Goal: Task Accomplishment & Management: Manage account settings

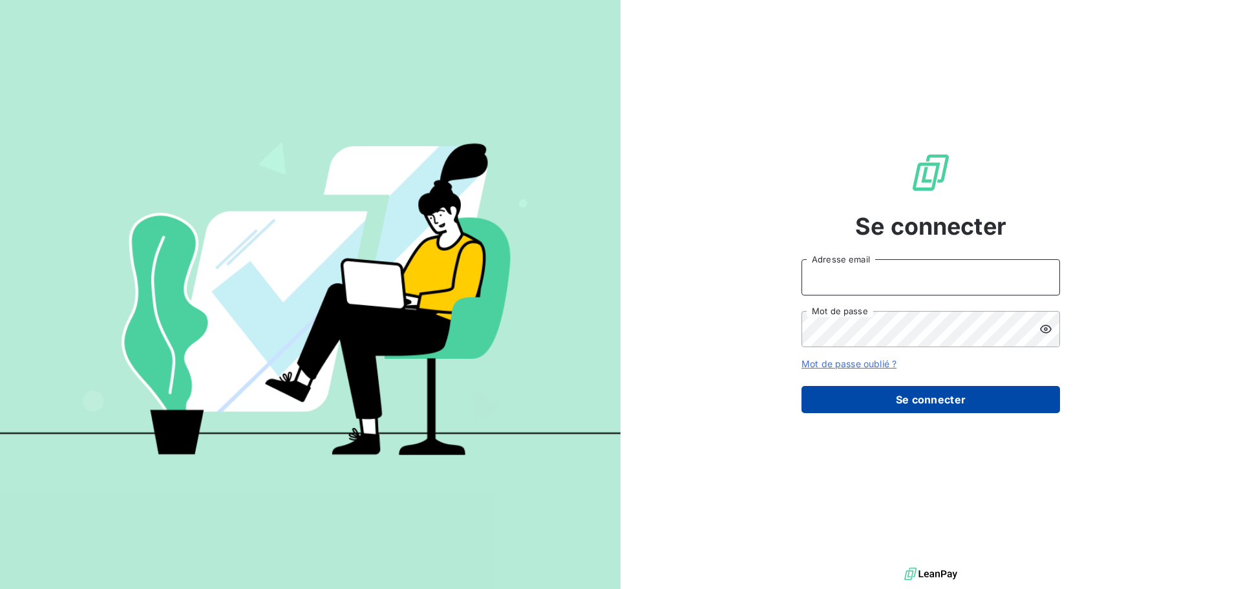
type input "[EMAIL_ADDRESS][DOMAIN_NAME]"
click at [896, 401] on button "Se connecter" at bounding box center [930, 399] width 258 height 27
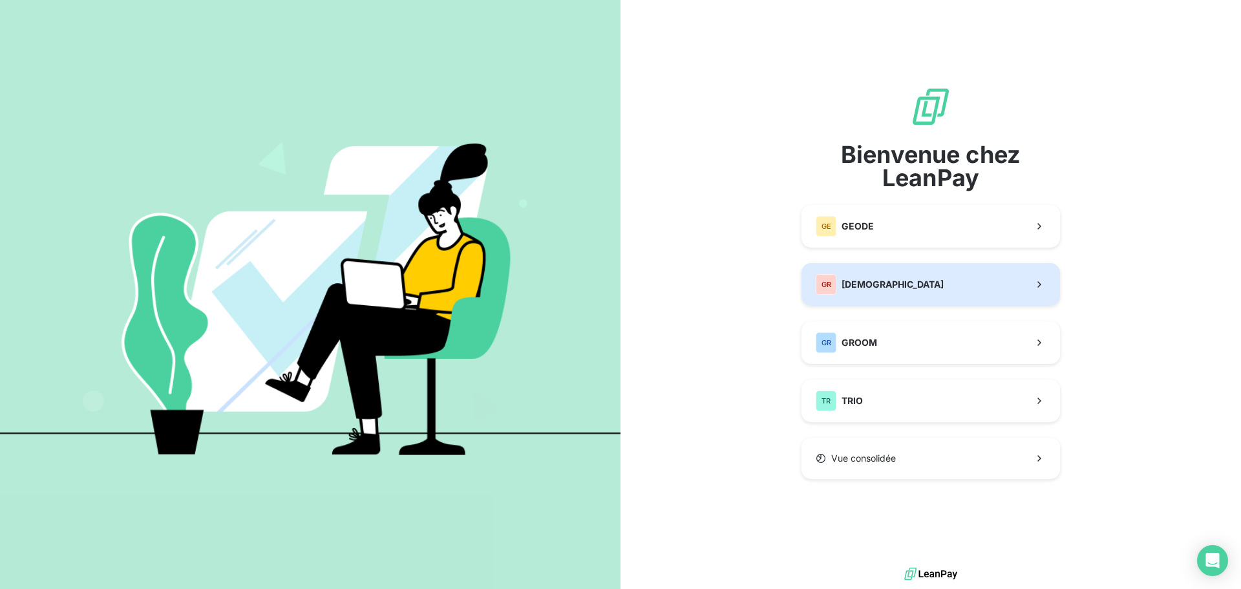
click at [852, 296] on button "GR GREENWISHES" at bounding box center [930, 284] width 258 height 43
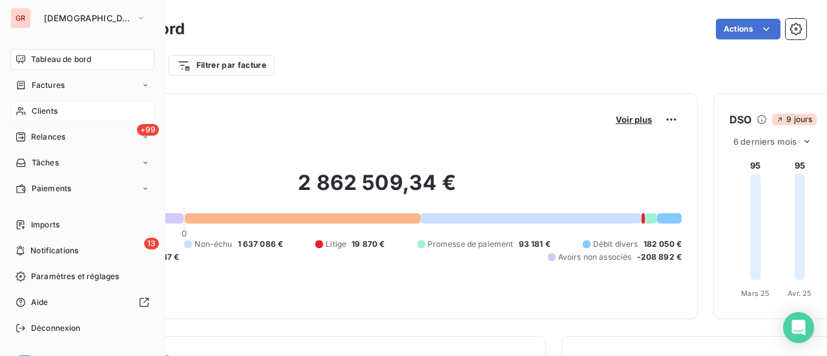
click at [61, 104] on div "Clients" at bounding box center [82, 111] width 144 height 21
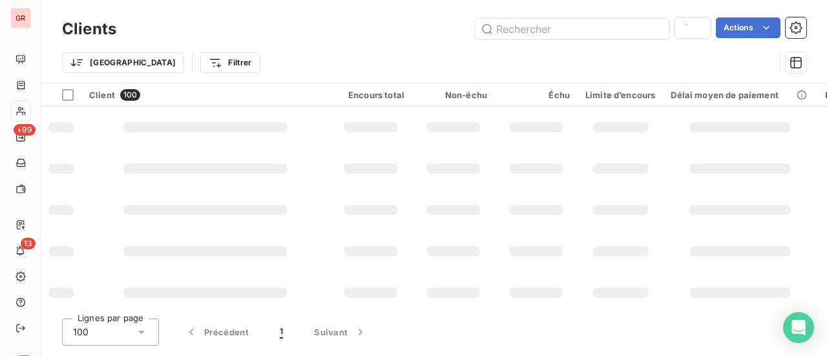
type input "GW00704"
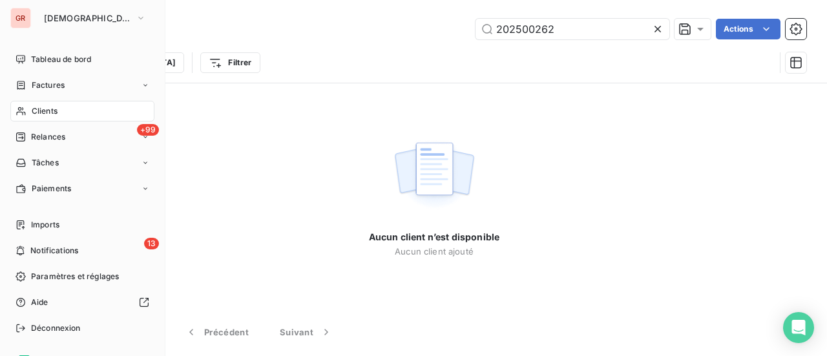
type input "202500262"
click at [350, 70] on div "Trier Filtrer" at bounding box center [418, 62] width 713 height 25
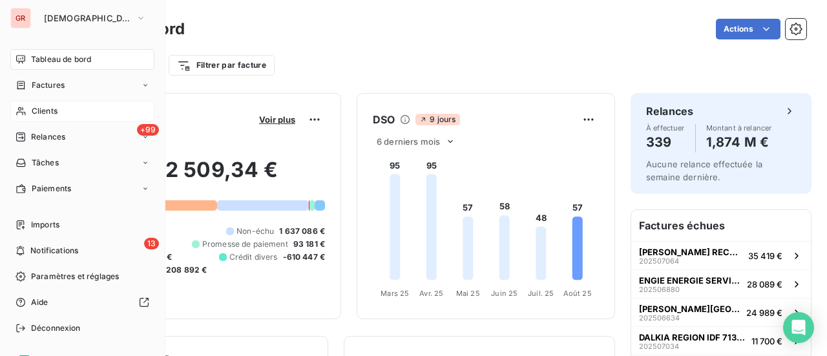
click at [57, 115] on span "Clients" at bounding box center [45, 111] width 26 height 12
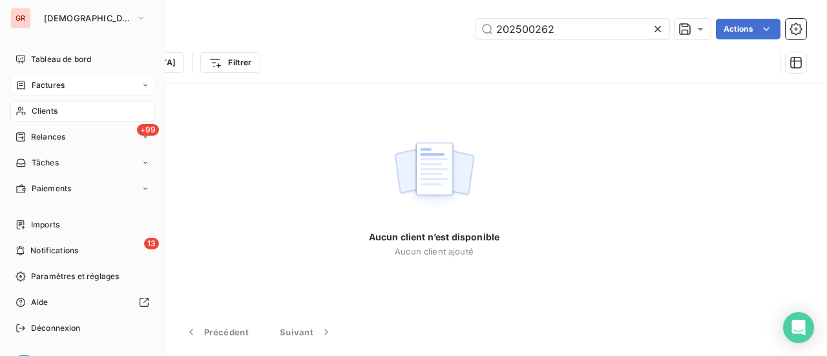
click at [40, 89] on span "Factures" at bounding box center [48, 85] width 33 height 12
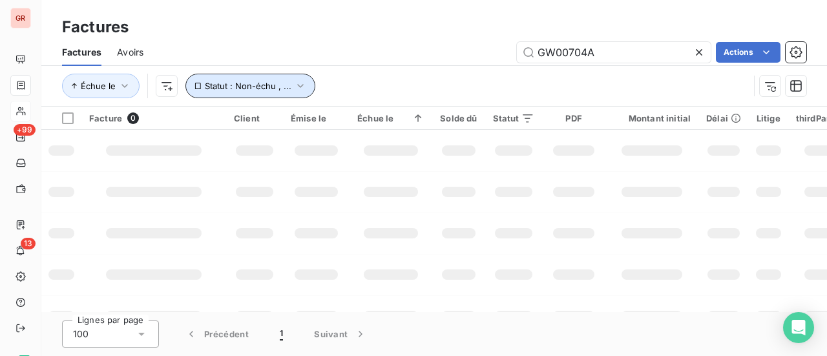
click at [295, 91] on icon "button" at bounding box center [300, 85] width 13 height 13
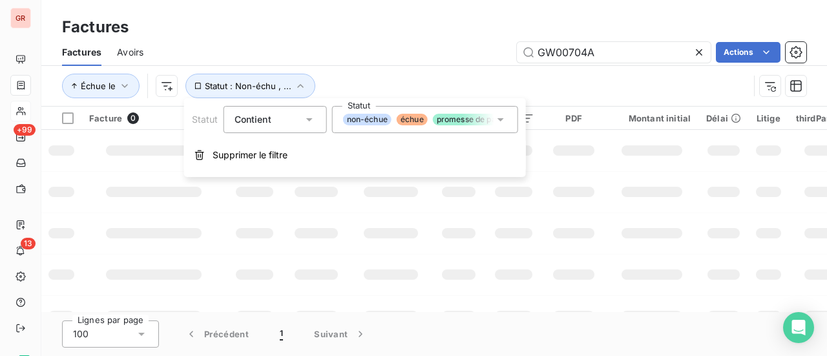
click at [504, 118] on icon at bounding box center [500, 119] width 13 height 13
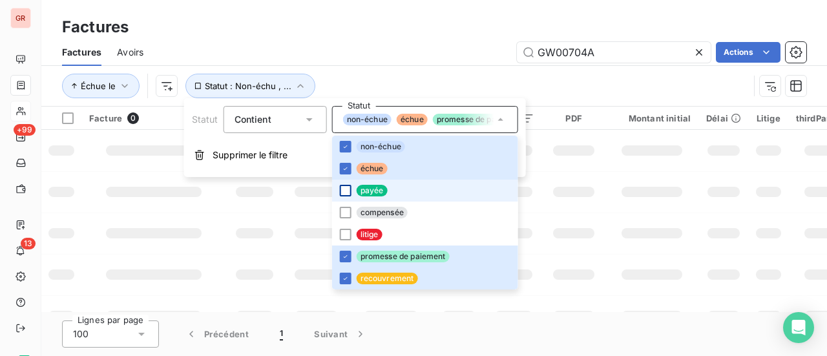
click at [349, 192] on div at bounding box center [346, 191] width 12 height 12
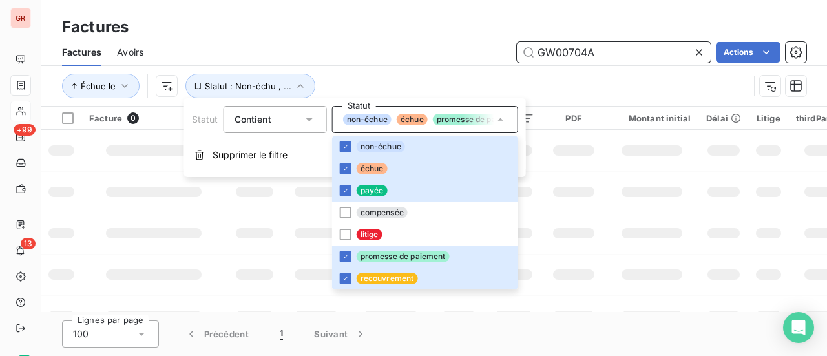
click at [622, 59] on input "GW00704A" at bounding box center [614, 52] width 194 height 21
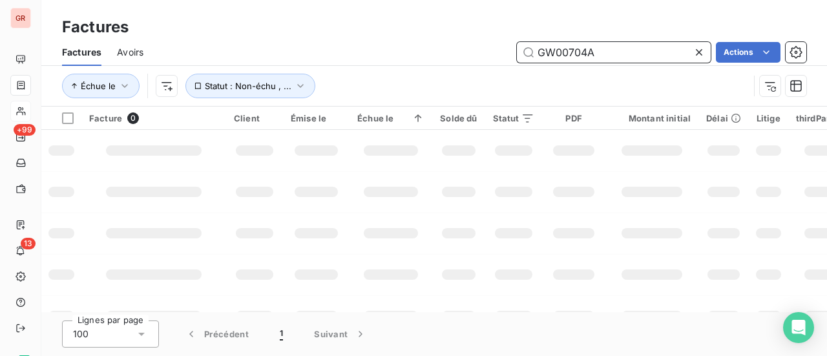
drag, startPoint x: 631, startPoint y: 54, endPoint x: 379, endPoint y: 70, distance: 252.5
click at [431, 62] on div "GW00704A Actions" at bounding box center [482, 52] width 647 height 21
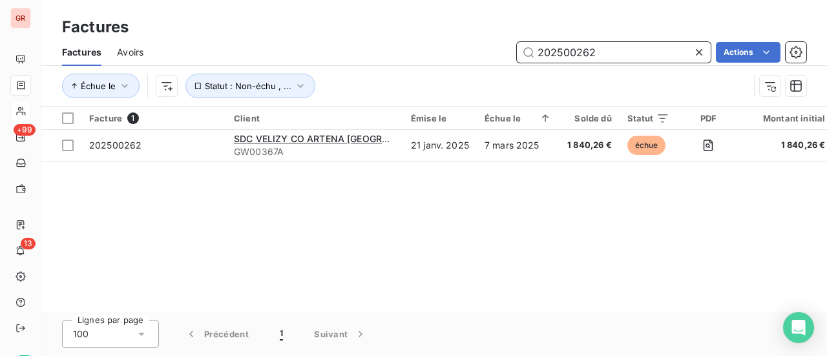
type input "202500262"
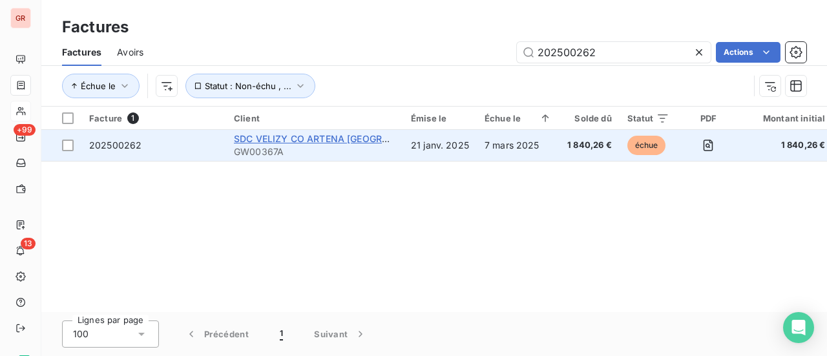
click at [300, 139] on span "SDC VELIZY CO ARTENA [GEOGRAPHIC_DATA]" at bounding box center [337, 138] width 207 height 11
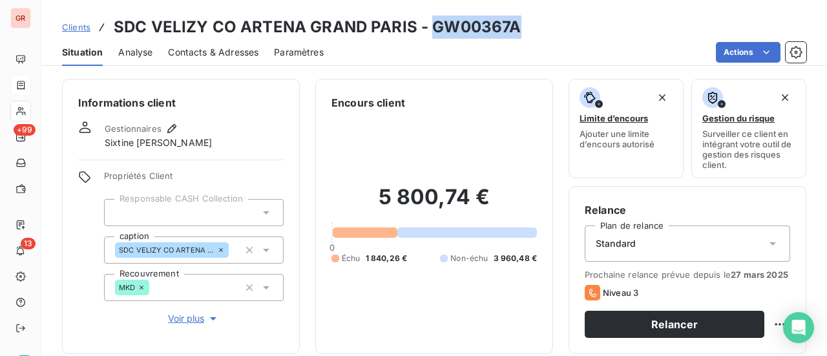
drag, startPoint x: 517, startPoint y: 29, endPoint x: 430, endPoint y: 36, distance: 87.5
click at [430, 36] on div "Clients SDC VELIZY CO ARTENA GRAND PARIS - GW00367A" at bounding box center [434, 27] width 786 height 23
copy h3 "GW00367A"
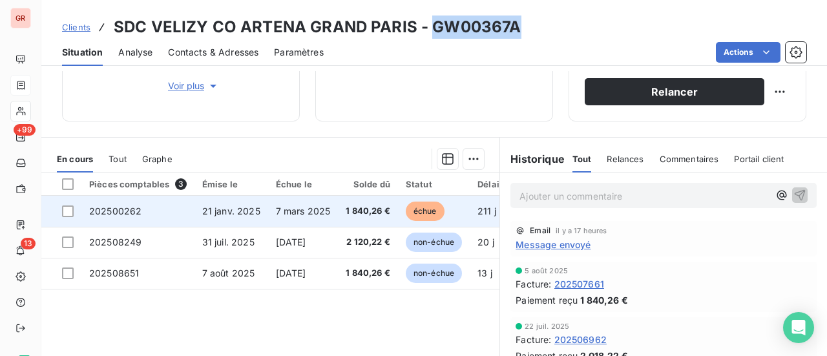
scroll to position [258, 0]
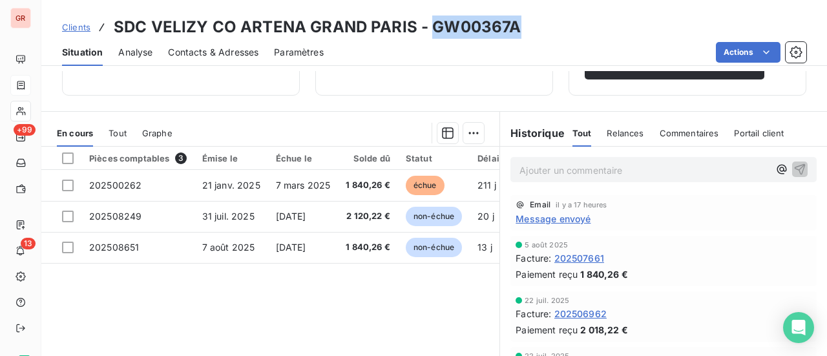
copy h3 "GW00367A"
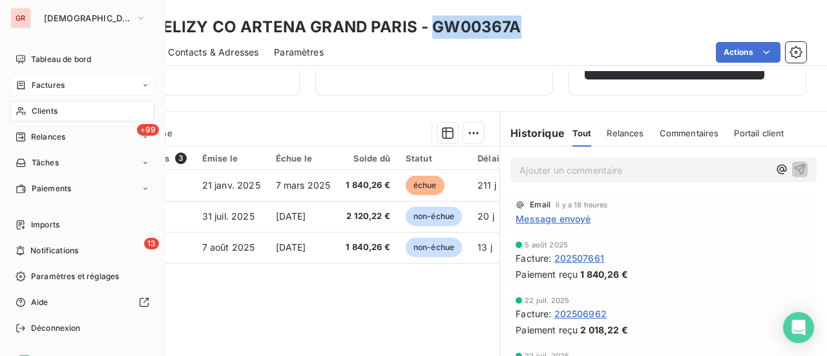
click at [47, 87] on span "Factures" at bounding box center [48, 85] width 33 height 12
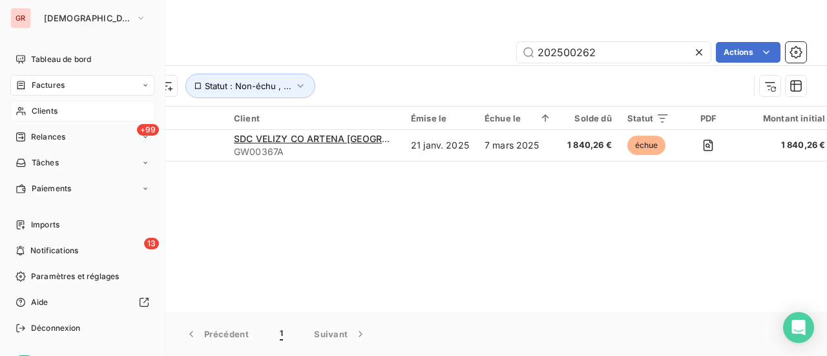
click at [48, 114] on span "Clients" at bounding box center [45, 111] width 26 height 12
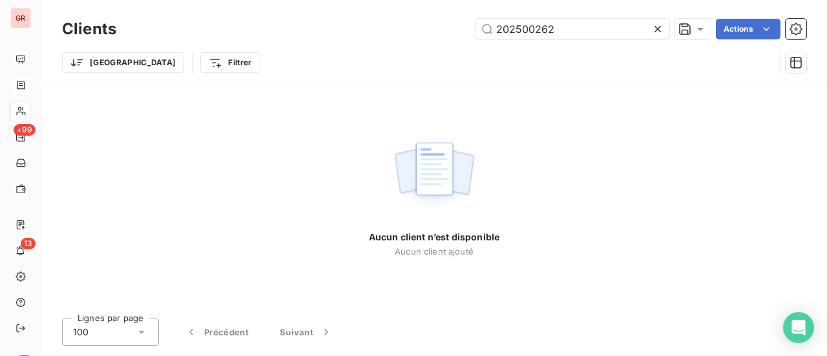
drag, startPoint x: 578, startPoint y: 30, endPoint x: 212, endPoint y: 105, distance: 373.3
click at [310, 90] on div "Clients 202500262 Actions Trier Filtrer Aucun client n’est disponible Aucun cli…" at bounding box center [434, 178] width 786 height 356
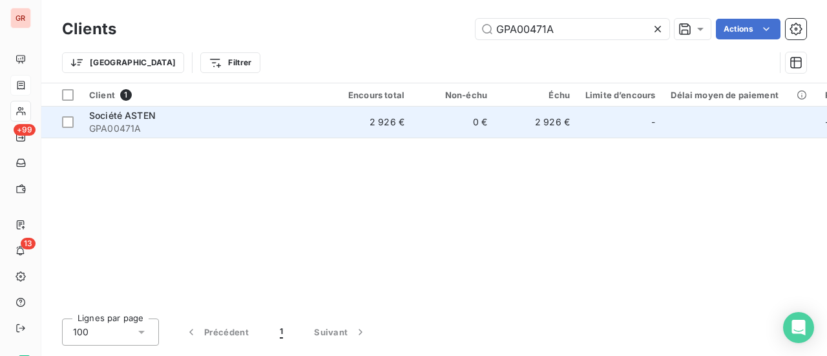
type input "GPA00471A"
click at [136, 118] on span "Société ASTEN" at bounding box center [122, 115] width 67 height 11
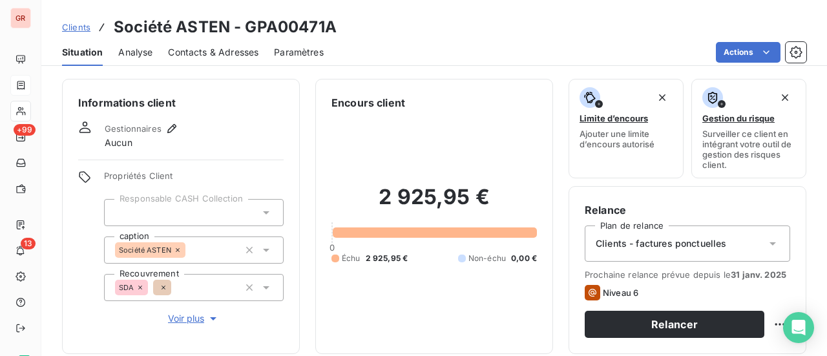
click at [244, 54] on span "Contacts & Adresses" at bounding box center [213, 52] width 90 height 13
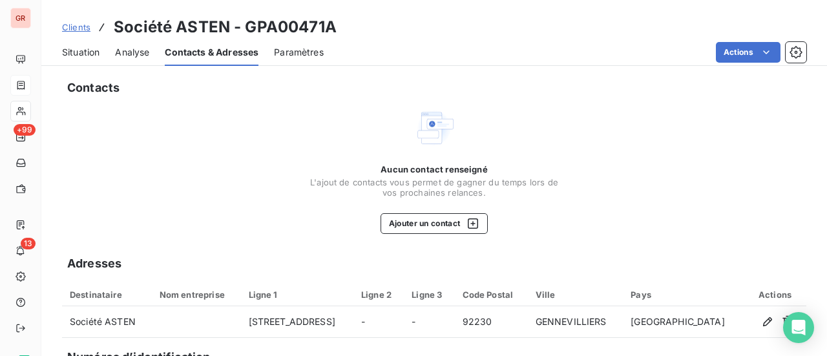
scroll to position [178, 0]
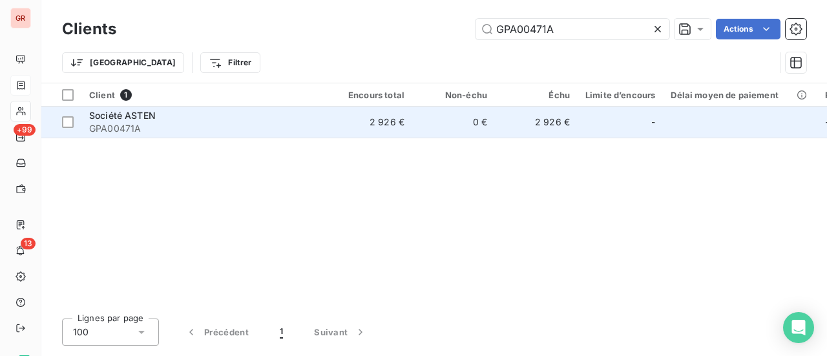
click at [120, 132] on span "GPA00471A" at bounding box center [205, 128] width 233 height 13
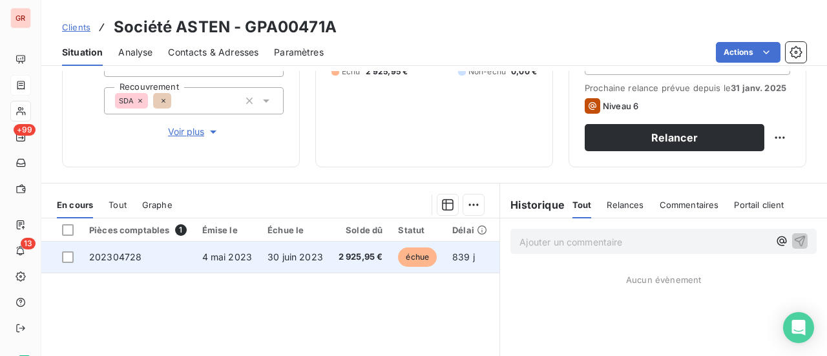
scroll to position [194, 0]
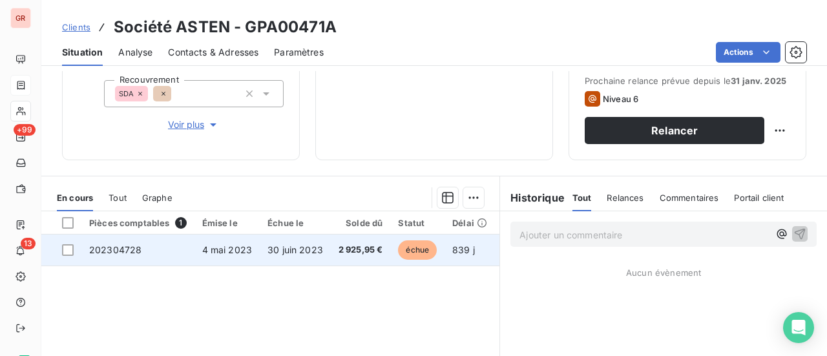
click at [406, 250] on span "échue" at bounding box center [417, 249] width 39 height 19
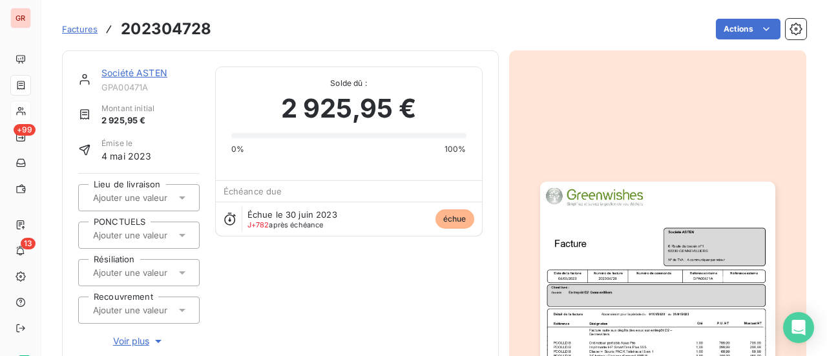
click at [644, 203] on img "button" at bounding box center [657, 348] width 235 height 332
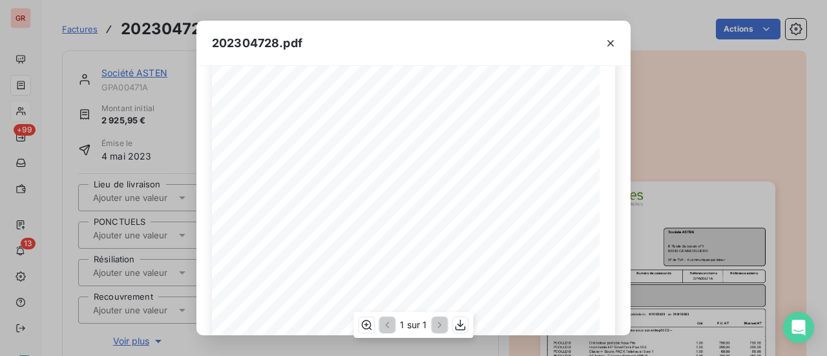
scroll to position [180, 0]
click at [616, 37] on icon "button" at bounding box center [610, 43] width 13 height 13
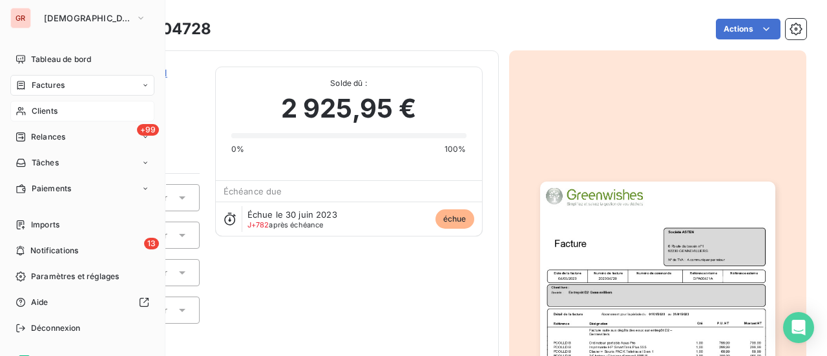
click at [48, 81] on span "Factures" at bounding box center [48, 85] width 33 height 12
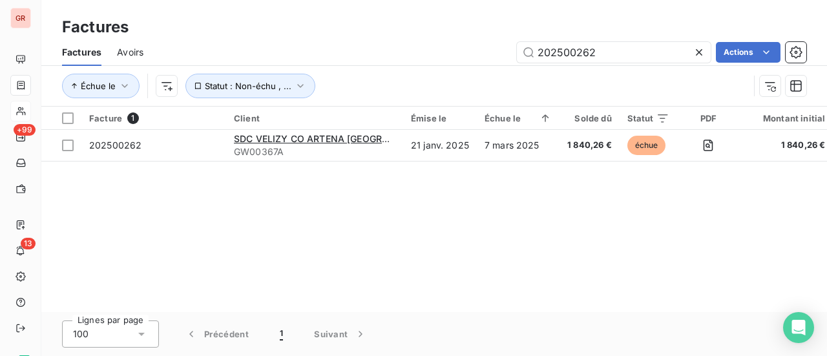
drag, startPoint x: 607, startPoint y: 54, endPoint x: 352, endPoint y: 79, distance: 257.1
click at [375, 75] on div "Factures Avoirs 202500262 Actions Échue le Statut : Non-échu , ..." at bounding box center [434, 72] width 786 height 67
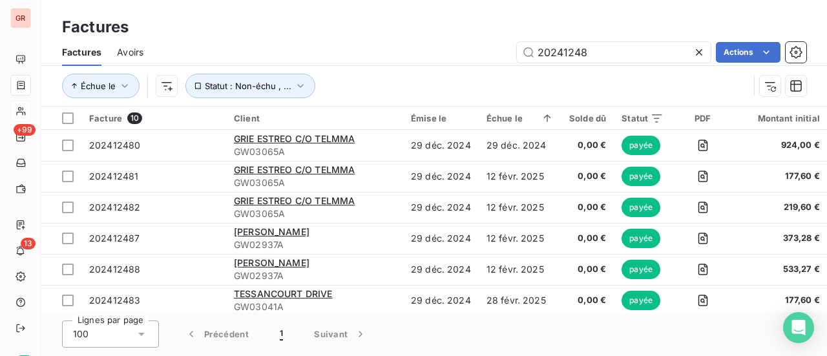
drag, startPoint x: 616, startPoint y: 52, endPoint x: 370, endPoint y: 70, distance: 246.9
click at [407, 68] on div "Factures Avoirs 20241248 Actions Échue le Statut : Non-échu , ..." at bounding box center [434, 72] width 786 height 67
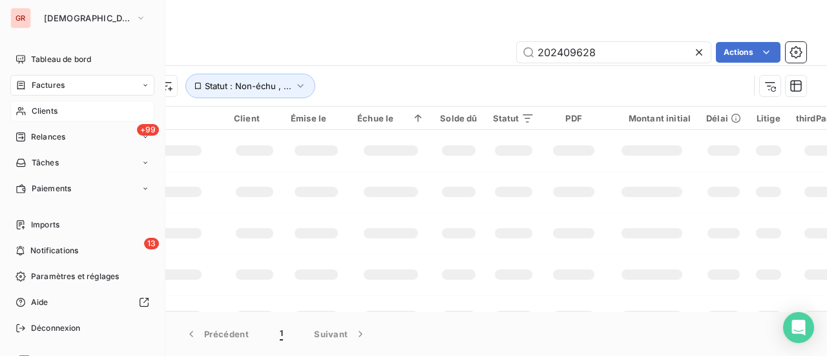
click at [28, 85] on div "Factures" at bounding box center [40, 85] width 49 height 12
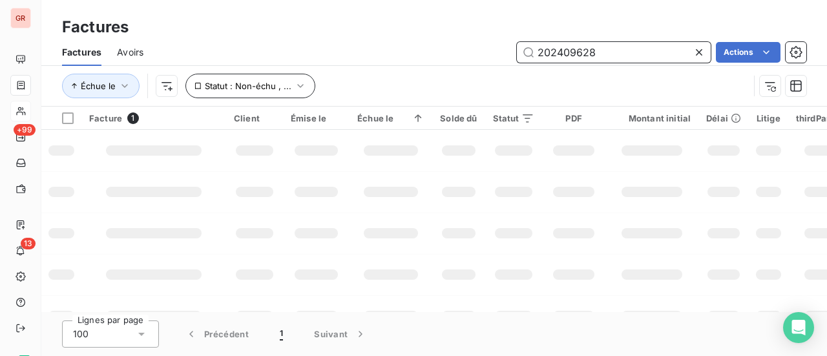
drag, startPoint x: 565, startPoint y: 54, endPoint x: 198, endPoint y: 95, distance: 369.9
click at [341, 63] on div "Factures Avoirs 202409628 Actions" at bounding box center [434, 52] width 786 height 27
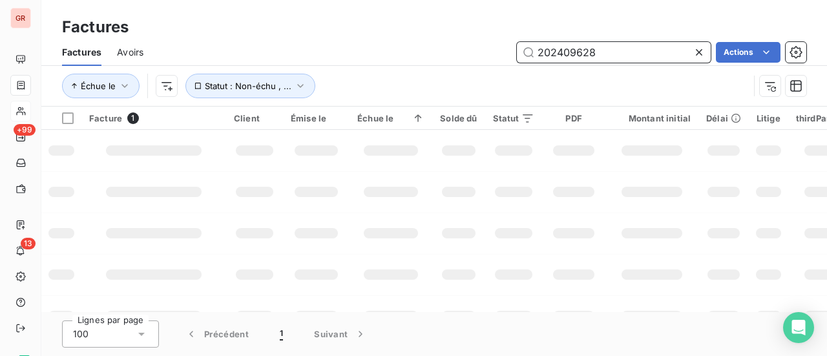
paste input "5072026"
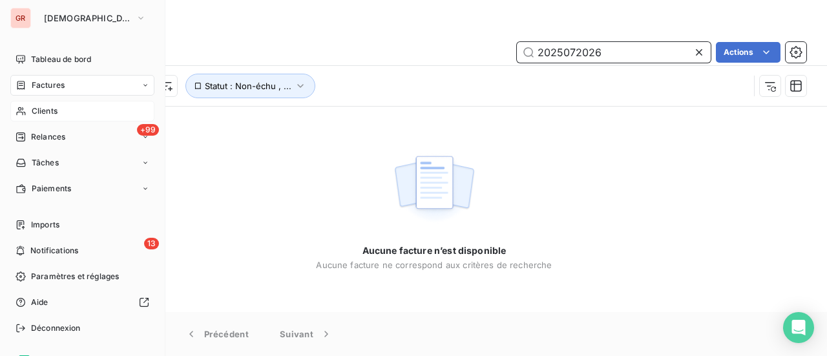
type input "2025072026"
click at [50, 85] on span "Factures" at bounding box center [48, 85] width 33 height 12
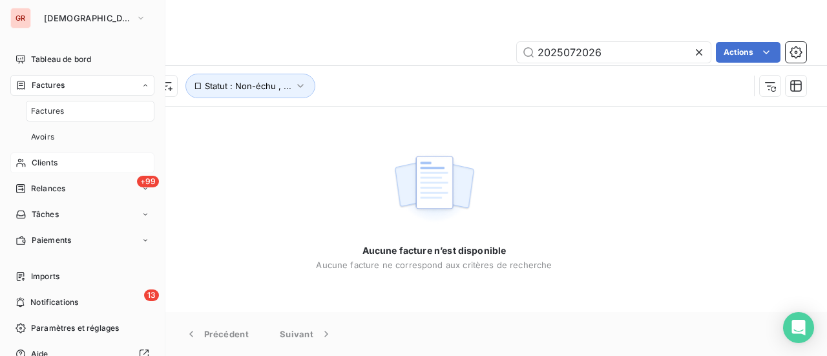
click at [50, 85] on span "Factures" at bounding box center [48, 85] width 33 height 12
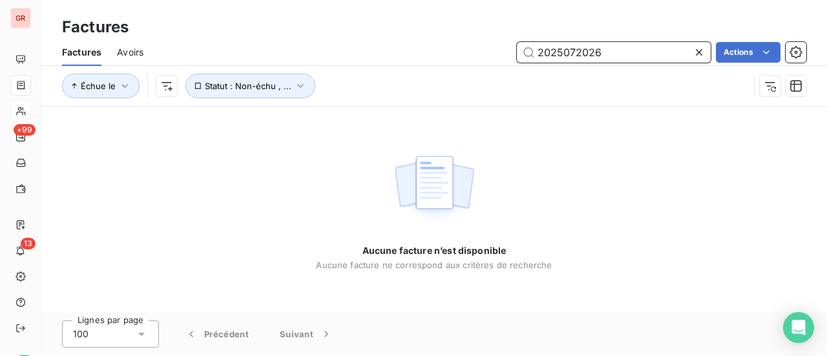
click at [618, 49] on input "2025072026" at bounding box center [614, 52] width 194 height 21
drag, startPoint x: 490, startPoint y: 58, endPoint x: 222, endPoint y: 127, distance: 276.9
click at [361, 83] on div "Factures Avoirs 2025072026 Actions Échue le Statut : Non-échu , ..." at bounding box center [434, 72] width 786 height 67
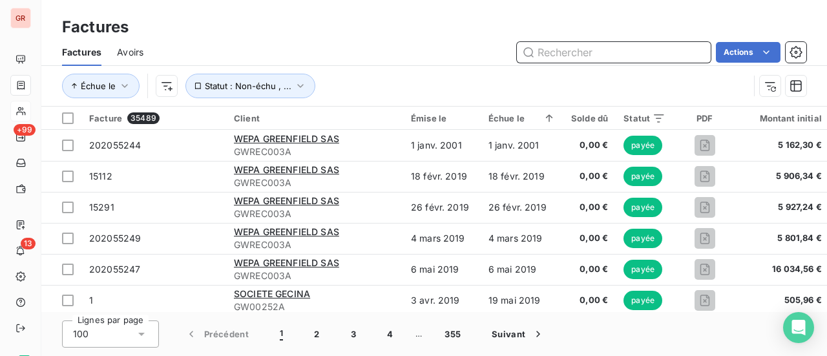
paste input "2025072026"
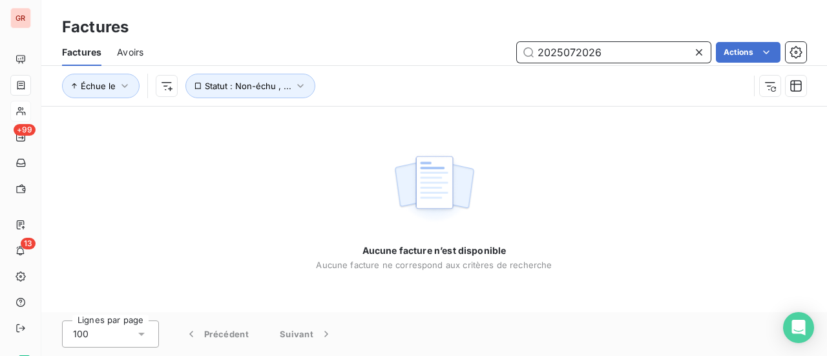
drag, startPoint x: 596, startPoint y: 61, endPoint x: 445, endPoint y: 68, distance: 152.0
click at [445, 68] on div "Factures Avoirs 2025072026 Actions Échue le Statut : Non-échu , ..." at bounding box center [434, 72] width 786 height 67
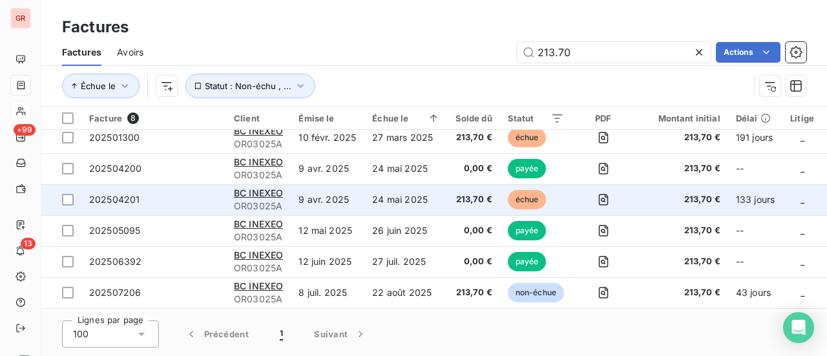
scroll to position [71, 0]
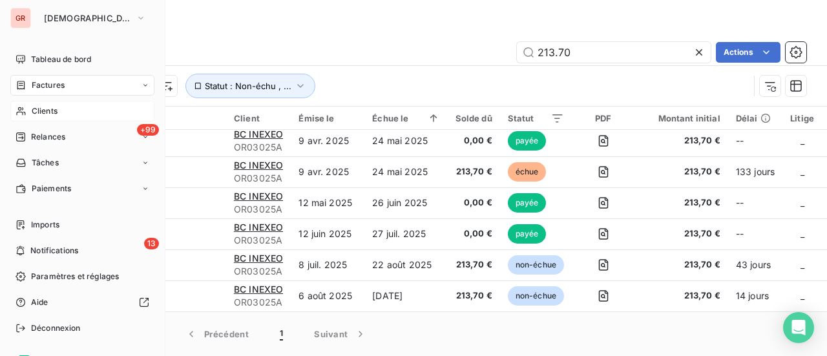
drag, startPoint x: 56, startPoint y: 85, endPoint x: 65, endPoint y: 85, distance: 8.4
click at [56, 85] on span "Factures" at bounding box center [48, 85] width 33 height 12
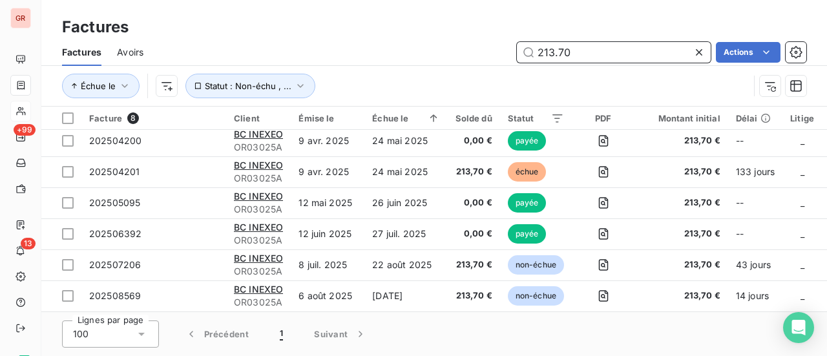
drag, startPoint x: 596, startPoint y: 54, endPoint x: 369, endPoint y: 76, distance: 227.9
click at [383, 72] on div "Factures Avoirs 213.70 Actions Échue le Statut : Non-échu , ..." at bounding box center [434, 72] width 786 height 67
paste input "025072026"
type input "2025072026"
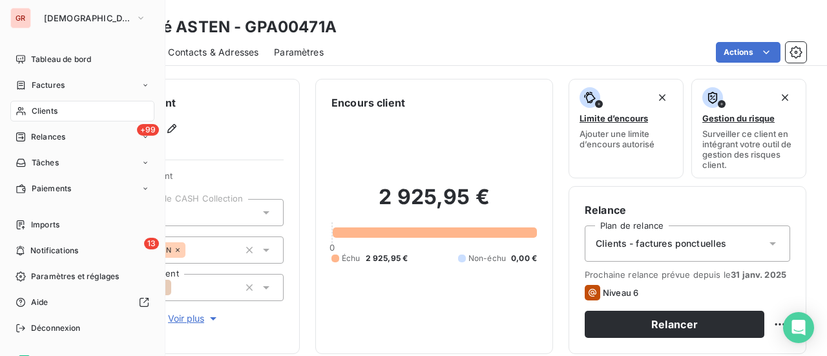
click at [54, 116] on span "Clients" at bounding box center [45, 111] width 26 height 12
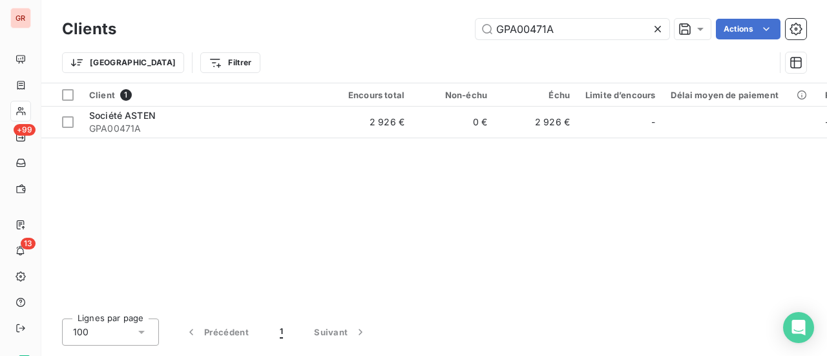
drag, startPoint x: 567, startPoint y: 28, endPoint x: 256, endPoint y: 60, distance: 313.1
click at [271, 56] on div "Clients GPA00471A Actions Trier Filtrer" at bounding box center [434, 49] width 744 height 67
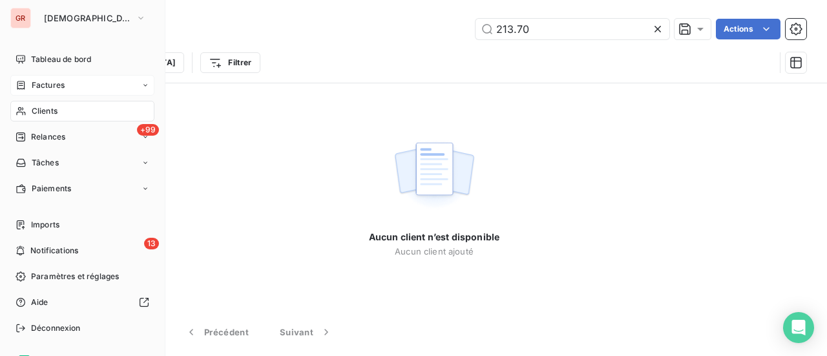
type input "213.70"
click at [52, 85] on span "Factures" at bounding box center [48, 85] width 33 height 12
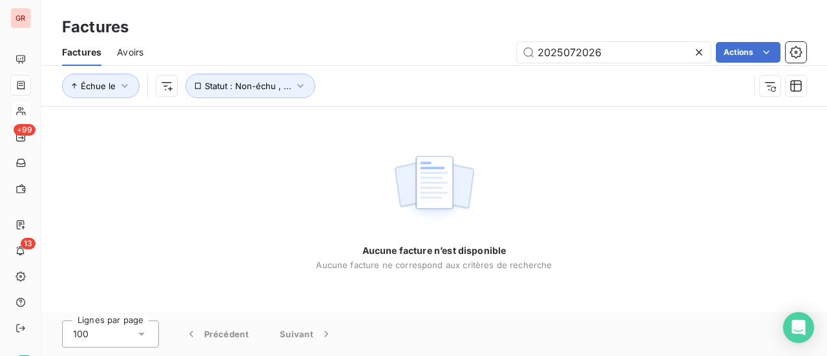
drag, startPoint x: 623, startPoint y: 55, endPoint x: 155, endPoint y: 113, distance: 471.4
click at [295, 92] on div "Factures Avoirs 2025072026 Actions Échue le Statut : Non-échu , ..." at bounding box center [434, 72] width 786 height 67
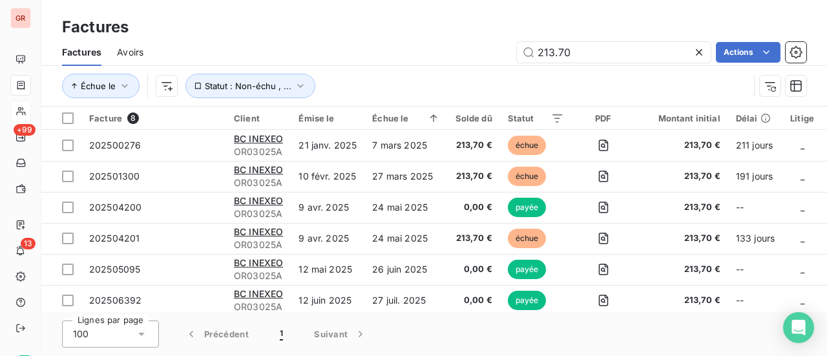
type input "213.70"
click at [531, 114] on div at bounding box center [543, 118] width 41 height 16
click at [554, 116] on html "GR +99 13 Factures Factures Avoirs 213.70 Actions Échue le Statut : Non-échu , …" at bounding box center [413, 178] width 827 height 356
click at [557, 125] on html "GR +99 13 Factures Factures Avoirs 213.70 Actions Échue le Statut : Non-échu , …" at bounding box center [413, 178] width 827 height 356
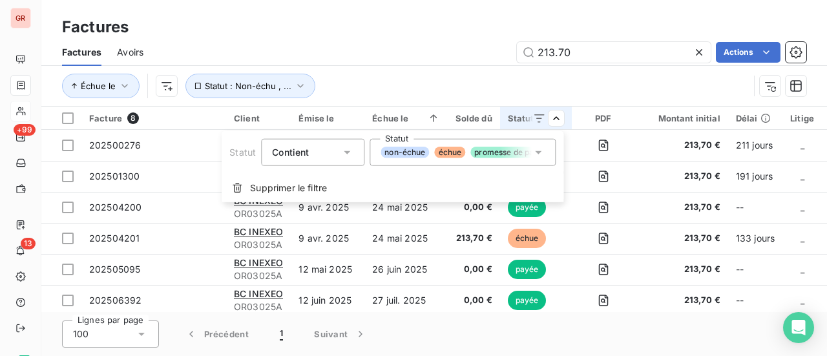
click at [557, 125] on html "GR +99 13 Factures Factures Avoirs 213.70 Actions Échue le Statut : Non-échu , …" at bounding box center [413, 178] width 827 height 356
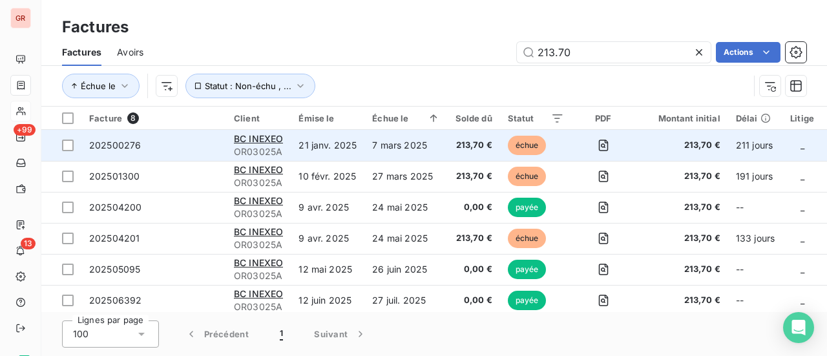
click at [562, 148] on td "échue" at bounding box center [536, 145] width 72 height 31
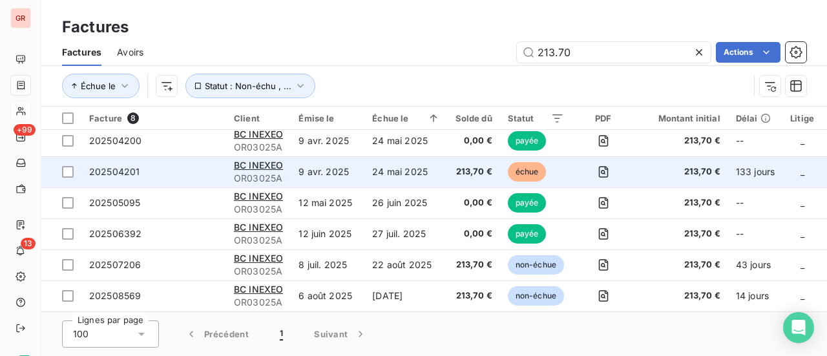
scroll to position [71, 0]
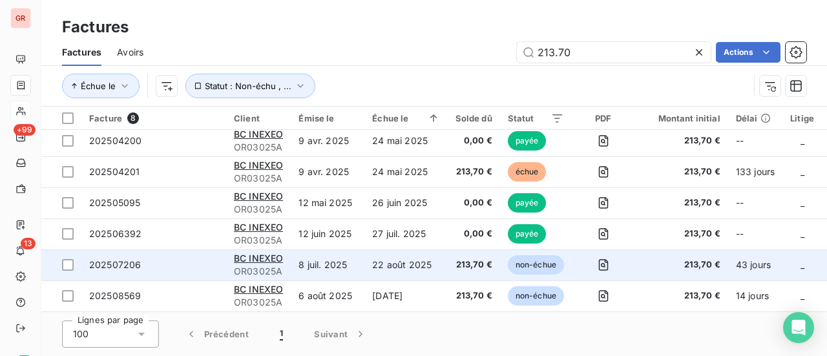
click at [131, 260] on span "202507206" at bounding box center [115, 264] width 52 height 11
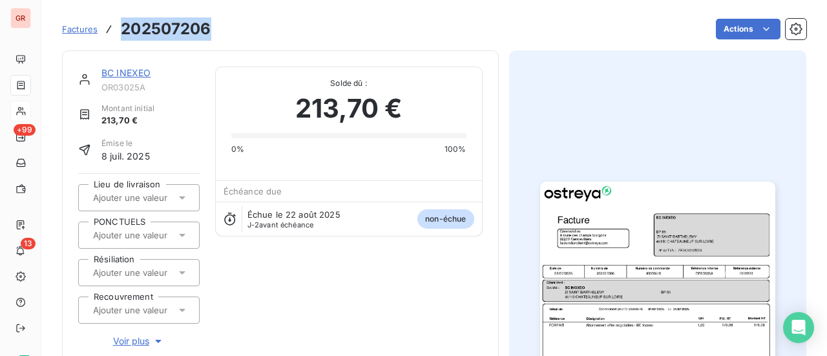
drag, startPoint x: 209, startPoint y: 30, endPoint x: 114, endPoint y: 29, distance: 95.6
click at [114, 29] on div "Factures 202507206" at bounding box center [136, 28] width 149 height 23
copy h3 "202507206"
click at [124, 72] on link "BC INEXEO" at bounding box center [125, 72] width 49 height 11
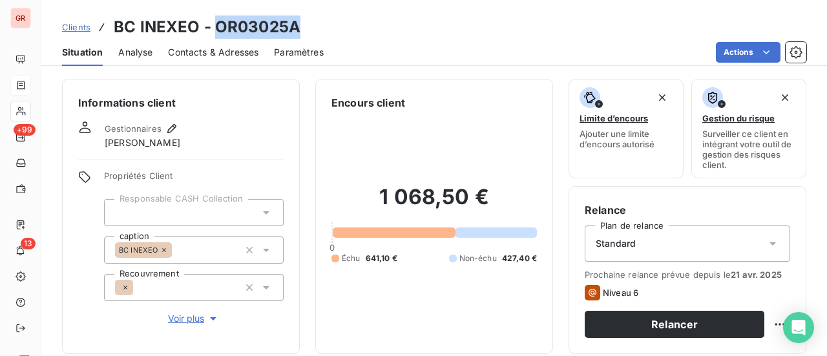
drag, startPoint x: 288, startPoint y: 24, endPoint x: 213, endPoint y: 26, distance: 75.0
click at [213, 26] on h3 "BC INEXEO - OR03025A" at bounding box center [207, 27] width 187 height 23
copy h3 "OR03025A"
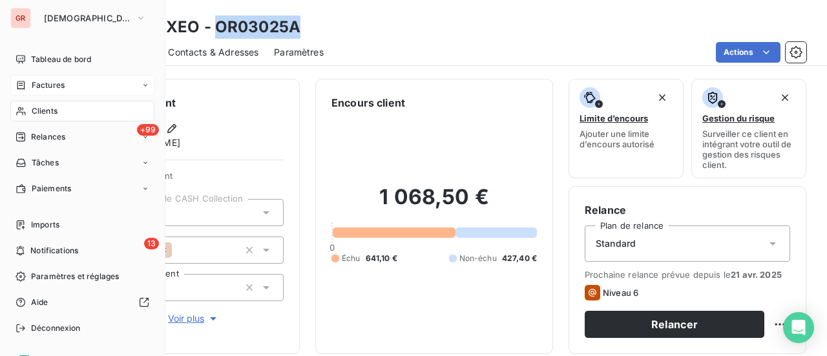
click at [46, 84] on span "Factures" at bounding box center [48, 85] width 33 height 12
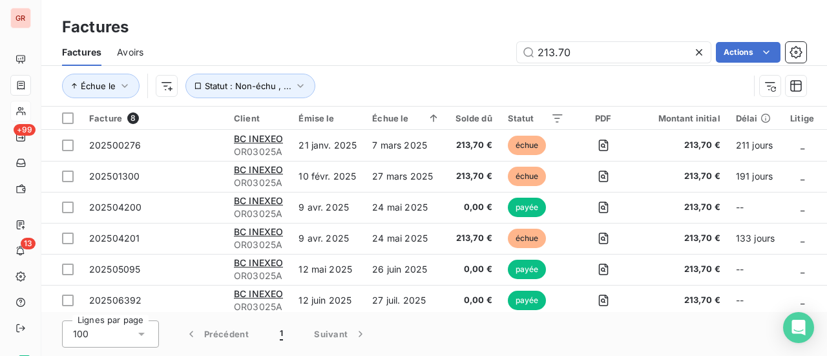
drag, startPoint x: 591, startPoint y: 52, endPoint x: 417, endPoint y: 59, distance: 173.3
click at [425, 57] on div "213.70 Actions" at bounding box center [482, 52] width 647 height 21
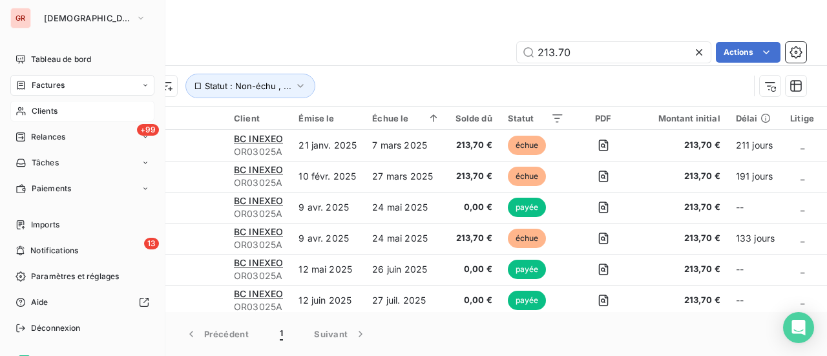
click at [57, 85] on span "Factures" at bounding box center [48, 85] width 33 height 12
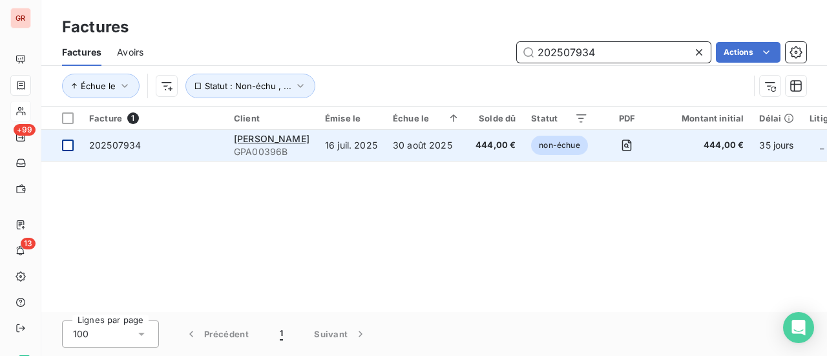
type input "202507934"
click at [65, 143] on div at bounding box center [68, 146] width 12 height 12
click at [109, 145] on span "202507934" at bounding box center [115, 145] width 52 height 11
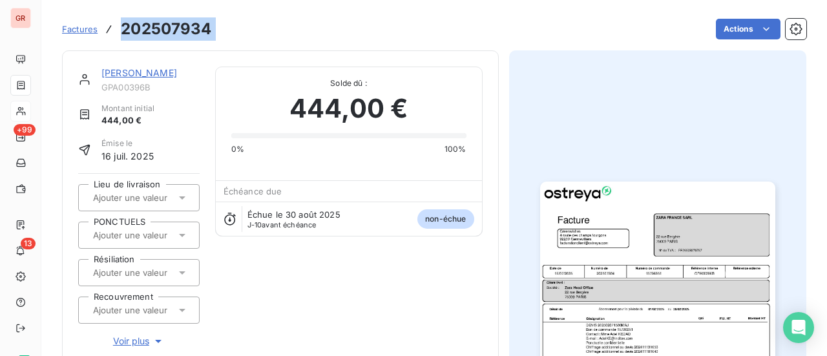
drag, startPoint x: 220, startPoint y: 29, endPoint x: 122, endPoint y: 33, distance: 97.6
click at [122, 33] on div "Factures 202507934 Actions" at bounding box center [434, 29] width 744 height 27
copy section "202507934 Actions"
click at [167, 76] on link "[PERSON_NAME]" at bounding box center [139, 72] width 76 height 11
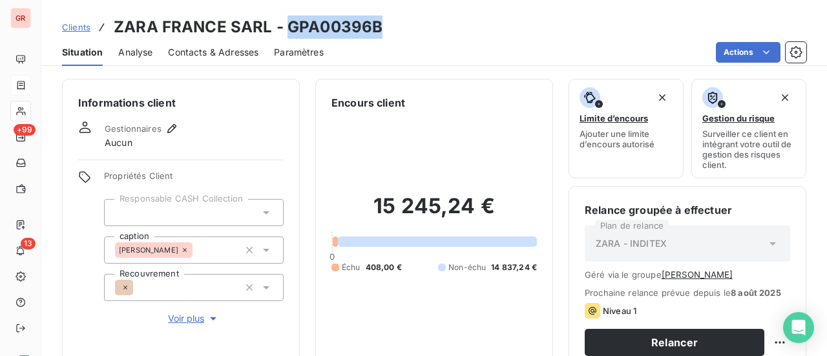
drag, startPoint x: 383, startPoint y: 23, endPoint x: 289, endPoint y: 29, distance: 94.5
click at [289, 29] on div "Clients ZARA FRANCE SARL - GPA00396B" at bounding box center [434, 27] width 786 height 23
copy h3 "GPA00396B"
click at [364, 28] on h3 "ZARA FRANCE SARL - GPA00396B" at bounding box center [248, 27] width 269 height 23
drag, startPoint x: 373, startPoint y: 30, endPoint x: 286, endPoint y: 28, distance: 87.9
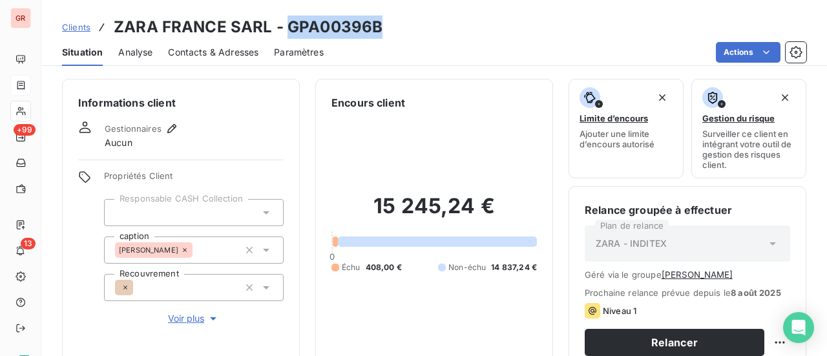
click at [286, 28] on div "Clients ZARA FRANCE SARL - GPA00396B" at bounding box center [434, 27] width 786 height 23
copy h3 "GPA00396B"
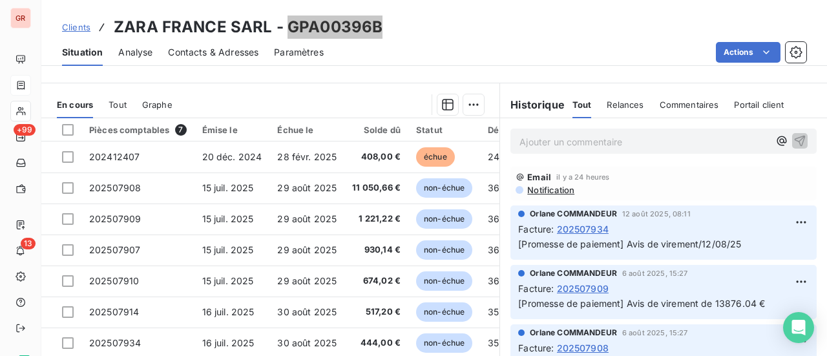
scroll to position [353, 0]
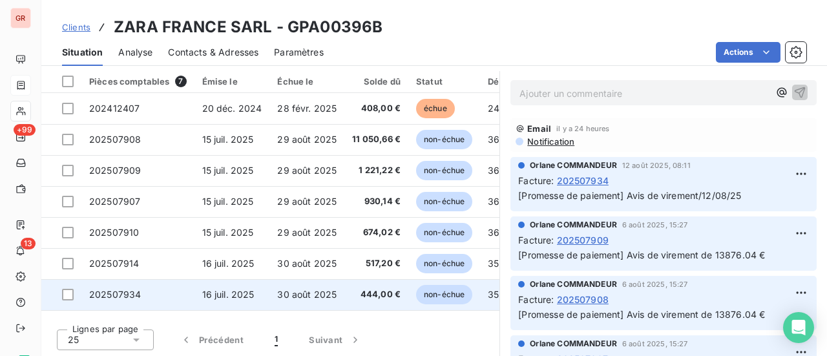
click at [117, 295] on span "202507934" at bounding box center [115, 294] width 52 height 11
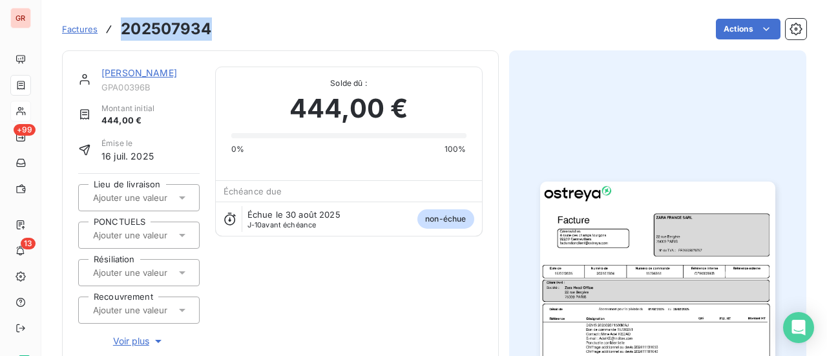
drag, startPoint x: 215, startPoint y: 28, endPoint x: 123, endPoint y: 33, distance: 91.9
click at [123, 33] on div "Factures 202507934 Actions" at bounding box center [434, 29] width 744 height 27
copy h3 "202507934"
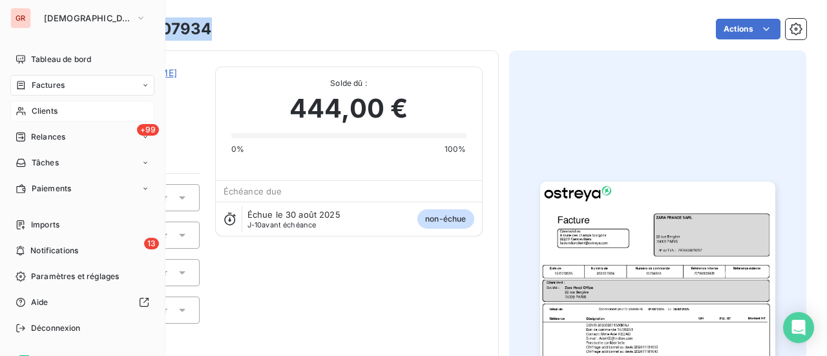
click at [50, 83] on span "Factures" at bounding box center [48, 85] width 33 height 12
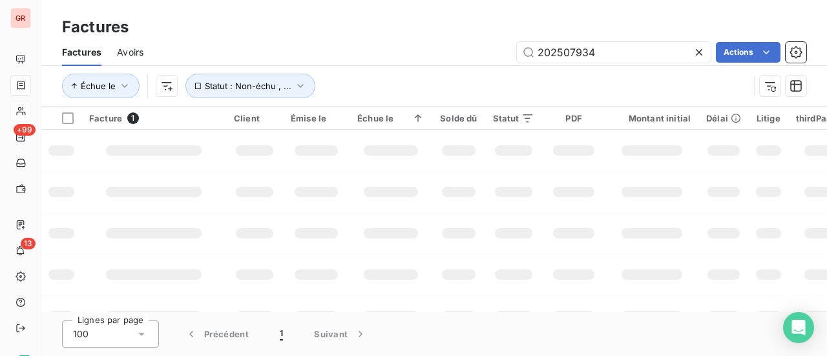
drag, startPoint x: 581, startPoint y: 62, endPoint x: 436, endPoint y: 72, distance: 145.1
click at [440, 70] on div "Factures Avoirs 202507934 Actions Échue le Statut : Non-échu , ..." at bounding box center [434, 72] width 786 height 67
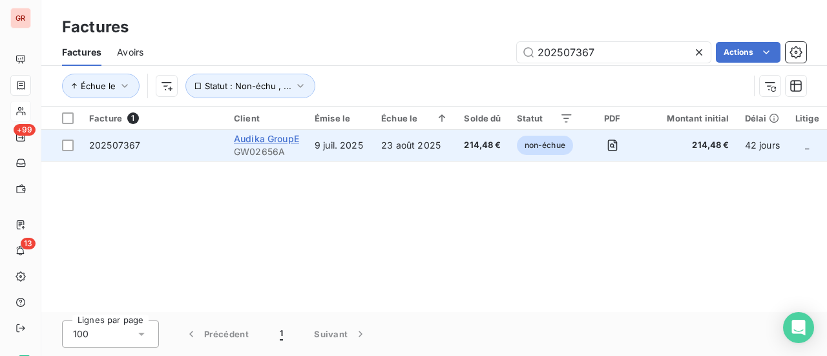
type input "202507367"
click at [270, 140] on span "Audika GroupE" at bounding box center [266, 138] width 65 height 11
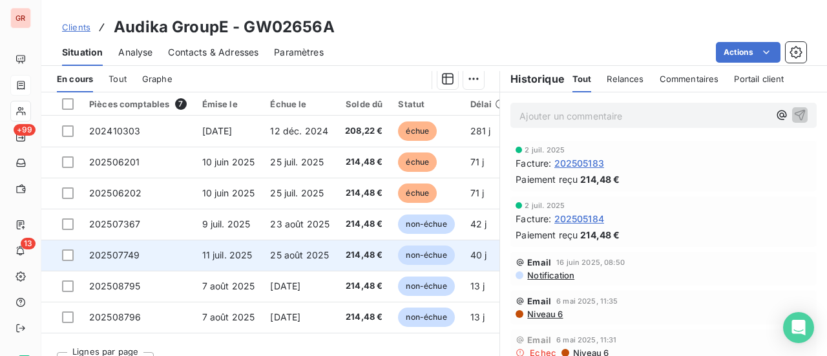
scroll to position [335, 0]
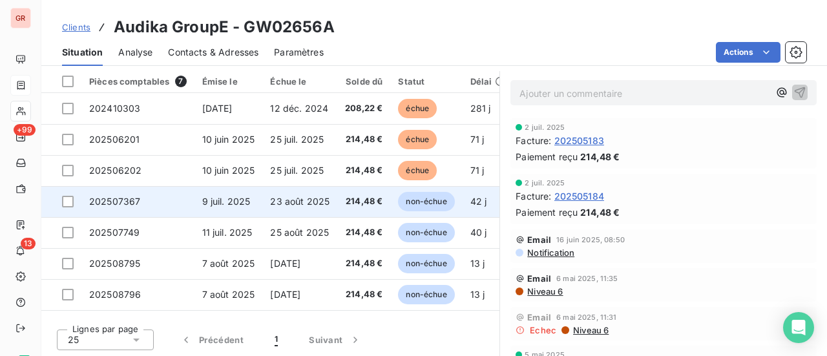
click at [74, 205] on td at bounding box center [61, 201] width 40 height 31
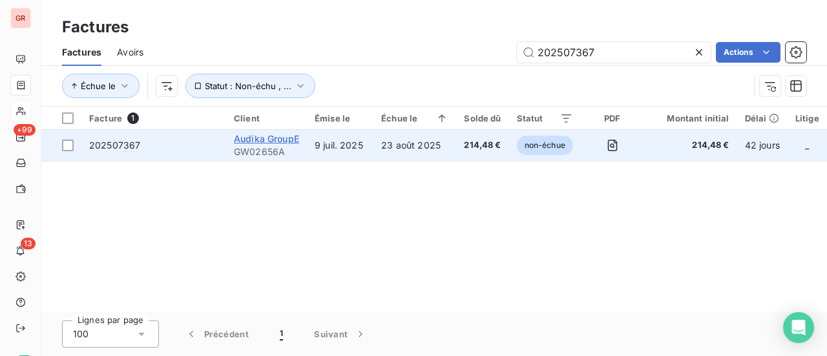
click at [275, 138] on span "Audika GroupE" at bounding box center [266, 138] width 65 height 11
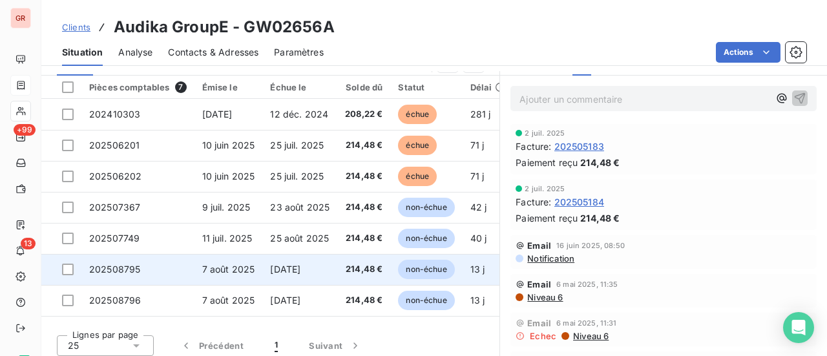
scroll to position [335, 0]
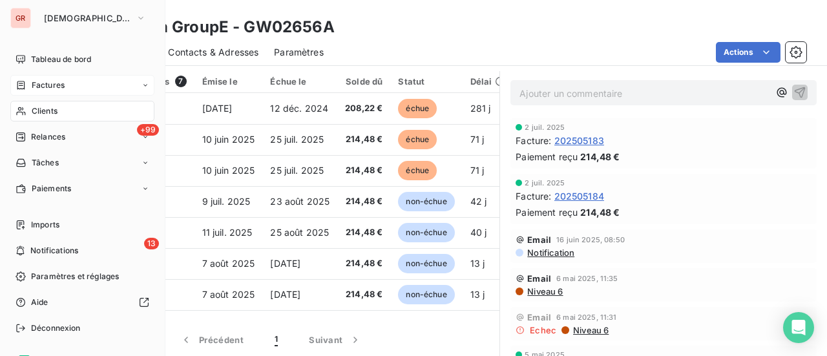
click at [61, 79] on span "Factures" at bounding box center [48, 85] width 33 height 12
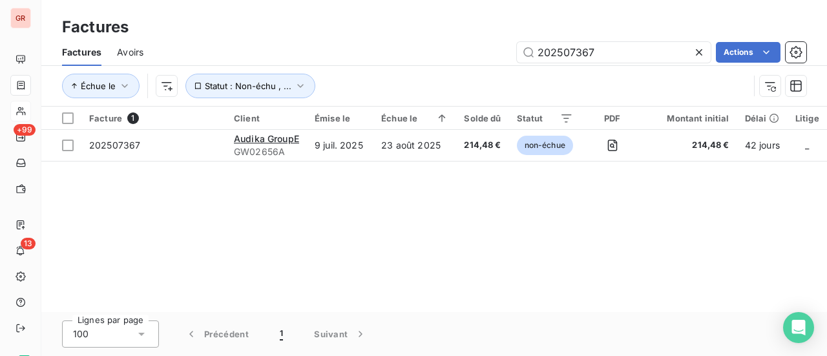
drag, startPoint x: 601, startPoint y: 50, endPoint x: 345, endPoint y: 59, distance: 256.1
click at [352, 59] on div "202507367 Actions" at bounding box center [482, 52] width 647 height 21
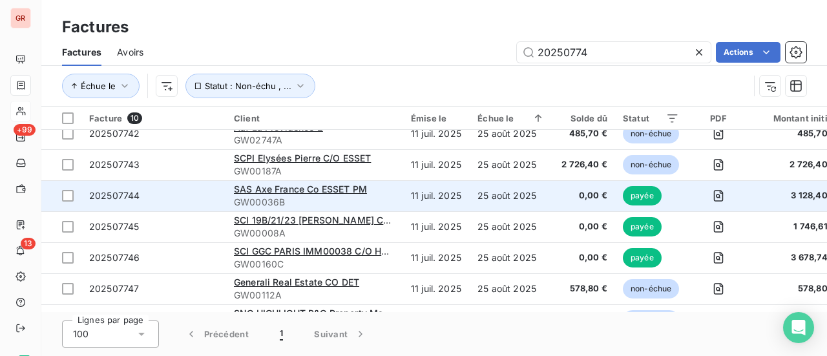
scroll to position [133, 0]
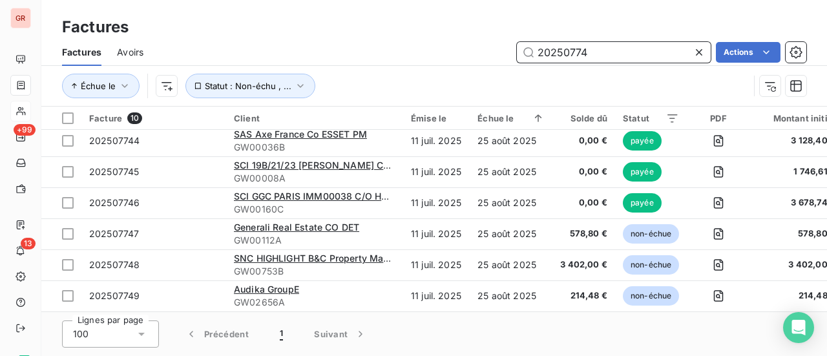
drag, startPoint x: 606, startPoint y: 59, endPoint x: 413, endPoint y: 61, distance: 193.2
click at [415, 61] on div "20250774 Actions" at bounding box center [482, 52] width 647 height 21
paste input "text"
click at [535, 52] on input "0250774" at bounding box center [614, 52] width 194 height 21
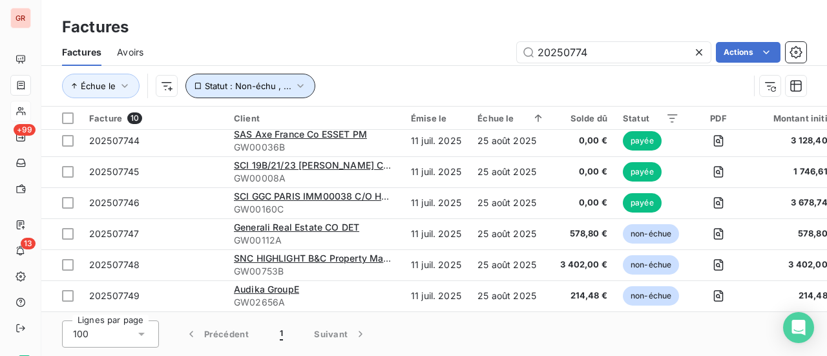
click at [302, 82] on icon "button" at bounding box center [300, 85] width 13 height 13
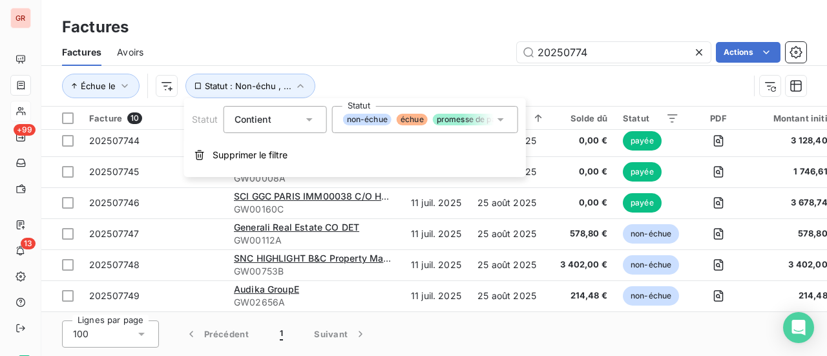
click at [499, 123] on icon at bounding box center [500, 119] width 13 height 13
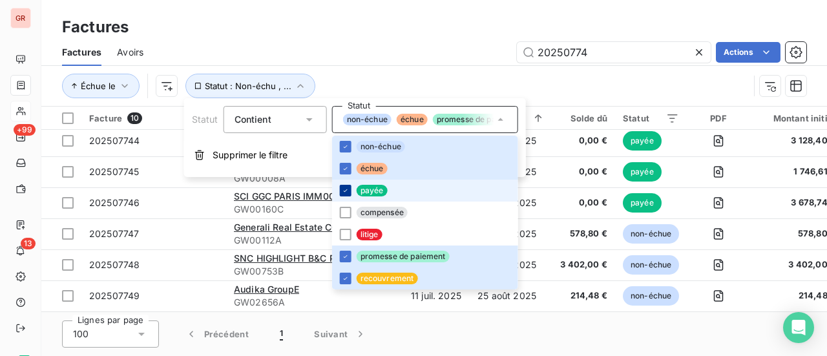
click at [346, 187] on icon at bounding box center [346, 191] width 8 height 8
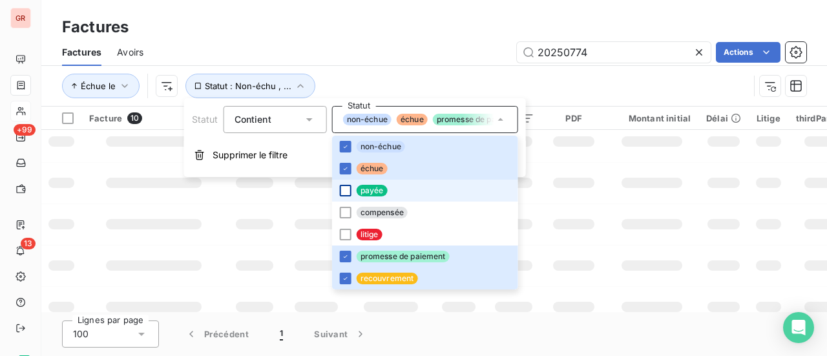
click at [449, 59] on div "20250774 Actions" at bounding box center [482, 52] width 647 height 21
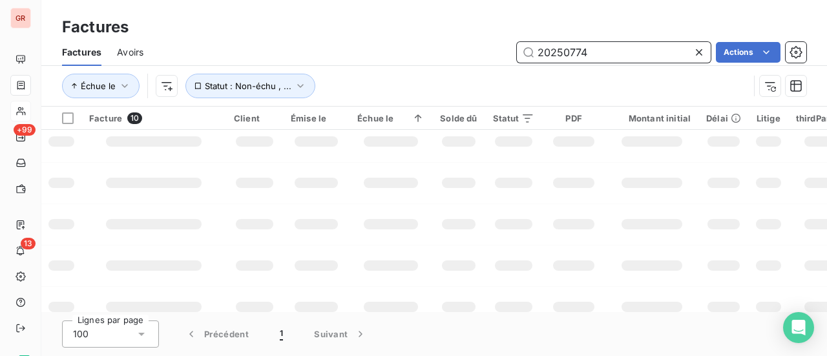
click at [539, 58] on input "20250774" at bounding box center [614, 52] width 194 height 21
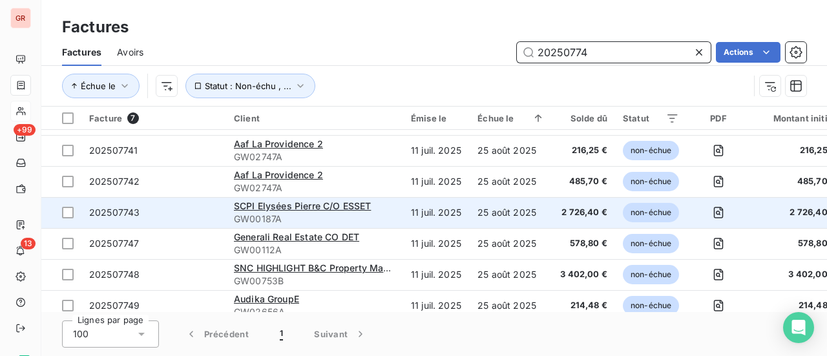
scroll to position [40, 0]
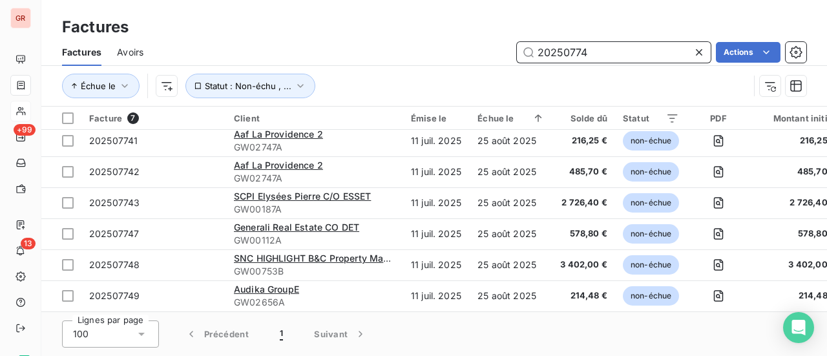
click at [594, 54] on input "20250774" at bounding box center [614, 52] width 194 height 21
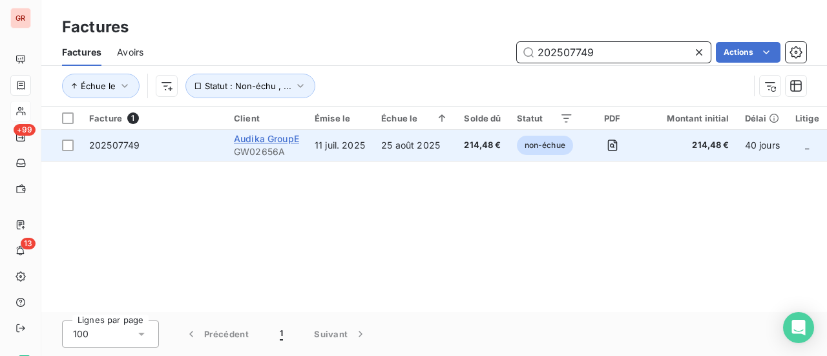
type input "202507749"
click at [262, 134] on span "Audika GroupE" at bounding box center [266, 138] width 65 height 11
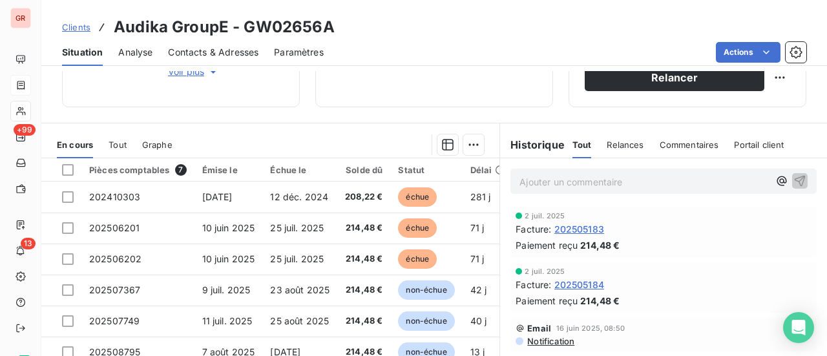
scroll to position [258, 0]
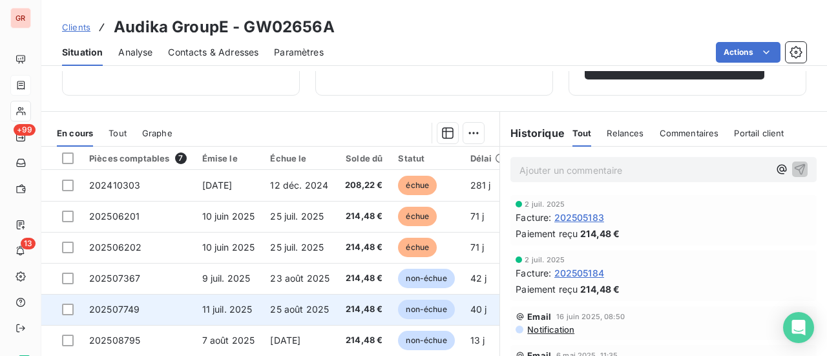
drag, startPoint x: 68, startPoint y: 307, endPoint x: 131, endPoint y: 315, distance: 62.5
click at [68, 306] on div at bounding box center [68, 310] width 12 height 12
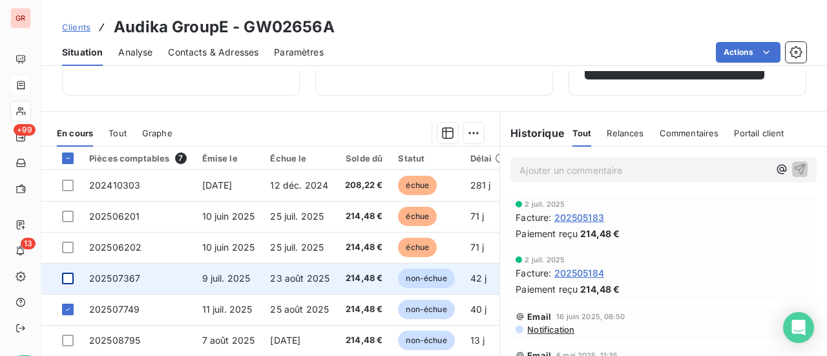
click at [70, 280] on div at bounding box center [68, 279] width 12 height 12
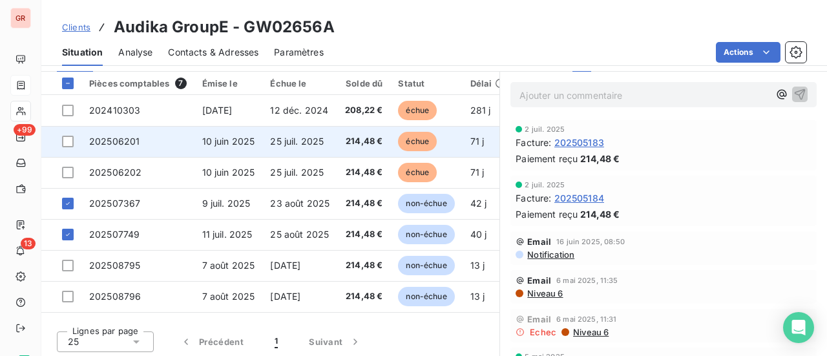
scroll to position [335, 0]
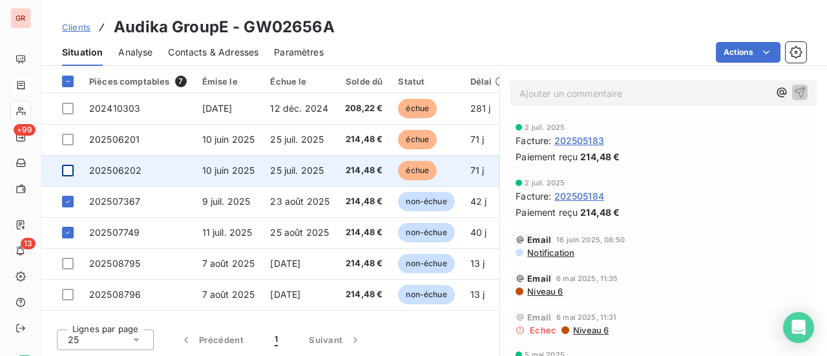
click at [72, 165] on div at bounding box center [68, 171] width 12 height 12
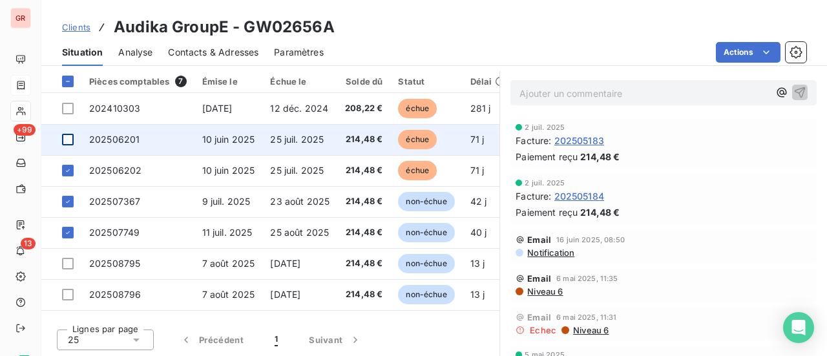
click at [67, 136] on div at bounding box center [68, 140] width 12 height 12
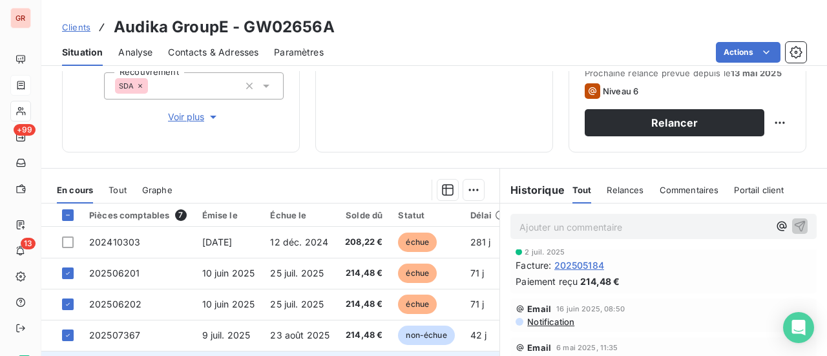
scroll to position [271, 0]
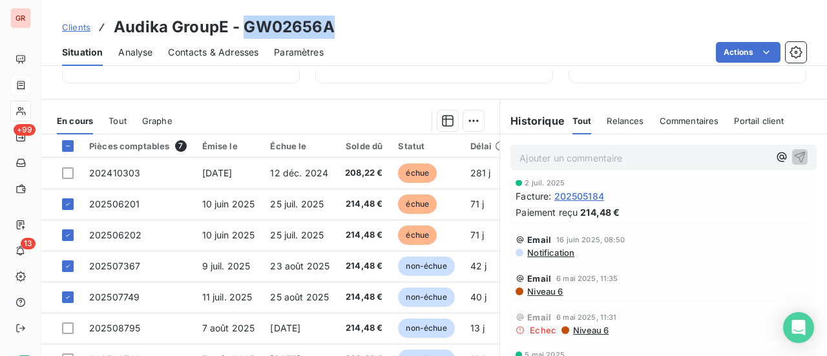
drag, startPoint x: 330, startPoint y: 26, endPoint x: 245, endPoint y: 24, distance: 85.3
click at [245, 24] on h3 "Audika GroupE - GW02656A" at bounding box center [224, 27] width 221 height 23
copy h3 "GW02656A"
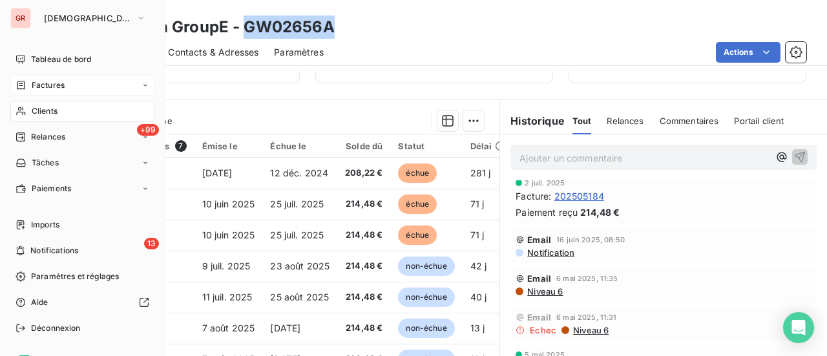
click at [50, 87] on span "Factures" at bounding box center [48, 85] width 33 height 12
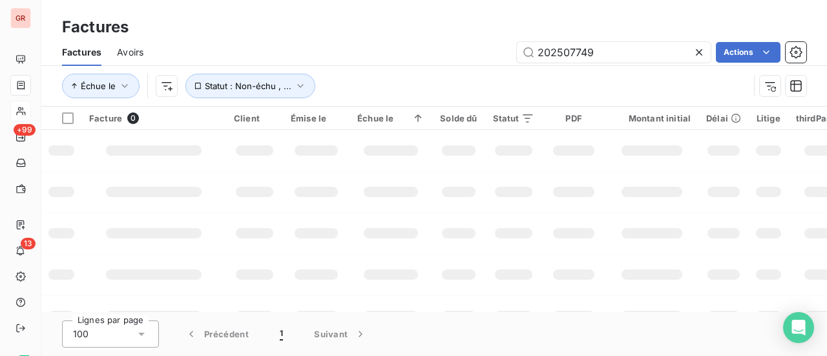
drag, startPoint x: 608, startPoint y: 47, endPoint x: 292, endPoint y: 104, distance: 321.2
click at [301, 103] on div "Factures Avoirs 202507749 Actions Échue le Statut : Non-échu , ..." at bounding box center [434, 72] width 786 height 67
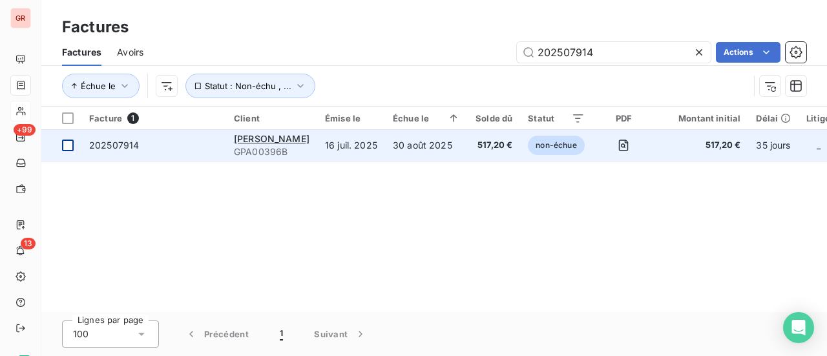
type input "202507914"
click at [74, 151] on td at bounding box center [61, 145] width 40 height 31
click at [121, 145] on span "202507914" at bounding box center [114, 145] width 50 height 11
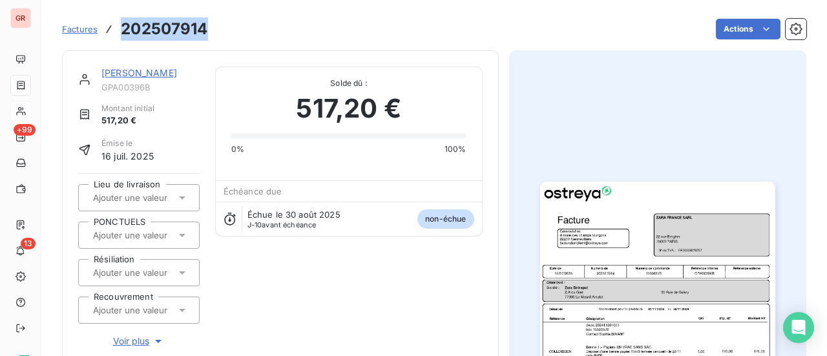
drag, startPoint x: 215, startPoint y: 26, endPoint x: 118, endPoint y: 34, distance: 96.5
click at [118, 34] on div "Factures 202507914 Actions" at bounding box center [434, 29] width 744 height 27
copy h3 "202507914"
click at [174, 76] on link "[PERSON_NAME]" at bounding box center [139, 72] width 76 height 11
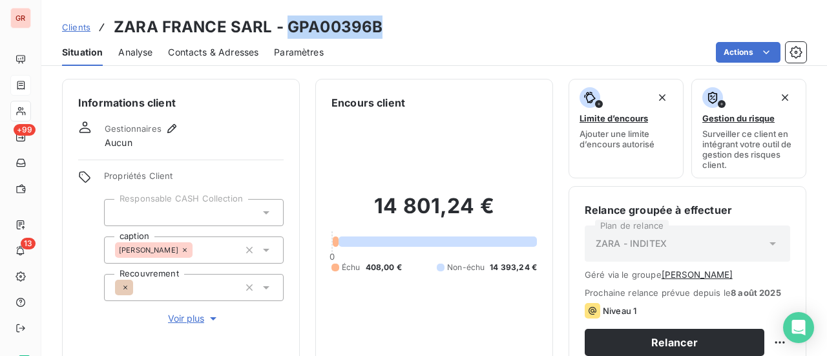
drag, startPoint x: 379, startPoint y: 36, endPoint x: 287, endPoint y: 34, distance: 92.4
click at [287, 34] on div "Clients ZARA FRANCE SARL - GPA00396B" at bounding box center [434, 27] width 786 height 23
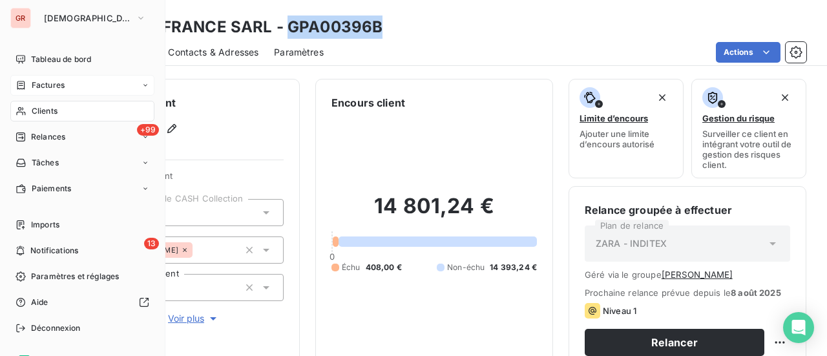
click at [50, 86] on span "Factures" at bounding box center [48, 85] width 33 height 12
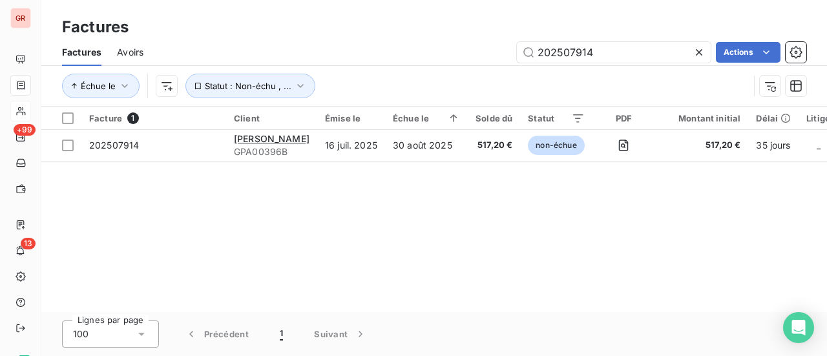
drag, startPoint x: 594, startPoint y: 57, endPoint x: 441, endPoint y: 63, distance: 153.9
click at [469, 59] on div "202507914 Actions" at bounding box center [482, 52] width 647 height 21
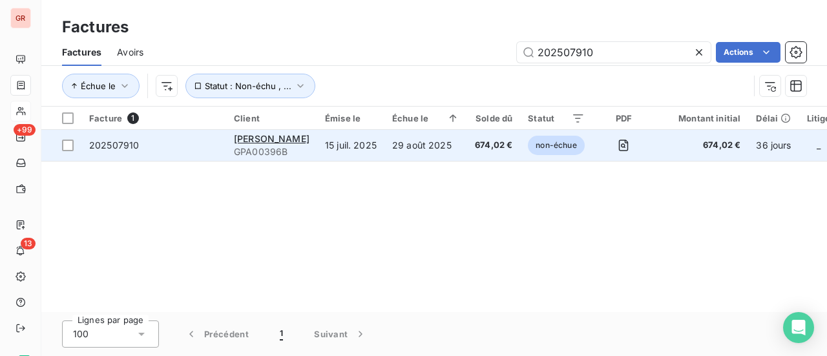
type input "202507910"
click at [275, 138] on span "[PERSON_NAME]" at bounding box center [272, 138] width 76 height 11
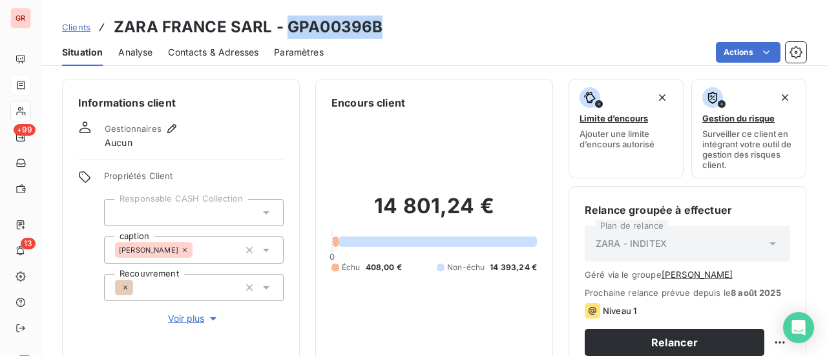
drag, startPoint x: 384, startPoint y: 26, endPoint x: 287, endPoint y: 26, distance: 97.6
click at [287, 26] on div "Clients ZARA FRANCE SARL - GPA00396B" at bounding box center [434, 27] width 786 height 23
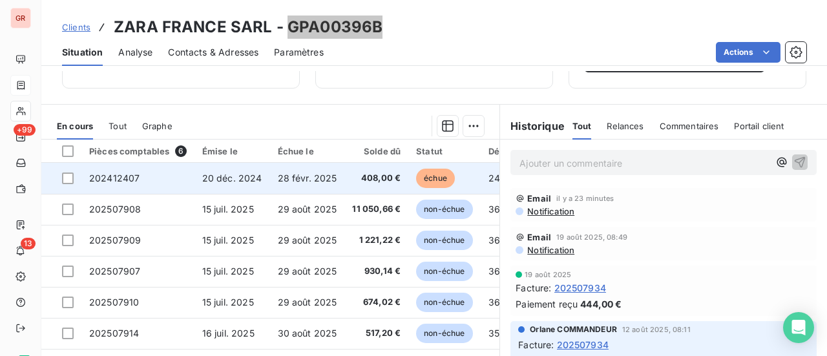
scroll to position [323, 0]
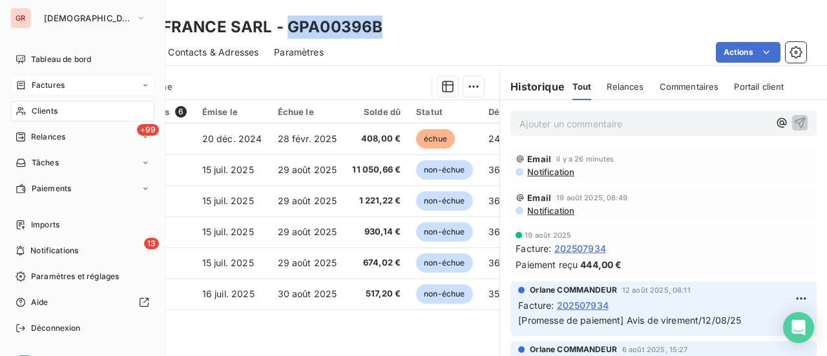
click at [63, 80] on span "Factures" at bounding box center [48, 85] width 33 height 12
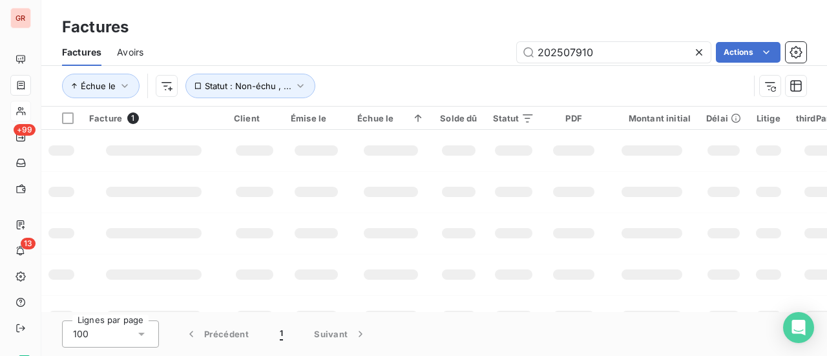
drag, startPoint x: 625, startPoint y: 50, endPoint x: 370, endPoint y: 89, distance: 258.8
click at [376, 88] on div "Factures Avoirs 202507910 Actions Échue le Statut : Non-échu , ..." at bounding box center [434, 72] width 786 height 67
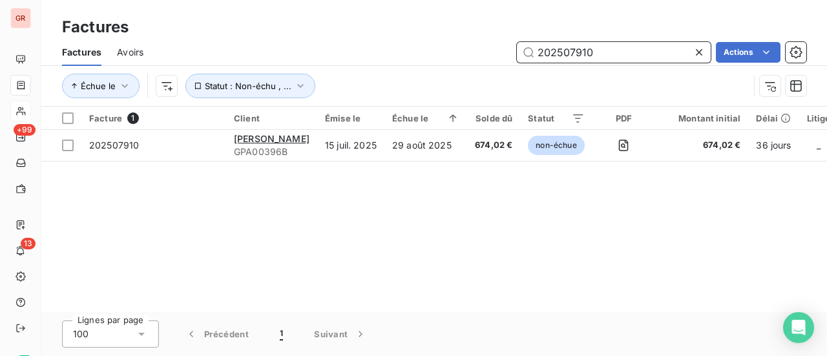
click at [614, 56] on input "202507910" at bounding box center [614, 52] width 194 height 21
drag, startPoint x: 576, startPoint y: 53, endPoint x: 472, endPoint y: 54, distance: 103.4
click at [499, 54] on div "202507910 Actions" at bounding box center [482, 52] width 647 height 21
paste input "38"
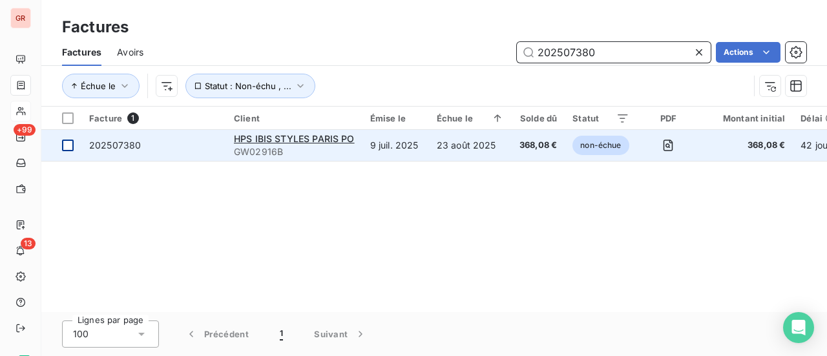
type input "202507380"
click at [70, 142] on div at bounding box center [68, 146] width 12 height 12
click at [121, 143] on span "202507380" at bounding box center [115, 145] width 52 height 11
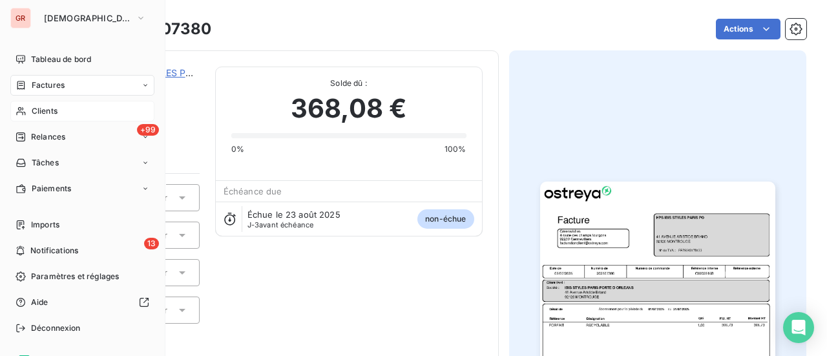
click at [50, 81] on span "Factures" at bounding box center [48, 85] width 33 height 12
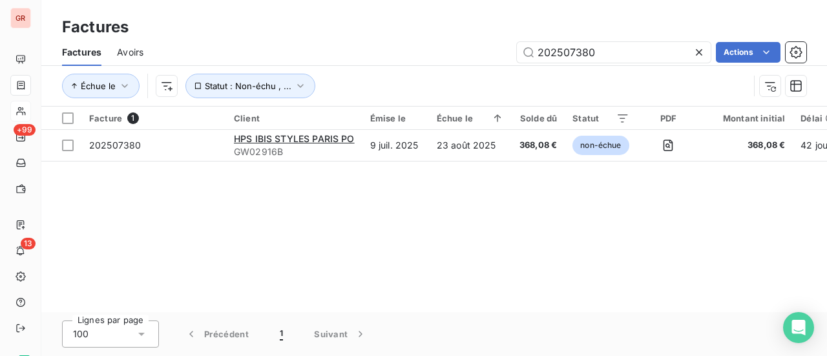
drag, startPoint x: 609, startPoint y: 55, endPoint x: 80, endPoint y: 56, distance: 529.2
click at [119, 56] on div "Factures Avoirs 202507380 Actions" at bounding box center [434, 52] width 786 height 27
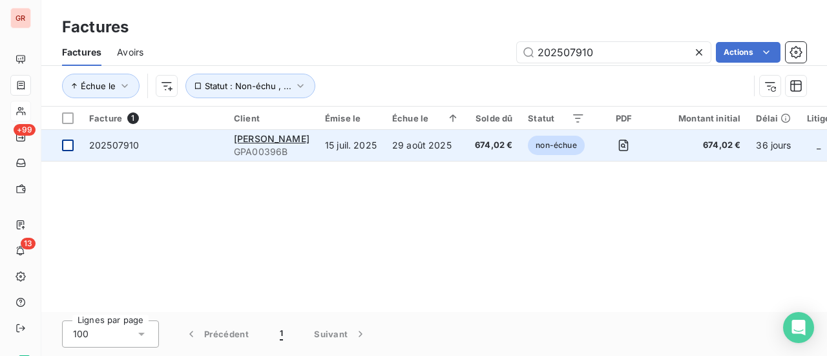
type input "202507910"
click at [74, 145] on td at bounding box center [61, 145] width 40 height 31
click at [114, 147] on span "202507910" at bounding box center [114, 145] width 50 height 11
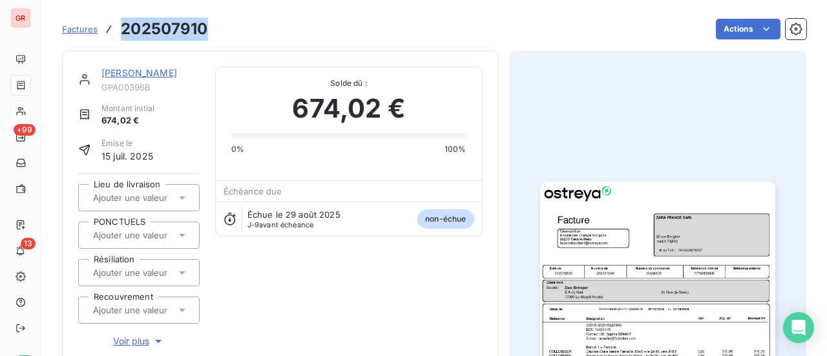
drag, startPoint x: 211, startPoint y: 35, endPoint x: 121, endPoint y: 39, distance: 89.9
click at [121, 39] on div "Factures 202507910 Actions" at bounding box center [434, 29] width 744 height 27
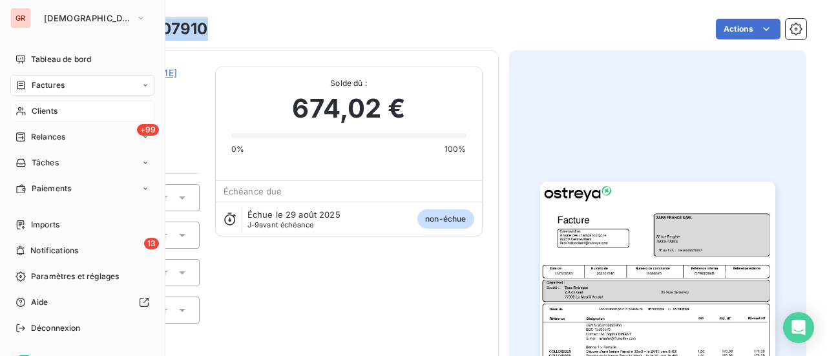
click at [58, 87] on span "Factures" at bounding box center [48, 85] width 33 height 12
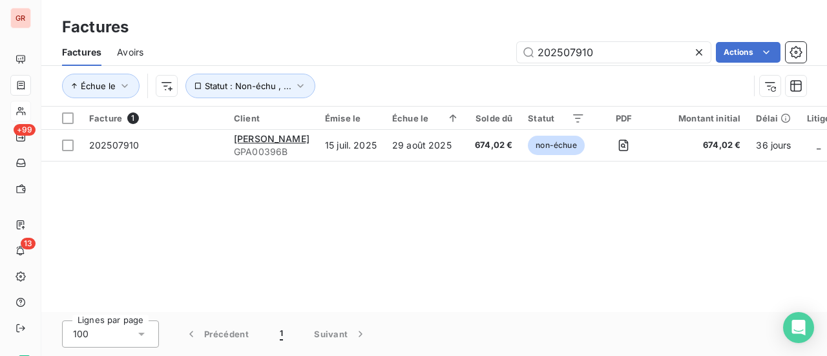
drag, startPoint x: 597, startPoint y: 56, endPoint x: 267, endPoint y: 58, distance: 330.2
click at [301, 58] on div "202507910 Actions" at bounding box center [482, 52] width 647 height 21
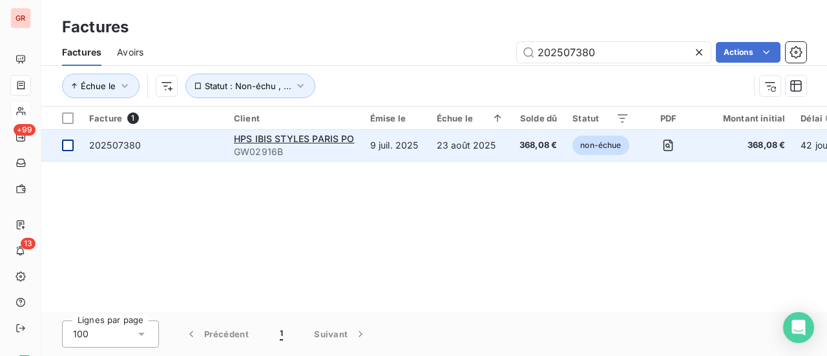
type input "202507380"
click at [68, 147] on div at bounding box center [68, 146] width 12 height 12
click at [112, 149] on span "202507380" at bounding box center [115, 145] width 52 height 11
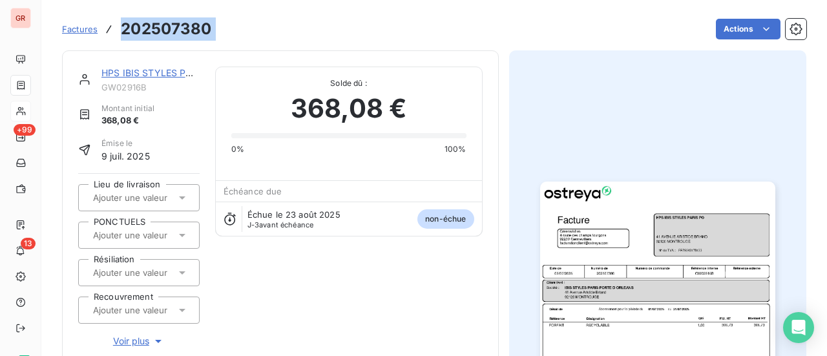
drag, startPoint x: 221, startPoint y: 26, endPoint x: 116, endPoint y: 26, distance: 104.7
click at [116, 26] on div "Factures 202507380 Actions" at bounding box center [434, 29] width 744 height 27
click at [159, 72] on link "HPS IBIS STYLES PARIS PO" at bounding box center [161, 72] width 121 height 11
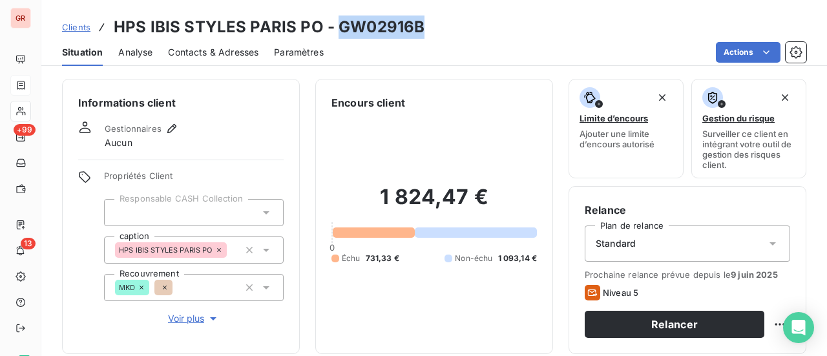
drag, startPoint x: 423, startPoint y: 28, endPoint x: 336, endPoint y: 30, distance: 87.3
click at [336, 30] on div "Clients HPS IBIS STYLES PARIS PO - GW02916B" at bounding box center [434, 27] width 786 height 23
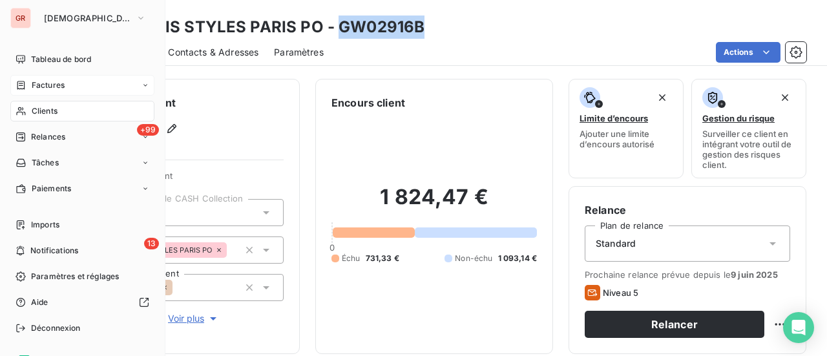
click at [44, 81] on span "Factures" at bounding box center [48, 85] width 33 height 12
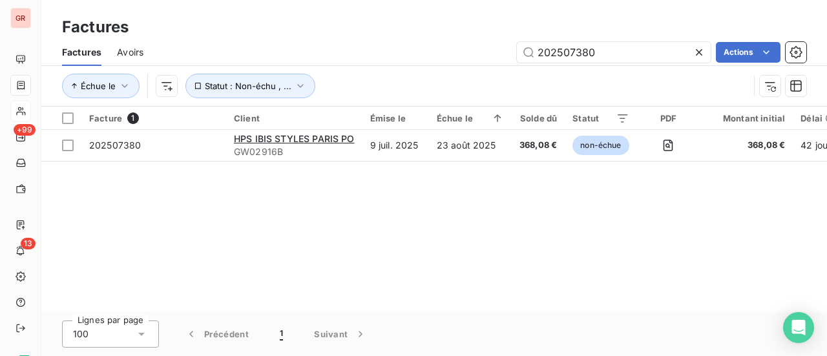
drag, startPoint x: 622, startPoint y: 47, endPoint x: 335, endPoint y: 61, distance: 287.9
click at [347, 61] on div "202507380 Actions" at bounding box center [482, 52] width 647 height 21
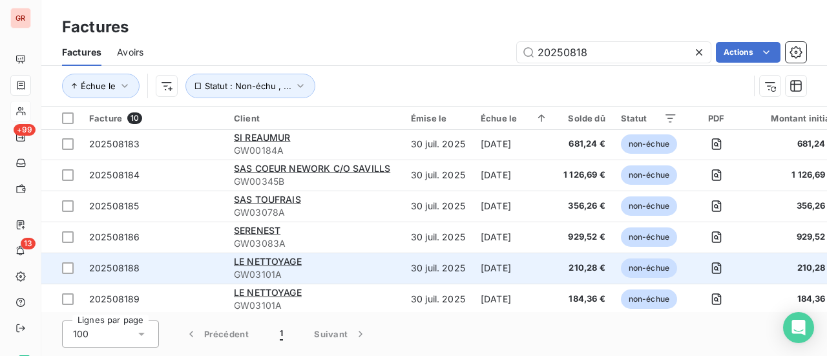
scroll to position [133, 0]
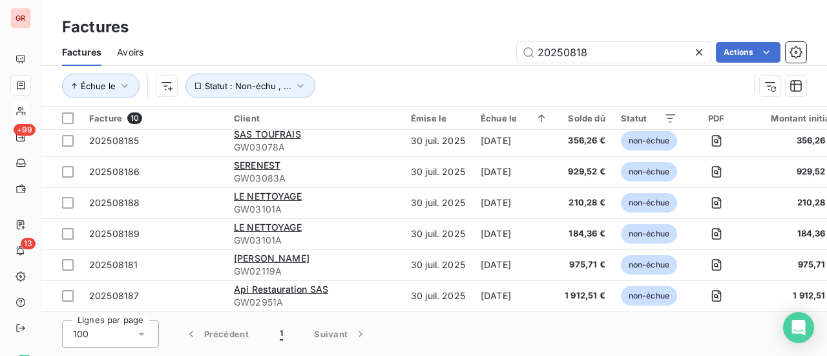
drag, startPoint x: 645, startPoint y: 50, endPoint x: 342, endPoint y: 112, distance: 308.7
click at [412, 97] on div "Factures Avoirs 20250818 Actions Échue le Statut : Non-échu , ..." at bounding box center [434, 72] width 786 height 67
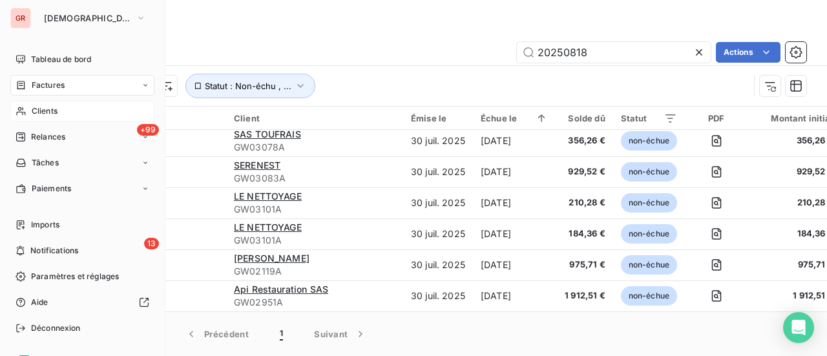
click at [58, 82] on span "Factures" at bounding box center [48, 85] width 33 height 12
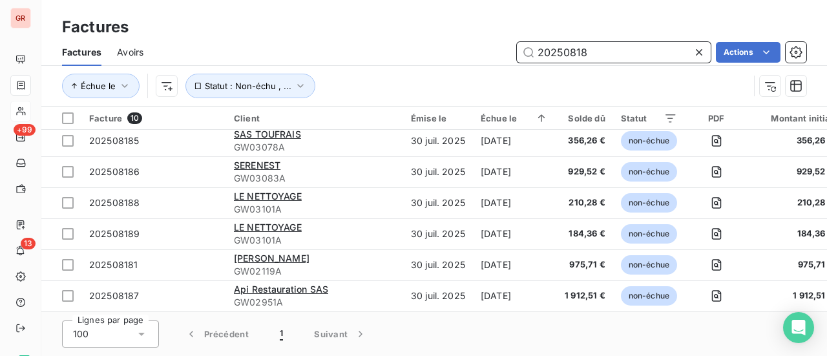
type input "."
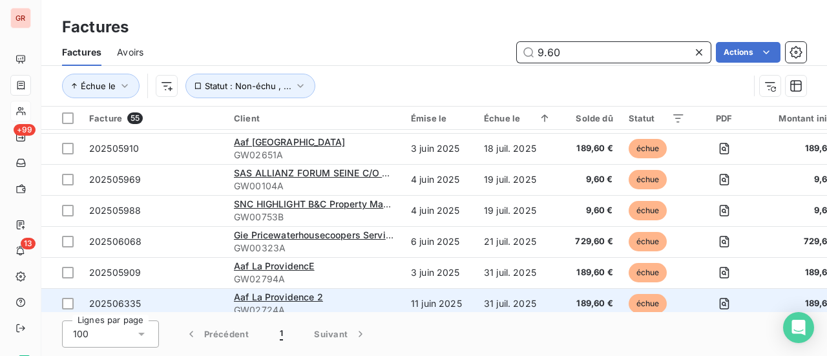
scroll to position [392, 0]
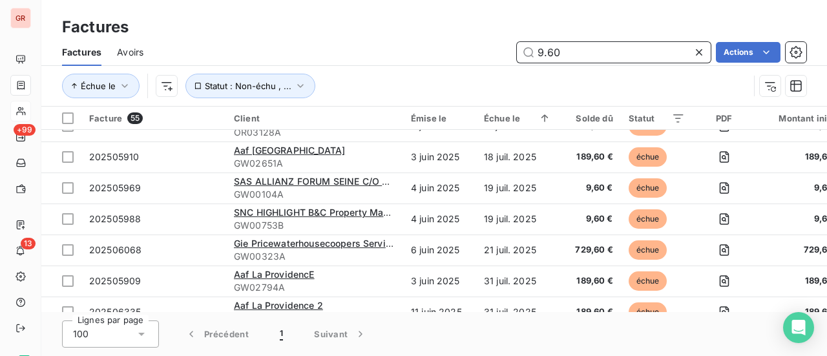
drag, startPoint x: 578, startPoint y: 52, endPoint x: 332, endPoint y: 63, distance: 246.4
click at [362, 59] on div "9.60 Actions" at bounding box center [482, 52] width 647 height 21
paste input "202506897"
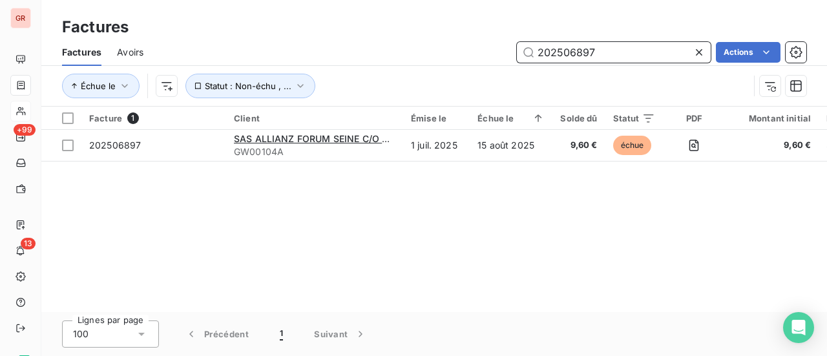
type input "202506897"
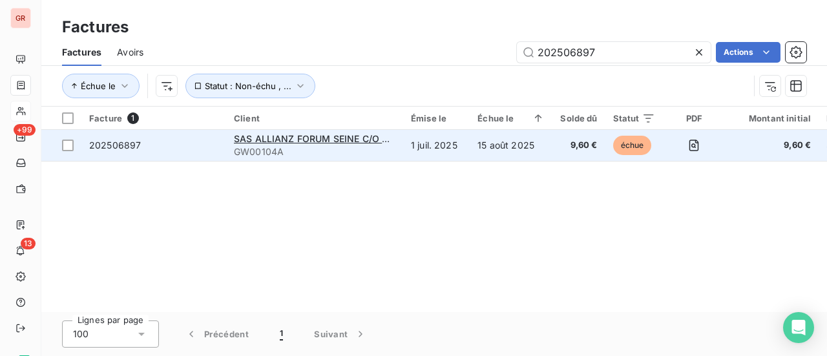
drag, startPoint x: 65, startPoint y: 149, endPoint x: 101, endPoint y: 145, distance: 36.3
click at [66, 149] on div at bounding box center [68, 146] width 12 height 12
click at [113, 145] on span "202506897" at bounding box center [115, 145] width 52 height 11
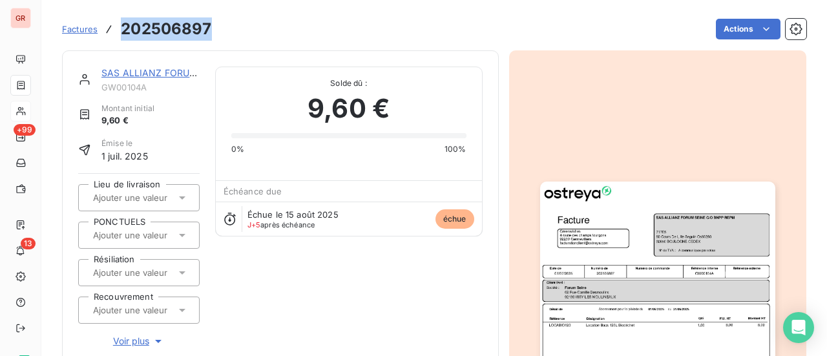
drag, startPoint x: 211, startPoint y: 35, endPoint x: 120, endPoint y: 36, distance: 90.5
click at [120, 36] on div "Factures 202506897 Actions" at bounding box center [434, 29] width 744 height 27
click at [156, 73] on link "SAS ALLIANZ FORUM SEINE C/O BNPP REPM" at bounding box center [202, 72] width 202 height 11
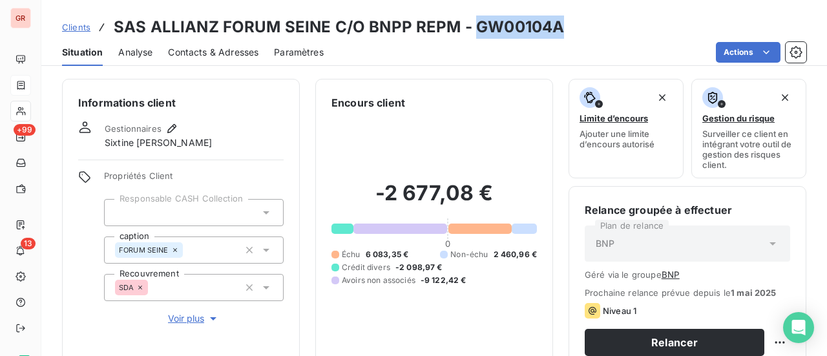
drag, startPoint x: 562, startPoint y: 35, endPoint x: 476, endPoint y: 37, distance: 86.6
click at [476, 37] on div "Clients SAS ALLIANZ FORUM SEINE C/O BNPP REPM - GW00104A" at bounding box center [434, 27] width 786 height 23
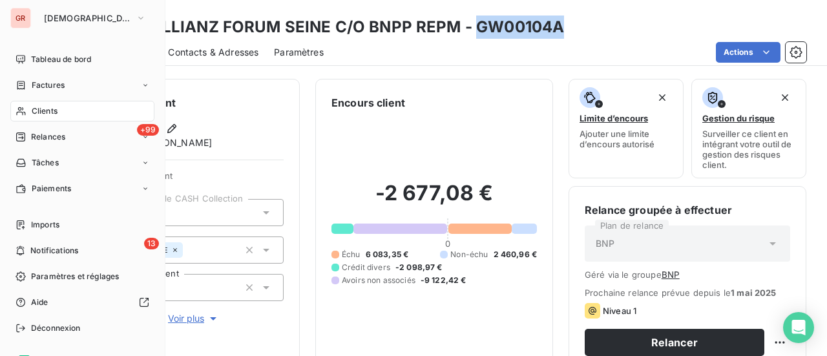
drag, startPoint x: 48, startPoint y: 86, endPoint x: 160, endPoint y: 93, distance: 112.7
click at [48, 86] on span "Factures" at bounding box center [48, 85] width 33 height 12
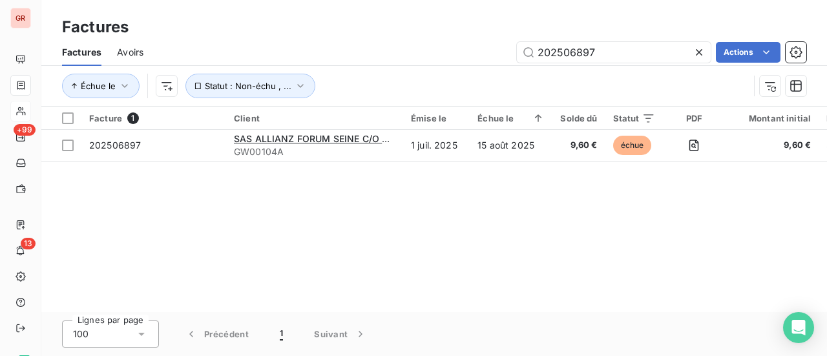
drag, startPoint x: 604, startPoint y: 57, endPoint x: 222, endPoint y: 58, distance: 382.5
click at [236, 58] on div "202506897 Actions" at bounding box center [482, 52] width 647 height 21
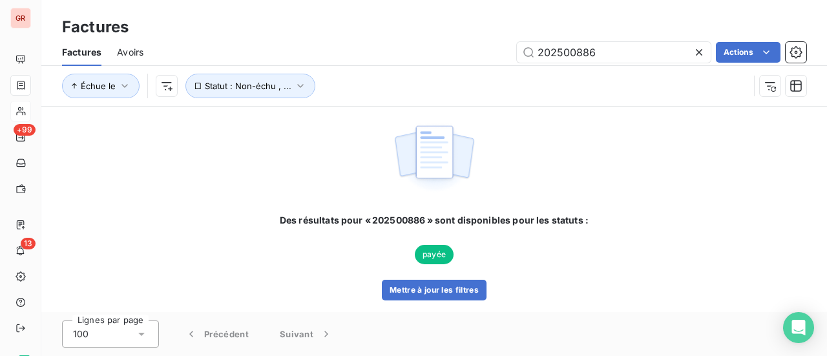
drag, startPoint x: 601, startPoint y: 54, endPoint x: 384, endPoint y: 83, distance: 219.0
click at [393, 81] on div "Factures Avoirs 202500886 Actions Échue le Statut : Non-échu , ..." at bounding box center [434, 72] width 786 height 67
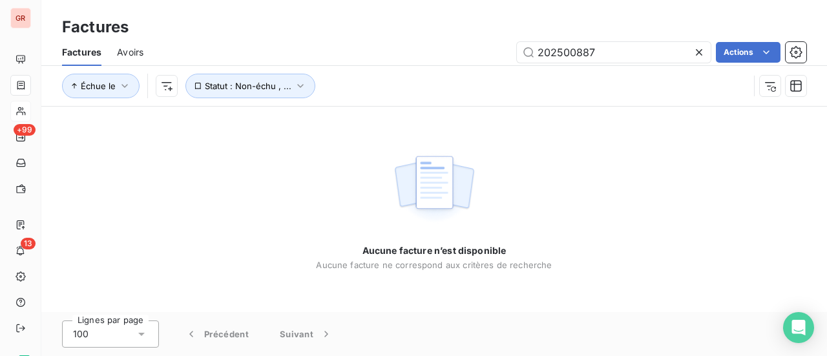
drag, startPoint x: 632, startPoint y: 53, endPoint x: 320, endPoint y: 68, distance: 312.4
click at [339, 65] on div "Factures Avoirs 202500887 Actions" at bounding box center [434, 52] width 786 height 27
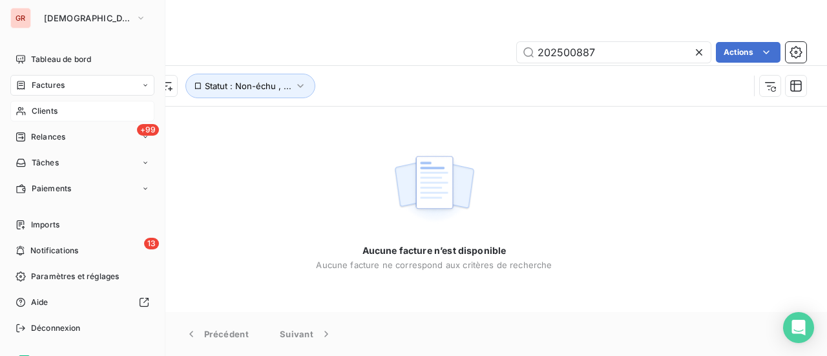
click at [56, 87] on span "Factures" at bounding box center [48, 85] width 33 height 12
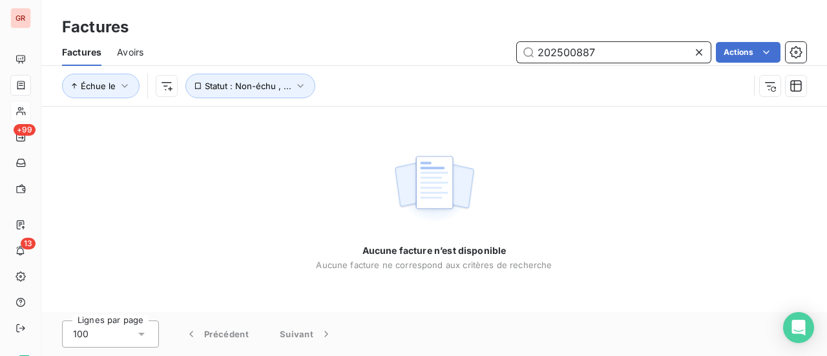
click at [610, 50] on input "202500887" at bounding box center [614, 52] width 194 height 21
click at [538, 53] on input "202500887" at bounding box center [614, 52] width 194 height 21
drag, startPoint x: 629, startPoint y: 59, endPoint x: 329, endPoint y: 59, distance: 299.8
click at [329, 59] on div "202500887 Actions" at bounding box center [482, 52] width 647 height 21
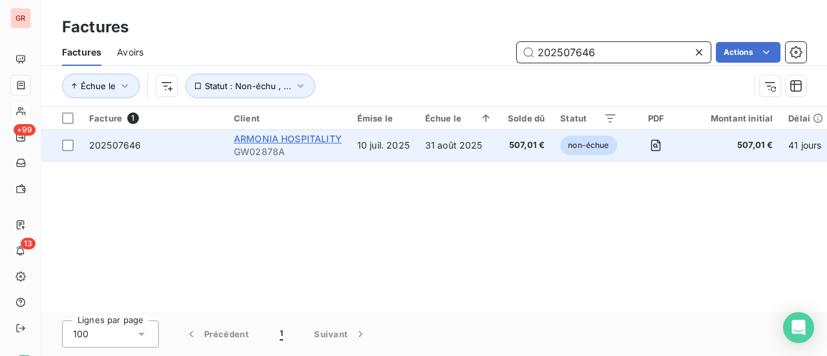
type input "202507646"
click at [318, 140] on span "ARMONIA HOSPITALITY" at bounding box center [288, 138] width 108 height 11
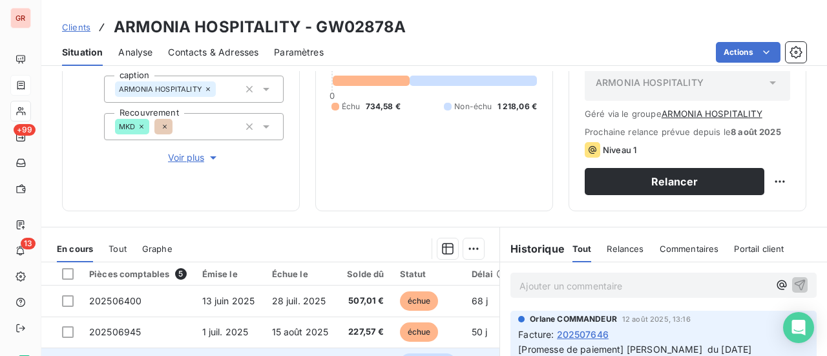
scroll to position [160, 0]
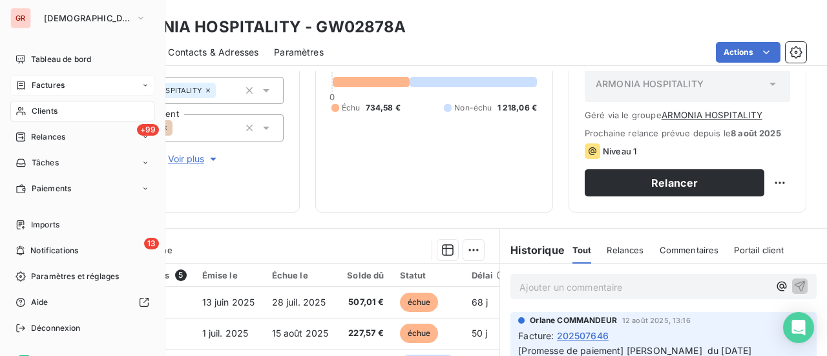
click at [50, 85] on span "Factures" at bounding box center [48, 85] width 33 height 12
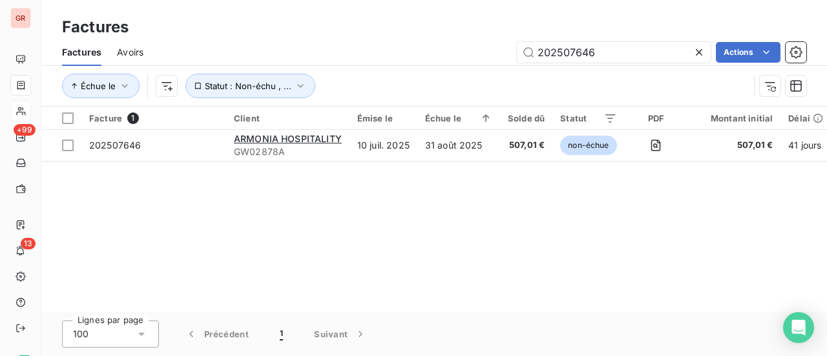
drag, startPoint x: 610, startPoint y: 55, endPoint x: 471, endPoint y: 65, distance: 139.3
click at [471, 65] on div "Factures Avoirs 202507646 Actions" at bounding box center [434, 52] width 786 height 27
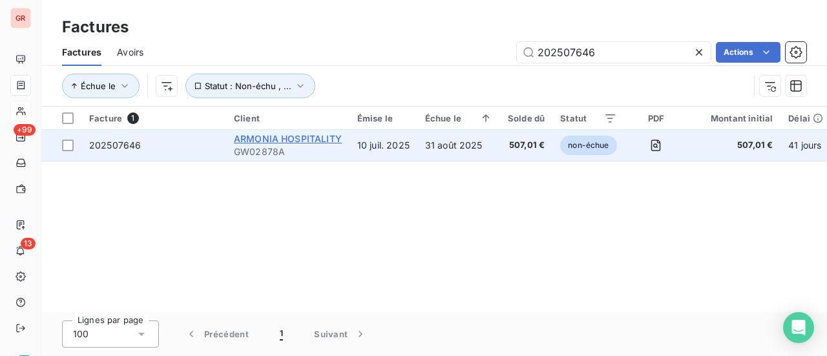
click at [317, 138] on span "ARMONIA HOSPITALITY" at bounding box center [288, 138] width 108 height 11
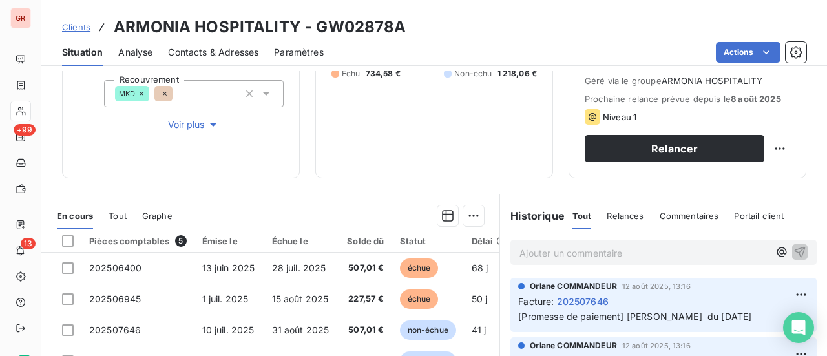
scroll to position [353, 0]
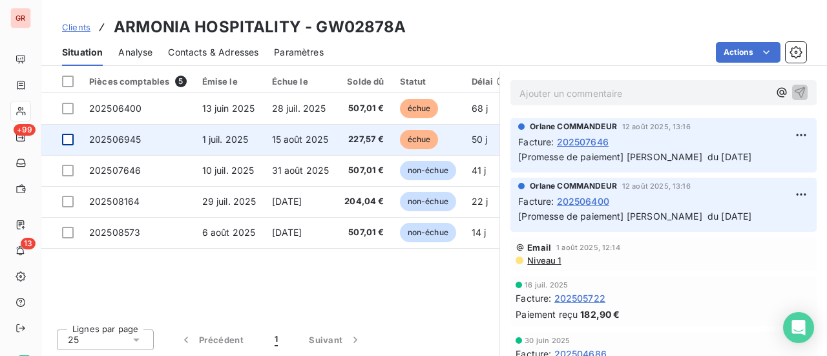
click at [67, 140] on div at bounding box center [68, 140] width 12 height 12
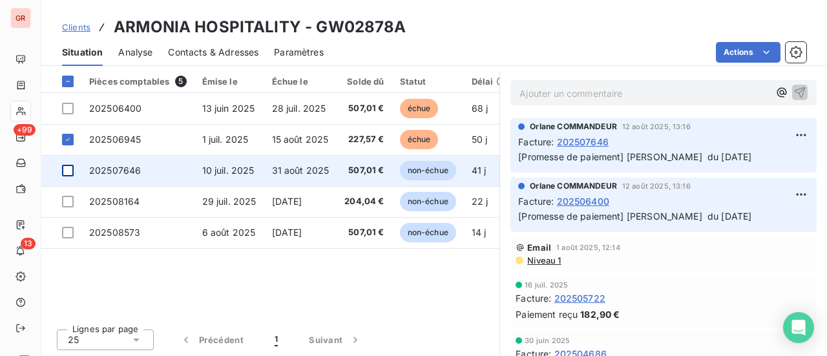
click at [68, 171] on div at bounding box center [68, 171] width 12 height 12
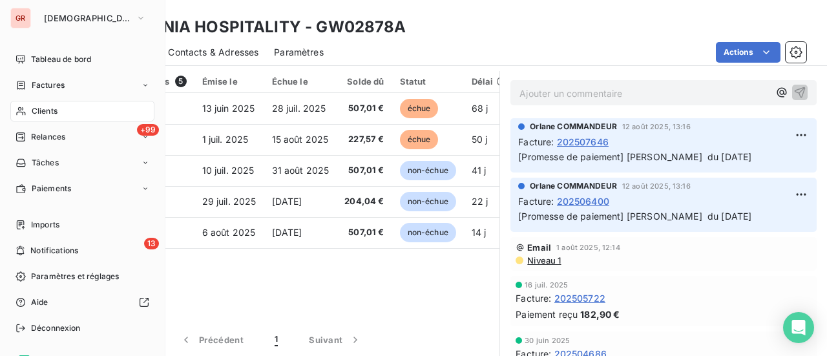
click at [60, 85] on span "Factures" at bounding box center [48, 85] width 33 height 12
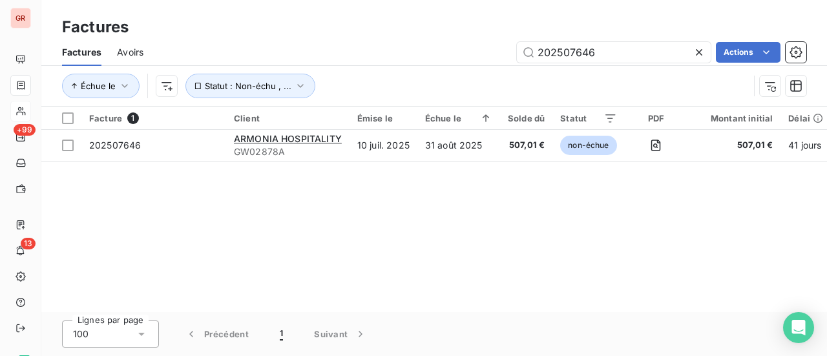
drag, startPoint x: 609, startPoint y: 52, endPoint x: 221, endPoint y: 61, distance: 387.8
click at [244, 59] on div "202507646 Actions" at bounding box center [482, 52] width 647 height 21
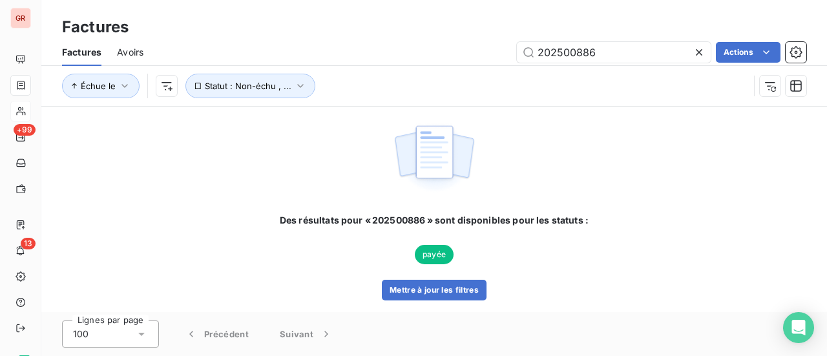
type input "202500886"
click at [447, 155] on img at bounding box center [434, 158] width 83 height 80
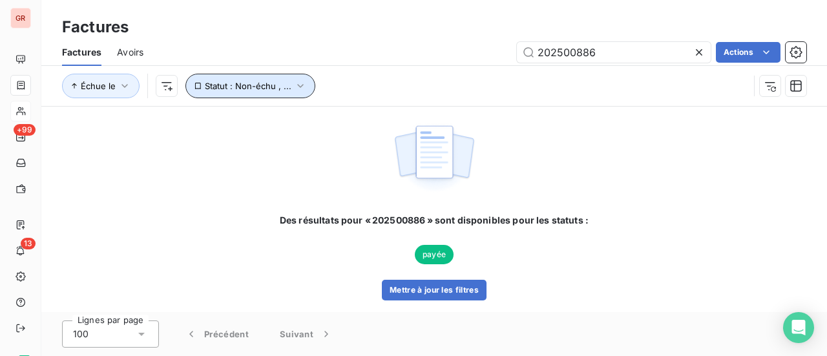
click at [299, 87] on icon "button" at bounding box center [300, 85] width 13 height 13
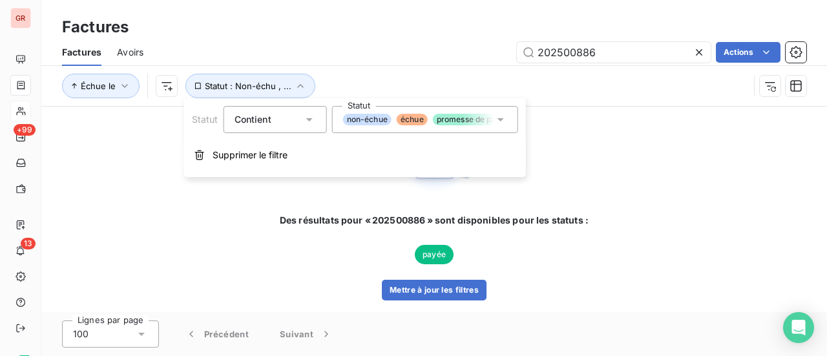
click at [507, 120] on div "non-échue échue promesse de paiement recouvrement" at bounding box center [425, 119] width 186 height 27
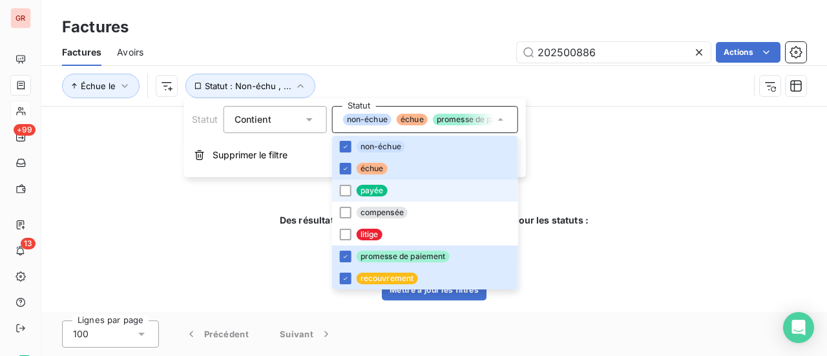
click at [352, 192] on li "payée" at bounding box center [425, 191] width 186 height 22
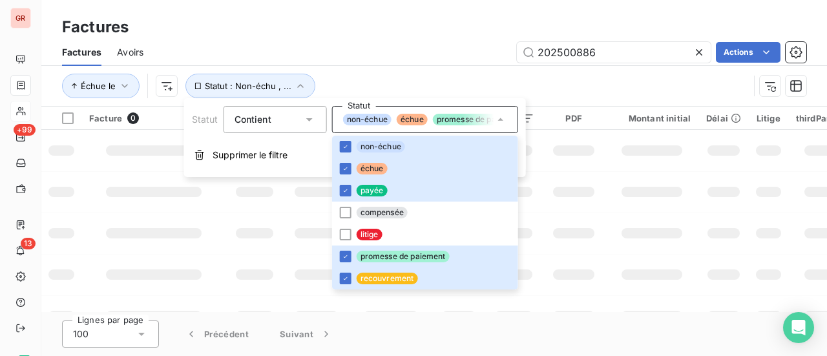
click at [629, 236] on div at bounding box center [652, 233] width 61 height 10
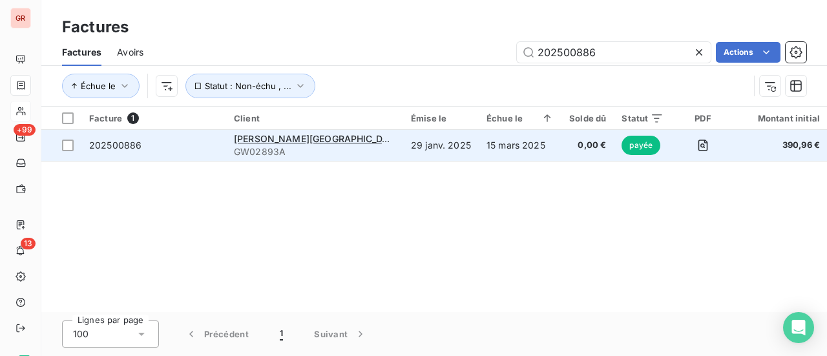
click at [622, 149] on span "payée" at bounding box center [641, 145] width 39 height 19
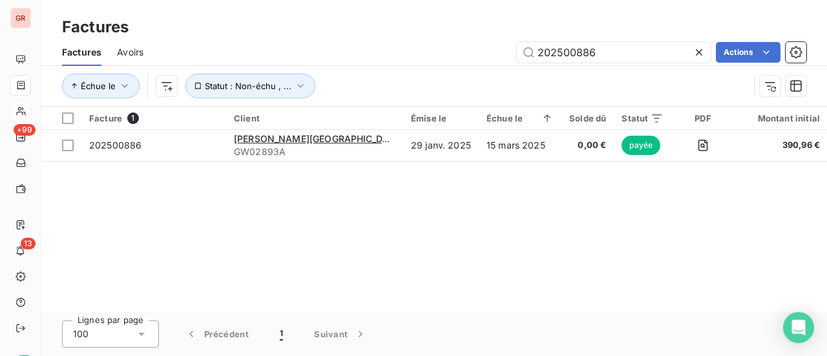
drag, startPoint x: 605, startPoint y: 54, endPoint x: 417, endPoint y: 65, distance: 187.7
click at [417, 65] on div "Factures Avoirs 202500886 Actions" at bounding box center [434, 52] width 786 height 27
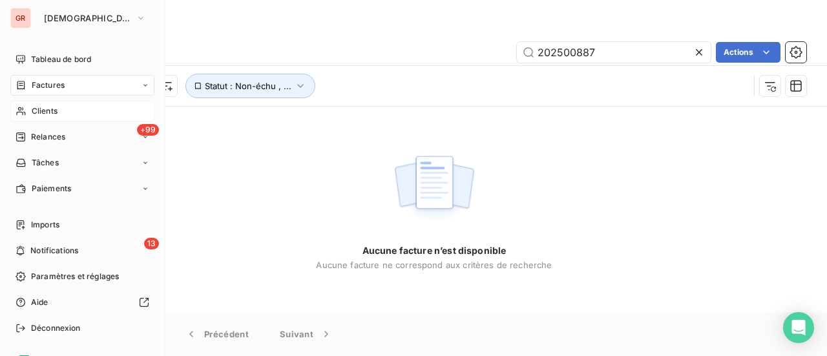
type input "202500887"
click at [58, 83] on span "Factures" at bounding box center [48, 85] width 33 height 12
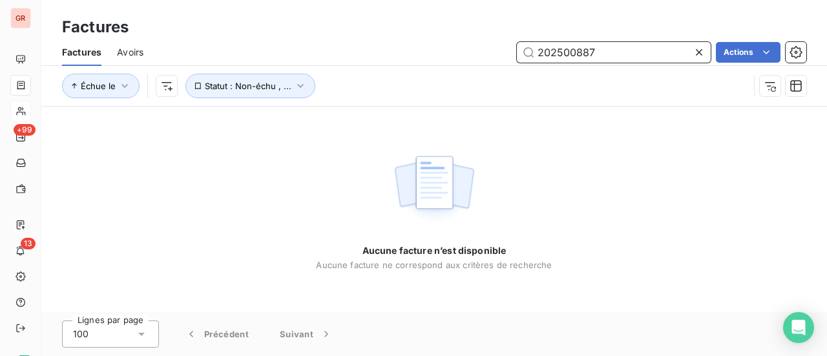
drag, startPoint x: 606, startPoint y: 52, endPoint x: 314, endPoint y: 103, distance: 296.5
click at [331, 99] on div "Factures Avoirs 202500887 Actions Échue le Statut : Non-échu , ..." at bounding box center [434, 72] width 786 height 67
drag, startPoint x: 616, startPoint y: 56, endPoint x: 364, endPoint y: 61, distance: 252.7
click at [408, 59] on div "202500887 Actions" at bounding box center [482, 52] width 647 height 21
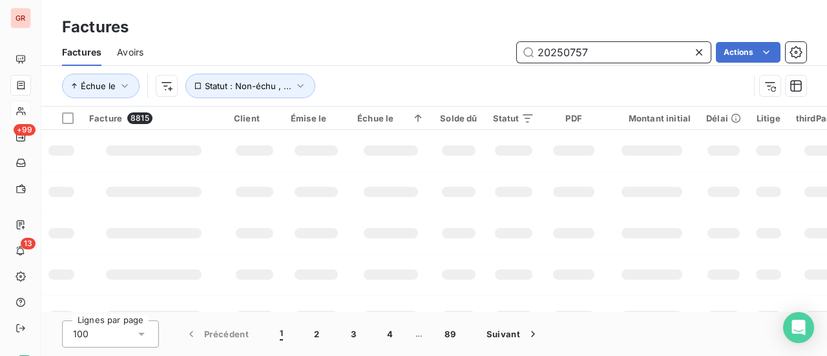
type input "202507571"
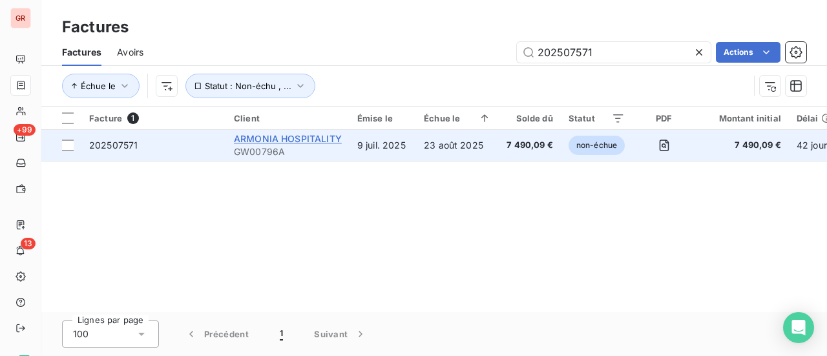
type input "202507571"
click at [296, 141] on span "ARMONIA HOSPITALITY" at bounding box center [288, 138] width 108 height 11
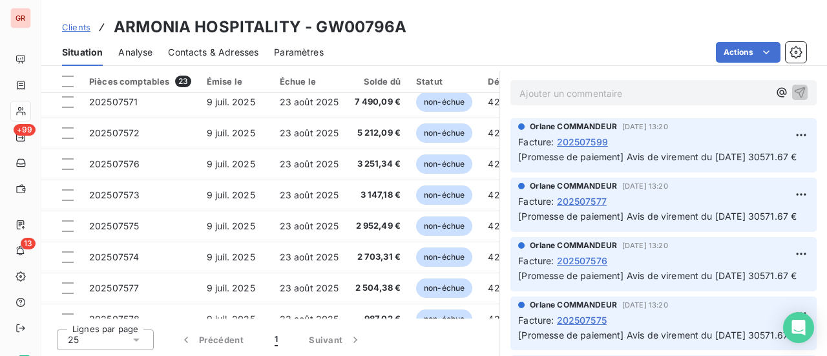
scroll to position [170, 0]
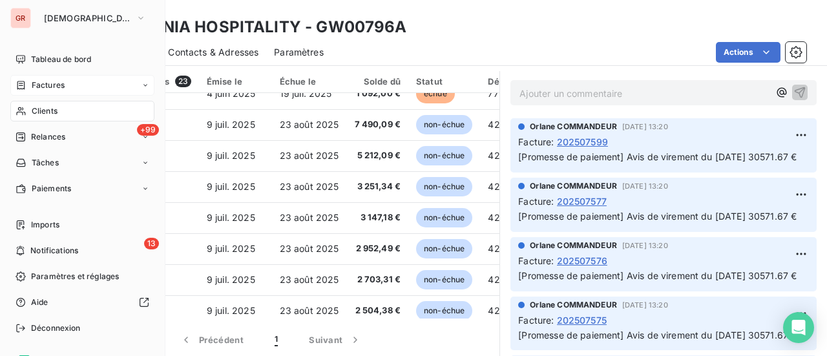
click at [51, 85] on span "Factures" at bounding box center [48, 85] width 33 height 12
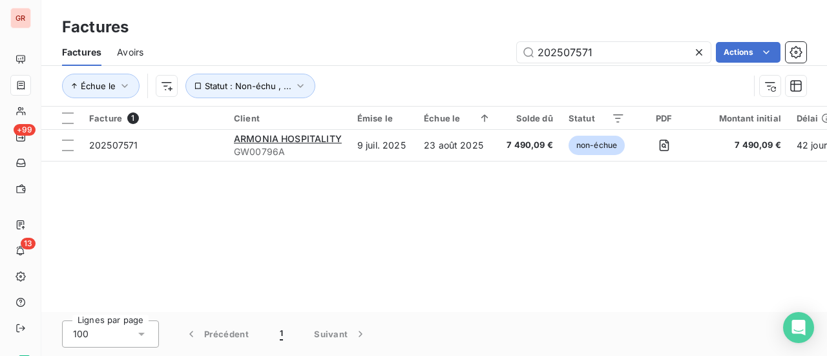
drag, startPoint x: 599, startPoint y: 58, endPoint x: 334, endPoint y: 74, distance: 265.4
click at [357, 72] on div "Factures Avoirs 202507571 Actions Échue le Statut : Non-échu , ..." at bounding box center [434, 72] width 786 height 67
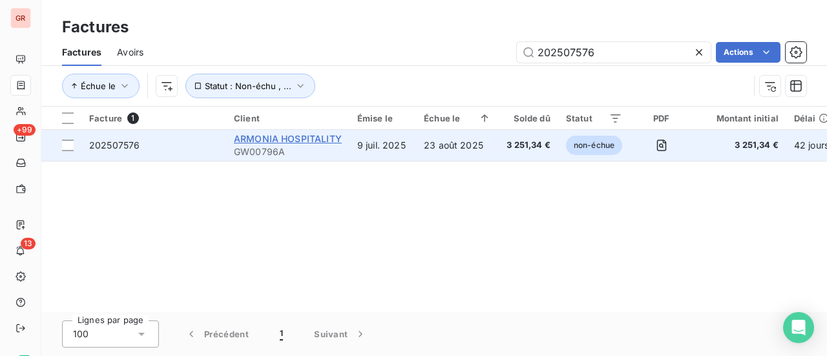
type input "202507576"
click at [302, 139] on span "ARMONIA HOSPITALITY" at bounding box center [288, 138] width 108 height 11
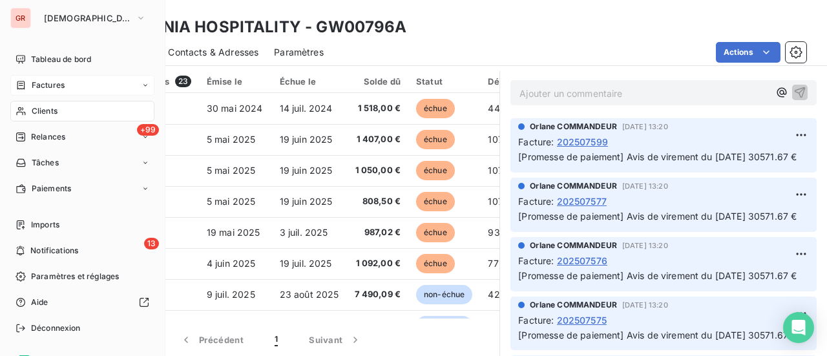
click at [52, 89] on span "Factures" at bounding box center [48, 85] width 33 height 12
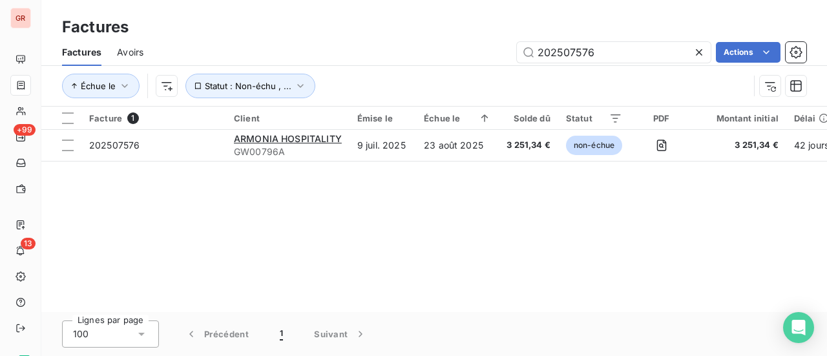
drag, startPoint x: 602, startPoint y: 56, endPoint x: 396, endPoint y: 59, distance: 206.1
click at [408, 58] on div "202507576 Actions" at bounding box center [482, 52] width 647 height 21
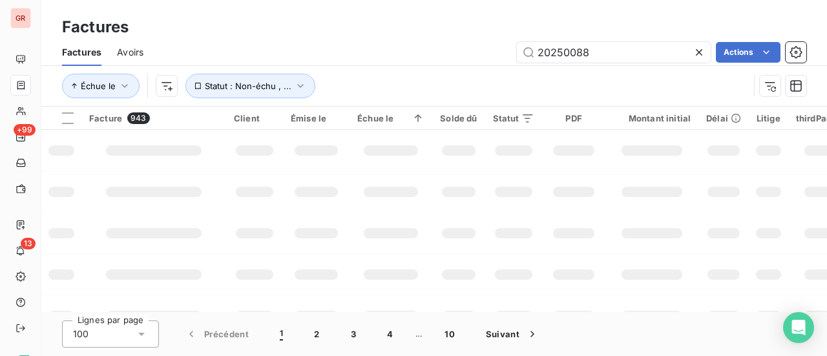
type input "202500886"
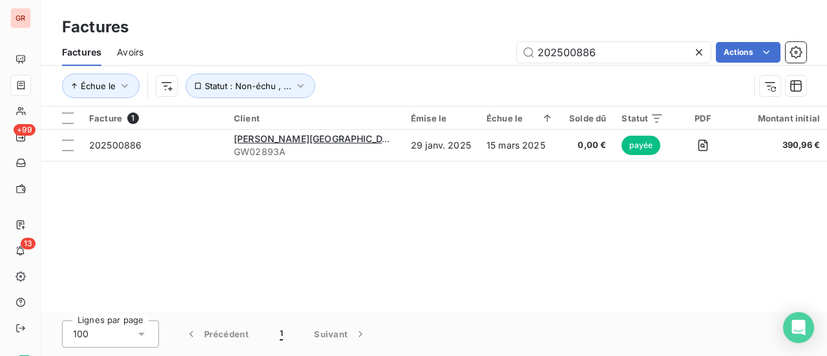
drag, startPoint x: 609, startPoint y: 51, endPoint x: 282, endPoint y: 53, distance: 327.6
click at [336, 52] on div "202500886 Actions" at bounding box center [482, 52] width 647 height 21
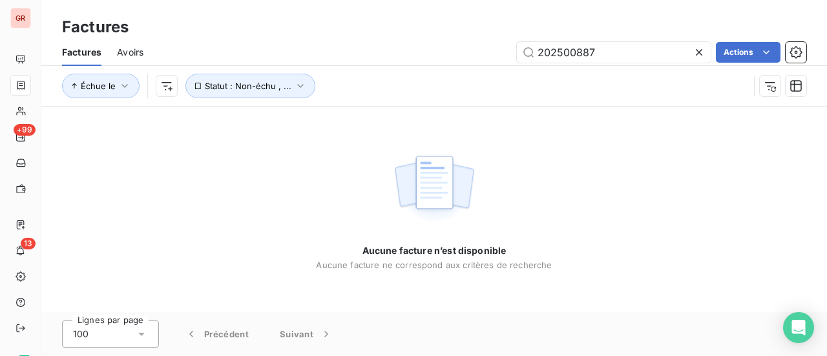
drag, startPoint x: 615, startPoint y: 58, endPoint x: 141, endPoint y: 58, distance: 474.3
click at [198, 58] on div "202500887 Actions" at bounding box center [482, 52] width 647 height 21
drag, startPoint x: 607, startPoint y: 45, endPoint x: 366, endPoint y: 60, distance: 241.5
click at [410, 58] on div "1708.66 Actions" at bounding box center [482, 52] width 647 height 21
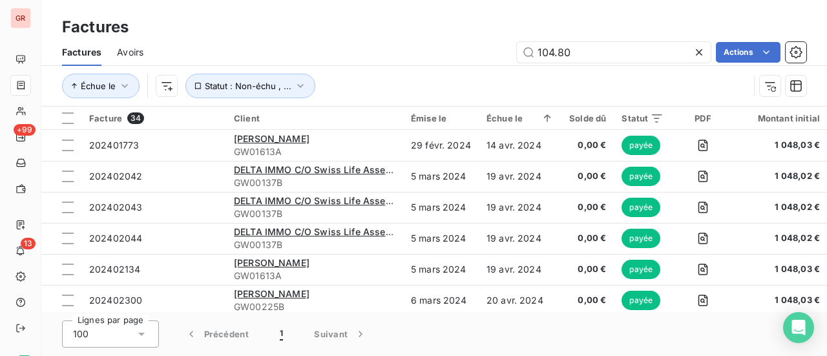
drag, startPoint x: 594, startPoint y: 57, endPoint x: 335, endPoint y: 59, distance: 259.1
click at [348, 59] on div "104.80 Actions" at bounding box center [482, 52] width 647 height 21
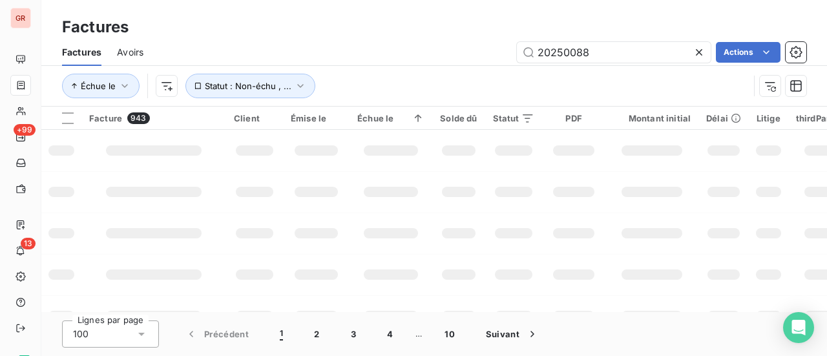
type input "202500886"
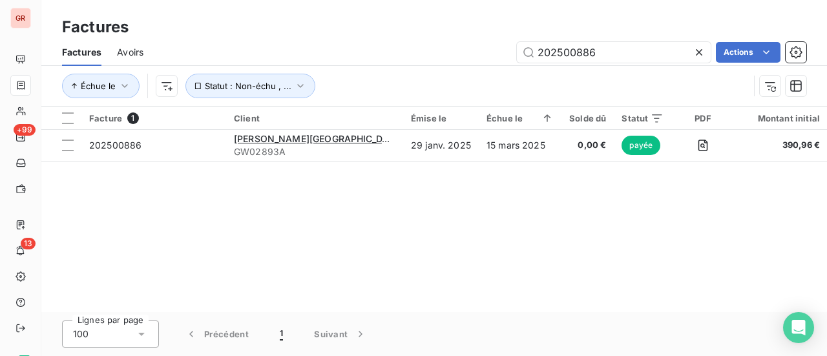
drag, startPoint x: 608, startPoint y: 58, endPoint x: 236, endPoint y: 57, distance: 371.5
click at [260, 56] on div "202500886 Actions" at bounding box center [482, 52] width 647 height 21
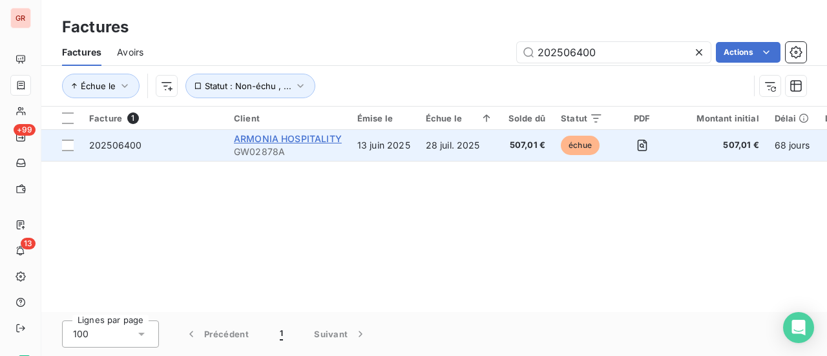
type input "202506400"
click at [302, 138] on span "ARMONIA HOSPITALITY" at bounding box center [288, 138] width 108 height 11
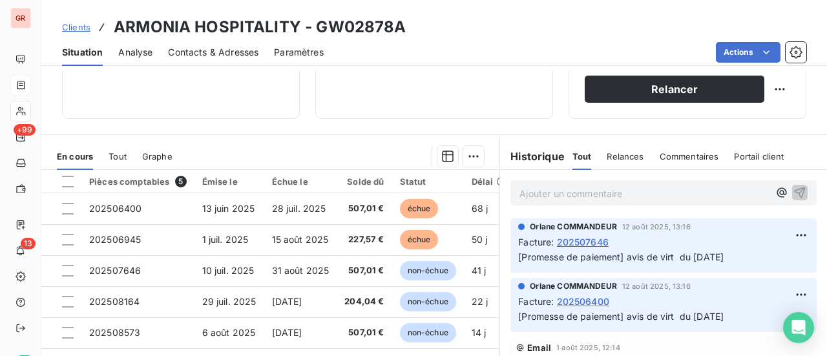
scroll to position [323, 0]
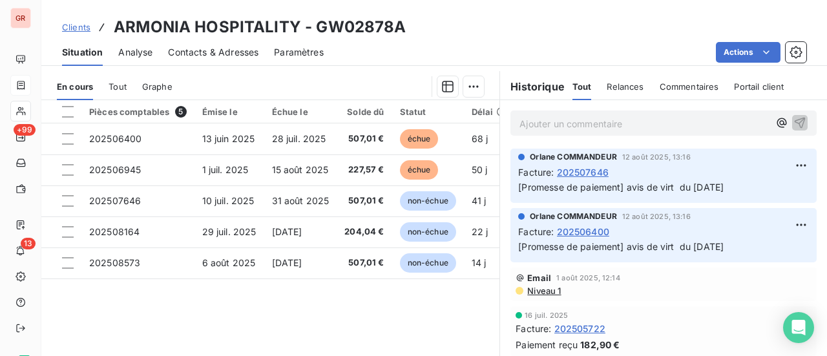
click at [571, 25] on div "Clients ARMONIA HOSPITALITY - GW02878A" at bounding box center [434, 27] width 786 height 23
click at [425, 311] on div "Pièces comptables 5 Émise le Échue le Solde dû Statut Délai Retard 202506400 [D…" at bounding box center [270, 224] width 458 height 249
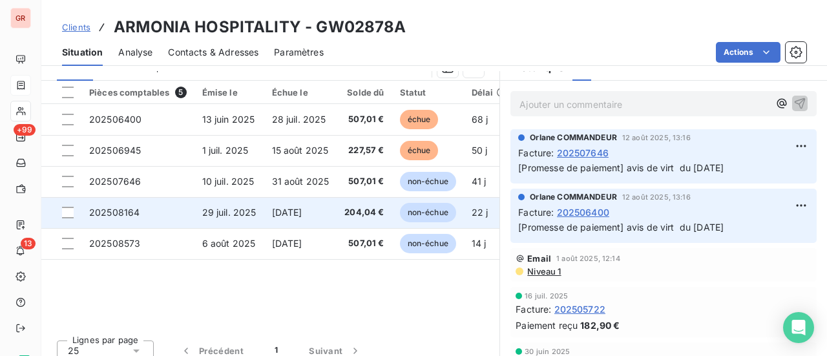
scroll to position [353, 0]
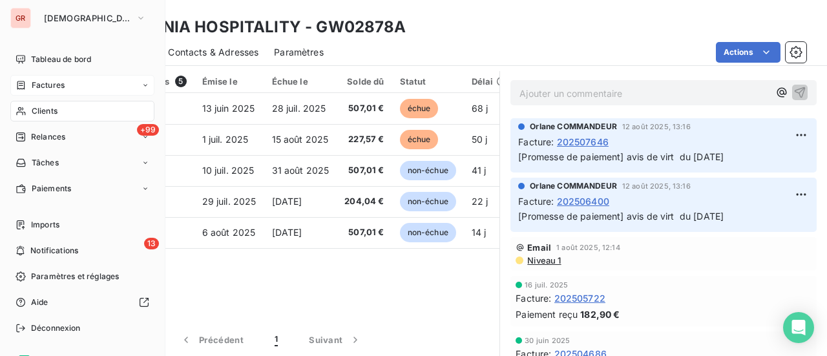
click at [62, 82] on span "Factures" at bounding box center [48, 85] width 33 height 12
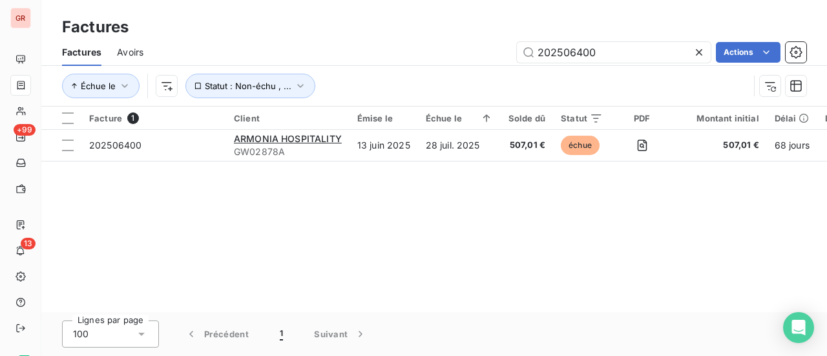
drag, startPoint x: 540, startPoint y: 58, endPoint x: 134, endPoint y: 68, distance: 405.9
click at [152, 66] on div "Factures Avoirs 202506400 Actions Échue le Statut : Non-échu , ..." at bounding box center [434, 72] width 786 height 67
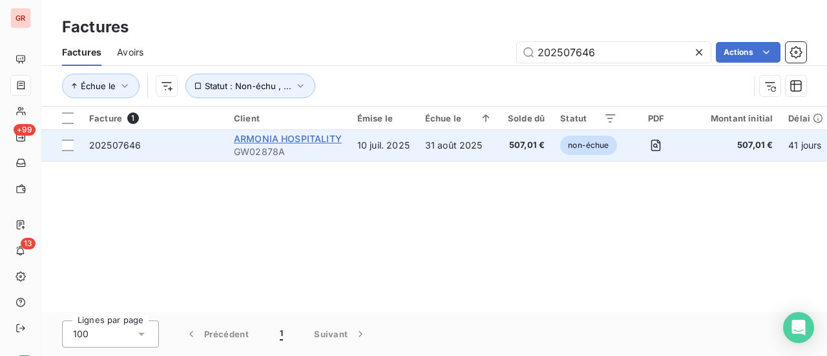
type input "202507646"
click at [282, 140] on span "ARMONIA HOSPITALITY" at bounding box center [288, 138] width 108 height 11
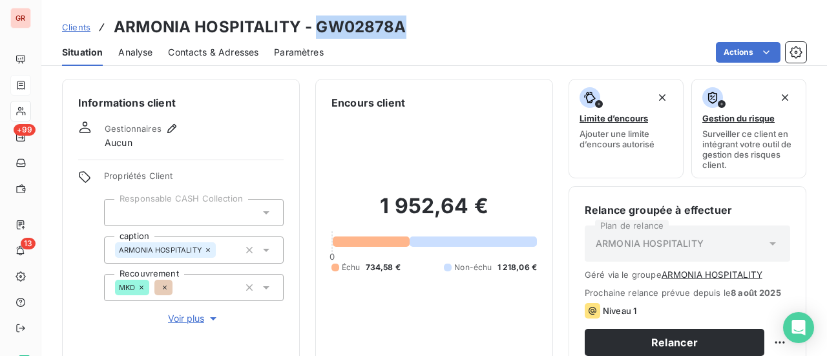
drag, startPoint x: 410, startPoint y: 22, endPoint x: 319, endPoint y: 33, distance: 92.4
click at [319, 33] on div "Clients ARMONIA HOSPITALITY - GW02878A" at bounding box center [434, 27] width 786 height 23
copy h3 "GW02878A"
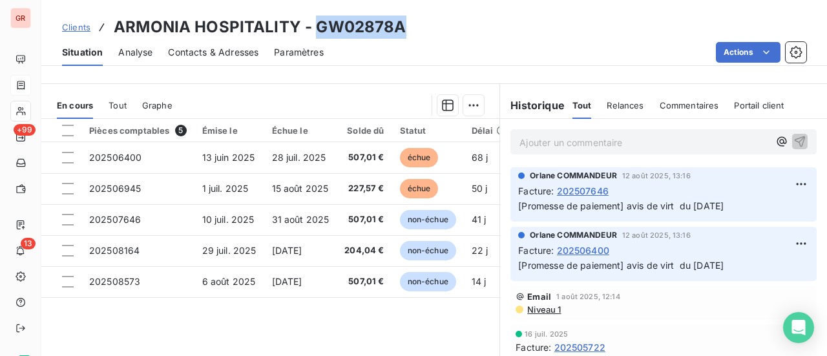
scroll to position [323, 0]
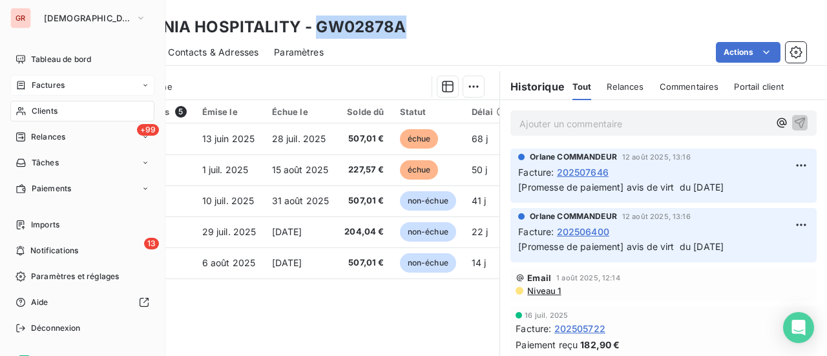
drag, startPoint x: 46, startPoint y: 90, endPoint x: 107, endPoint y: 91, distance: 61.4
click at [47, 90] on span "Factures" at bounding box center [48, 85] width 33 height 12
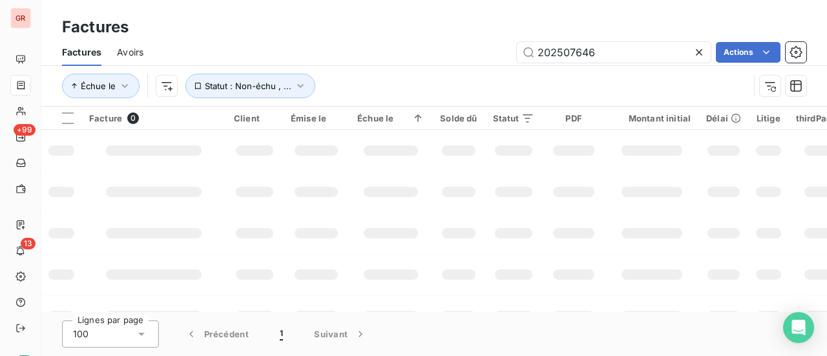
drag, startPoint x: 403, startPoint y: 50, endPoint x: 279, endPoint y: 50, distance: 124.1
click at [352, 50] on div "202507646 Actions" at bounding box center [482, 52] width 647 height 21
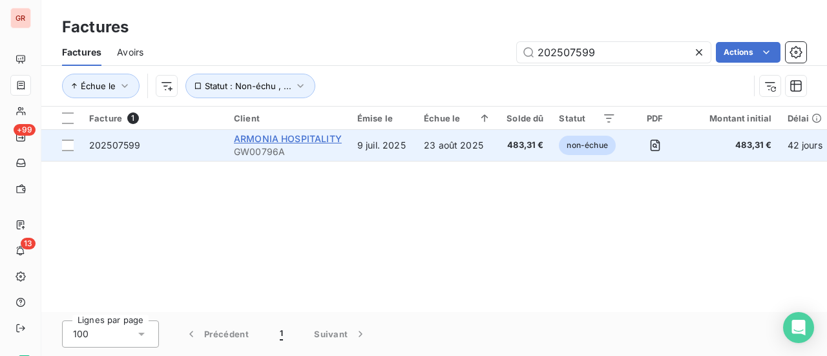
type input "202507599"
click at [264, 137] on span "ARMONIA HOSPITALITY" at bounding box center [288, 138] width 108 height 11
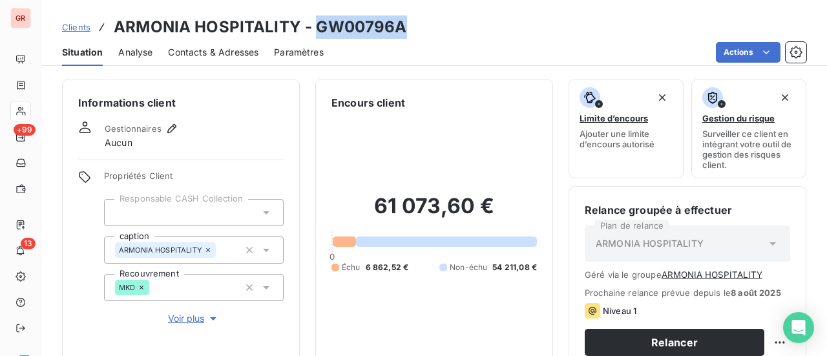
drag, startPoint x: 387, startPoint y: 26, endPoint x: 332, endPoint y: 25, distance: 55.0
click at [315, 23] on div "Clients ARMONIA HOSPITALITY - GW00796A" at bounding box center [434, 27] width 786 height 23
copy h3 "GW00796A"
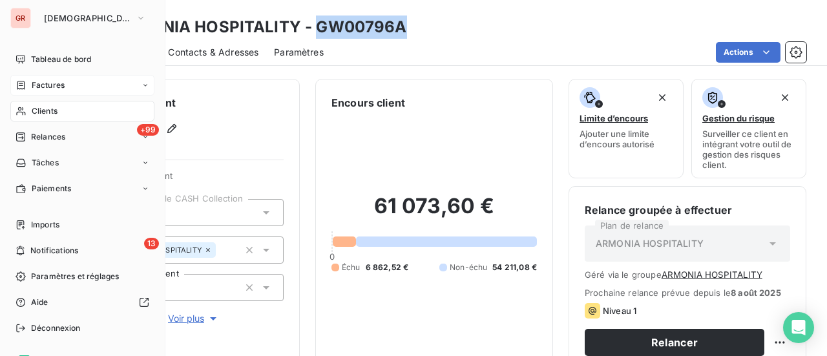
click at [49, 87] on span "Factures" at bounding box center [48, 85] width 33 height 12
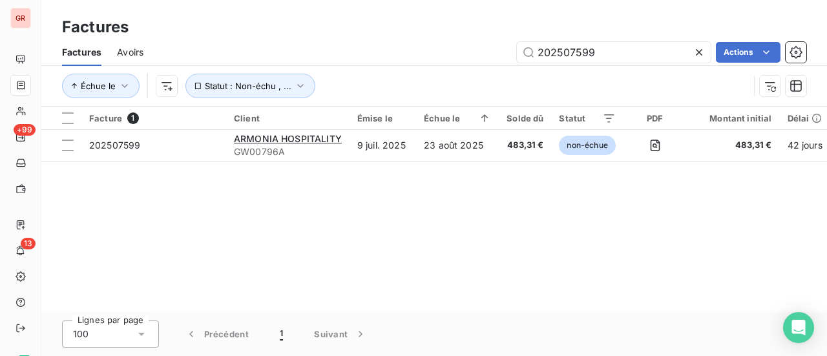
drag, startPoint x: 620, startPoint y: 51, endPoint x: 259, endPoint y: 61, distance: 361.3
click at [275, 60] on div "202507599 Actions" at bounding box center [482, 52] width 647 height 21
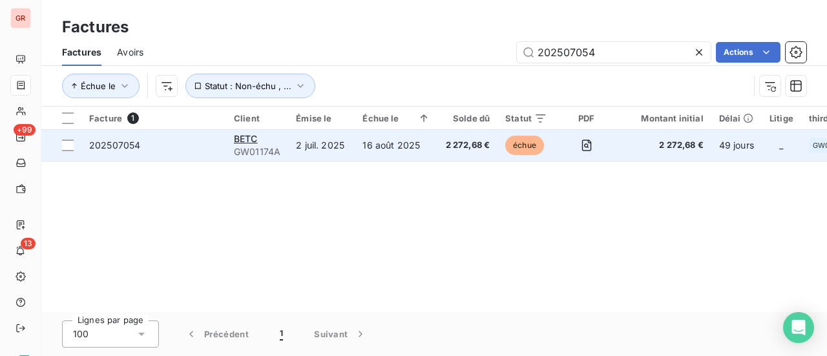
type input "202507054"
click at [256, 149] on span "GW01174A" at bounding box center [257, 151] width 47 height 13
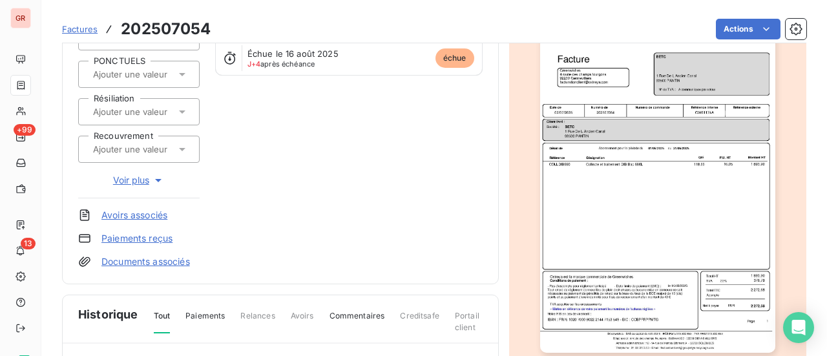
scroll to position [161, 0]
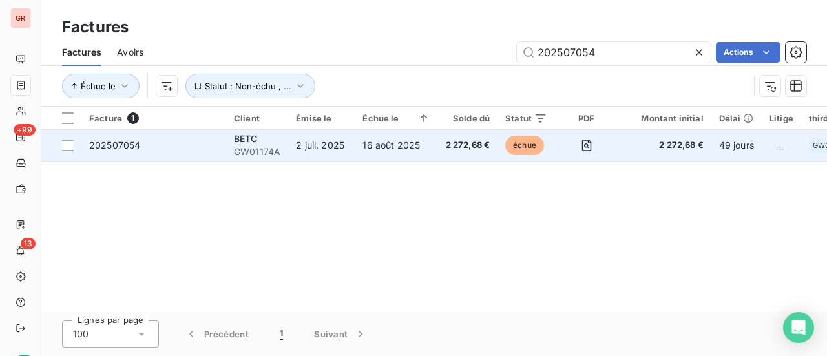
click at [262, 149] on span "GW01174A" at bounding box center [257, 151] width 47 height 13
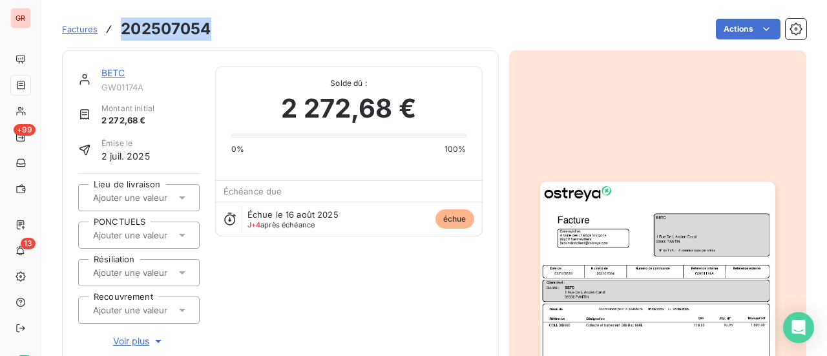
drag, startPoint x: 209, startPoint y: 33, endPoint x: 121, endPoint y: 23, distance: 88.5
click at [121, 23] on h3 "202507054" at bounding box center [166, 28] width 90 height 23
copy h3 "202507054"
click at [114, 70] on link "BETC" at bounding box center [113, 72] width 24 height 11
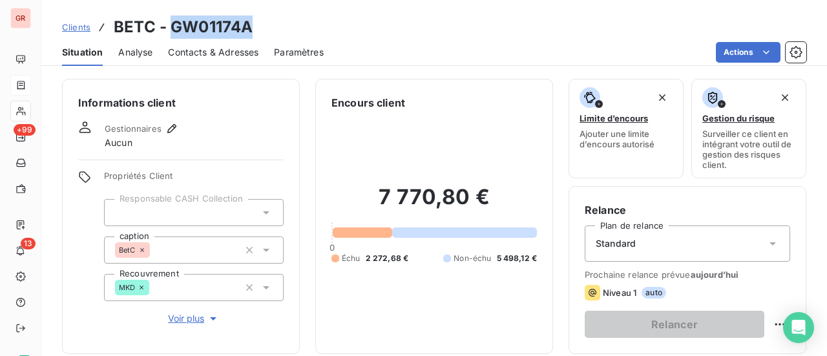
drag, startPoint x: 261, startPoint y: 30, endPoint x: 171, endPoint y: 28, distance: 89.8
click at [171, 28] on div "Clients BETC - GW01174A" at bounding box center [434, 27] width 786 height 23
copy h3 "GW01174A"
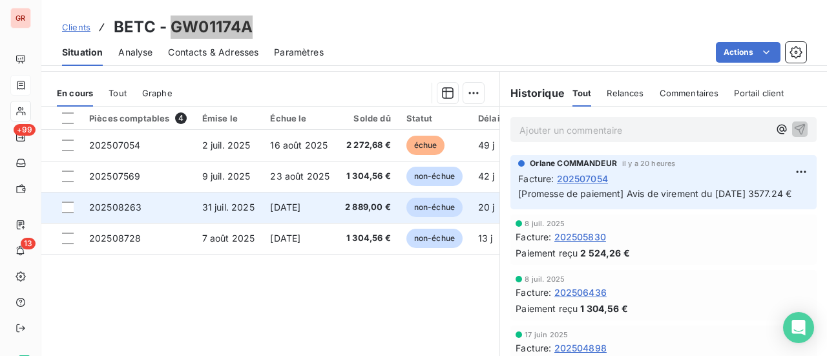
scroll to position [323, 0]
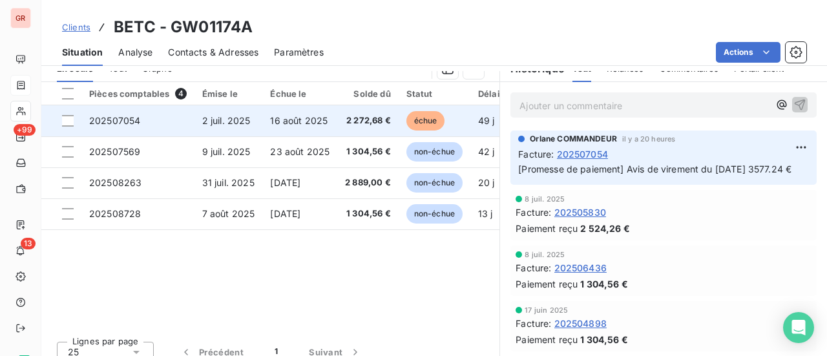
click at [71, 125] on td at bounding box center [61, 120] width 40 height 31
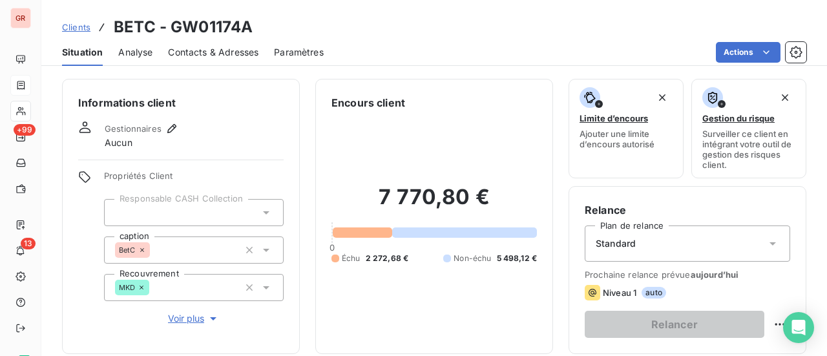
click at [280, 108] on div "Informations client Gestionnaires Aucun Propriétés Client Responsable CASH Coll…" at bounding box center [181, 216] width 238 height 275
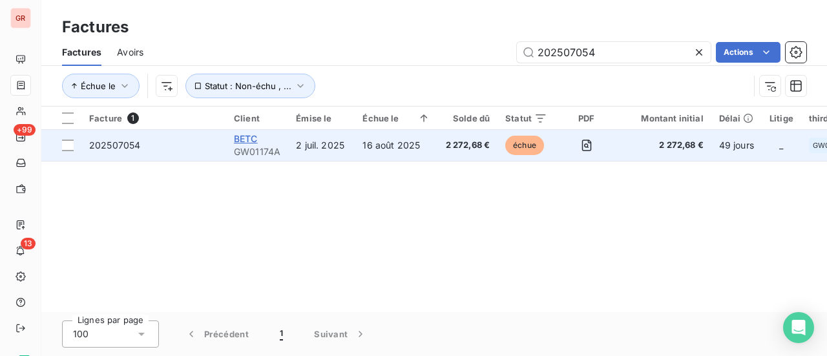
click at [244, 138] on span "BETC" at bounding box center [246, 138] width 24 height 11
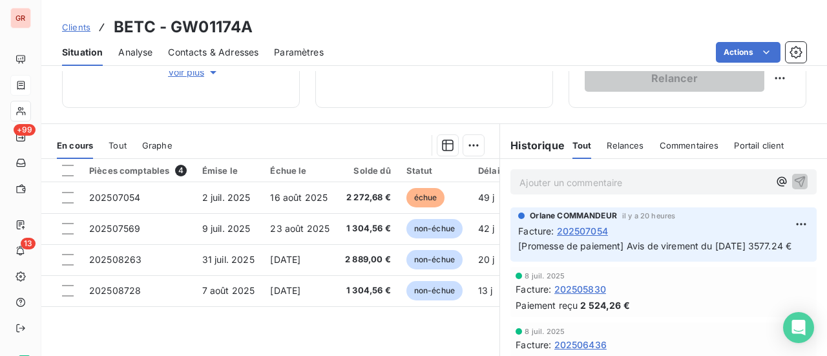
scroll to position [258, 0]
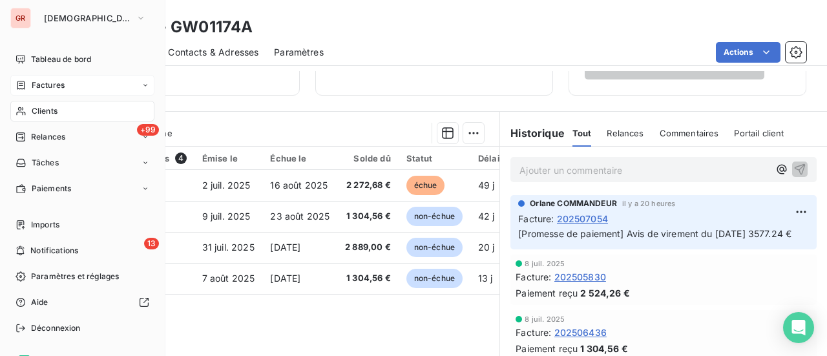
click at [57, 91] on div "Factures" at bounding box center [82, 85] width 144 height 21
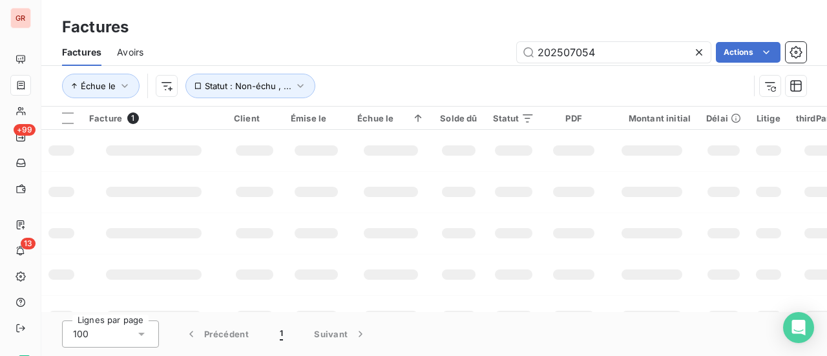
drag, startPoint x: 609, startPoint y: 50, endPoint x: 375, endPoint y: 61, distance: 233.5
click at [377, 60] on div "202507054 Actions" at bounding box center [482, 52] width 647 height 21
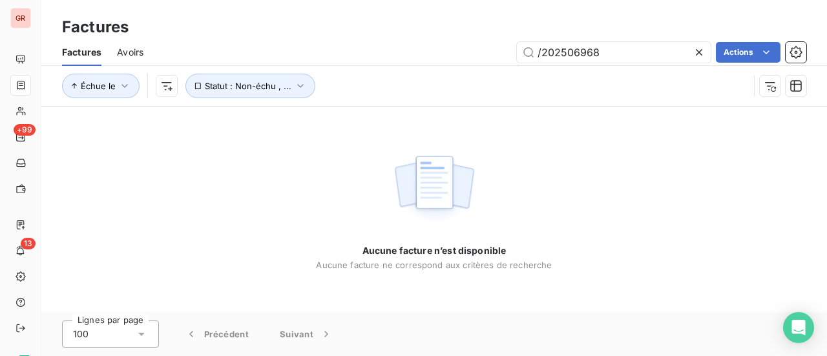
drag, startPoint x: 543, startPoint y: 52, endPoint x: 545, endPoint y: 70, distance: 18.3
click at [543, 52] on input "/202506968" at bounding box center [614, 52] width 194 height 21
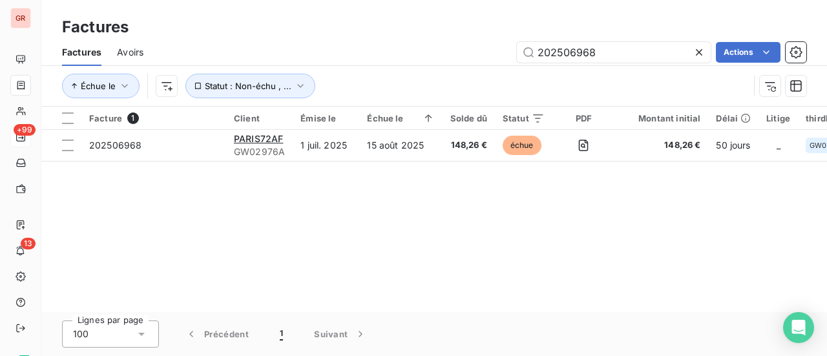
type input "202506968"
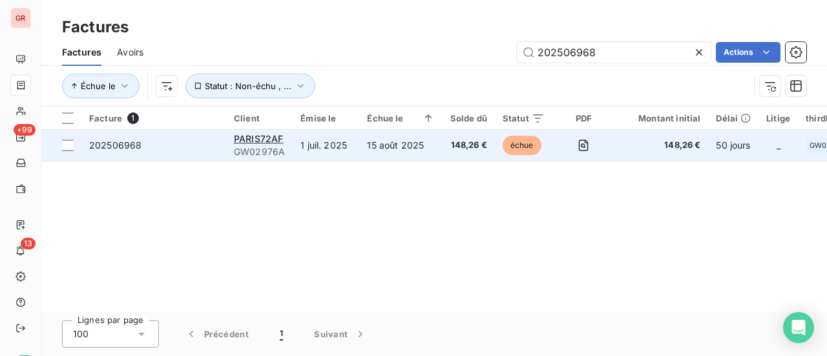
click at [125, 147] on span "202506968" at bounding box center [115, 145] width 52 height 11
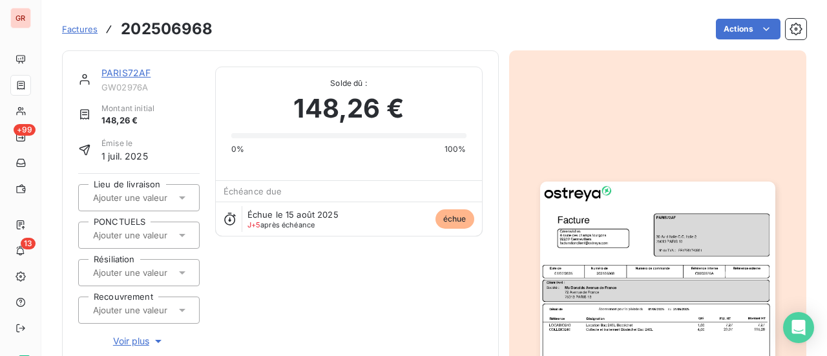
click at [132, 72] on link "PARIS72AF" at bounding box center [125, 72] width 49 height 11
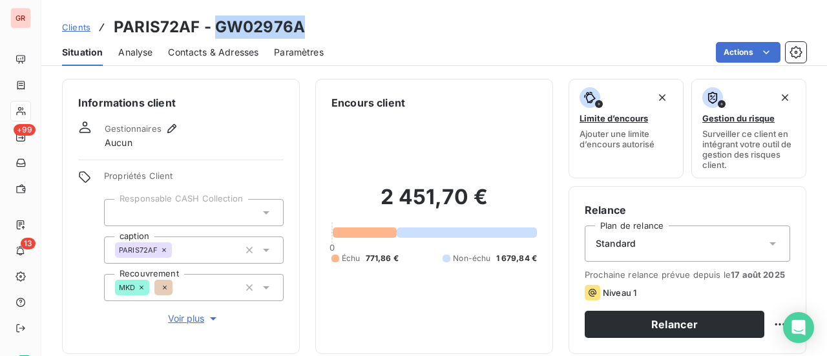
drag, startPoint x: 304, startPoint y: 37, endPoint x: 215, endPoint y: 30, distance: 88.8
click at [215, 30] on div "Clients PARIS72AF - GW02976A" at bounding box center [434, 27] width 786 height 23
copy h3 "GW02976A"
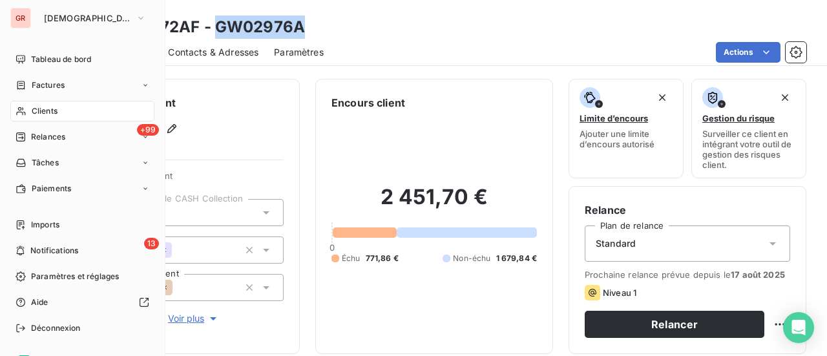
click at [50, 86] on span "Factures" at bounding box center [48, 85] width 33 height 12
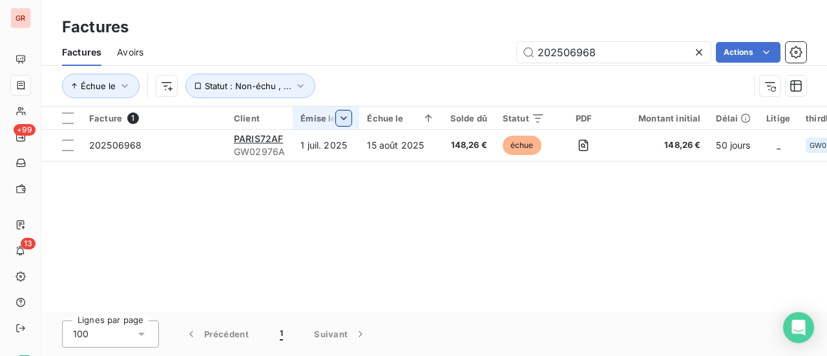
drag, startPoint x: 622, startPoint y: 49, endPoint x: 342, endPoint y: 117, distance: 287.3
click at [346, 116] on div "Factures Factures Avoirs 202506968 Actions Échue le Statut : Non-échu , ... Fac…" at bounding box center [434, 178] width 786 height 356
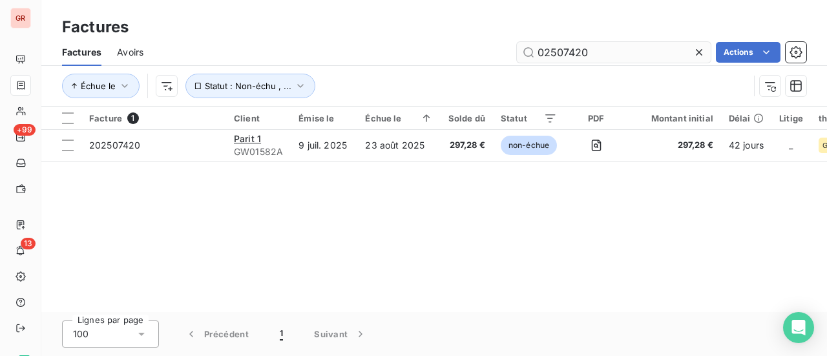
click at [535, 54] on input "02507420" at bounding box center [614, 52] width 194 height 21
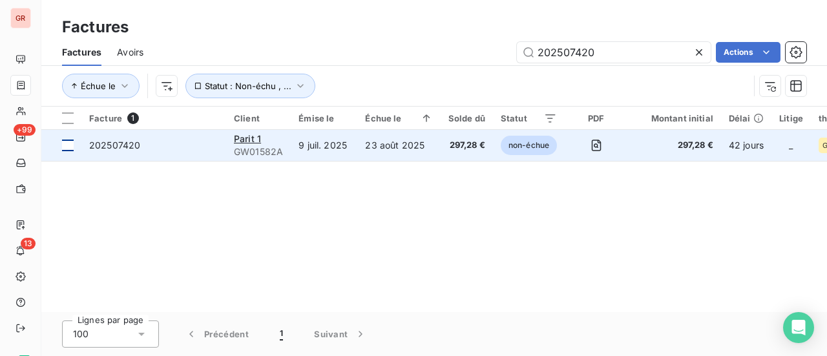
type input "202507420"
click at [72, 149] on div at bounding box center [68, 146] width 12 height 12
click at [112, 145] on span "202507420" at bounding box center [114, 145] width 51 height 11
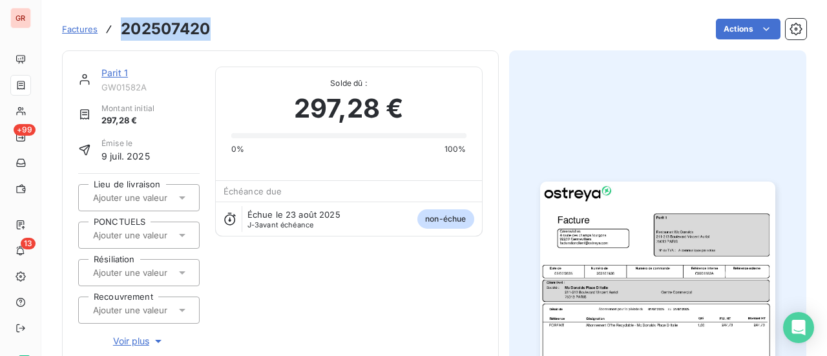
drag, startPoint x: 213, startPoint y: 33, endPoint x: 118, endPoint y: 31, distance: 95.0
click at [118, 31] on div "Factures 202507420 Actions" at bounding box center [434, 29] width 744 height 27
copy h3 "202507420"
click at [122, 73] on link "Parit 1" at bounding box center [114, 72] width 26 height 11
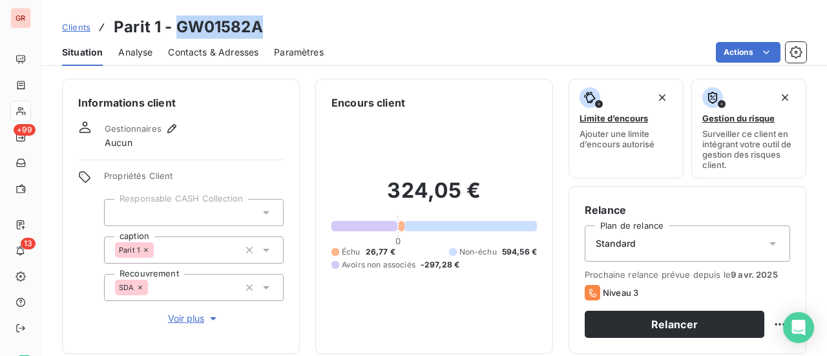
drag, startPoint x: 266, startPoint y: 23, endPoint x: 173, endPoint y: 29, distance: 93.2
click at [173, 29] on div "Clients Parit 1 - GW01582A" at bounding box center [434, 27] width 786 height 23
copy h3 "GW01582A"
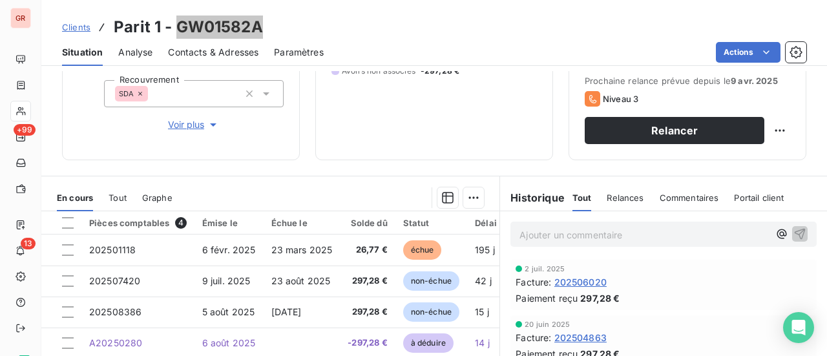
scroll to position [258, 0]
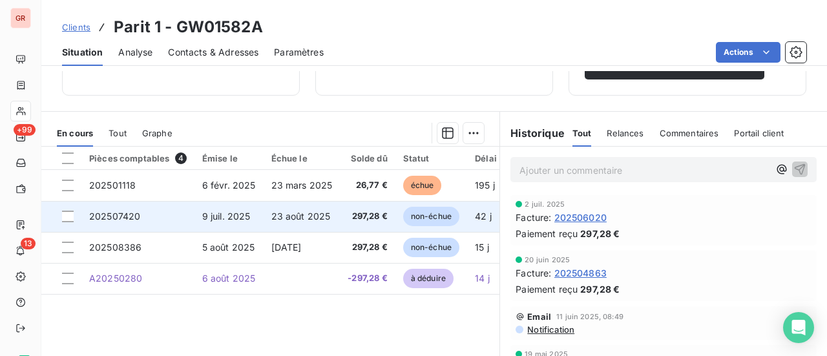
click at [74, 215] on td at bounding box center [61, 216] width 40 height 31
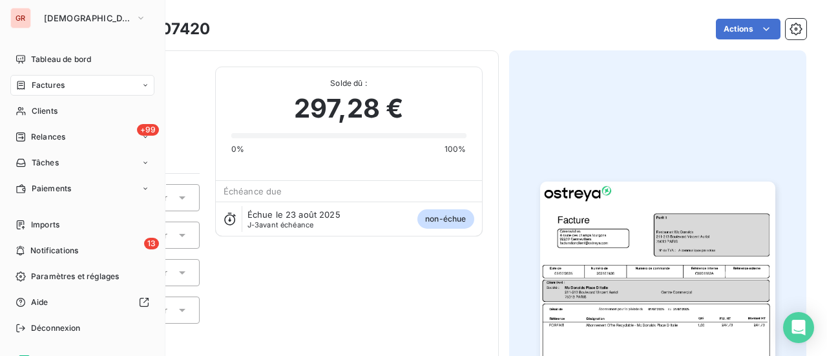
click at [58, 87] on span "Factures" at bounding box center [48, 85] width 33 height 12
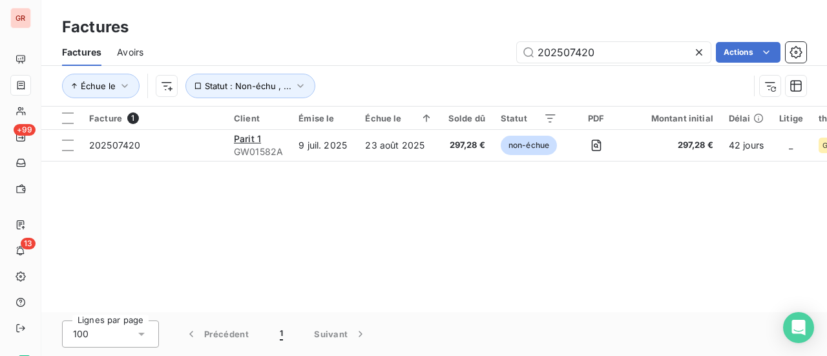
drag, startPoint x: 587, startPoint y: 52, endPoint x: 419, endPoint y: 68, distance: 169.4
click at [428, 67] on div "Factures Avoirs 202507420 Actions Échue le Statut : Non-échu , ..." at bounding box center [434, 72] width 786 height 67
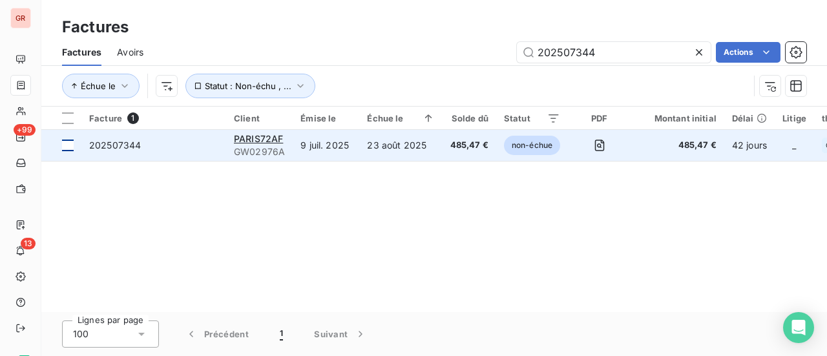
type input "202507344"
click at [71, 143] on div at bounding box center [68, 146] width 12 height 12
click at [124, 148] on span "202507344" at bounding box center [115, 145] width 52 height 11
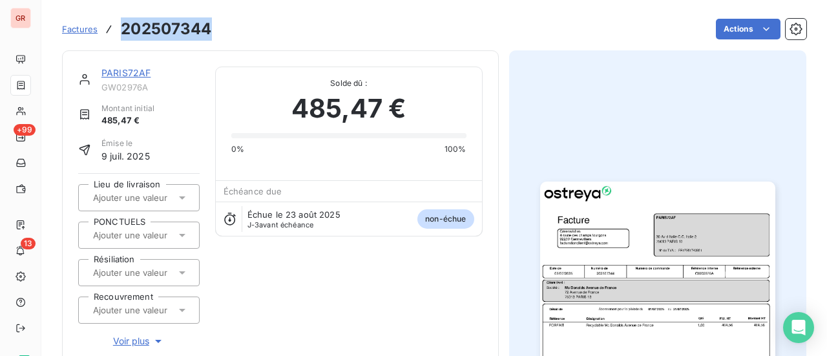
drag, startPoint x: 211, startPoint y: 26, endPoint x: 116, endPoint y: 26, distance: 95.6
click at [116, 26] on div "Factures 202507344 Actions" at bounding box center [434, 29] width 744 height 27
copy h3 "202507344"
click at [126, 74] on link "PARIS72AF" at bounding box center [125, 72] width 49 height 11
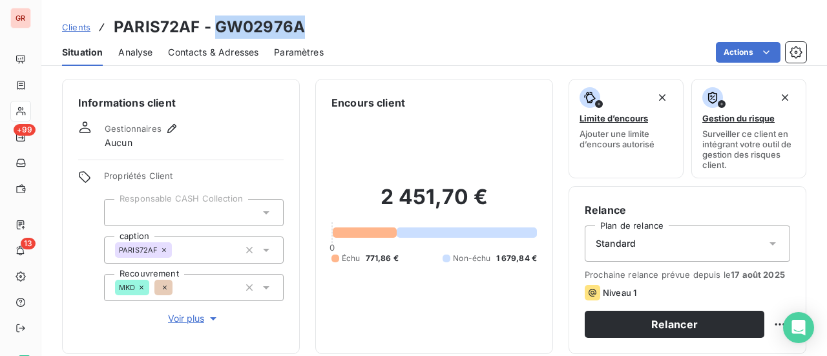
drag, startPoint x: 305, startPoint y: 17, endPoint x: 219, endPoint y: 21, distance: 86.1
click at [213, 21] on div "Clients PARIS72AF - GW02976A" at bounding box center [434, 27] width 786 height 23
copy h3 "GW02976A"
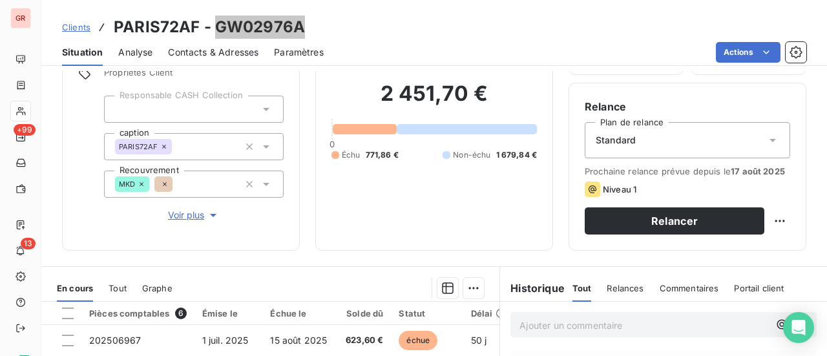
scroll to position [258, 0]
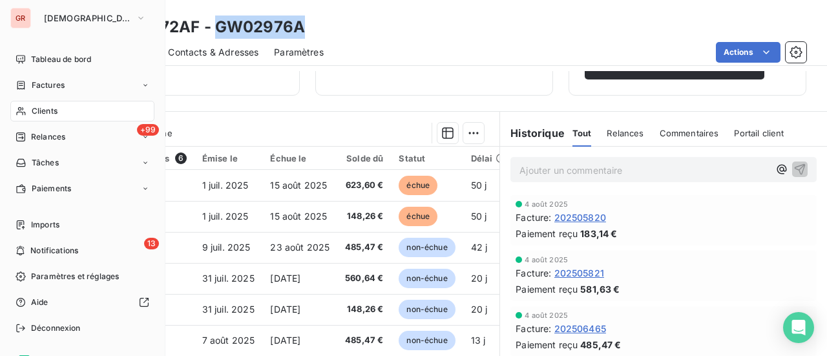
click at [54, 82] on span "Factures" at bounding box center [48, 85] width 33 height 12
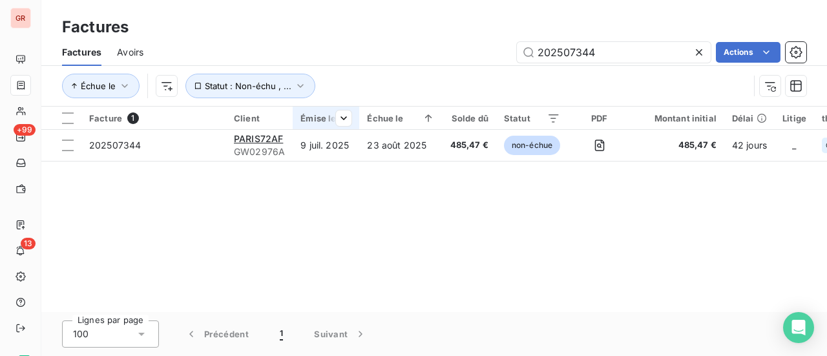
drag, startPoint x: 651, startPoint y: 47, endPoint x: 332, endPoint y: 115, distance: 326.3
click at [350, 110] on div "Factures Factures Avoirs 202507344 Actions Échue le Statut : Non-échu , ... Fac…" at bounding box center [434, 178] width 786 height 356
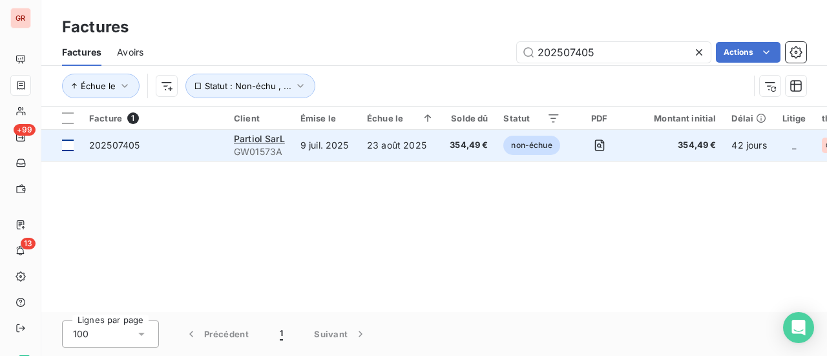
type input "202507405"
click at [76, 144] on td at bounding box center [61, 145] width 40 height 31
click at [115, 148] on span "202507405" at bounding box center [114, 145] width 50 height 11
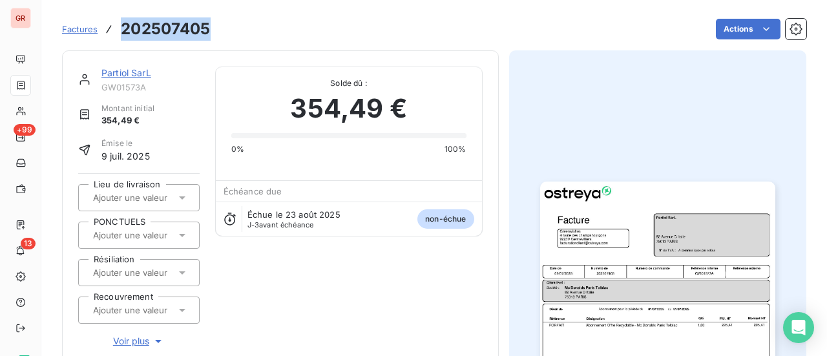
drag, startPoint x: 211, startPoint y: 30, endPoint x: 122, endPoint y: 32, distance: 88.5
click at [122, 32] on div "Factures 202507405 Actions" at bounding box center [434, 29] width 744 height 27
copy h3 "202507405"
click at [136, 76] on link "Partiol SarL" at bounding box center [126, 72] width 50 height 11
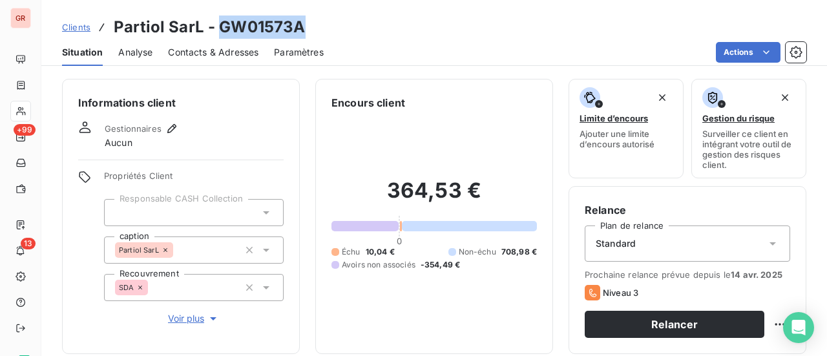
drag, startPoint x: 306, startPoint y: 29, endPoint x: 216, endPoint y: 29, distance: 89.2
click at [216, 29] on div "Clients Partiol SarL - GW01573A" at bounding box center [434, 27] width 786 height 23
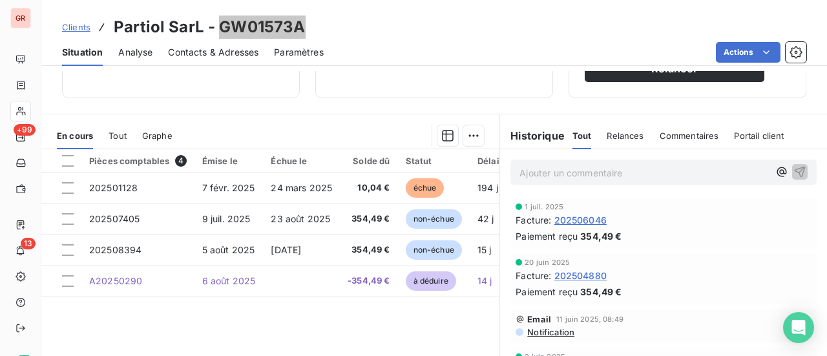
scroll to position [258, 0]
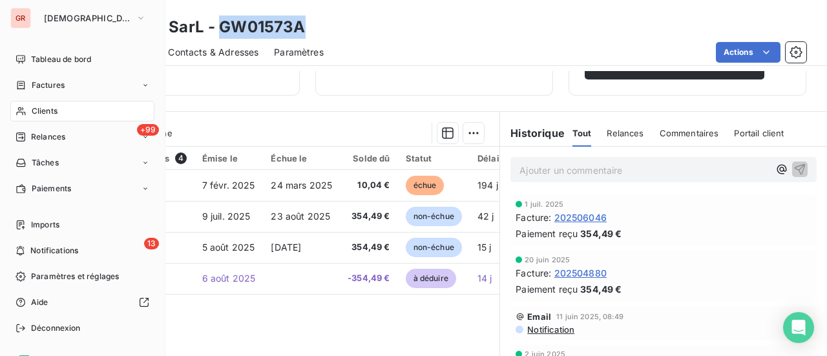
click at [59, 85] on span "Factures" at bounding box center [48, 85] width 33 height 12
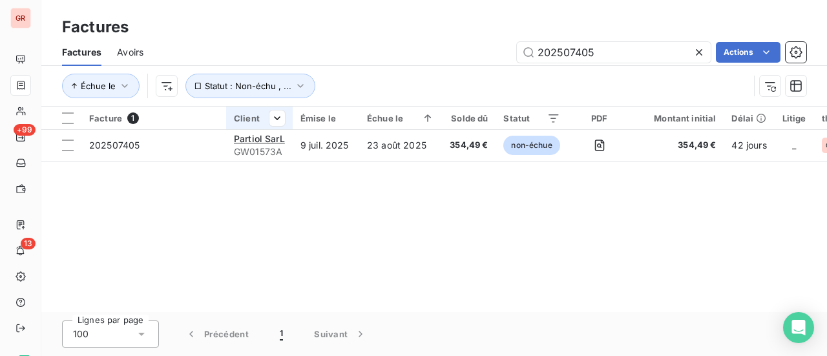
drag, startPoint x: 625, startPoint y: 55, endPoint x: 238, endPoint y: 125, distance: 392.6
click at [261, 120] on div "Factures Factures Avoirs 202507405 Actions Échue le Statut : Non-échu , ... Fac…" at bounding box center [434, 178] width 786 height 356
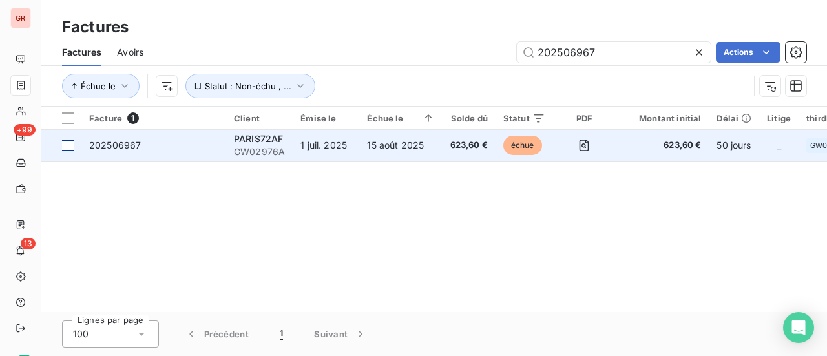
type input "202506967"
click at [76, 147] on td at bounding box center [61, 145] width 40 height 31
click at [109, 151] on div "202506967" at bounding box center [115, 145] width 52 height 13
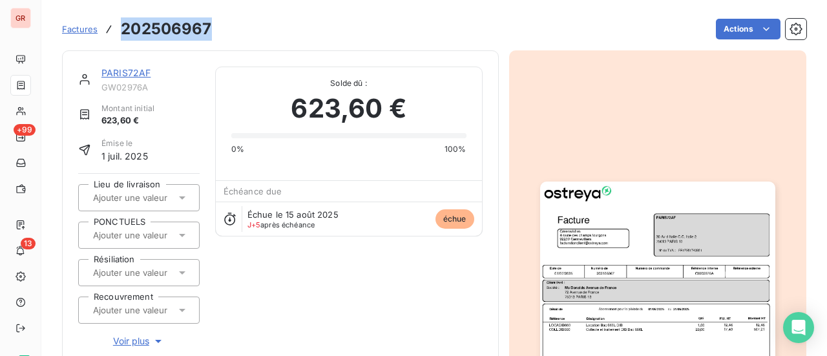
drag, startPoint x: 217, startPoint y: 26, endPoint x: 123, endPoint y: 32, distance: 93.9
click at [123, 32] on div "Factures 202506967 Actions" at bounding box center [434, 29] width 744 height 27
click at [142, 69] on link "PARIS72AF" at bounding box center [125, 72] width 49 height 11
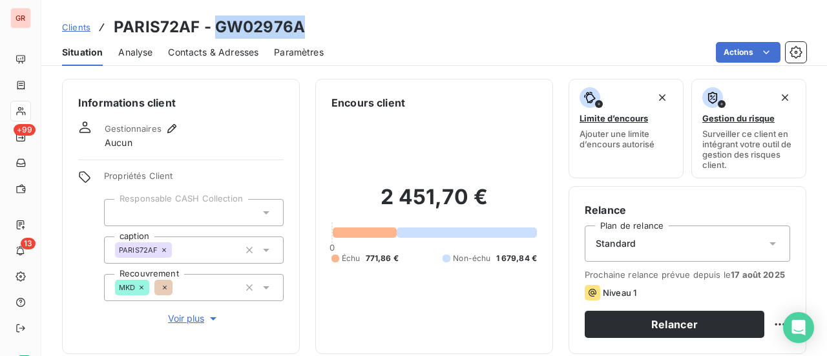
drag, startPoint x: 310, startPoint y: 25, endPoint x: 218, endPoint y: 26, distance: 91.8
click at [218, 26] on div "Clients PARIS72AF - GW02976A" at bounding box center [434, 27] width 786 height 23
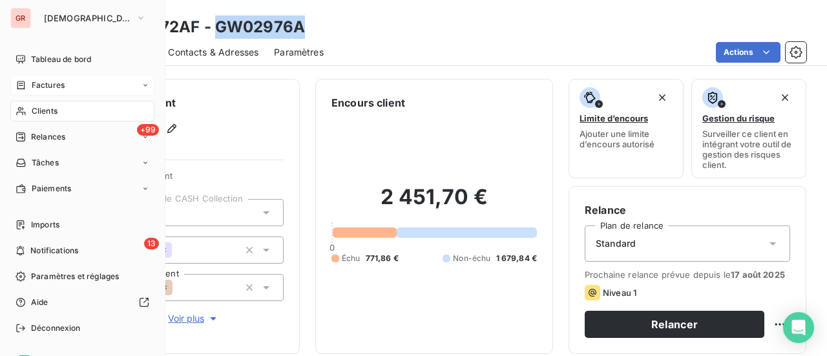
click at [59, 89] on span "Factures" at bounding box center [48, 85] width 33 height 12
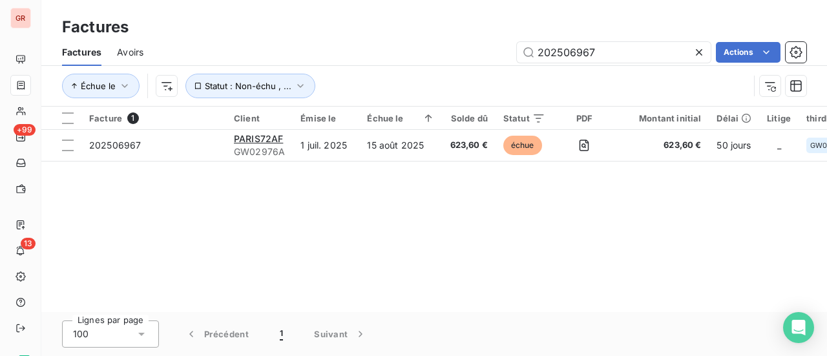
drag, startPoint x: 615, startPoint y: 55, endPoint x: 320, endPoint y: 74, distance: 295.2
click at [312, 67] on div "Factures Avoirs 202506967 Actions Échue le Statut : Non-échu , ..." at bounding box center [434, 72] width 786 height 67
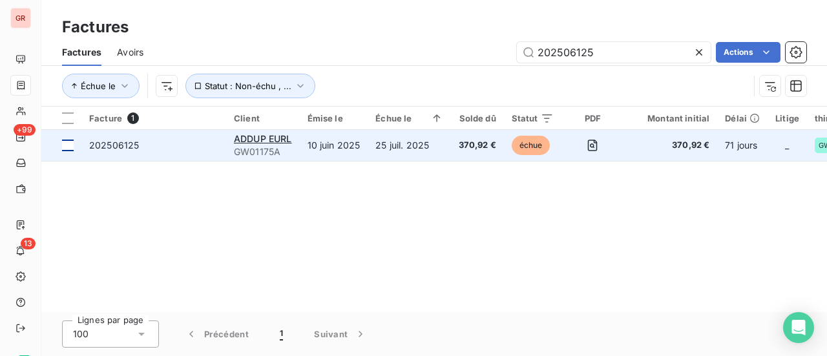
type input "202506125"
click at [68, 148] on div at bounding box center [68, 146] width 12 height 12
click at [116, 152] on td "202506125" at bounding box center [153, 145] width 145 height 31
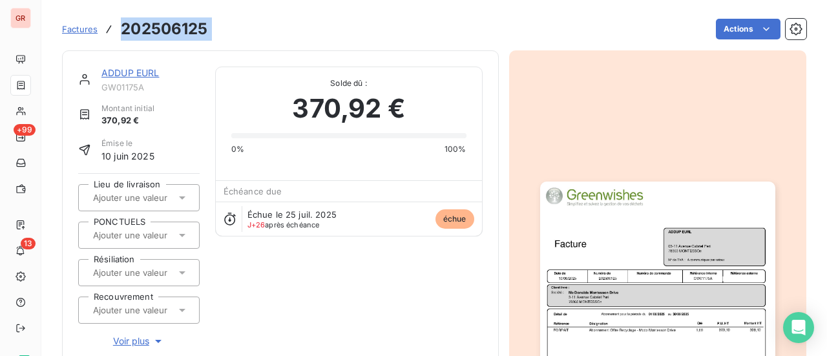
drag, startPoint x: 216, startPoint y: 32, endPoint x: 120, endPoint y: 25, distance: 96.5
click at [120, 25] on div "Factures 202506125 Actions" at bounding box center [434, 29] width 744 height 27
click at [138, 72] on link "ADDUP EURL" at bounding box center [130, 72] width 58 height 11
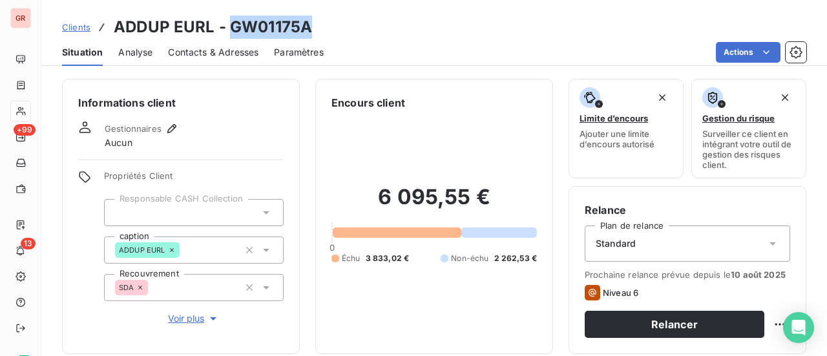
drag, startPoint x: 311, startPoint y: 29, endPoint x: 233, endPoint y: 25, distance: 78.9
click at [233, 25] on div "Clients ADDUP EURL - GW01175A" at bounding box center [434, 27] width 786 height 23
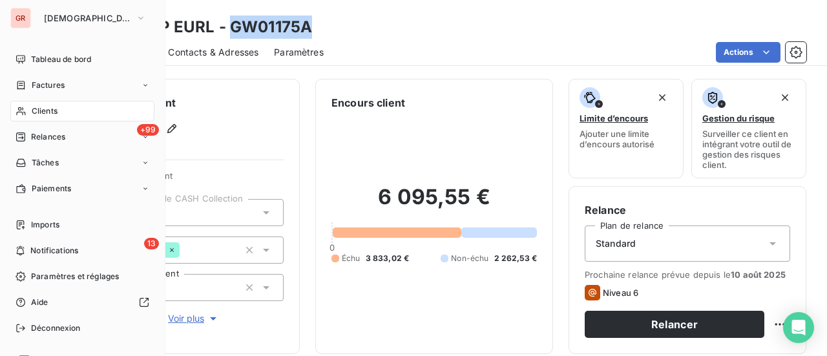
click at [52, 85] on span "Factures" at bounding box center [48, 85] width 33 height 12
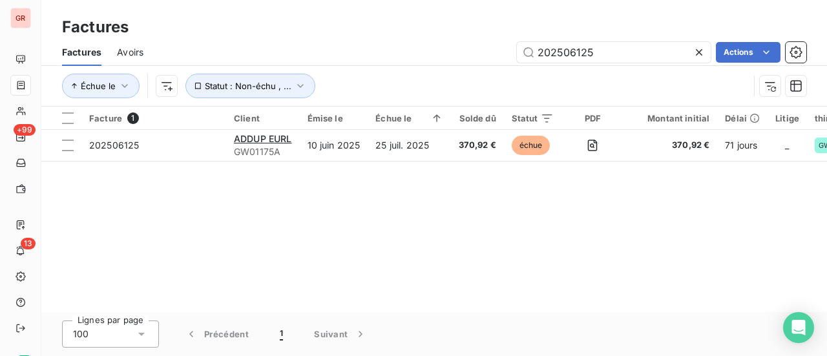
drag, startPoint x: 611, startPoint y: 51, endPoint x: 305, endPoint y: 67, distance: 306.7
click at [315, 66] on div "Factures Avoirs 202506125 Actions Échue le Statut : Non-échu , ..." at bounding box center [434, 72] width 786 height 67
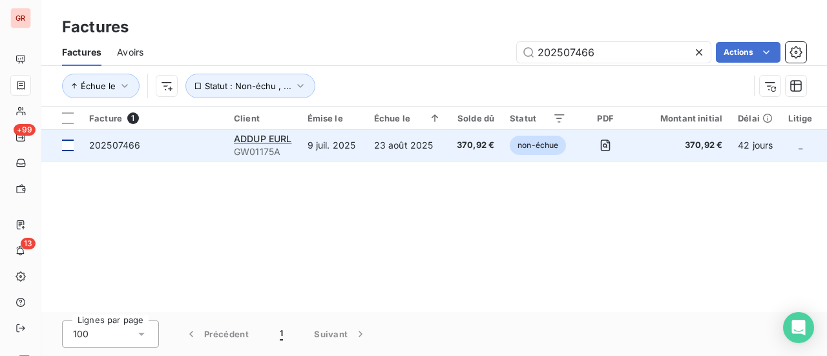
type input "202507466"
click at [72, 145] on div at bounding box center [68, 146] width 12 height 12
click at [115, 150] on span "202507466" at bounding box center [114, 145] width 51 height 11
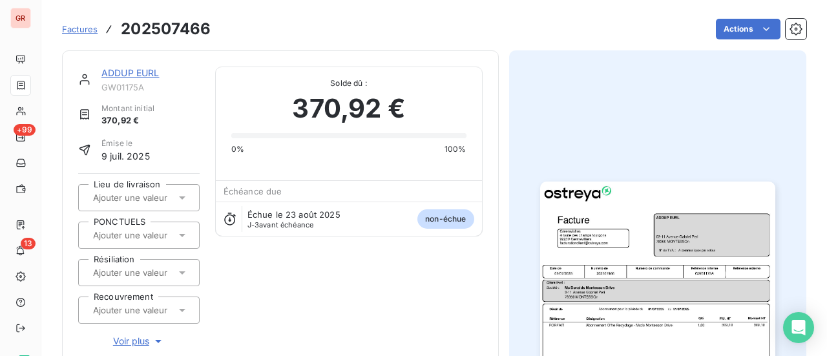
click at [136, 75] on link "ADDUP EURL" at bounding box center [130, 72] width 58 height 11
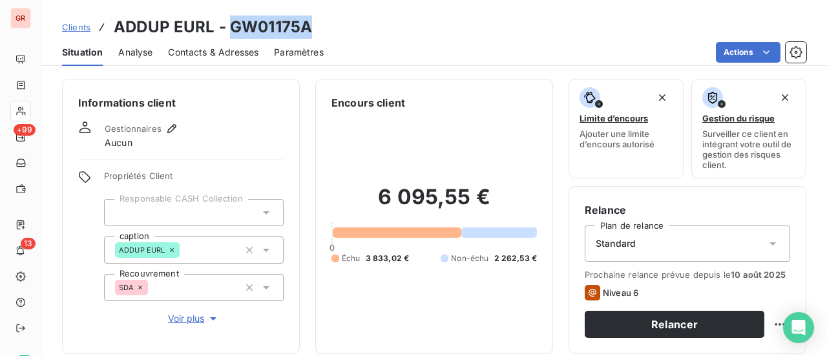
drag, startPoint x: 307, startPoint y: 33, endPoint x: 233, endPoint y: 29, distance: 74.4
click at [231, 29] on h3 "ADDUP EURL - GW01175A" at bounding box center [213, 27] width 198 height 23
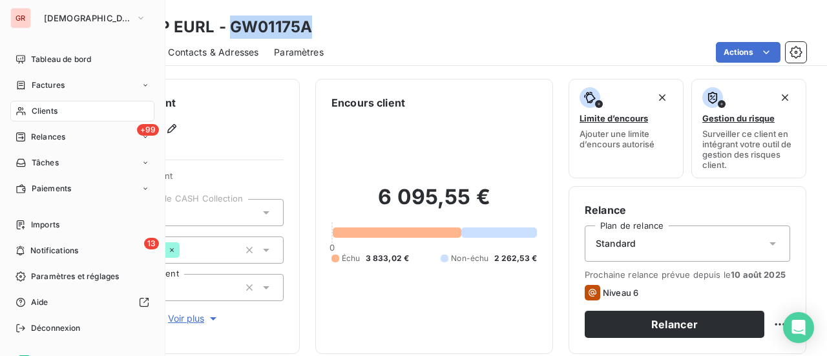
click at [49, 87] on span "Factures" at bounding box center [48, 85] width 33 height 12
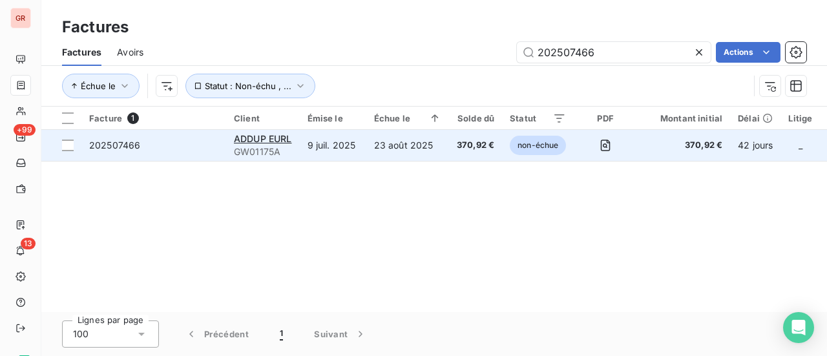
click at [106, 145] on span "202507466" at bounding box center [114, 145] width 51 height 11
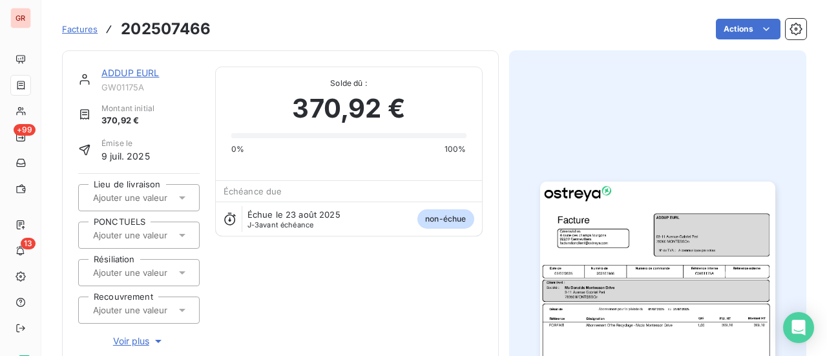
click at [134, 75] on link "ADDUP EURL" at bounding box center [130, 72] width 58 height 11
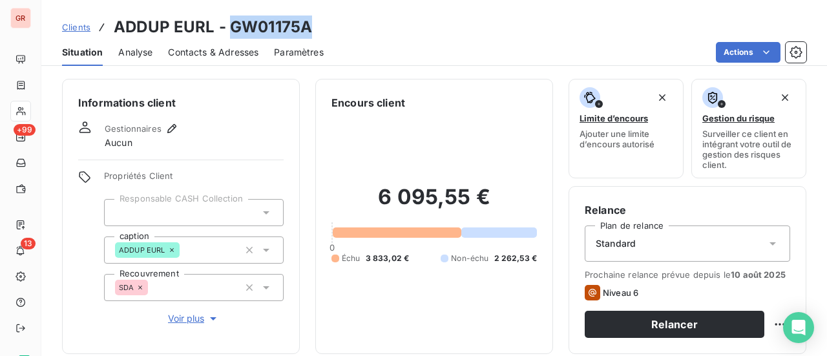
drag, startPoint x: 324, startPoint y: 30, endPoint x: 233, endPoint y: 32, distance: 91.1
click at [233, 32] on div "Clients ADDUP EURL - GW01175A" at bounding box center [434, 27] width 786 height 23
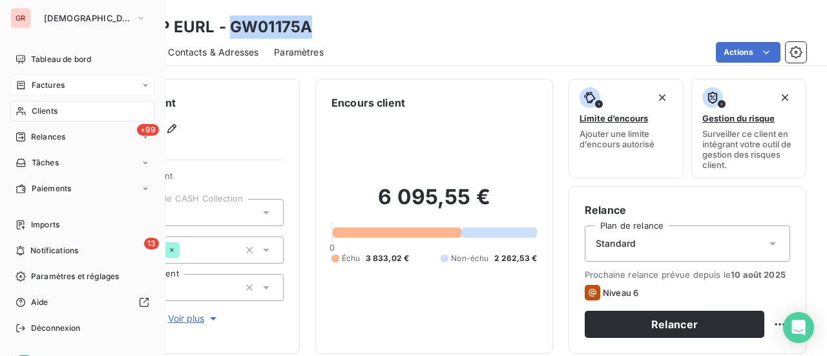
click at [45, 84] on span "Factures" at bounding box center [48, 85] width 33 height 12
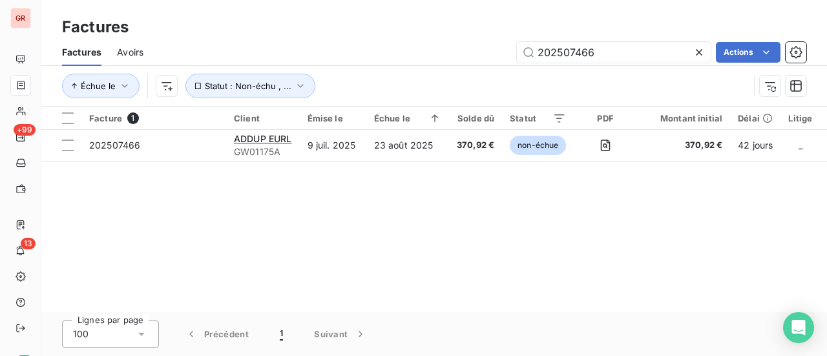
drag, startPoint x: 609, startPoint y: 55, endPoint x: 399, endPoint y: 74, distance: 210.2
click at [408, 73] on div "Factures Avoirs 202507466 Actions Échue le Statut : Non-échu , ..." at bounding box center [434, 72] width 786 height 67
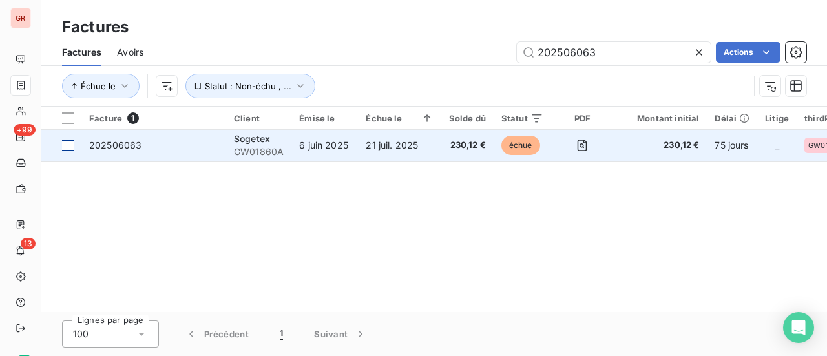
type input "202506063"
click at [72, 148] on div at bounding box center [68, 146] width 12 height 12
click at [102, 148] on span "202506063" at bounding box center [115, 145] width 52 height 11
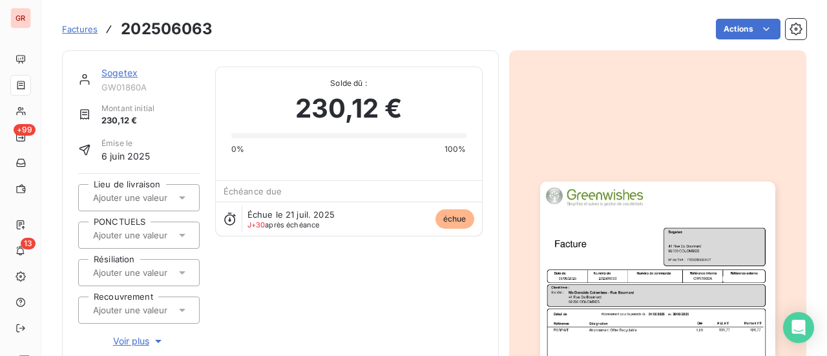
click at [115, 70] on link "Sogetex" at bounding box center [119, 72] width 36 height 11
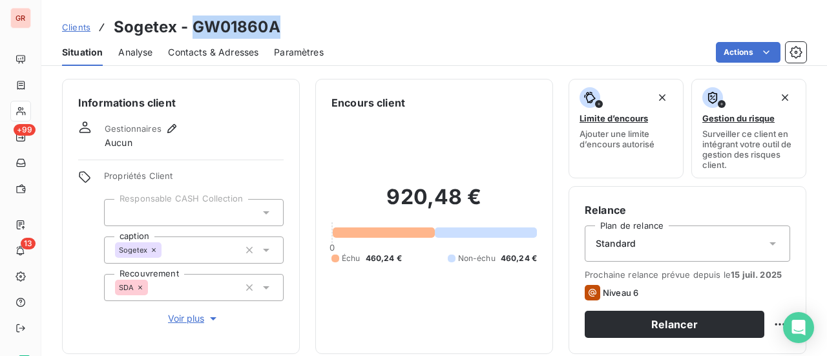
drag, startPoint x: 281, startPoint y: 24, endPoint x: 194, endPoint y: 30, distance: 87.5
click at [194, 30] on div "Clients Sogetex - GW01860A" at bounding box center [434, 27] width 786 height 23
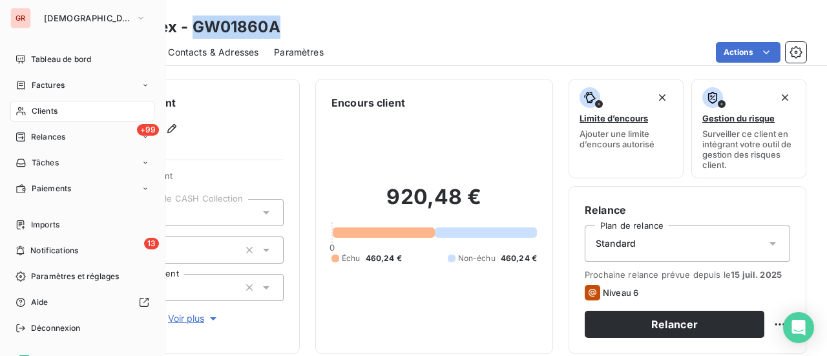
drag, startPoint x: 44, startPoint y: 83, endPoint x: 144, endPoint y: 85, distance: 100.2
click at [44, 83] on span "Factures" at bounding box center [48, 85] width 33 height 12
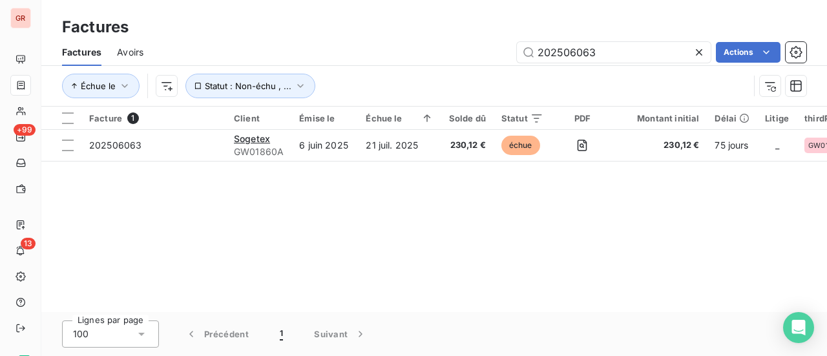
drag, startPoint x: 609, startPoint y: 58, endPoint x: 271, endPoint y: 99, distance: 340.5
click at [267, 96] on div "Factures Avoirs 202506063 Actions Échue le Statut : Non-échu , ..." at bounding box center [434, 72] width 786 height 67
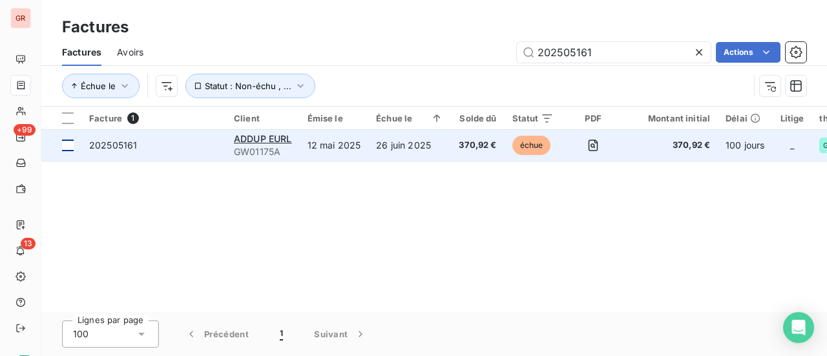
type input "202505161"
click at [71, 147] on div at bounding box center [68, 146] width 12 height 12
click at [125, 146] on span "202505161" at bounding box center [113, 145] width 48 height 11
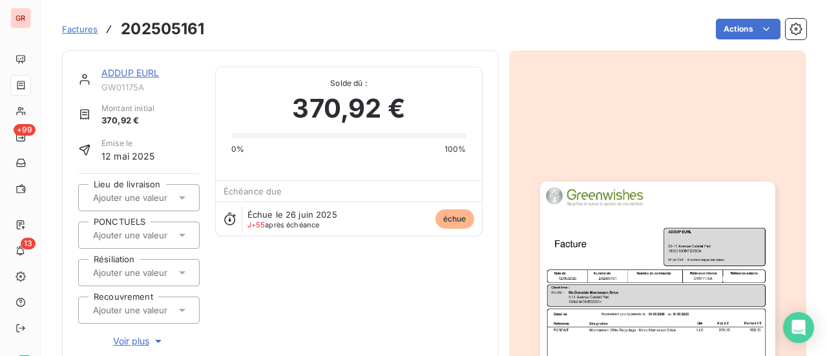
click at [133, 72] on link "ADDUP EURL" at bounding box center [130, 72] width 58 height 11
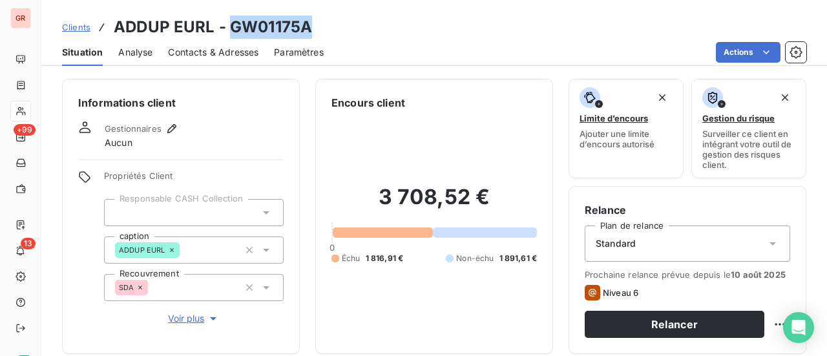
drag, startPoint x: 302, startPoint y: 32, endPoint x: 231, endPoint y: 33, distance: 71.1
click at [231, 33] on div "Clients ADDUP EURL - GW01175A" at bounding box center [434, 27] width 786 height 23
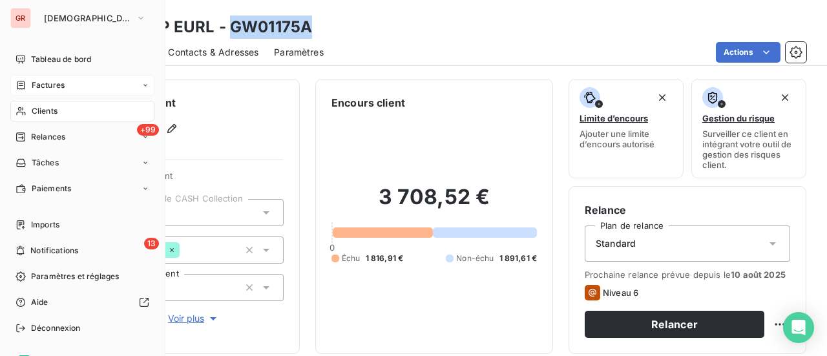
click at [47, 85] on span "Factures" at bounding box center [48, 85] width 33 height 12
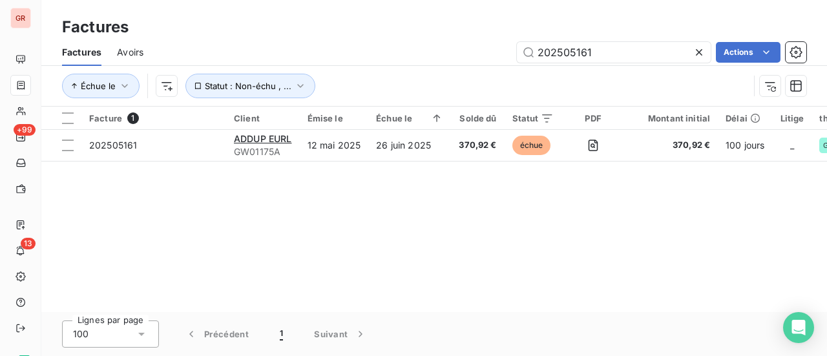
drag, startPoint x: 603, startPoint y: 52, endPoint x: 367, endPoint y: 58, distance: 235.9
click at [384, 56] on div "202505161 Actions" at bounding box center [482, 52] width 647 height 21
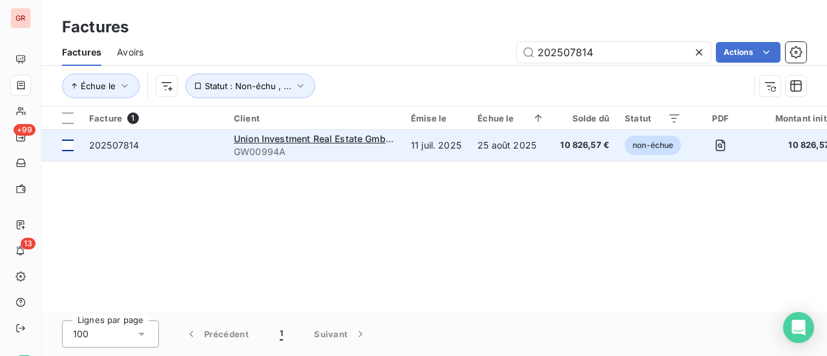
type input "202507814"
drag, startPoint x: 70, startPoint y: 141, endPoint x: 105, endPoint y: 145, distance: 35.2
click at [70, 141] on div at bounding box center [68, 146] width 12 height 12
click at [117, 145] on span "202507814" at bounding box center [114, 145] width 50 height 11
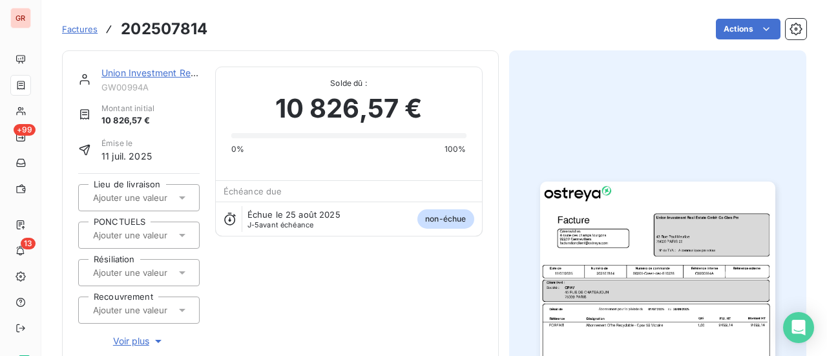
click at [151, 72] on link "Union Investment Real Estate Gmbh Co Cbre Pm" at bounding box center [205, 72] width 209 height 11
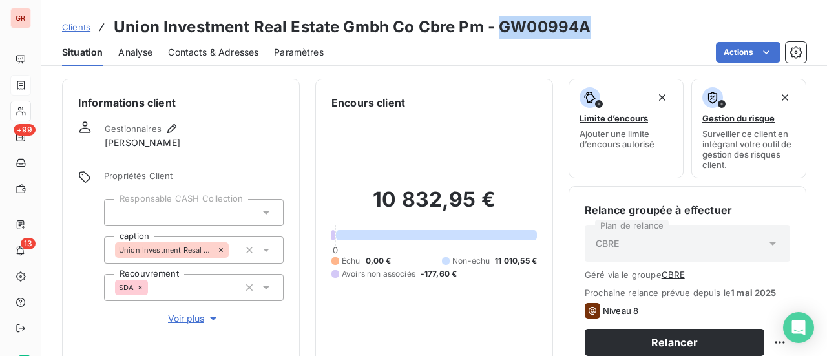
drag, startPoint x: 583, startPoint y: 32, endPoint x: 497, endPoint y: 32, distance: 86.6
click at [497, 32] on h3 "Union Investment Real Estate Gmbh Co Cbre Pm - GW00994A" at bounding box center [352, 27] width 477 height 23
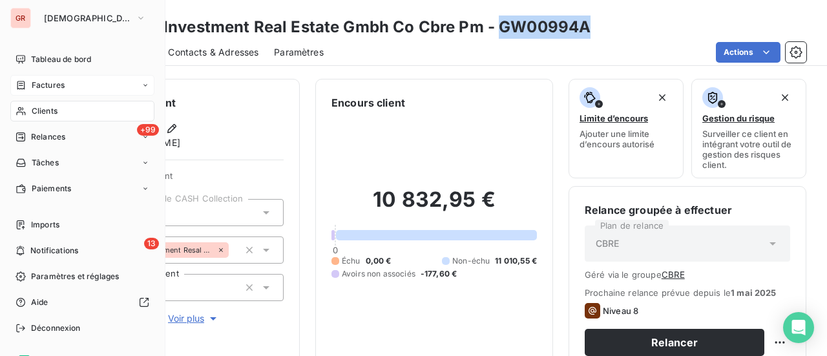
click at [42, 84] on span "Factures" at bounding box center [48, 85] width 33 height 12
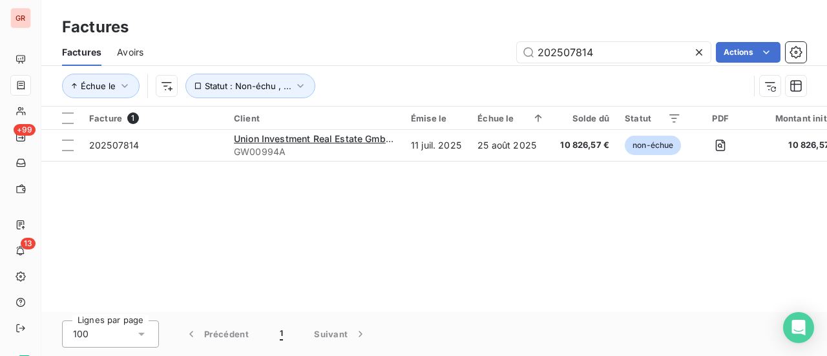
drag, startPoint x: 617, startPoint y: 58, endPoint x: 419, endPoint y: 79, distance: 199.6
click at [429, 76] on div "Factures Avoirs 202507814 Actions Échue le Statut : Non-échu , ..." at bounding box center [434, 72] width 786 height 67
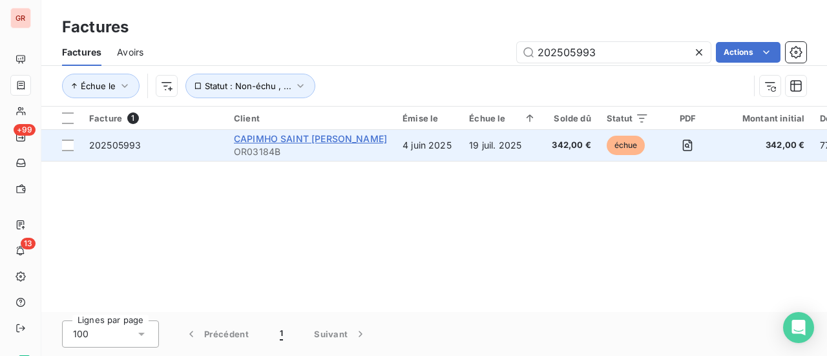
type input "202505993"
click at [301, 140] on span "CAPIMHO SAINT [PERSON_NAME]" at bounding box center [310, 138] width 153 height 11
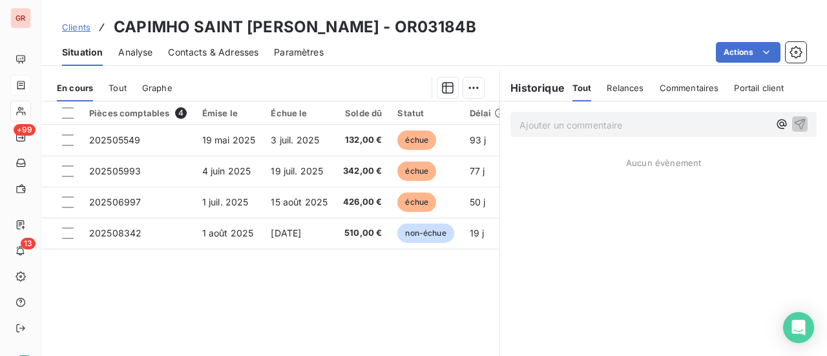
scroll to position [323, 0]
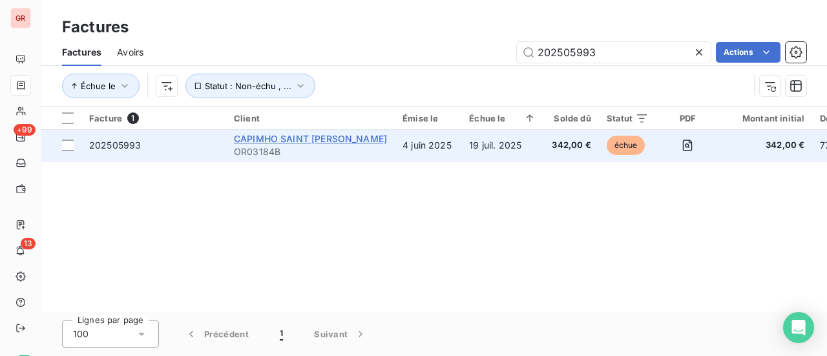
click at [267, 140] on span "CAPIMHO SAINT [PERSON_NAME]" at bounding box center [310, 138] width 153 height 11
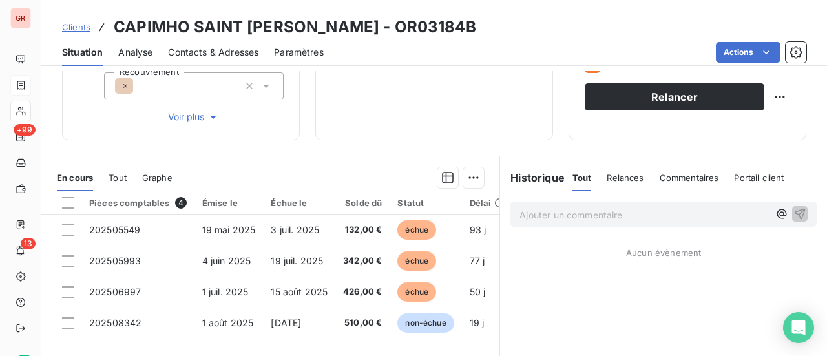
scroll to position [258, 0]
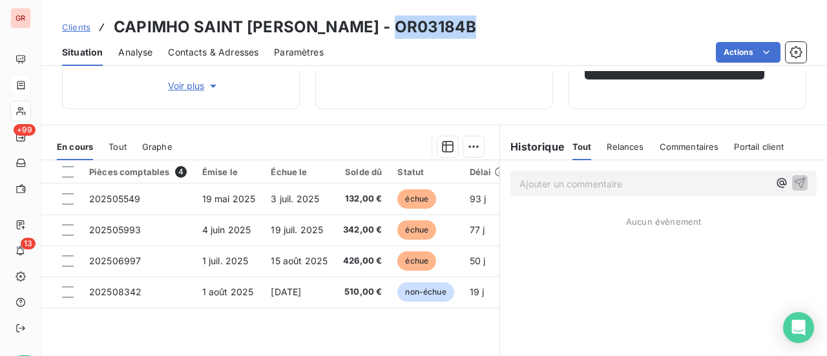
drag, startPoint x: 467, startPoint y: 26, endPoint x: 383, endPoint y: 31, distance: 84.2
click at [383, 31] on div "Clients CAPIMHO [GEOGRAPHIC_DATA][PERSON_NAME] - OR03184B" at bounding box center [434, 27] width 786 height 23
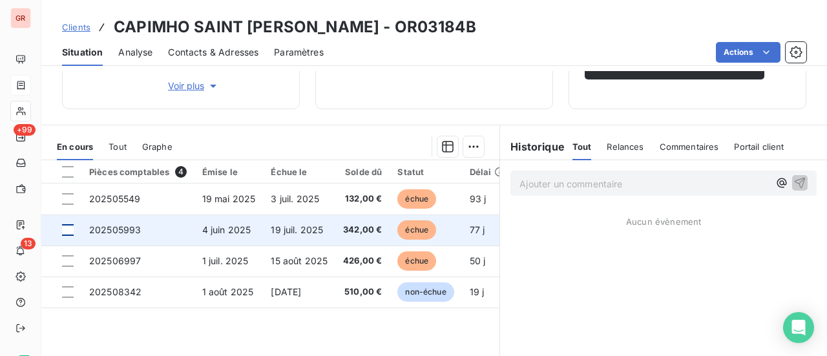
click at [69, 229] on div at bounding box center [68, 230] width 12 height 12
click at [123, 231] on span "202505993" at bounding box center [115, 229] width 52 height 11
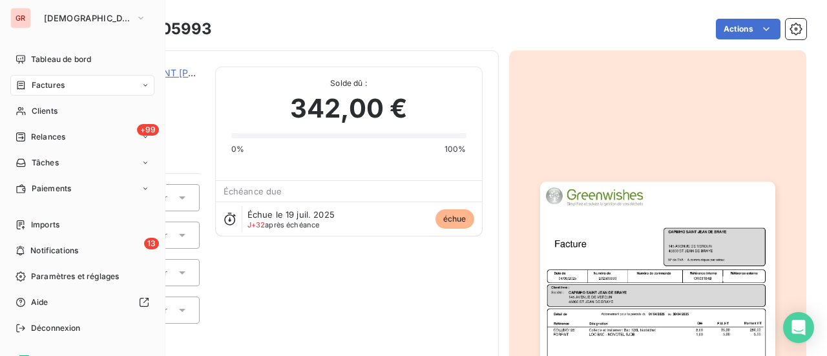
drag, startPoint x: 56, startPoint y: 82, endPoint x: 100, endPoint y: 84, distance: 43.3
click at [56, 82] on span "Factures" at bounding box center [48, 85] width 33 height 12
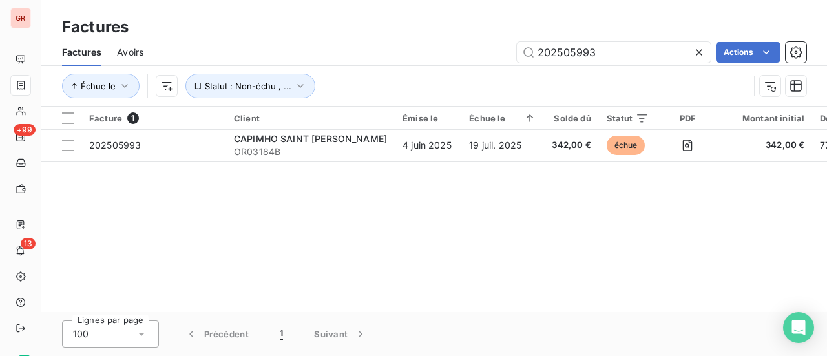
drag, startPoint x: 614, startPoint y: 46, endPoint x: 355, endPoint y: 90, distance: 262.9
click at [398, 83] on div "Factures Avoirs 202505993 Actions Échue le Statut : Non-échu , ..." at bounding box center [434, 72] width 786 height 67
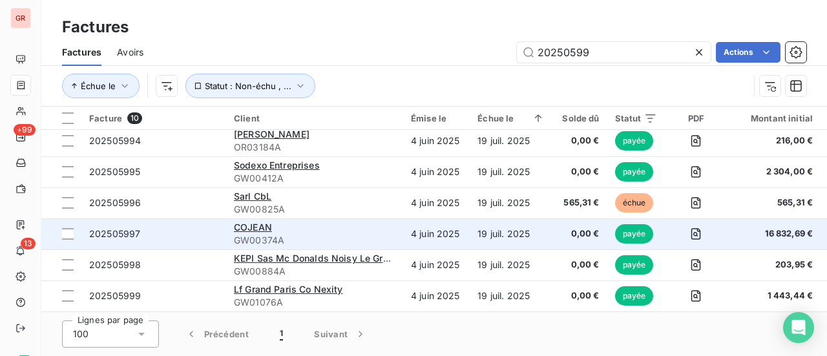
scroll to position [133, 0]
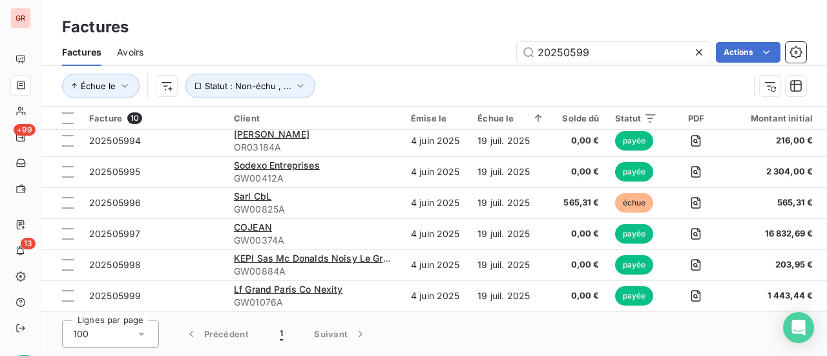
type input "20250599"
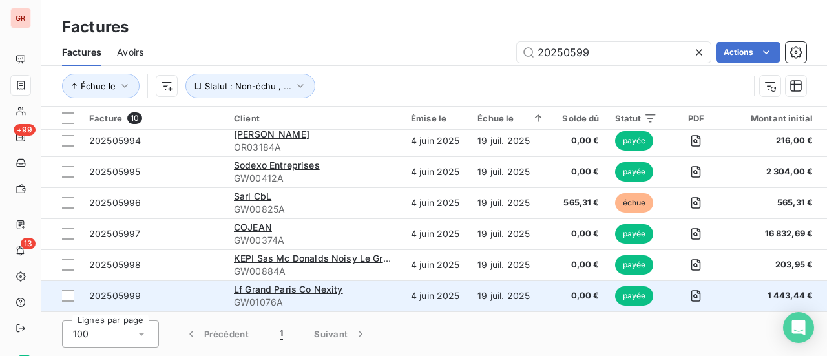
click at [90, 290] on span "202505999" at bounding box center [115, 295] width 52 height 11
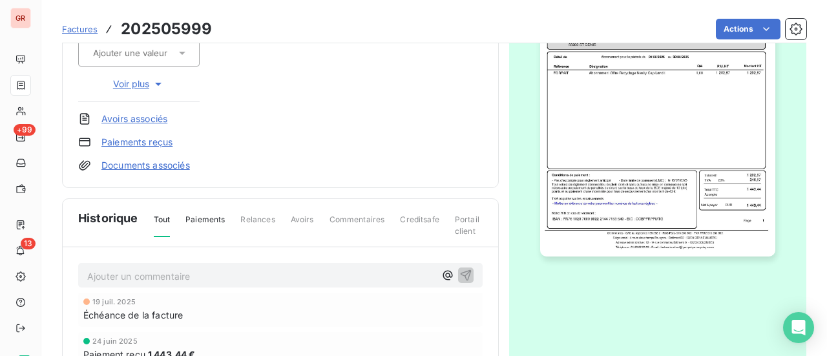
scroll to position [258, 0]
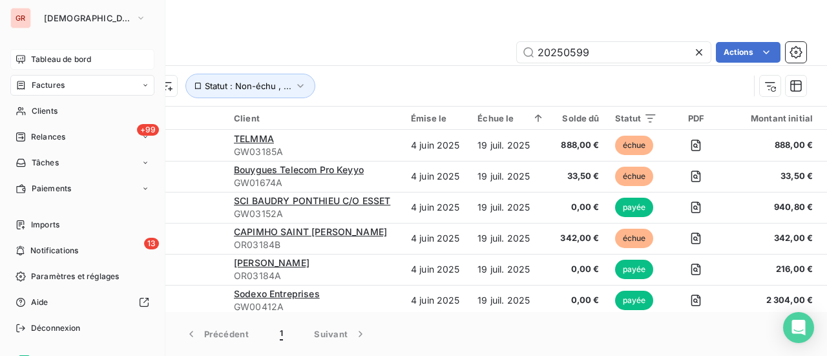
click at [41, 59] on span "Tableau de bord" at bounding box center [61, 60] width 60 height 12
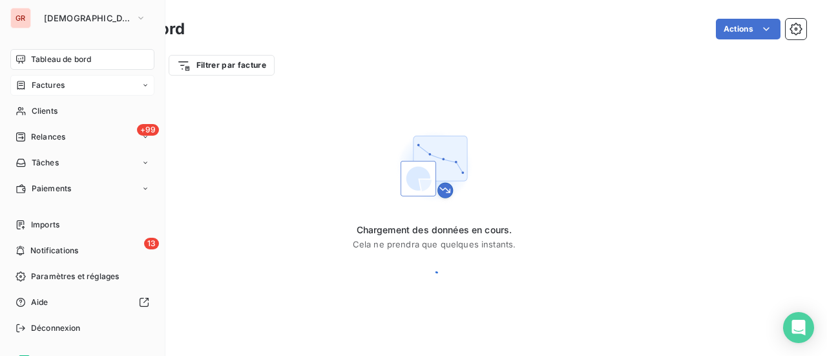
click at [46, 87] on span "Factures" at bounding box center [48, 85] width 33 height 12
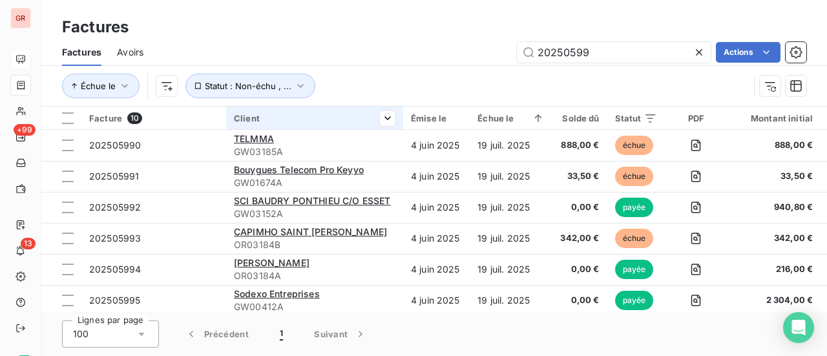
drag, startPoint x: 596, startPoint y: 48, endPoint x: 258, endPoint y: 121, distance: 345.1
click at [283, 105] on div "Factures Avoirs 20250599 Actions Échue le Statut : Non-échu , ..." at bounding box center [434, 72] width 786 height 67
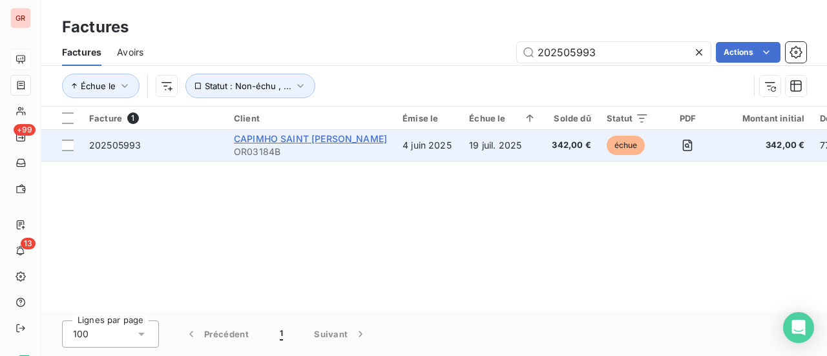
type input "202505993"
click at [310, 142] on span "CAPIMHO SAINT [PERSON_NAME]" at bounding box center [310, 138] width 153 height 11
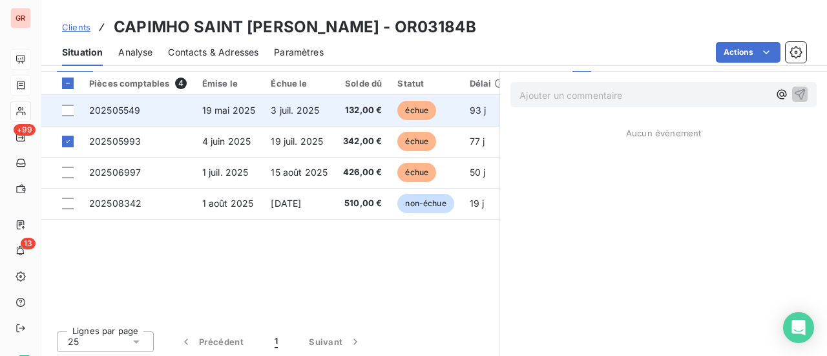
scroll to position [350, 0]
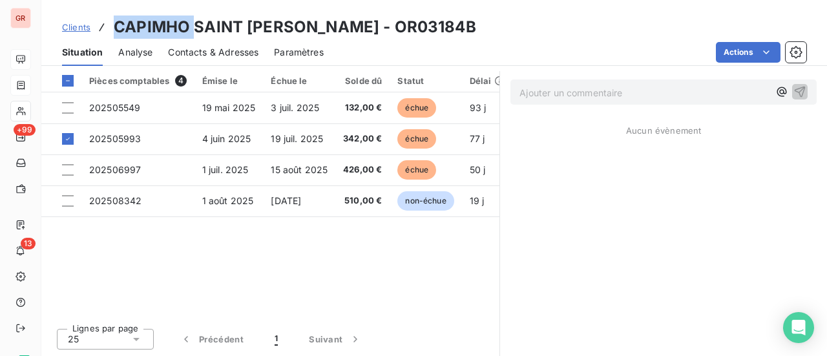
drag, startPoint x: 176, startPoint y: 29, endPoint x: 116, endPoint y: 27, distance: 60.8
click at [116, 27] on h3 "CAPIMHO SAINT [PERSON_NAME] - OR03184B" at bounding box center [295, 27] width 362 height 23
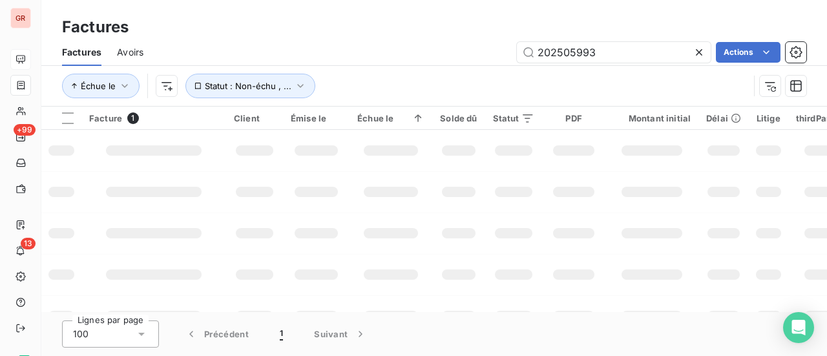
drag, startPoint x: 613, startPoint y: 53, endPoint x: 335, endPoint y: 59, distance: 277.9
click at [345, 59] on div "202505993 Actions" at bounding box center [482, 52] width 647 height 21
type input "20250599"
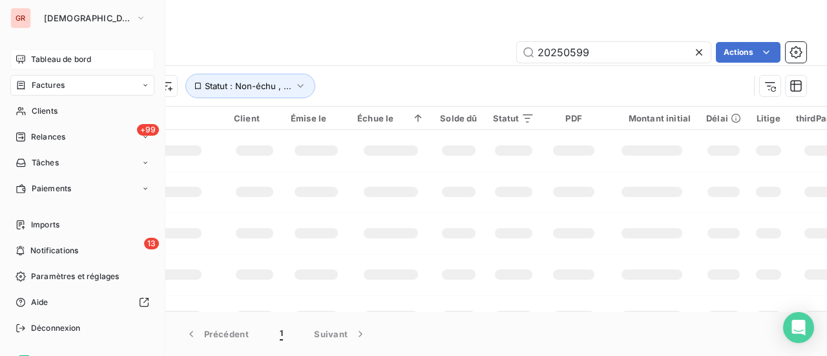
click at [53, 83] on span "Factures" at bounding box center [48, 85] width 33 height 12
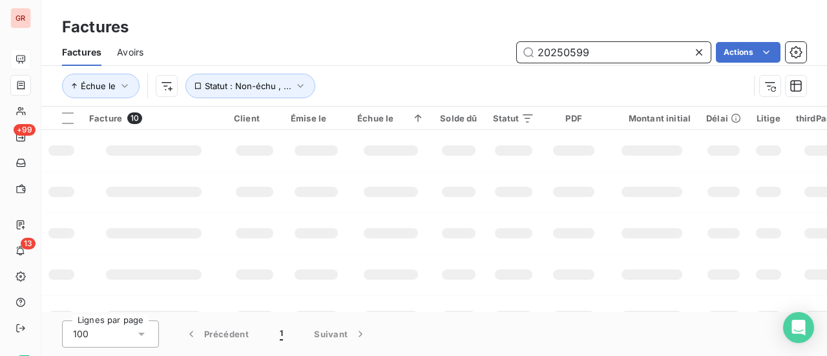
click at [611, 61] on input "20250599" at bounding box center [614, 52] width 194 height 21
drag, startPoint x: 610, startPoint y: 58, endPoint x: 409, endPoint y: 85, distance: 202.8
click at [481, 60] on div "20250599 Actions" at bounding box center [482, 52] width 647 height 21
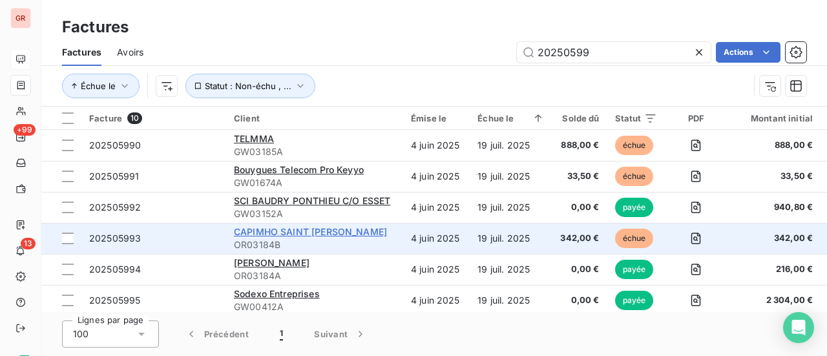
click at [309, 231] on span "CAPIMHO SAINT [PERSON_NAME]" at bounding box center [310, 231] width 153 height 11
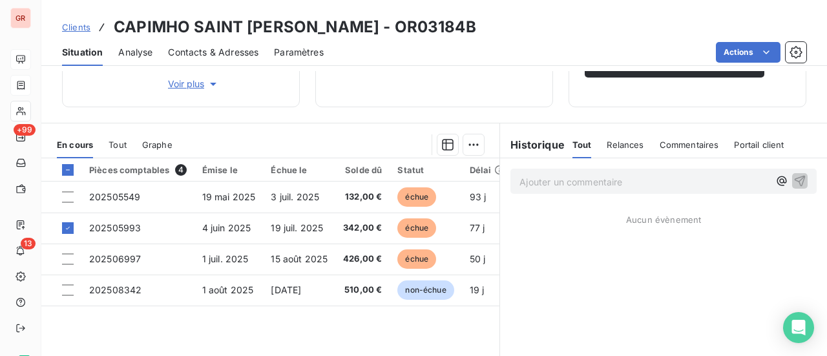
scroll to position [323, 0]
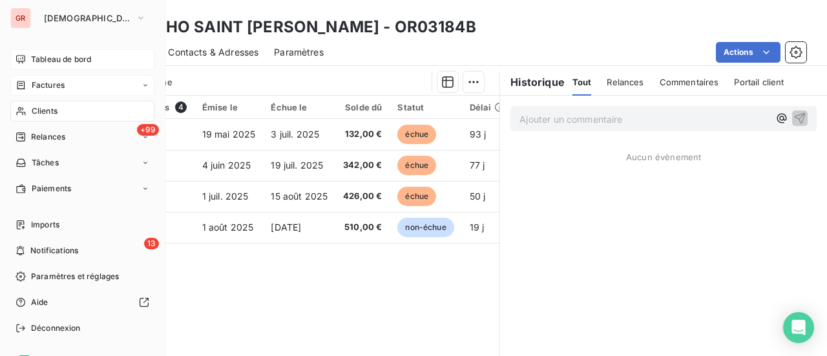
click at [49, 84] on span "Factures" at bounding box center [48, 85] width 33 height 12
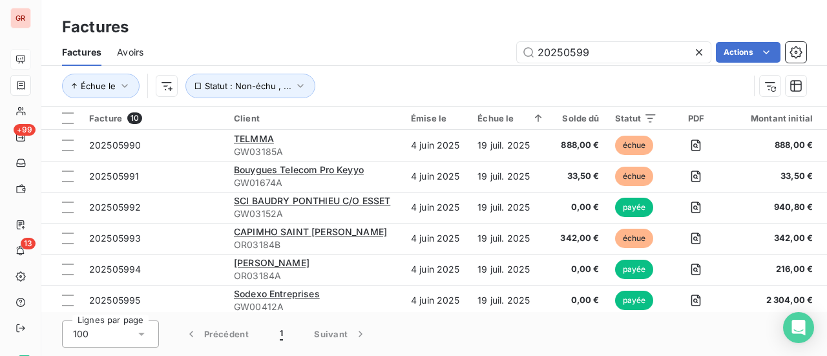
drag, startPoint x: 611, startPoint y: 54, endPoint x: 406, endPoint y: 61, distance: 205.0
click at [424, 59] on div "20250599 Actions" at bounding box center [482, 52] width 647 height 21
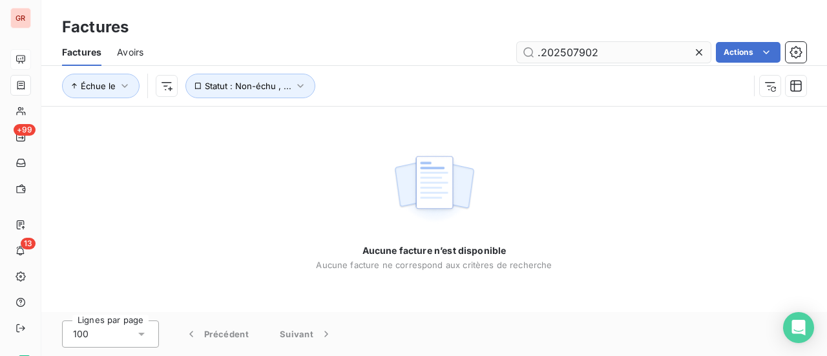
click at [542, 56] on input ".202507902" at bounding box center [614, 52] width 194 height 21
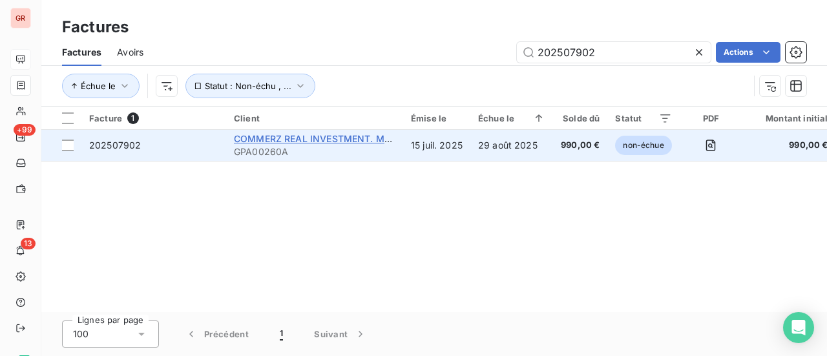
type input "202507902"
click at [313, 140] on span "COMMERZ REAL INVESTMENT. MBH" at bounding box center [315, 138] width 163 height 11
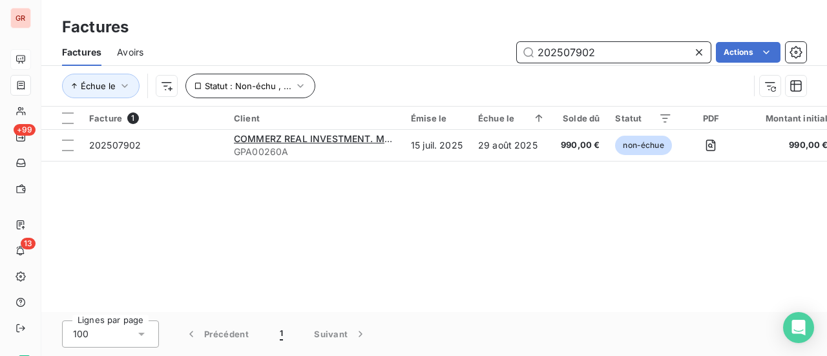
drag, startPoint x: 616, startPoint y: 53, endPoint x: 289, endPoint y: 92, distance: 329.2
click at [315, 84] on div "Factures Avoirs 202507902 Actions Échue le Statut : Non-échu , ..." at bounding box center [434, 72] width 786 height 67
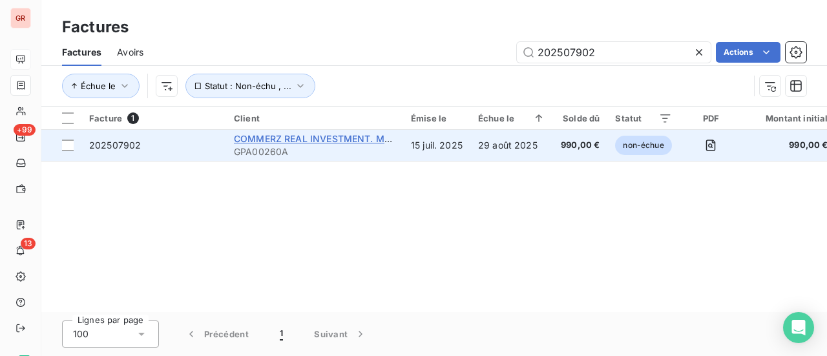
click at [342, 138] on span "COMMERZ REAL INVESTMENT. MBH" at bounding box center [315, 138] width 163 height 11
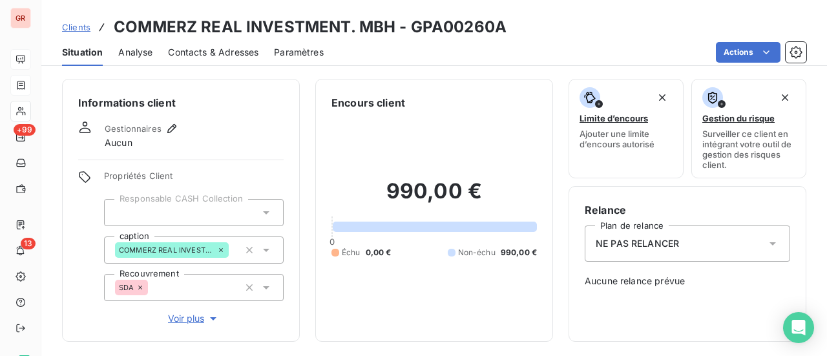
scroll to position [194, 0]
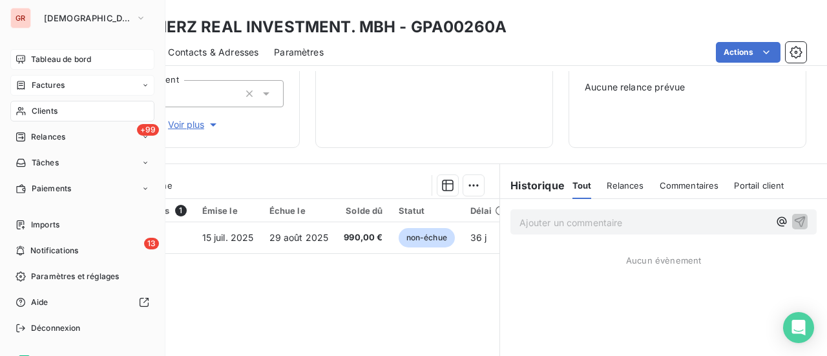
click at [48, 112] on span "Clients" at bounding box center [45, 111] width 26 height 12
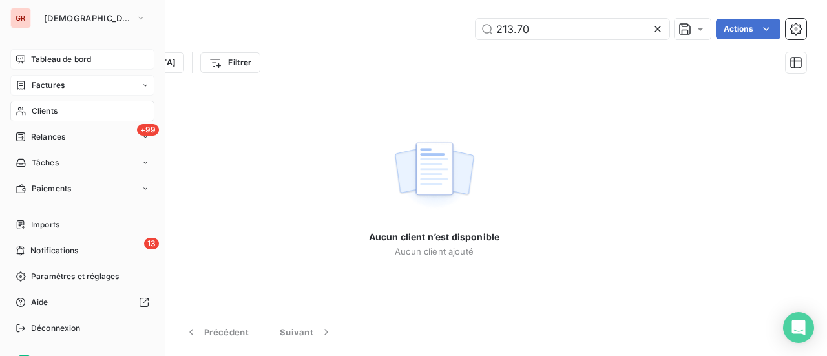
click at [52, 83] on span "Factures" at bounding box center [48, 85] width 33 height 12
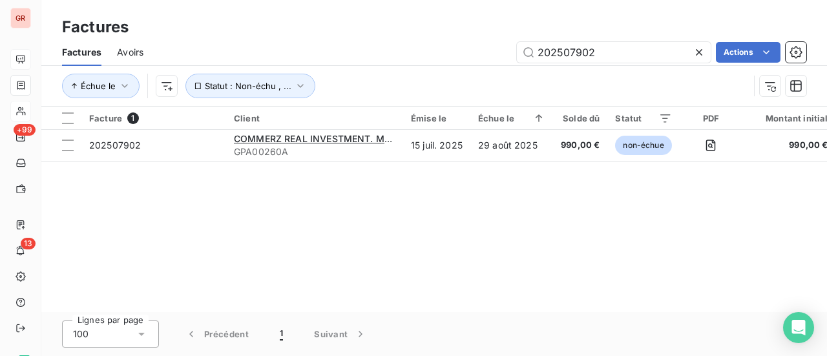
drag, startPoint x: 610, startPoint y: 56, endPoint x: 320, endPoint y: 63, distance: 290.2
click at [320, 62] on div "202507902 Actions" at bounding box center [482, 52] width 647 height 21
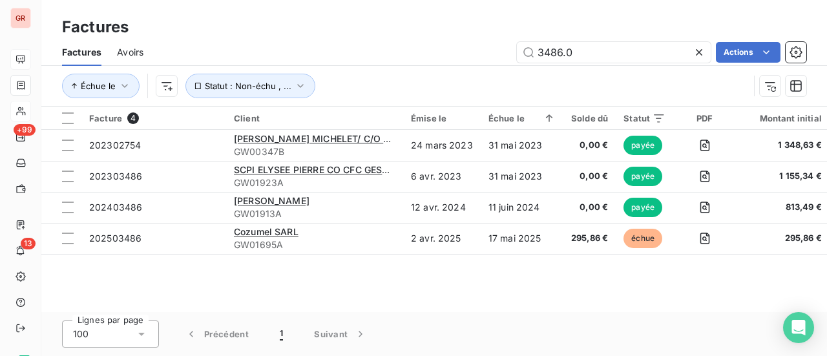
type input "3486.00"
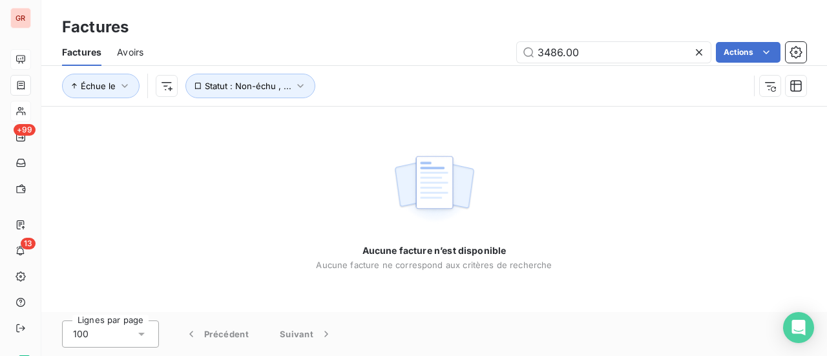
drag, startPoint x: 601, startPoint y: 46, endPoint x: 348, endPoint y: 73, distance: 254.1
click at [428, 62] on div "3486.00 Actions" at bounding box center [482, 52] width 647 height 21
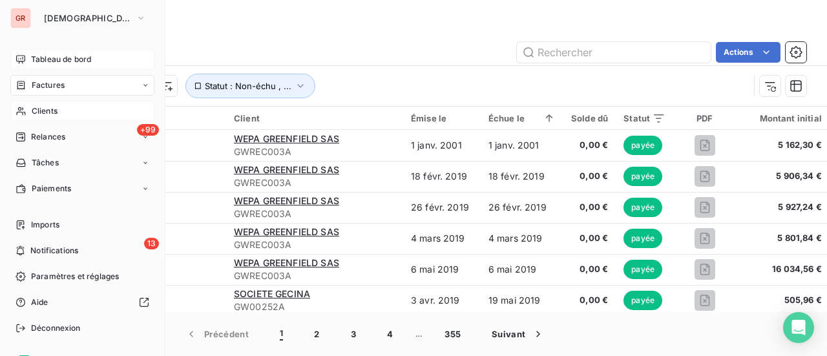
click at [50, 88] on span "Factures" at bounding box center [48, 85] width 33 height 12
click at [52, 110] on span "Clients" at bounding box center [45, 111] width 26 height 12
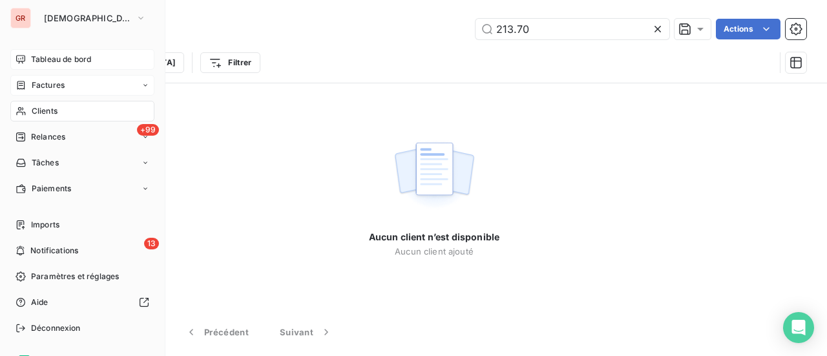
click at [45, 83] on span "Factures" at bounding box center [48, 85] width 33 height 12
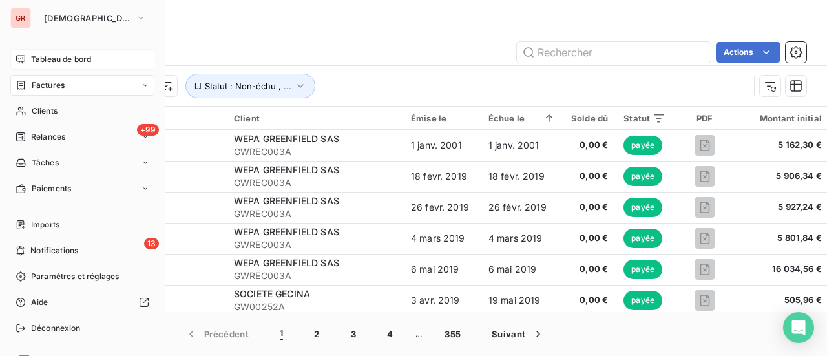
click at [44, 87] on span "Factures" at bounding box center [48, 85] width 33 height 12
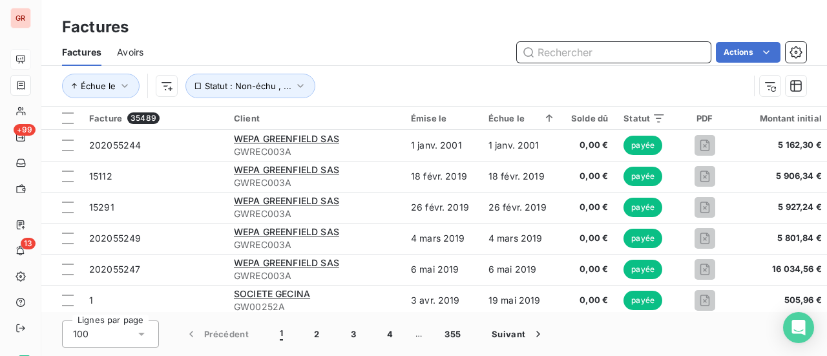
click at [603, 50] on input "text" at bounding box center [614, 52] width 194 height 21
paste input "202507902"
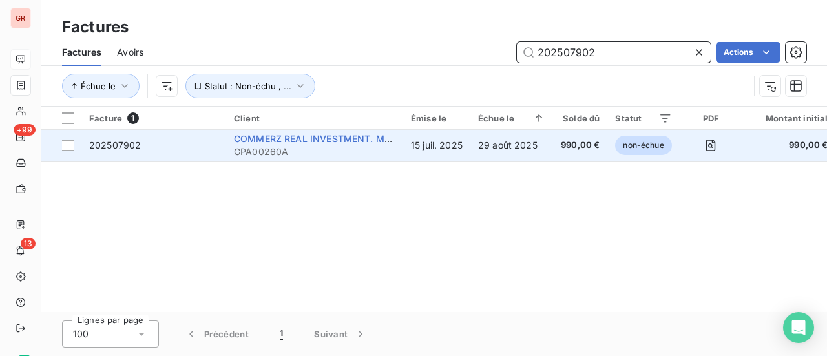
type input "202507902"
click at [336, 142] on span "COMMERZ REAL INVESTMENT. MBH" at bounding box center [315, 138] width 163 height 11
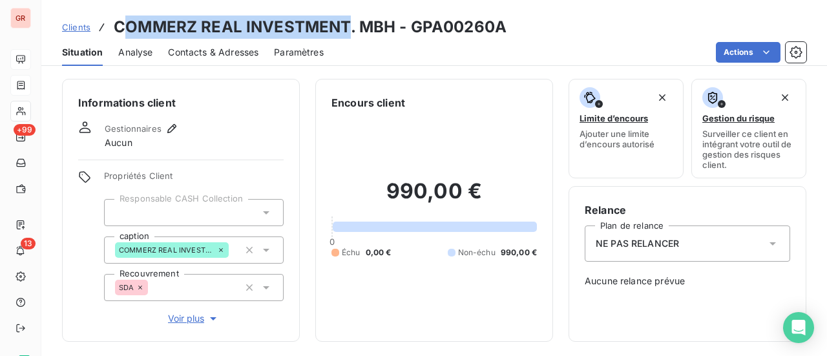
drag, startPoint x: 346, startPoint y: 28, endPoint x: 125, endPoint y: 26, distance: 221.6
click at [125, 26] on h3 "COMMERZ REAL INVESTMENT. MBH - GPA00260A" at bounding box center [310, 27] width 393 height 23
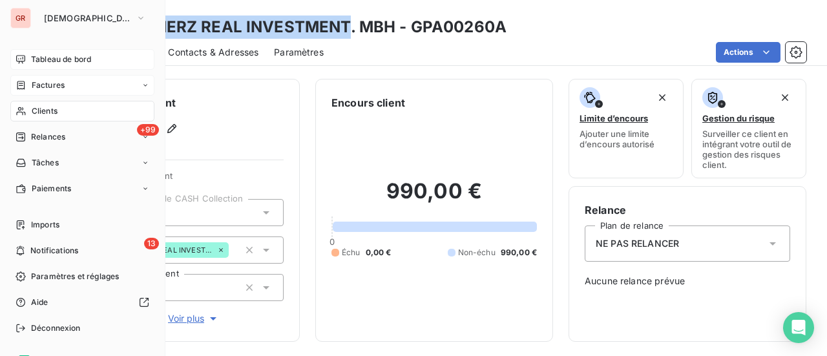
click at [65, 89] on div "Factures" at bounding box center [82, 85] width 144 height 21
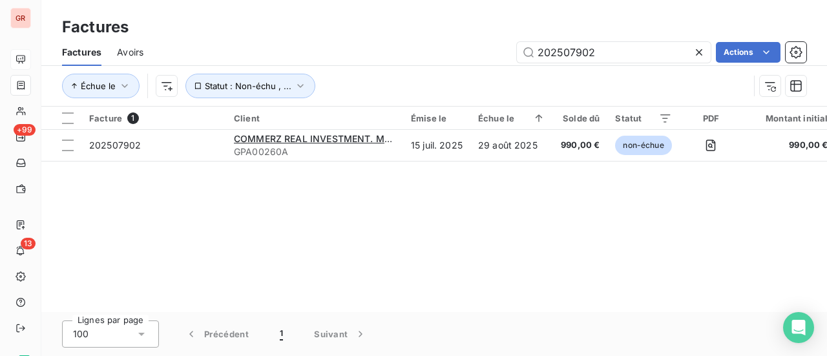
drag, startPoint x: 613, startPoint y: 54, endPoint x: 181, endPoint y: 58, distance: 432.3
click at [216, 58] on div "202507902 Actions" at bounding box center [482, 52] width 647 height 21
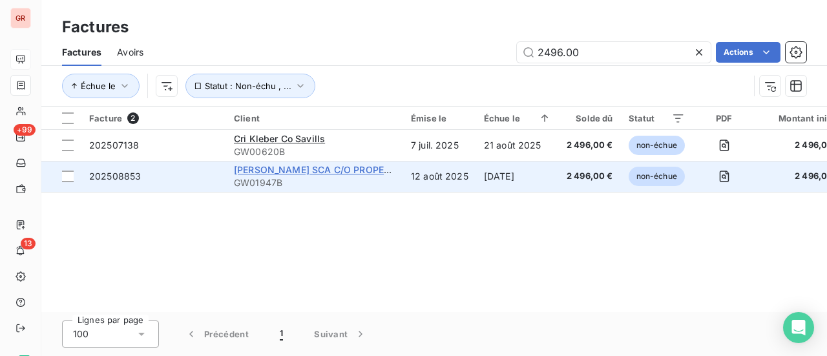
type input "2496.00"
click at [335, 172] on span "[PERSON_NAME] SCA C/O PROPERTY S2" at bounding box center [325, 169] width 183 height 11
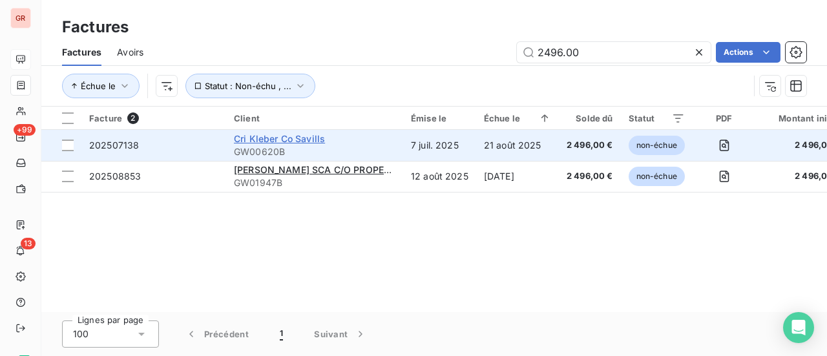
click at [295, 138] on span "Cri Kleber Co Savills" at bounding box center [279, 138] width 91 height 11
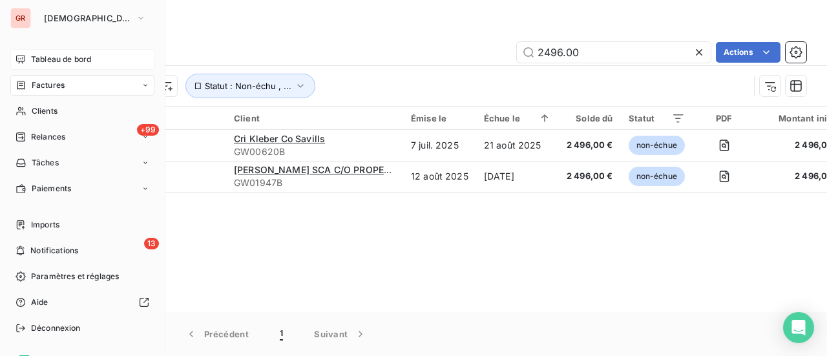
click at [58, 57] on span "Tableau de bord" at bounding box center [61, 60] width 60 height 12
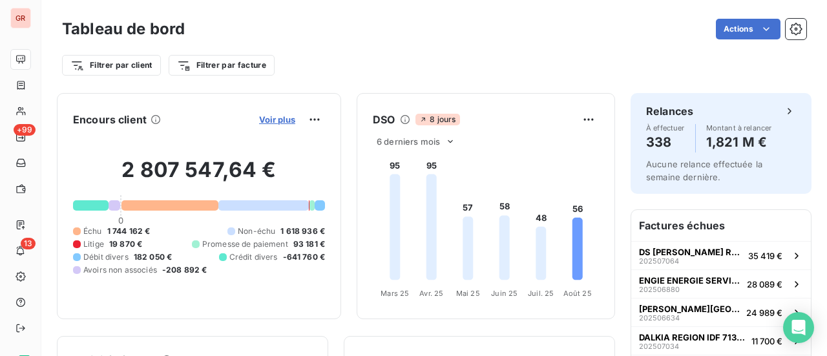
click at [270, 118] on span "Voir plus" at bounding box center [277, 119] width 36 height 10
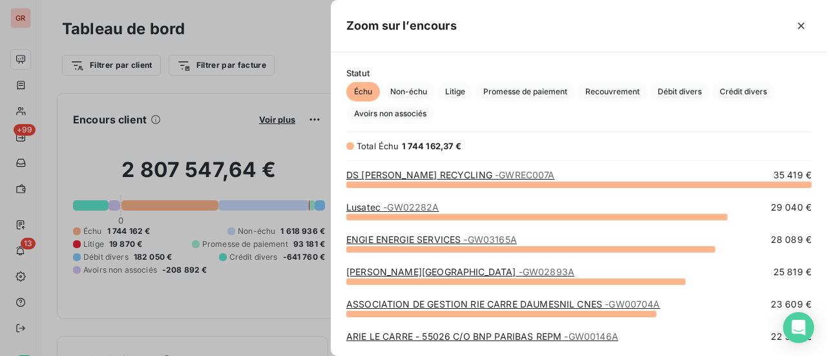
scroll to position [162, 486]
click at [759, 92] on span "Crédit divers" at bounding box center [743, 91] width 63 height 19
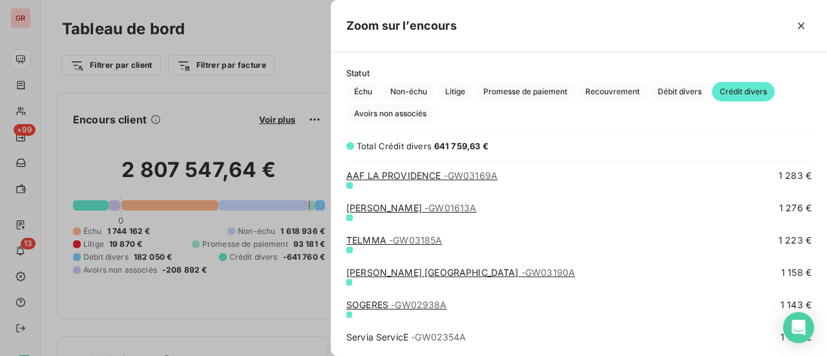
scroll to position [3554, 0]
click at [372, 88] on span "Échu" at bounding box center [363, 91] width 34 height 19
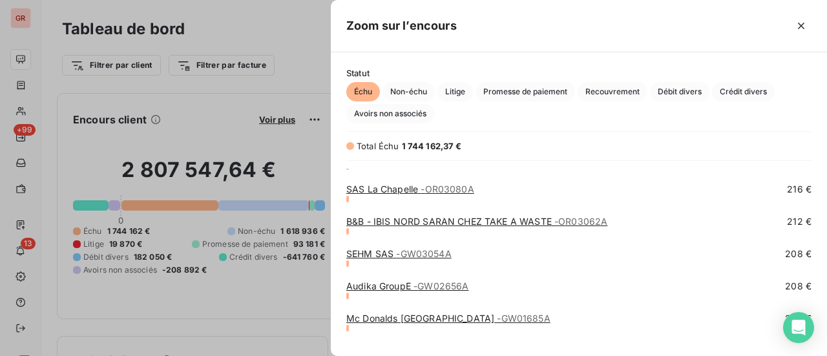
scroll to position [17640, 0]
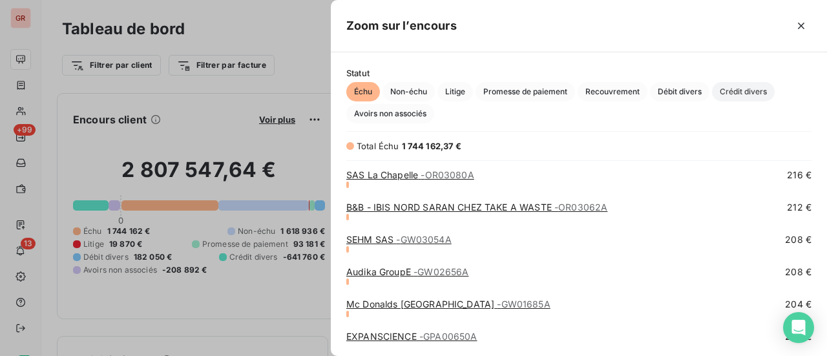
click at [758, 92] on span "Crédit divers" at bounding box center [743, 91] width 63 height 19
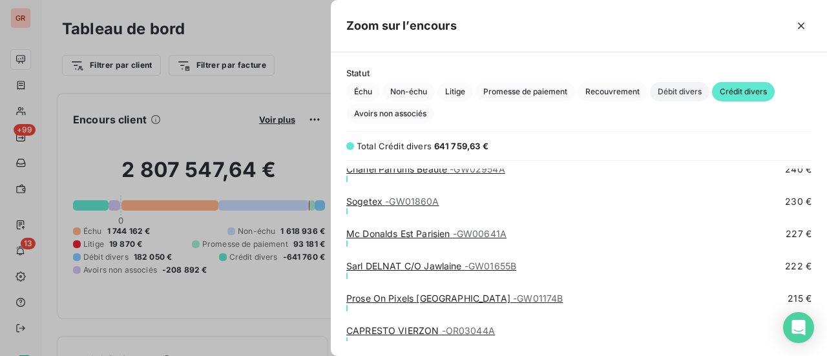
scroll to position [6950, 0]
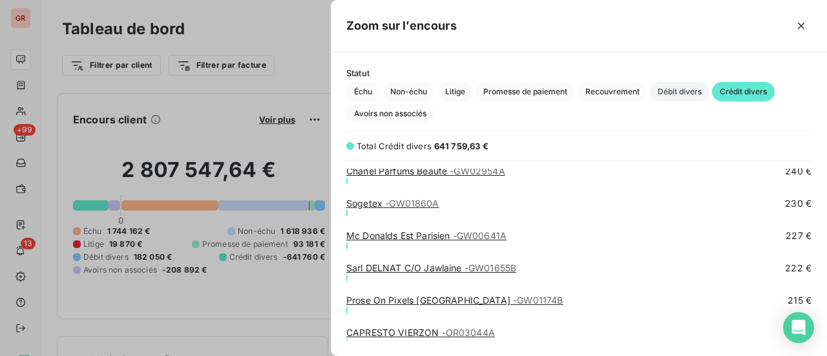
click at [700, 87] on span "Débit divers" at bounding box center [679, 91] width 59 height 19
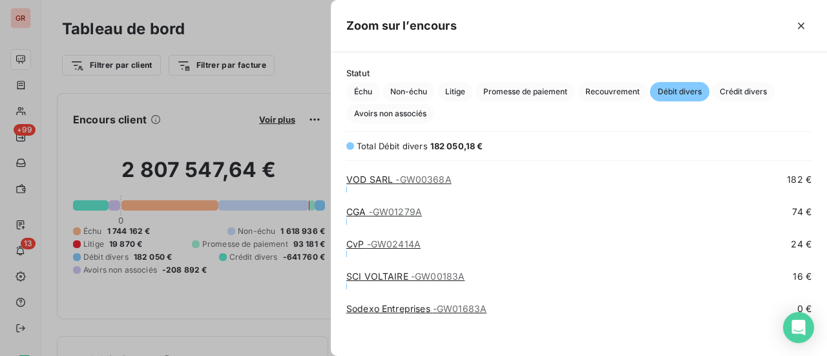
scroll to position [747, 0]
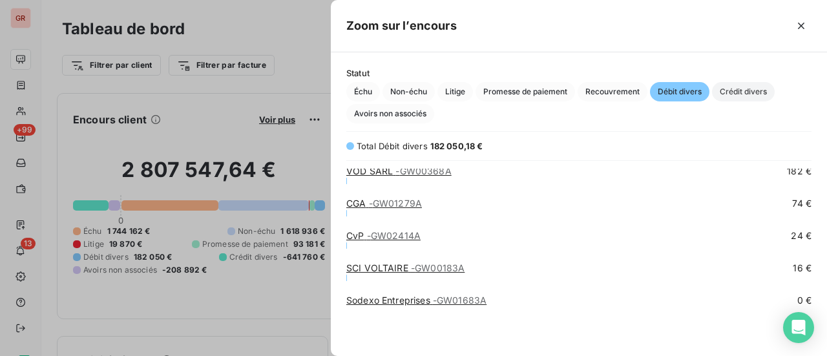
click at [737, 93] on span "Crédit divers" at bounding box center [743, 91] width 63 height 19
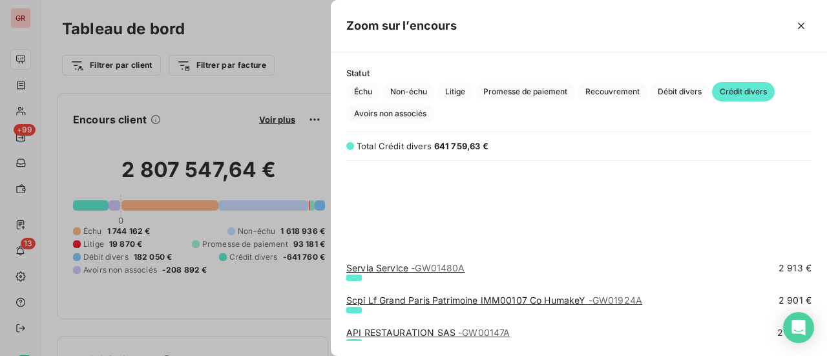
scroll to position [1845, 0]
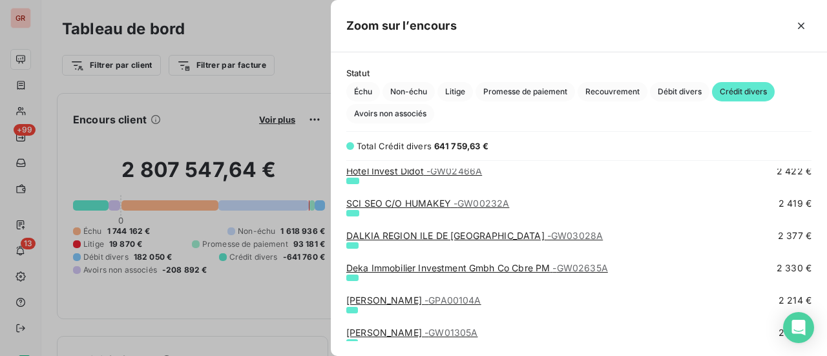
click at [238, 307] on div at bounding box center [413, 178] width 827 height 356
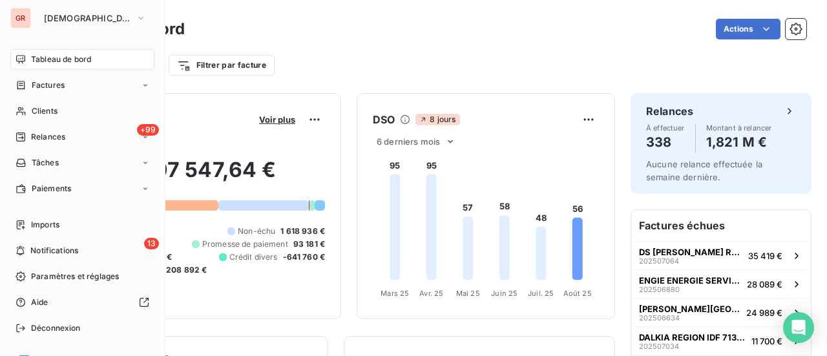
drag, startPoint x: 47, startPoint y: 85, endPoint x: 77, endPoint y: 86, distance: 30.4
click at [47, 85] on span "Factures" at bounding box center [48, 85] width 33 height 12
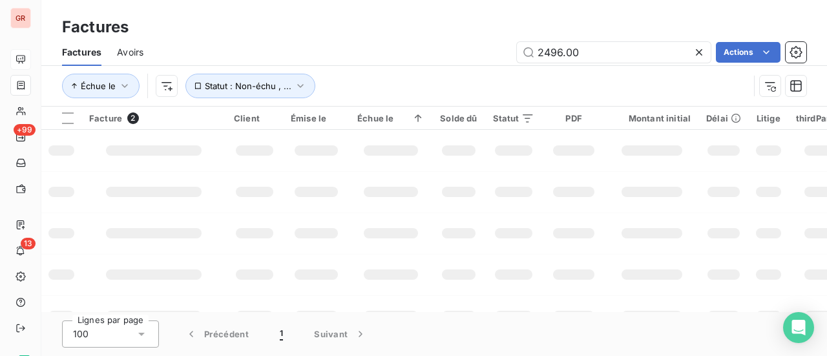
drag, startPoint x: 601, startPoint y: 51, endPoint x: 374, endPoint y: 68, distance: 227.5
click at [427, 63] on div "Factures Avoirs 2496.00 Actions" at bounding box center [434, 52] width 786 height 27
click at [537, 51] on input "202507902" at bounding box center [614, 52] width 194 height 21
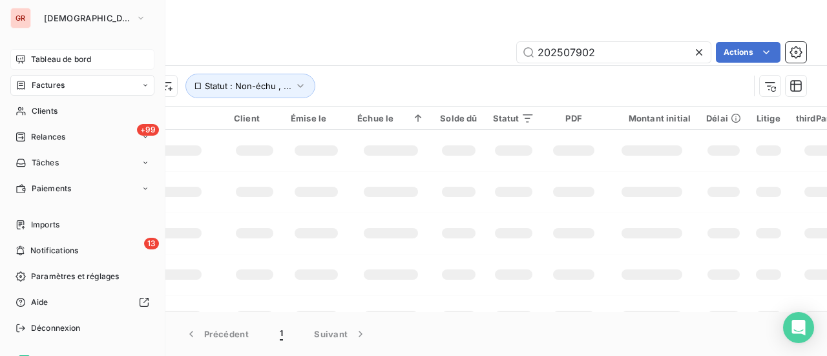
type input "202507902"
click at [48, 87] on span "Factures" at bounding box center [48, 85] width 33 height 12
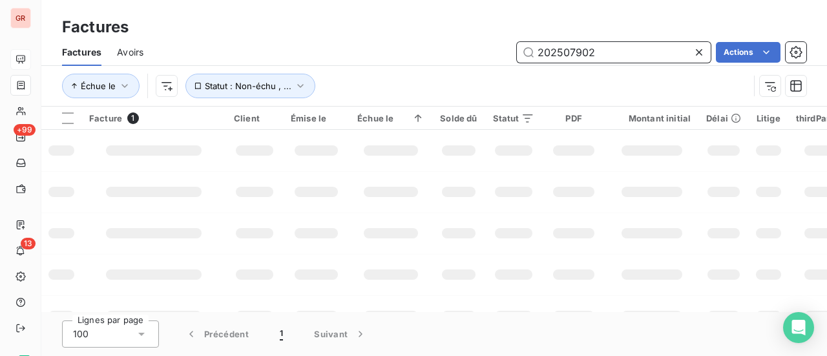
drag, startPoint x: 609, startPoint y: 54, endPoint x: 366, endPoint y: 63, distance: 243.1
click at [399, 58] on div "202507902 Actions" at bounding box center [482, 52] width 647 height 21
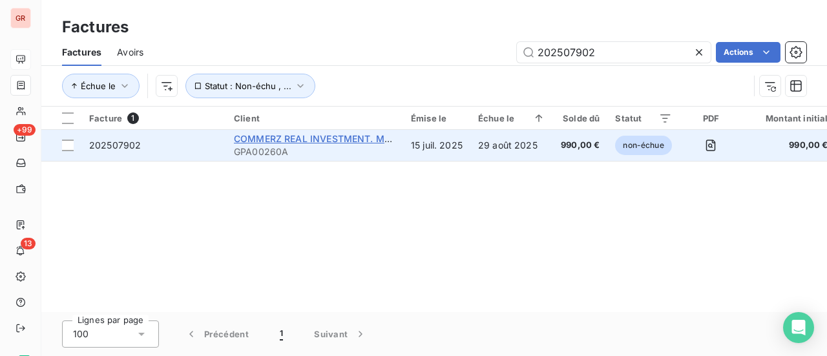
click at [317, 134] on span "COMMERZ REAL INVESTMENT. MBH" at bounding box center [315, 138] width 163 height 11
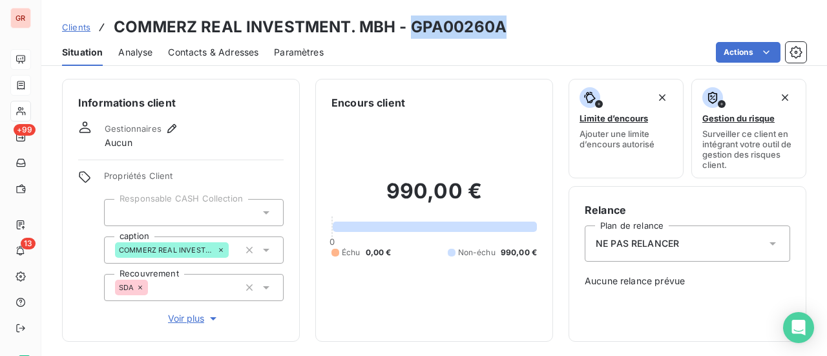
drag, startPoint x: 502, startPoint y: 28, endPoint x: 412, endPoint y: 28, distance: 89.8
click at [412, 28] on h3 "COMMERZ REAL INVESTMENT. MBH - GPA00260A" at bounding box center [310, 27] width 393 height 23
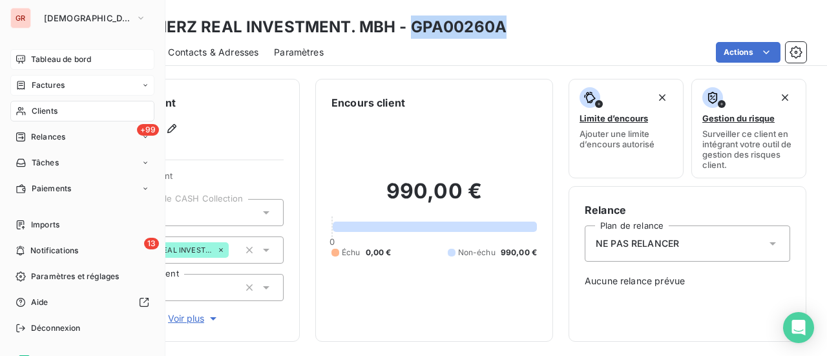
click at [57, 84] on span "Factures" at bounding box center [48, 85] width 33 height 12
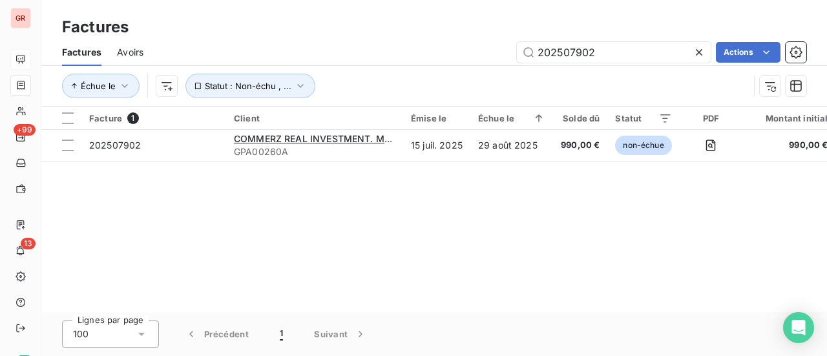
drag, startPoint x: 624, startPoint y: 54, endPoint x: 318, endPoint y: 65, distance: 306.5
click at [328, 64] on div "Factures Avoirs 202507902 Actions" at bounding box center [434, 52] width 786 height 27
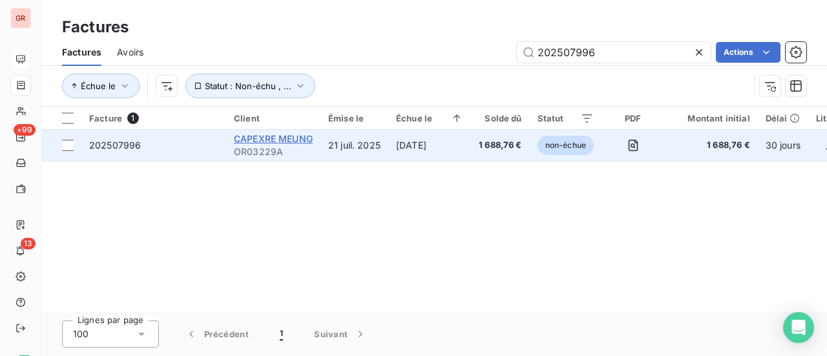
type input "202507996"
click at [265, 140] on span "CAPEXRE MEUNG" at bounding box center [273, 138] width 79 height 11
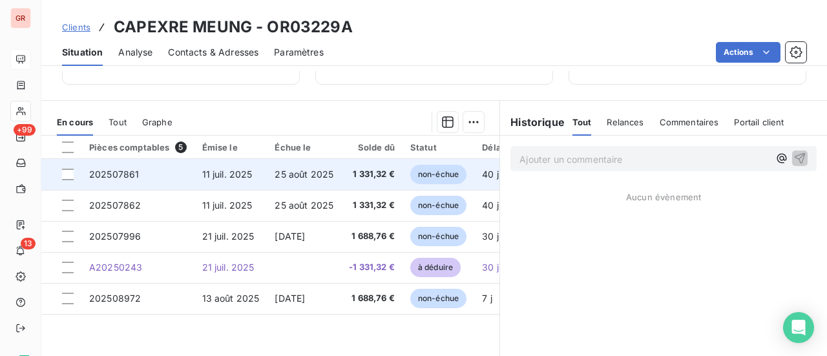
scroll to position [258, 0]
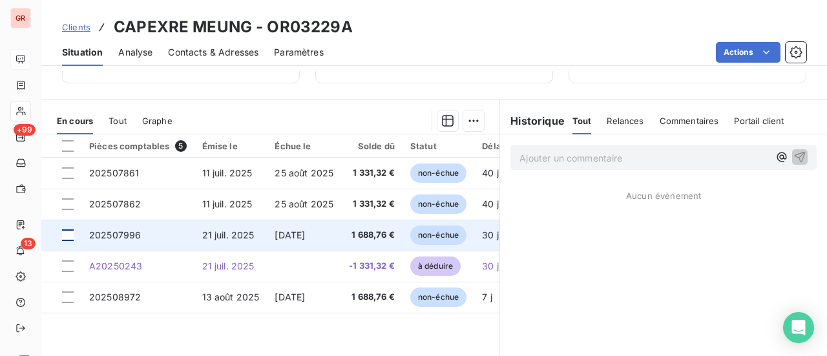
click at [68, 235] on div at bounding box center [68, 235] width 12 height 12
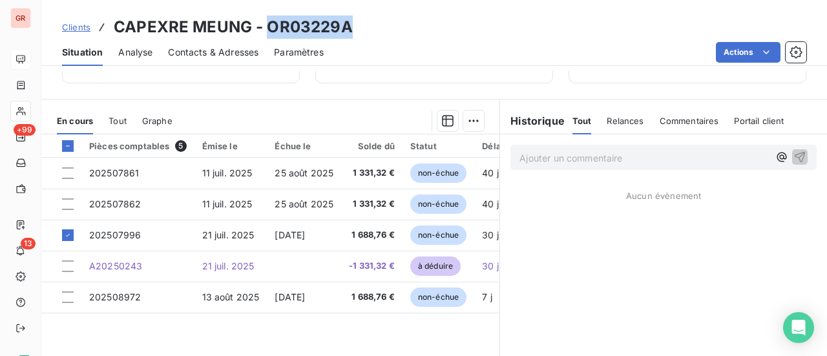
drag, startPoint x: 352, startPoint y: 31, endPoint x: 263, endPoint y: 27, distance: 88.6
click at [263, 27] on div "Clients CAPEXRE MEUNG - OR03229A" at bounding box center [434, 27] width 786 height 23
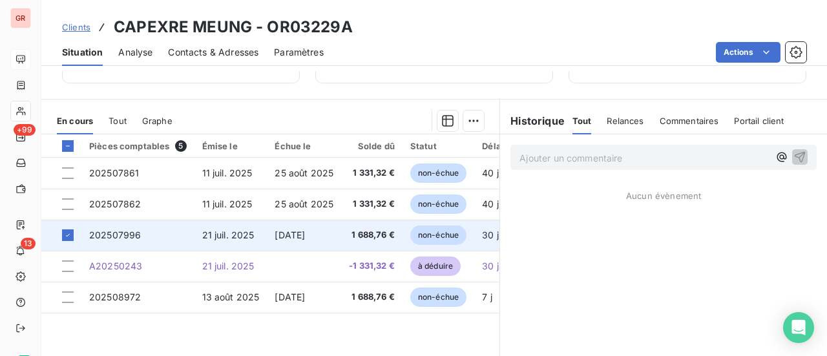
click at [125, 235] on span "202507996" at bounding box center [115, 234] width 52 height 11
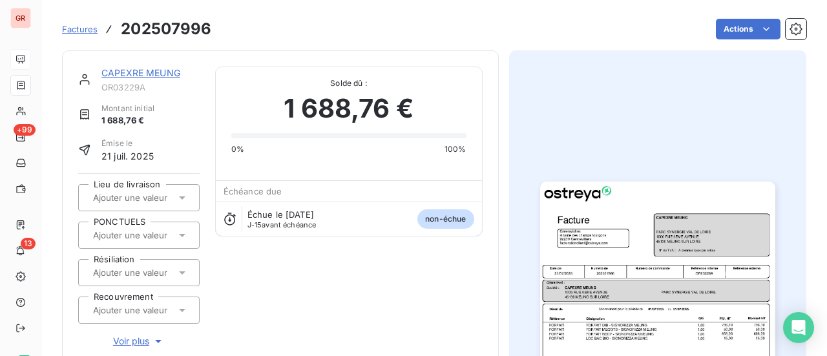
click at [170, 72] on link "CAPEXRE MEUNG" at bounding box center [140, 72] width 79 height 11
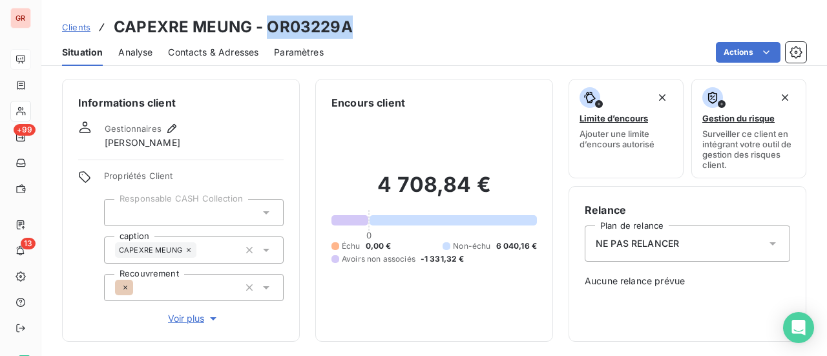
drag, startPoint x: 353, startPoint y: 27, endPoint x: 268, endPoint y: 30, distance: 84.7
click at [268, 30] on div "Clients CAPEXRE MEUNG - OR03229A" at bounding box center [434, 27] width 786 height 23
drag, startPoint x: 271, startPoint y: 30, endPoint x: 250, endPoint y: 41, distance: 23.7
click at [247, 41] on div "Contacts & Adresses" at bounding box center [213, 52] width 90 height 27
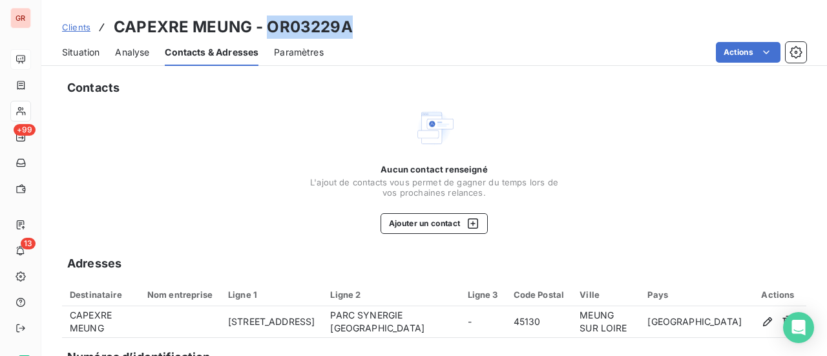
click at [358, 31] on div "Clients CAPEXRE MEUNG - OR03229A" at bounding box center [434, 27] width 786 height 23
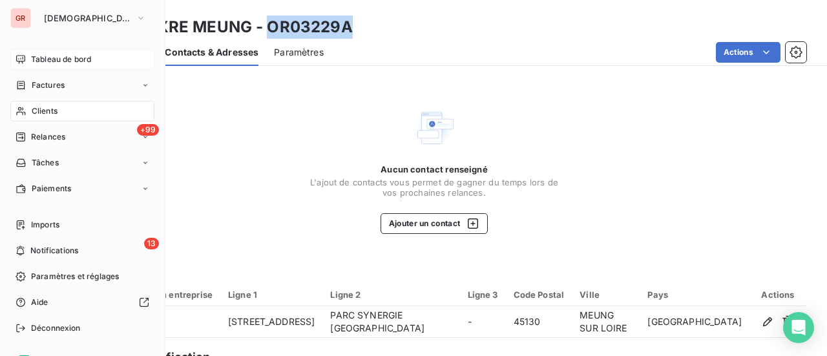
click at [61, 87] on span "Factures" at bounding box center [48, 85] width 33 height 12
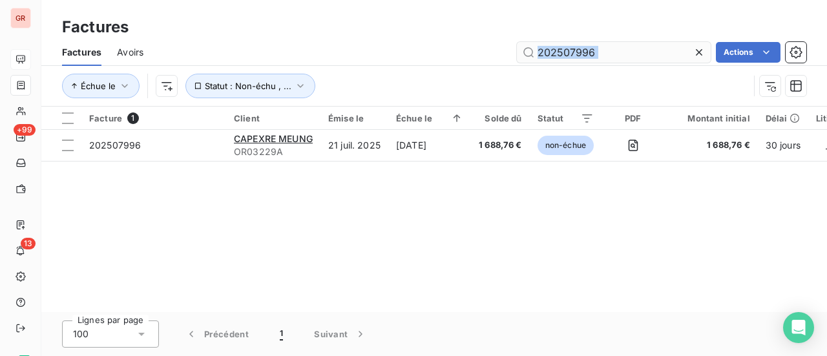
drag, startPoint x: 633, startPoint y: 65, endPoint x: 608, endPoint y: 61, distance: 25.6
click at [604, 62] on div "Factures Avoirs 202507996 Actions Échue le Statut : Non-échu , ..." at bounding box center [434, 72] width 786 height 67
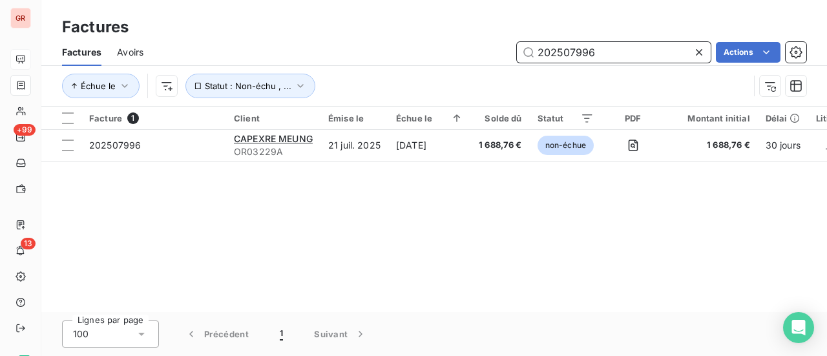
drag, startPoint x: 528, startPoint y: 56, endPoint x: 344, endPoint y: 72, distance: 184.2
click at [377, 67] on div "Factures Avoirs 202507996 Actions Échue le Statut : Non-échu , ..." at bounding box center [434, 72] width 786 height 67
paste input "485"
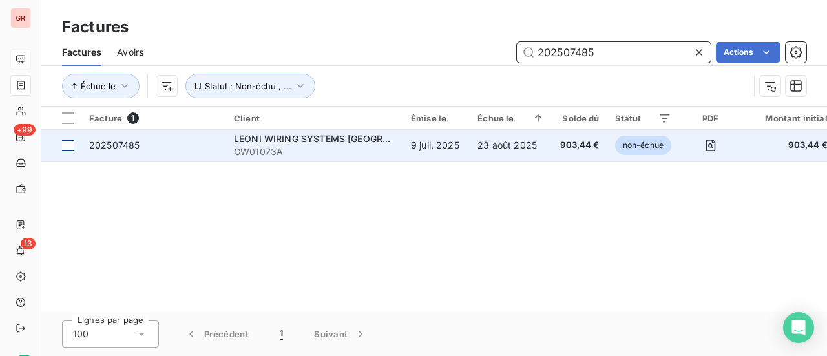
type input "202507485"
click at [72, 143] on div at bounding box center [68, 146] width 12 height 12
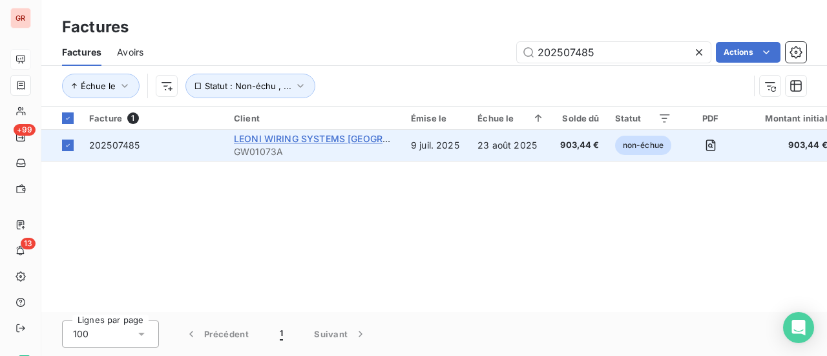
click at [284, 143] on span "LEONI WIRING SYSTEMS [GEOGRAPHIC_DATA]" at bounding box center [337, 138] width 207 height 11
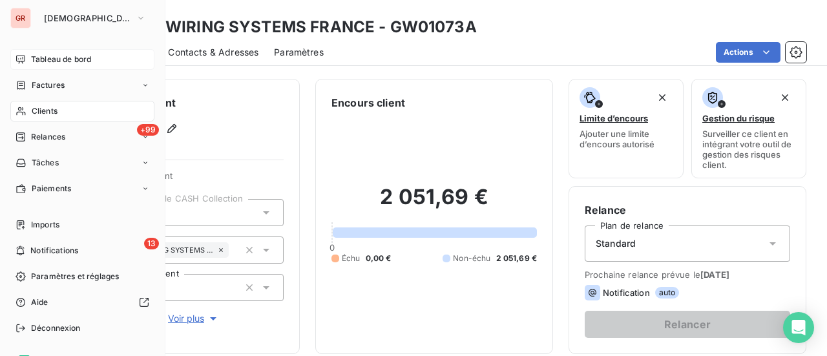
click at [58, 83] on span "Factures" at bounding box center [48, 85] width 33 height 12
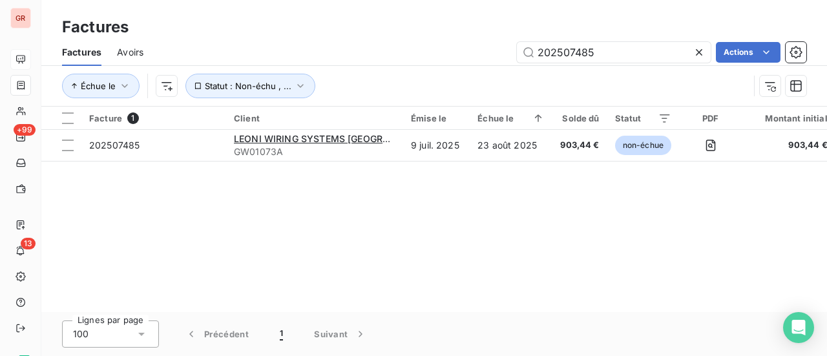
drag, startPoint x: 572, startPoint y: 59, endPoint x: 454, endPoint y: 64, distance: 118.4
click at [454, 64] on div "Factures Avoirs 202507485 Actions" at bounding box center [434, 52] width 786 height 27
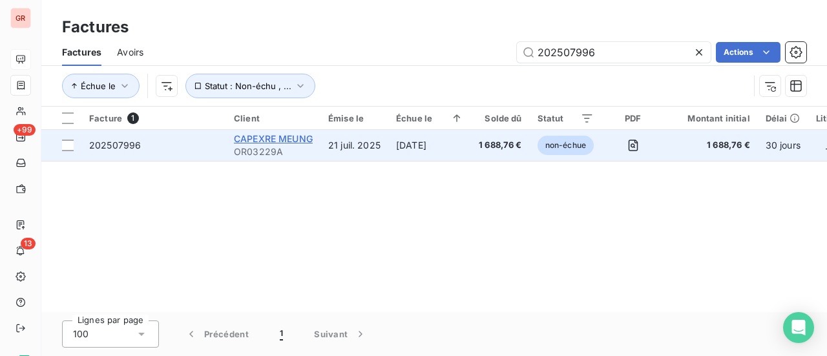
type input "202507996"
click at [284, 138] on span "CAPEXRE MEUNG" at bounding box center [273, 138] width 79 height 11
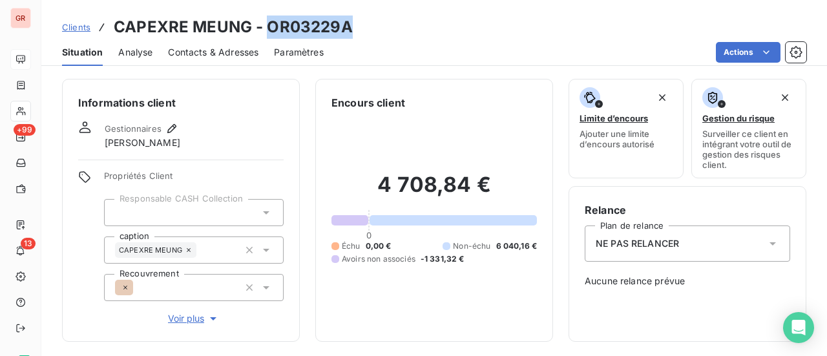
drag, startPoint x: 355, startPoint y: 28, endPoint x: 266, endPoint y: 28, distance: 89.2
click at [266, 28] on div "Clients CAPEXRE MEUNG - OR03229A" at bounding box center [434, 27] width 786 height 23
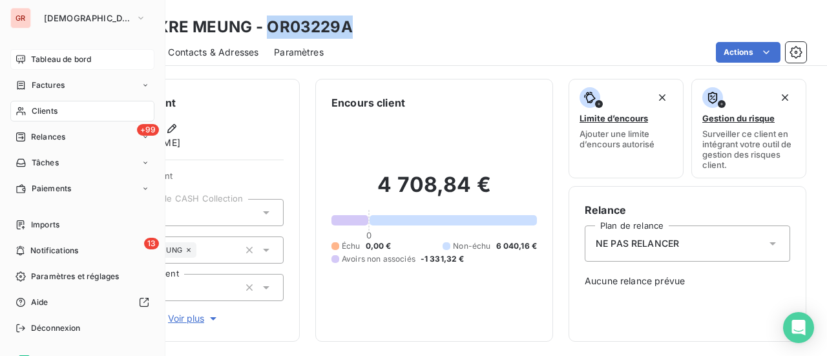
click at [52, 85] on span "Factures" at bounding box center [48, 85] width 33 height 12
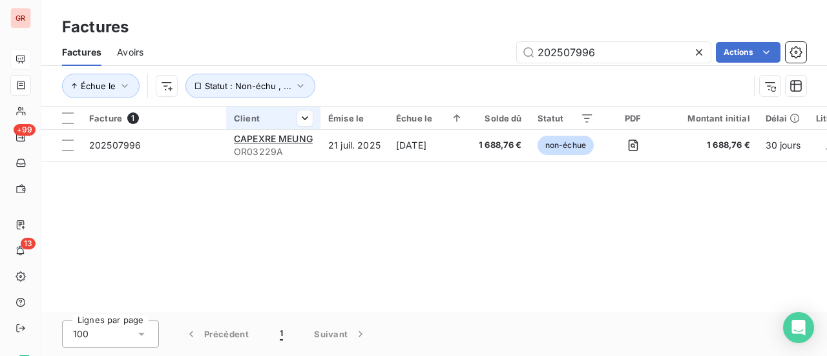
drag, startPoint x: 609, startPoint y: 58, endPoint x: 247, endPoint y: 112, distance: 365.9
click at [297, 86] on div "Factures Avoirs 202507996 Actions Échue le Statut : Non-échu , ..." at bounding box center [434, 72] width 786 height 67
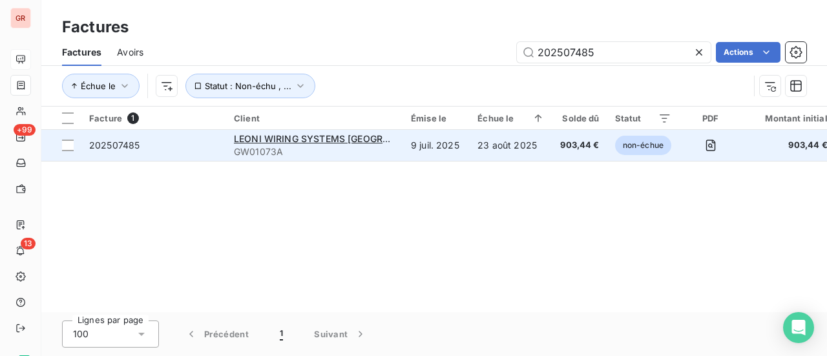
type input "202507485"
click at [125, 141] on span "202507485" at bounding box center [114, 145] width 50 height 11
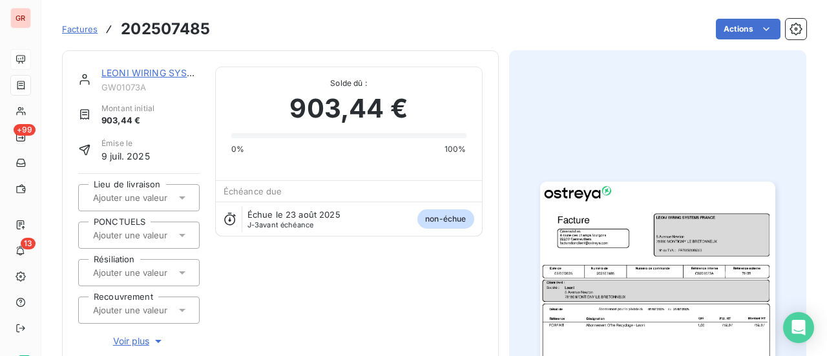
click at [168, 71] on link "LEONI WIRING SYSTEMS [GEOGRAPHIC_DATA]" at bounding box center [205, 72] width 208 height 11
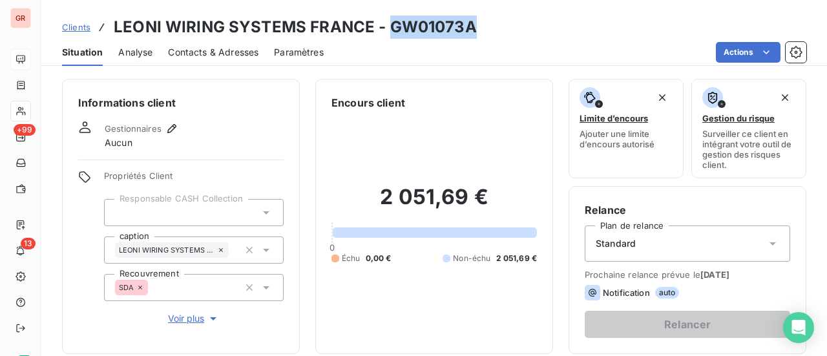
drag, startPoint x: 474, startPoint y: 30, endPoint x: 389, endPoint y: 35, distance: 85.4
click at [389, 35] on div "Clients LEONI WIRING SYSTEMS [GEOGRAPHIC_DATA] - GW01073A" at bounding box center [434, 27] width 786 height 23
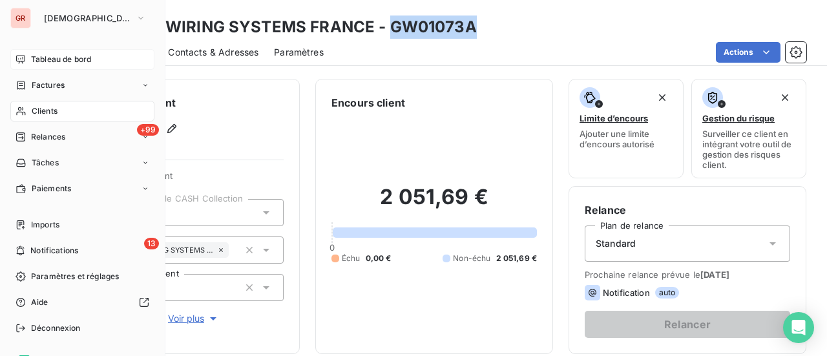
click at [59, 85] on span "Factures" at bounding box center [48, 85] width 33 height 12
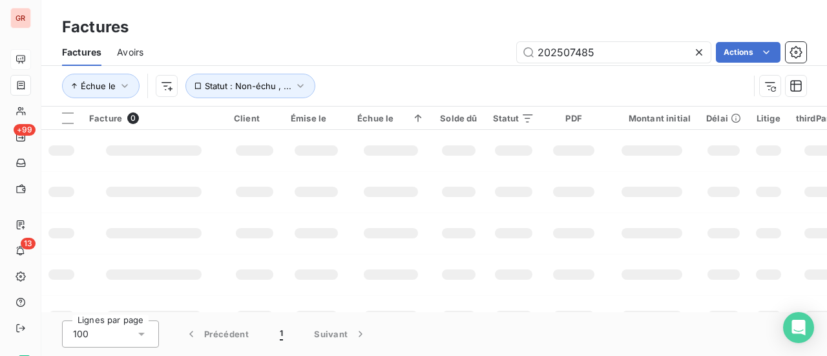
drag, startPoint x: 597, startPoint y: 57, endPoint x: 431, endPoint y: 61, distance: 166.1
click at [435, 61] on div "202507485 Actions" at bounding box center [482, 52] width 647 height 21
type input "2024099968"
drag, startPoint x: 616, startPoint y: 52, endPoint x: 447, endPoint y: 60, distance: 169.5
click at [447, 60] on div "2024099968 Actions" at bounding box center [482, 52] width 647 height 21
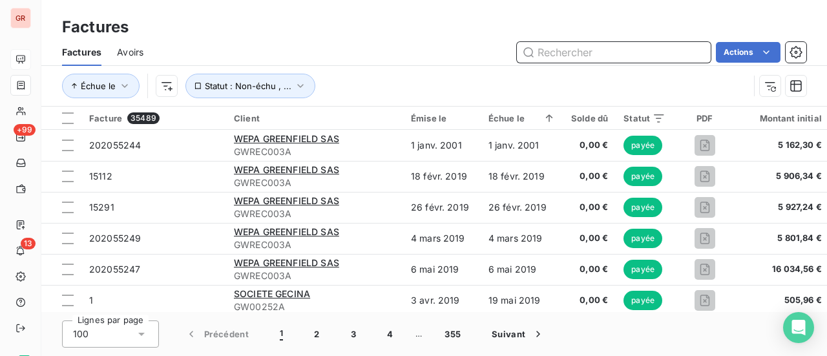
click at [572, 54] on input "text" at bounding box center [614, 52] width 194 height 21
paste input "202409968"
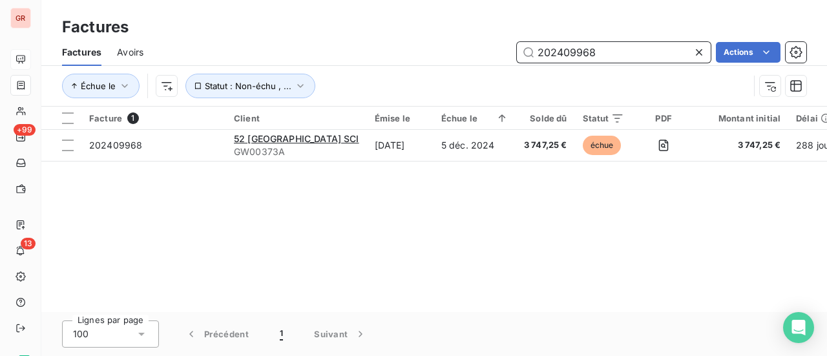
type input "202409968"
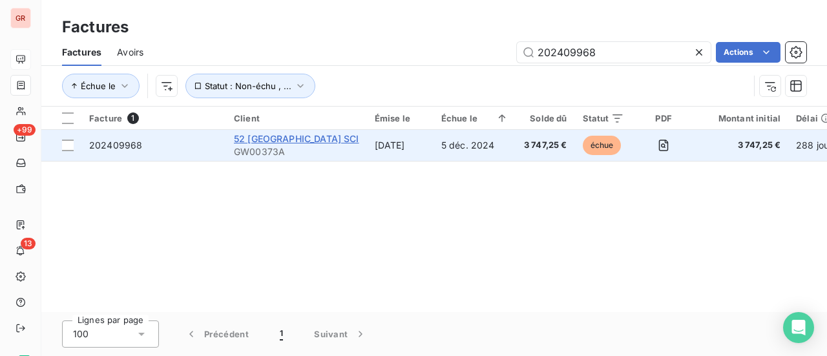
click at [255, 139] on span "52 [GEOGRAPHIC_DATA] SCI" at bounding box center [296, 138] width 125 height 11
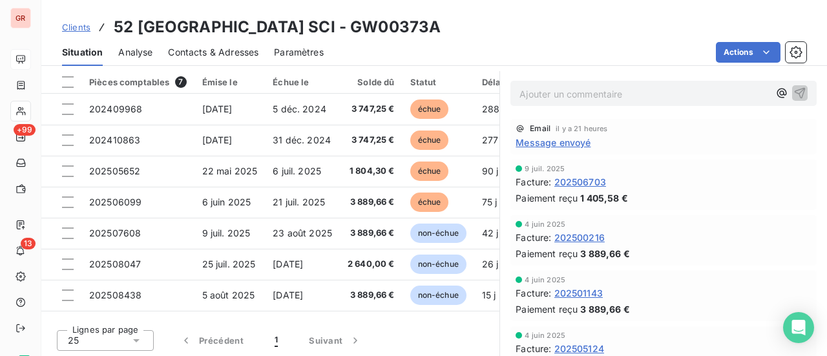
scroll to position [335, 0]
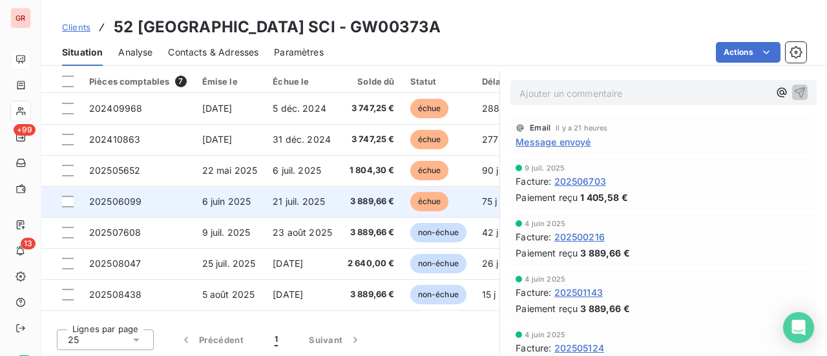
click at [241, 194] on td "6 juin 2025" at bounding box center [229, 201] width 71 height 31
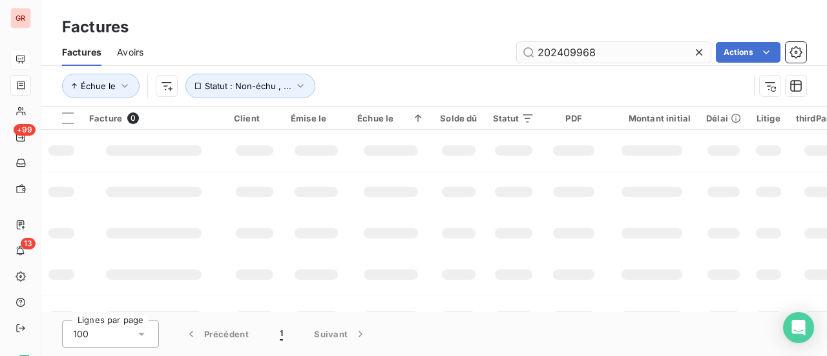
click at [654, 50] on input "202409968" at bounding box center [614, 52] width 194 height 21
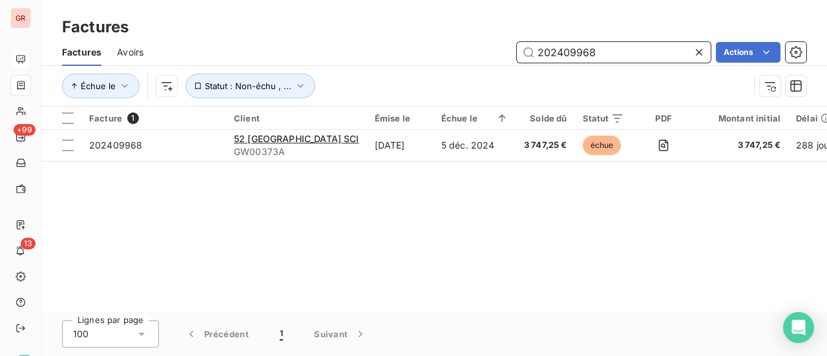
drag, startPoint x: 600, startPoint y: 42, endPoint x: 571, endPoint y: 41, distance: 29.8
click at [600, 42] on input "202409968" at bounding box center [614, 52] width 194 height 21
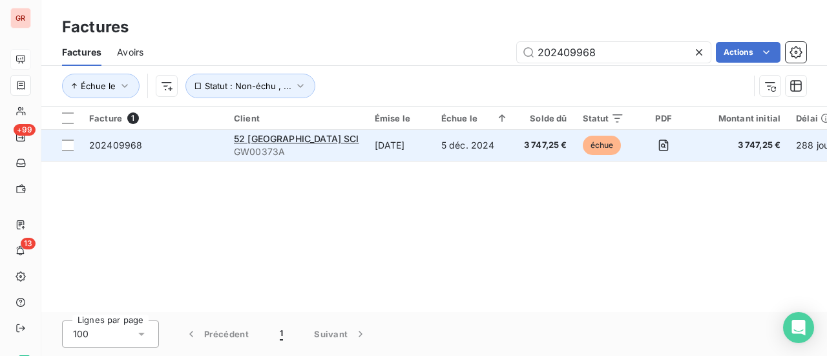
click at [136, 147] on span "202409968" at bounding box center [115, 145] width 53 height 11
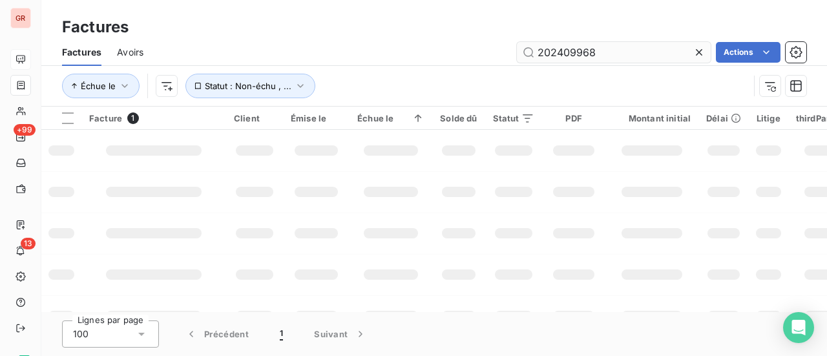
click at [539, 53] on input "202409968" at bounding box center [614, 52] width 194 height 21
click at [67, 121] on div at bounding box center [68, 118] width 12 height 12
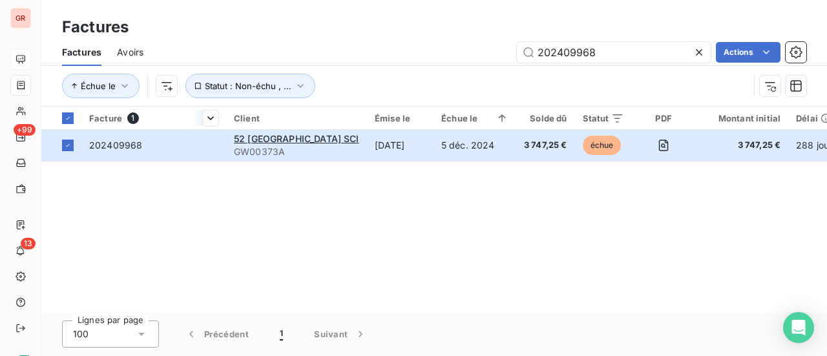
click at [102, 121] on span "Facture" at bounding box center [105, 118] width 33 height 10
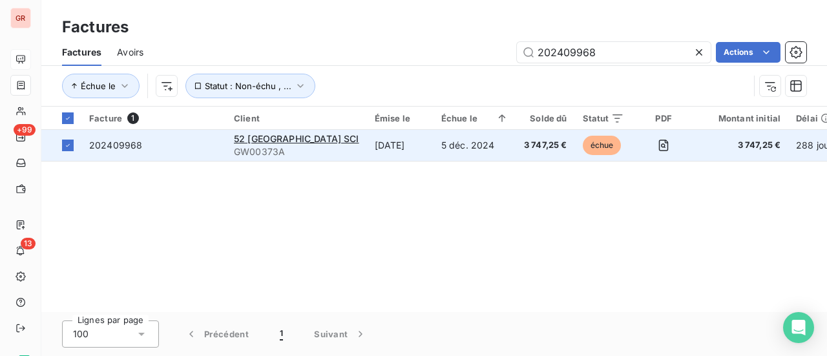
drag, startPoint x: 116, startPoint y: 146, endPoint x: 101, endPoint y: 148, distance: 15.6
click at [101, 148] on span "202409968" at bounding box center [115, 145] width 53 height 11
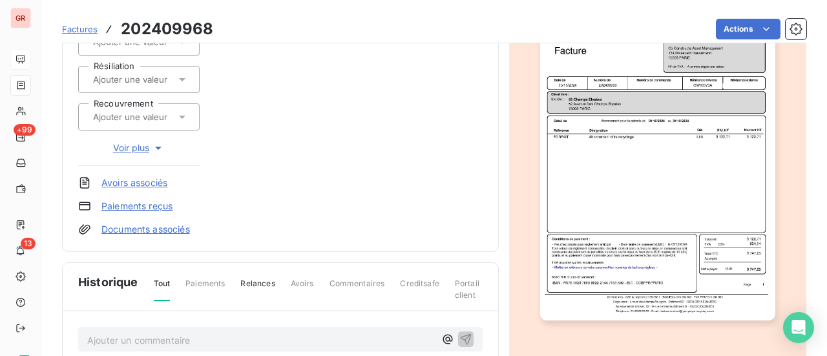
scroll to position [388, 0]
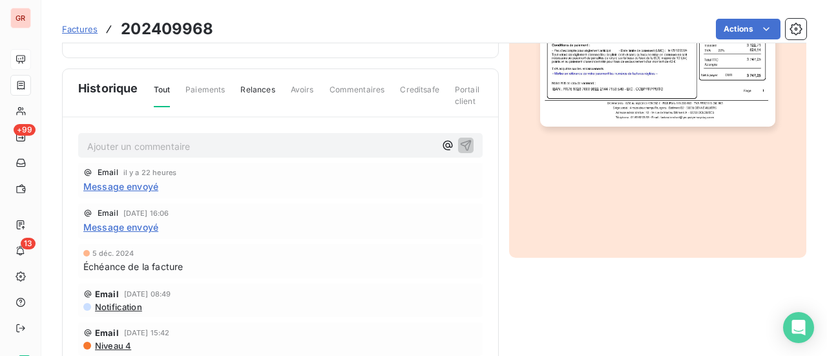
click at [367, 86] on span "Commentaires" at bounding box center [358, 95] width 56 height 22
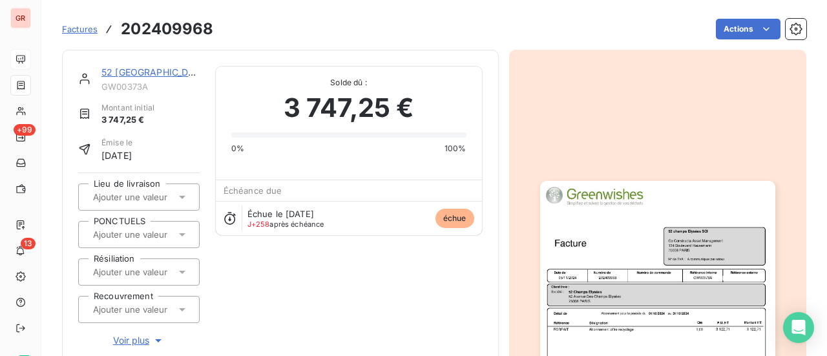
scroll to position [0, 0]
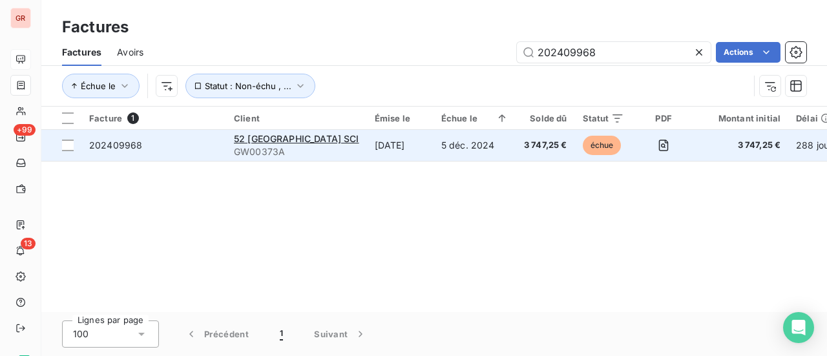
click at [293, 144] on div "52 [GEOGRAPHIC_DATA] SCI" at bounding box center [296, 138] width 125 height 13
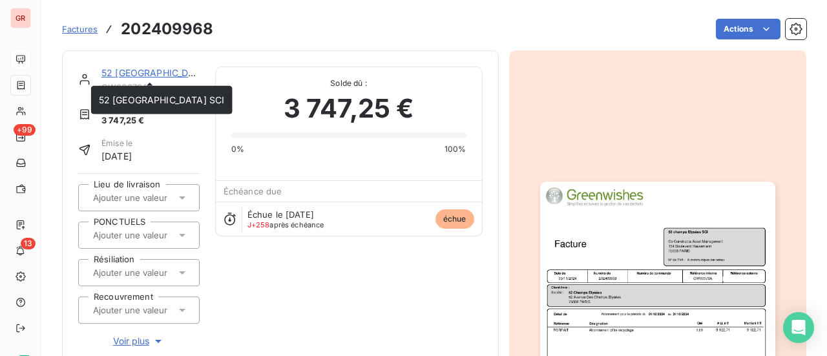
click at [145, 73] on link "52 [GEOGRAPHIC_DATA] SCI" at bounding box center [164, 72] width 126 height 11
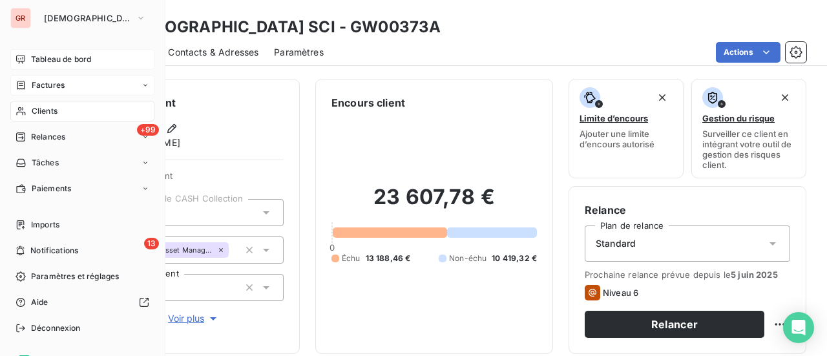
drag, startPoint x: 67, startPoint y: 83, endPoint x: 119, endPoint y: 87, distance: 51.8
click at [67, 83] on div "Factures" at bounding box center [82, 85] width 144 height 21
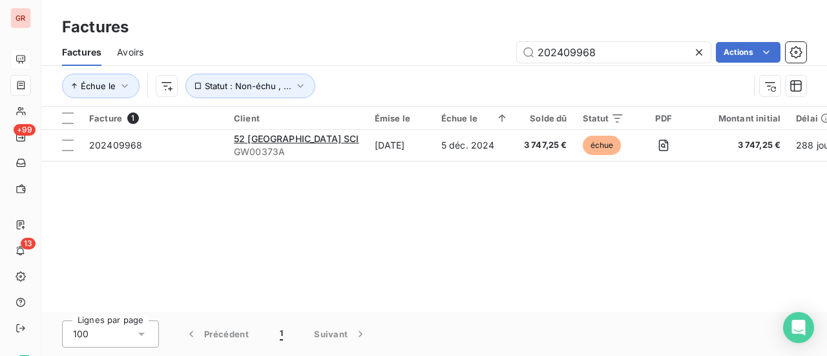
drag, startPoint x: 612, startPoint y: 56, endPoint x: 465, endPoint y: 61, distance: 147.4
click at [464, 60] on div "202409968 Actions" at bounding box center [482, 52] width 647 height 21
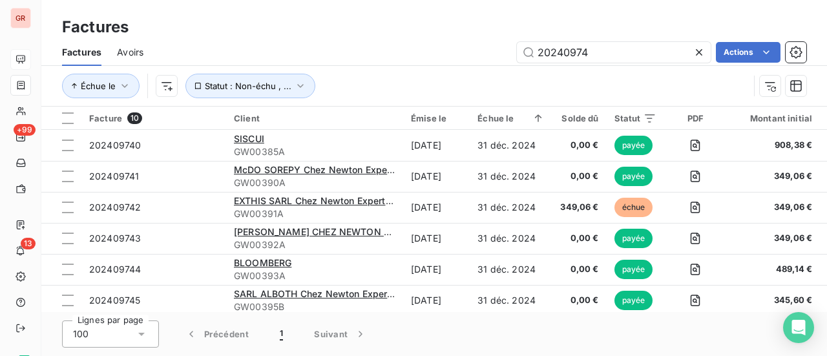
drag, startPoint x: 594, startPoint y: 56, endPoint x: 223, endPoint y: 58, distance: 371.5
click at [227, 57] on div "20240974 Actions" at bounding box center [482, 52] width 647 height 21
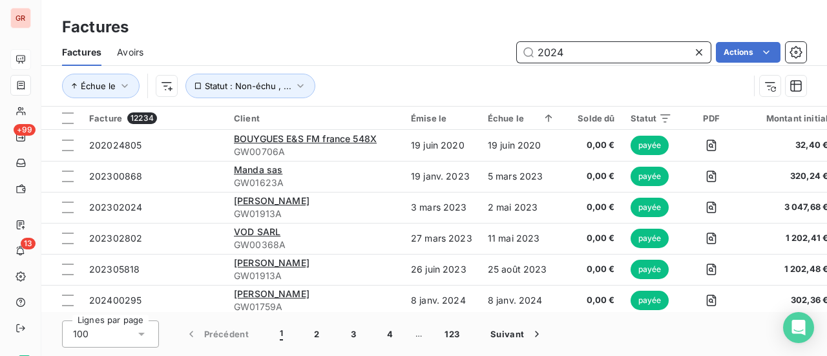
click at [581, 54] on input "2024" at bounding box center [614, 52] width 194 height 21
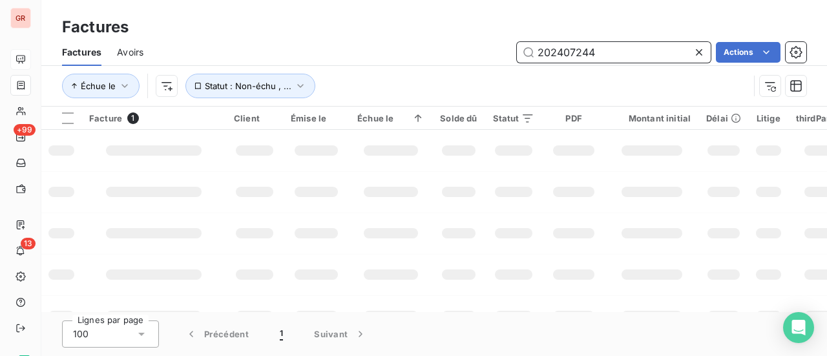
drag, startPoint x: 604, startPoint y: 51, endPoint x: 357, endPoint y: 78, distance: 247.6
click at [358, 74] on div "Factures Avoirs 202407244 Actions Échue le Statut : Non-échu , ..." at bounding box center [434, 72] width 786 height 67
drag, startPoint x: 604, startPoint y: 51, endPoint x: 317, endPoint y: 101, distance: 290.6
click at [317, 101] on div "Factures Avoirs 202409968 Actions Échue le Statut : Non-échu , ..." at bounding box center [434, 72] width 786 height 67
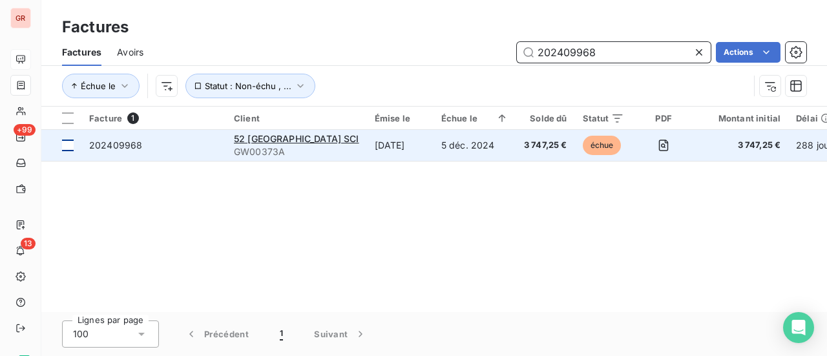
type input "202409968"
click at [68, 140] on div at bounding box center [68, 146] width 12 height 12
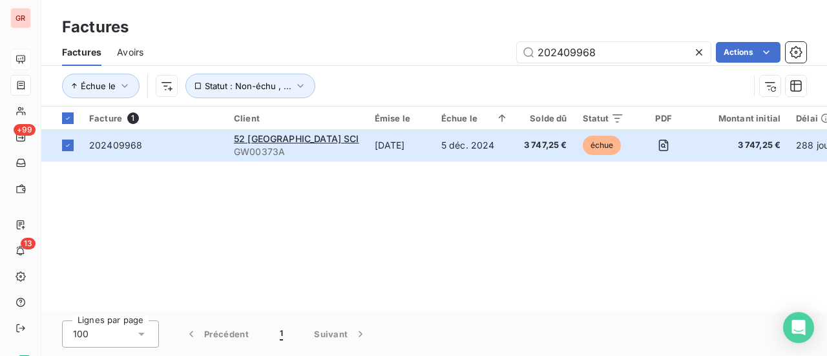
drag, startPoint x: 256, startPoint y: 138, endPoint x: 185, endPoint y: 226, distance: 112.5
click at [181, 231] on div "Facture 1 Client Émise le Échue le Solde dû Statut PDF Montant initial Délai Li…" at bounding box center [434, 209] width 786 height 205
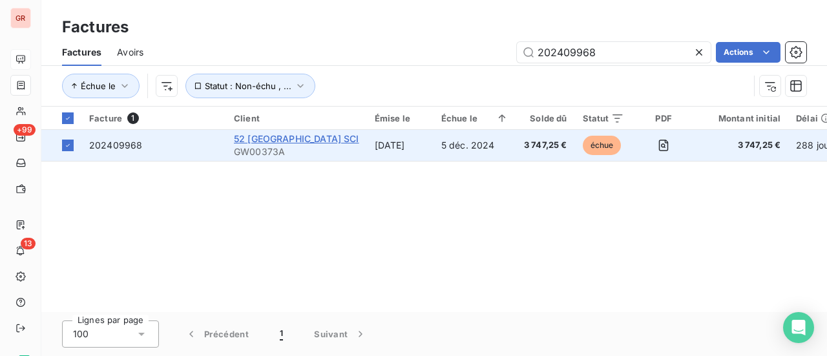
click at [278, 140] on span "52 [GEOGRAPHIC_DATA] SCI" at bounding box center [296, 138] width 125 height 11
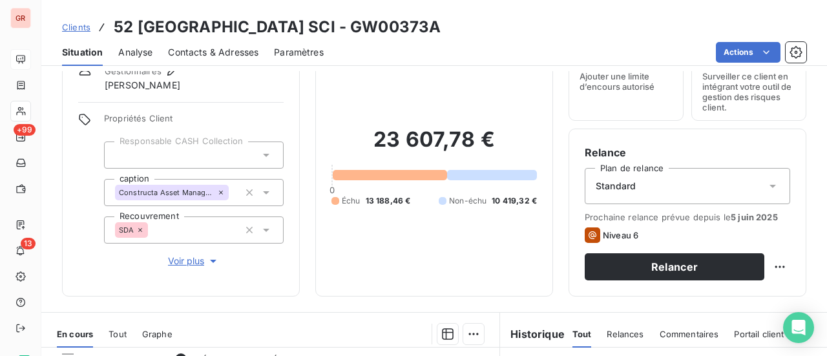
scroll to position [194, 0]
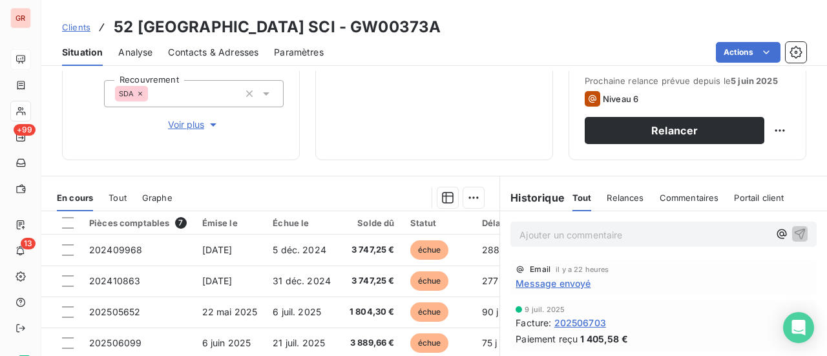
click at [588, 235] on p "Ajouter un commentaire ﻿" at bounding box center [644, 235] width 249 height 16
click at [604, 231] on p "la facture N°202409" at bounding box center [644, 234] width 249 height 15
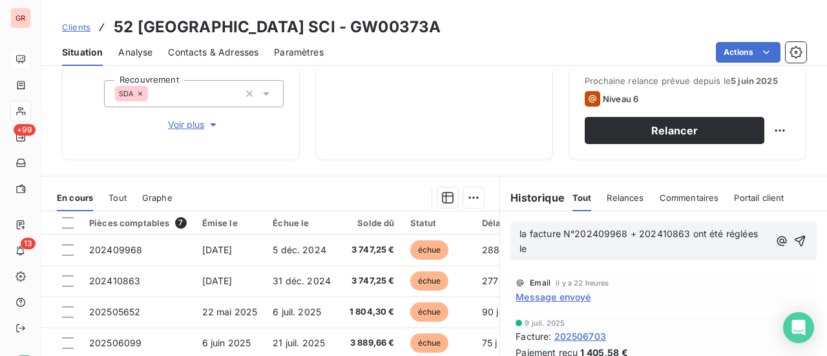
click at [545, 251] on p "la facture N°202409968 + 202410863 ont été réglées le" at bounding box center [644, 242] width 249 height 30
drag, startPoint x: 517, startPoint y: 233, endPoint x: 558, endPoint y: 254, distance: 45.7
click at [558, 254] on p "la facture N°202409968 + 202410863 ont été réglées le [DATE]" at bounding box center [646, 242] width 253 height 30
click at [520, 233] on span "la facture N°202409968 + 202410863 ont été réglées le [DATE]" at bounding box center [646, 241] width 253 height 26
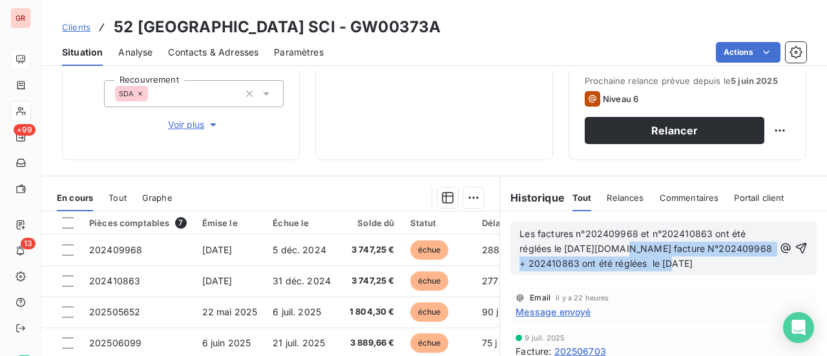
drag, startPoint x: 609, startPoint y: 247, endPoint x: 680, endPoint y: 271, distance: 75.0
click at [680, 271] on div "Les factures n°202409968 et n°202410863 ont été réglées le [DATE][DOMAIN_NAME] …" at bounding box center [663, 249] width 306 height 54
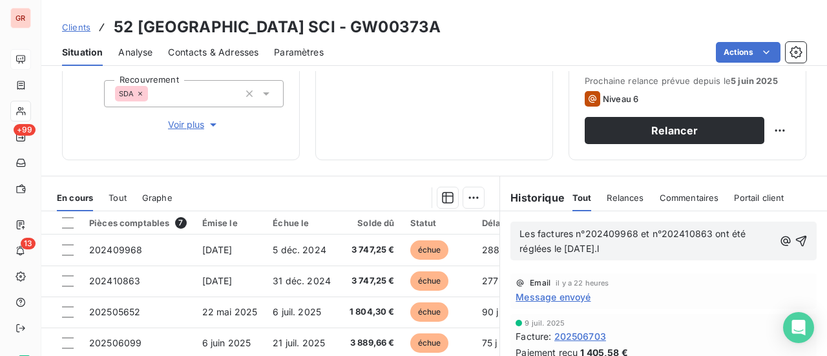
click at [623, 247] on p "Les factures n°202409968 et n°202410863 ont été réglées le [DATE].l" at bounding box center [647, 242] width 255 height 30
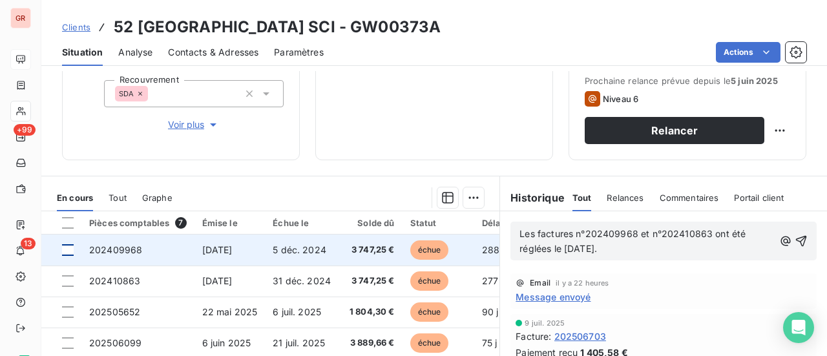
click at [72, 250] on div at bounding box center [68, 250] width 12 height 12
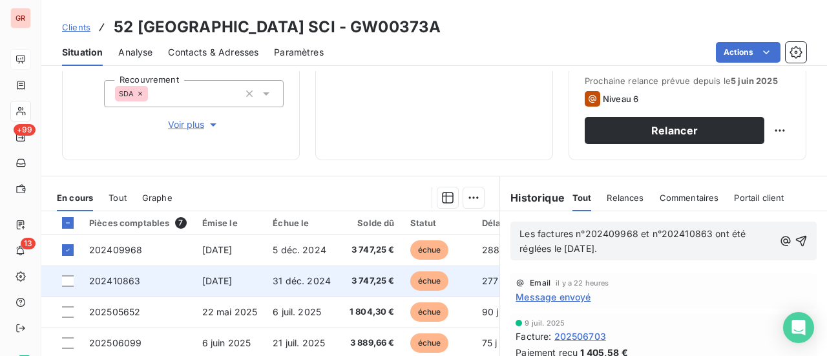
click at [68, 286] on td at bounding box center [61, 281] width 40 height 31
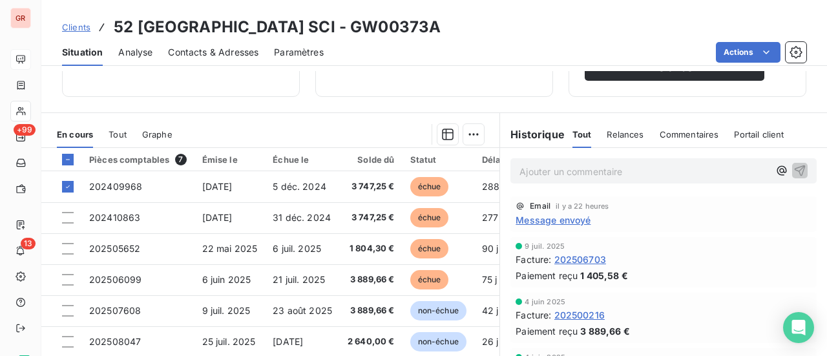
scroll to position [258, 0]
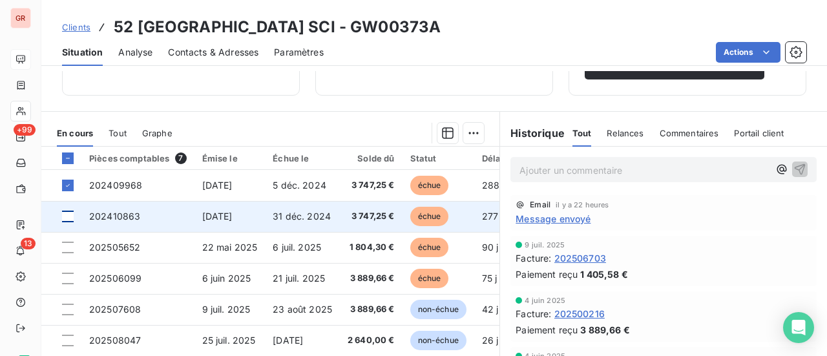
click at [68, 218] on div at bounding box center [68, 217] width 12 height 12
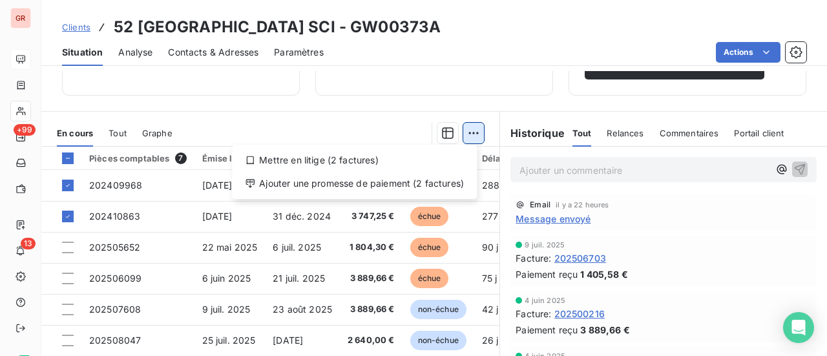
click at [471, 132] on html "GR +99 13 Clients 52 champs Elysées SCI - GW00373A Situation Analyse Contacts &…" at bounding box center [413, 178] width 827 height 356
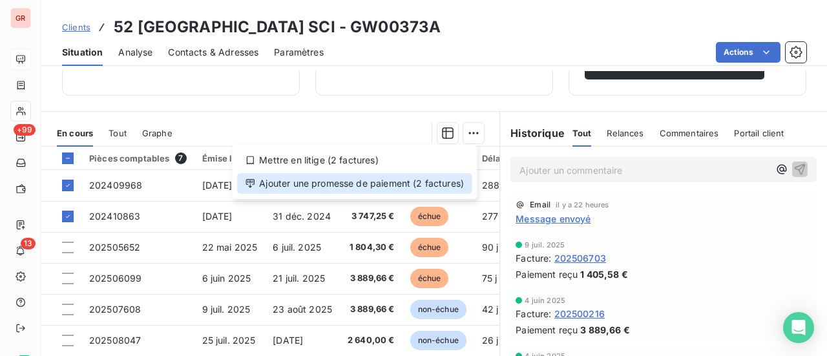
click at [336, 185] on div "Ajouter une promesse de paiement (2 factures)" at bounding box center [354, 183] width 235 height 21
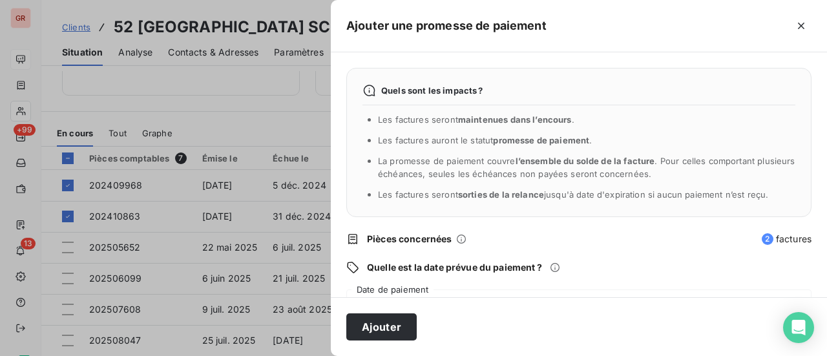
click at [432, 262] on span "Quelle est la date prévue du paiement ?" at bounding box center [454, 267] width 175 height 13
click at [421, 285] on div "Quels sont les impacts ? Les factures seront maintenues dans l’encours . Les fa…" at bounding box center [579, 174] width 496 height 245
click at [415, 294] on div "[DATE]" at bounding box center [578, 307] width 465 height 36
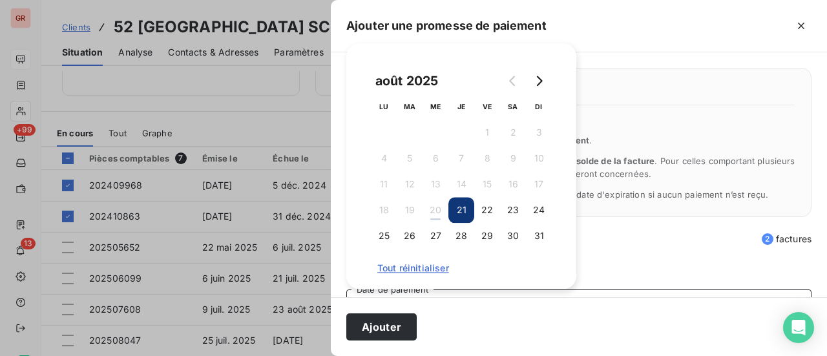
drag, startPoint x: 463, startPoint y: 204, endPoint x: 465, endPoint y: 216, distance: 11.8
click at [463, 204] on button "21" at bounding box center [461, 210] width 26 height 26
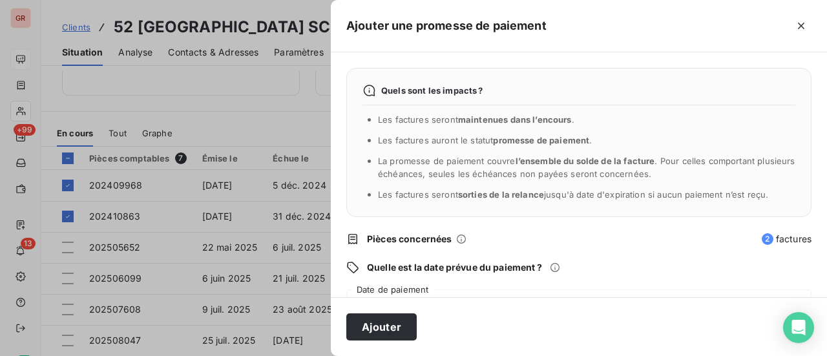
click at [490, 311] on div "Ajouter" at bounding box center [579, 326] width 496 height 59
click at [430, 318] on div "Ajouter" at bounding box center [579, 326] width 496 height 59
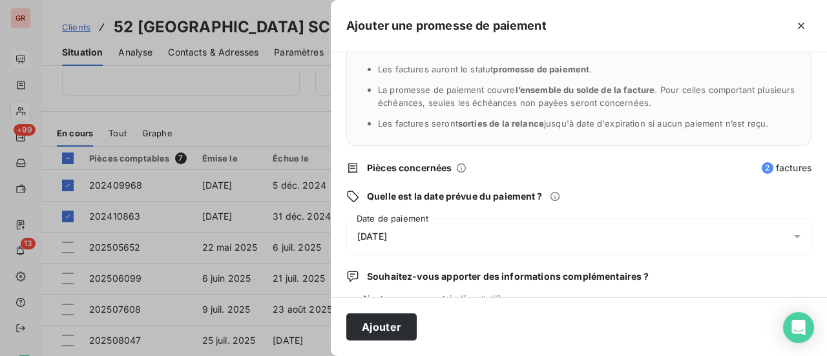
scroll to position [135, 0]
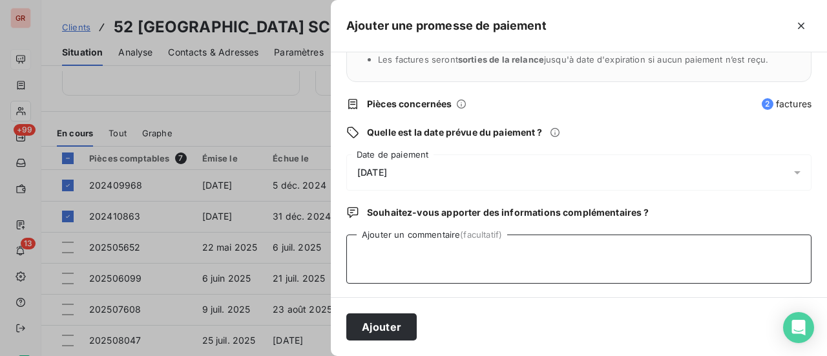
click at [365, 253] on textarea "Ajouter un commentaire (facultatif)" at bounding box center [578, 259] width 465 height 49
type textarea "facture réglées le [DATE]"
click at [383, 324] on button "Ajouter" at bounding box center [381, 326] width 70 height 27
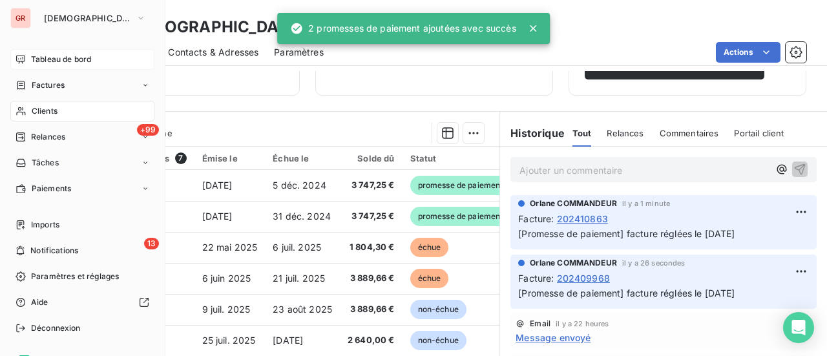
drag, startPoint x: 55, startPoint y: 83, endPoint x: 96, endPoint y: 92, distance: 42.3
click at [55, 83] on span "Factures" at bounding box center [48, 85] width 33 height 12
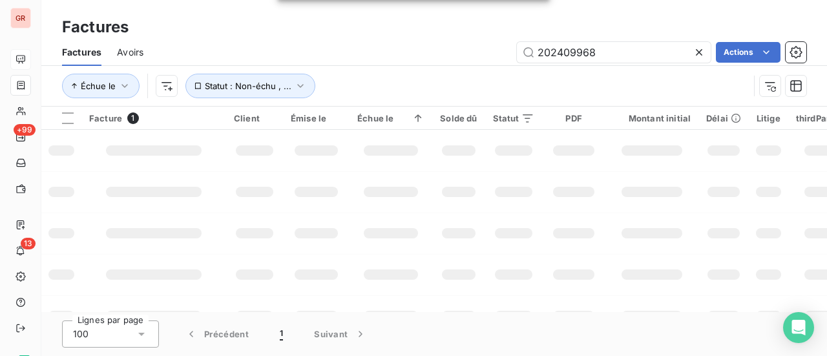
drag, startPoint x: 600, startPoint y: 59, endPoint x: 407, endPoint y: 65, distance: 192.7
click at [430, 64] on div "Factures Avoirs 202409968 Actions" at bounding box center [434, 52] width 786 height 27
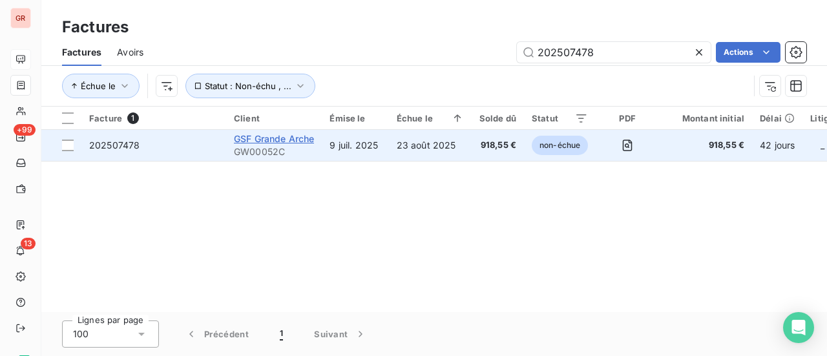
type input "202507478"
click at [262, 142] on span "GSF Grande Arche" at bounding box center [274, 138] width 80 height 11
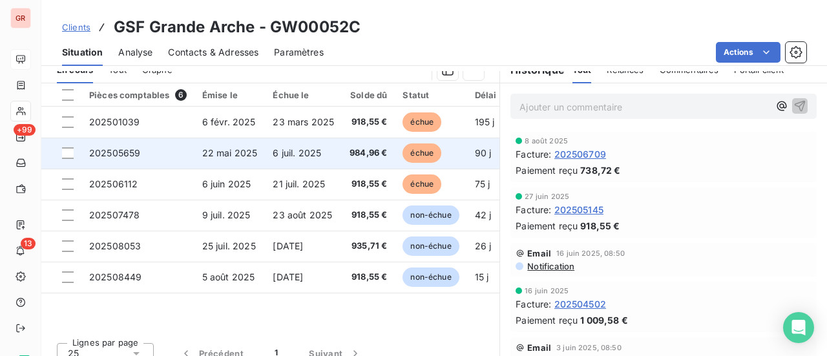
scroll to position [323, 0]
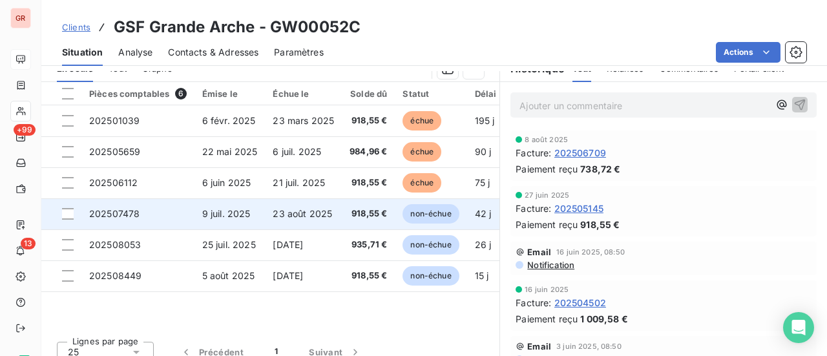
click at [74, 215] on td at bounding box center [61, 213] width 40 height 31
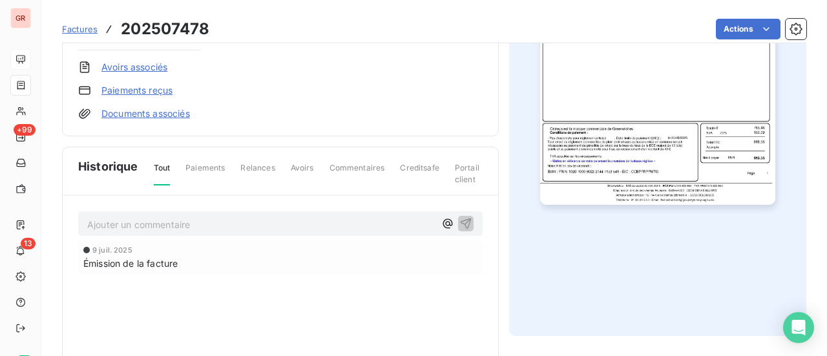
scroll to position [323, 0]
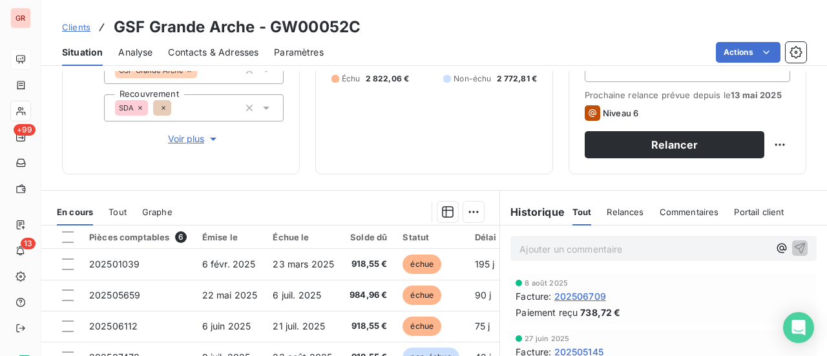
scroll to position [194, 0]
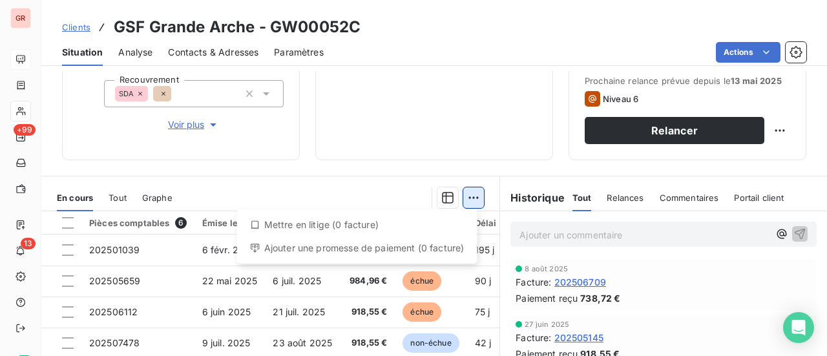
click at [474, 198] on html "GR +99 13 Clients GSF Grande Arche - GW00052C Situation Analyse Contacts & Adre…" at bounding box center [413, 178] width 827 height 356
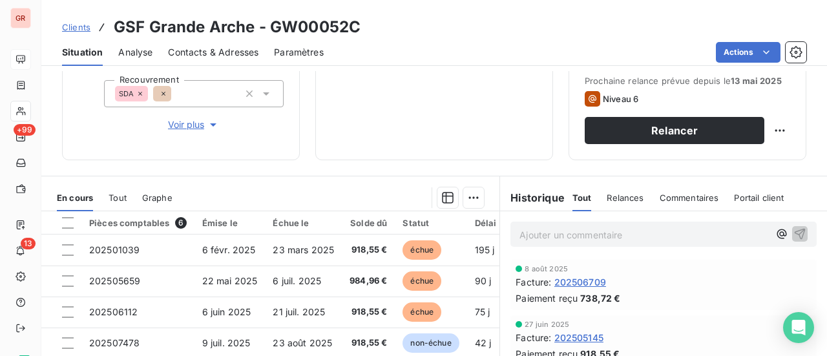
click at [428, 113] on html "GR +99 13 Clients GSF Grande Arche - GW00052C Situation Analyse Contacts & Adre…" at bounding box center [413, 178] width 827 height 356
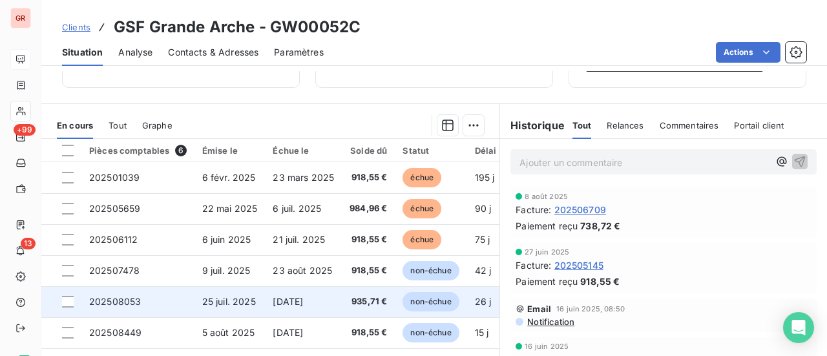
scroll to position [323, 0]
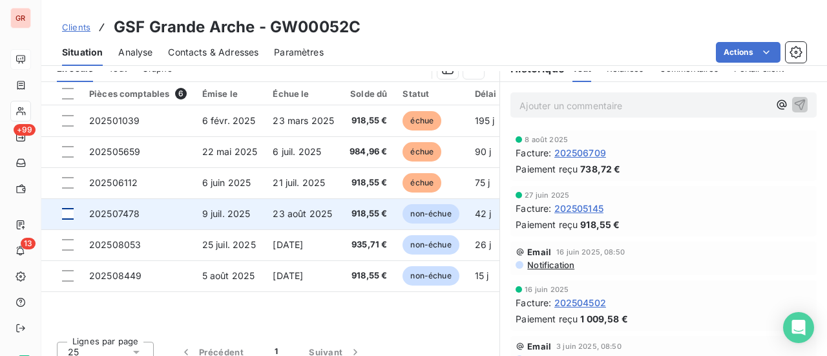
click at [68, 215] on div at bounding box center [68, 214] width 12 height 12
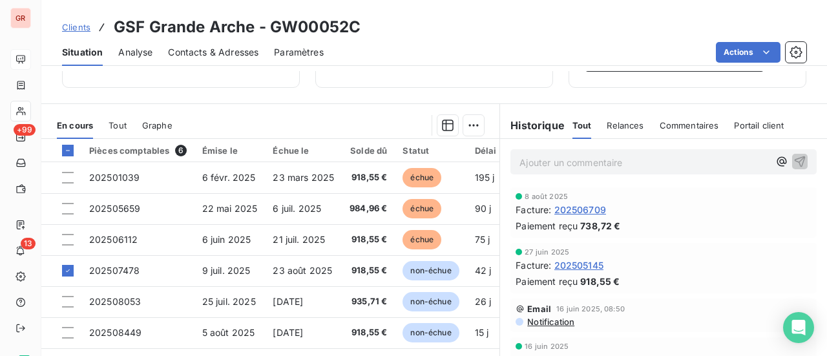
scroll to position [129, 0]
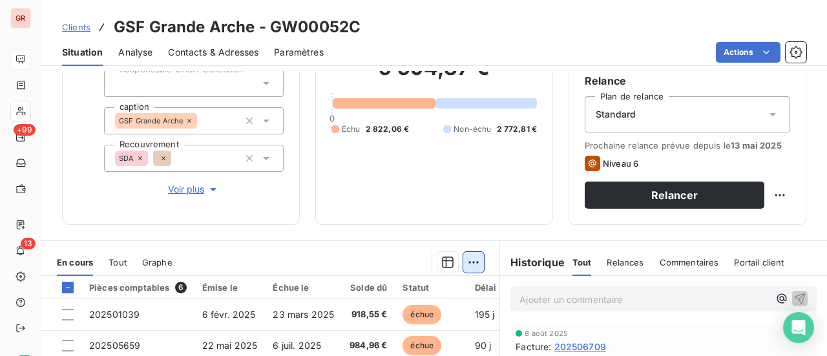
click at [472, 261] on html "GR +99 13 Clients GSF Grande Arche - GW00052C Situation Analyse Contacts & Adre…" at bounding box center [413, 178] width 827 height 356
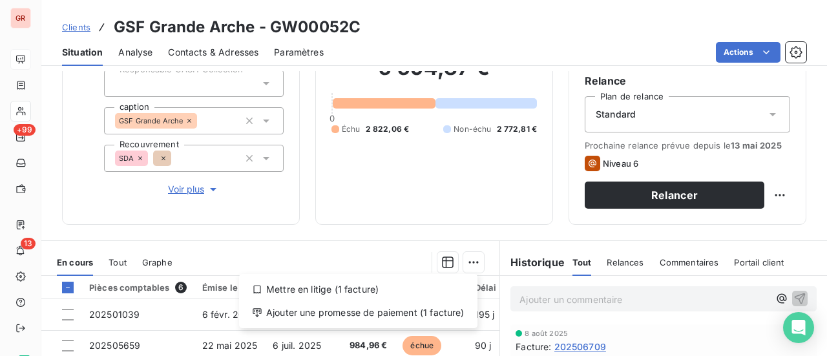
click at [469, 258] on html "GR +99 13 Clients GSF Grande Arche - GW00052C Situation Analyse Contacts & Adre…" at bounding box center [413, 178] width 827 height 356
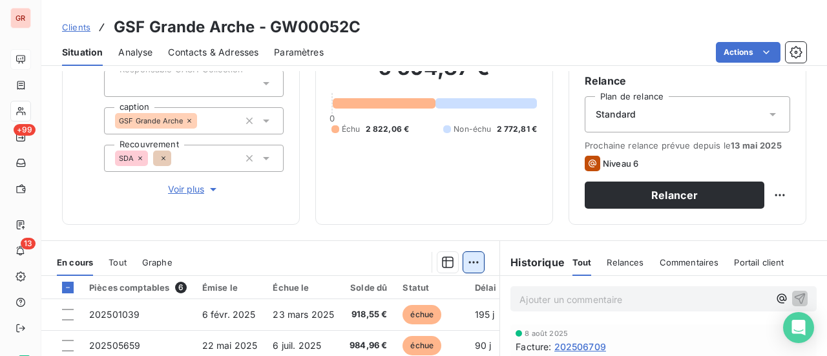
click at [467, 257] on html "GR +99 13 Clients GSF Grande Arche - GW00052C Situation Analyse Contacts & Adre…" at bounding box center [413, 178] width 827 height 356
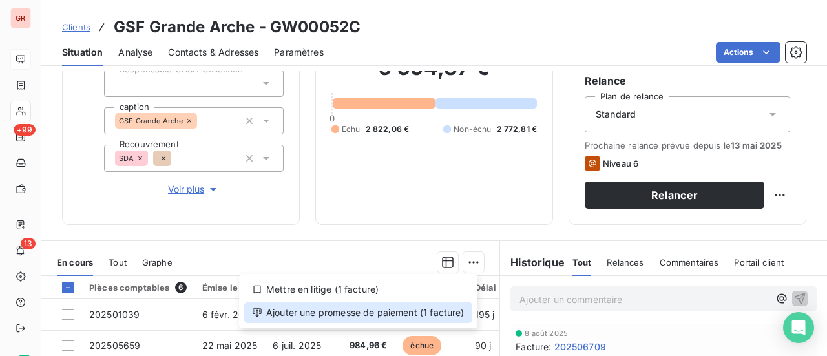
click at [357, 315] on div "Ajouter une promesse de paiement (1 facture)" at bounding box center [358, 312] width 228 height 21
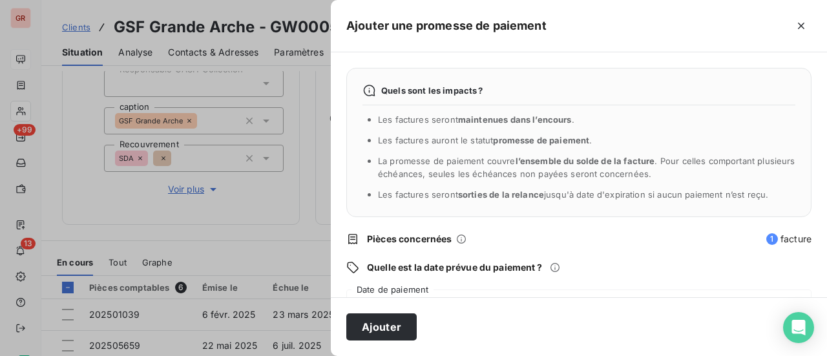
click at [451, 290] on div "[DATE]" at bounding box center [578, 307] width 465 height 36
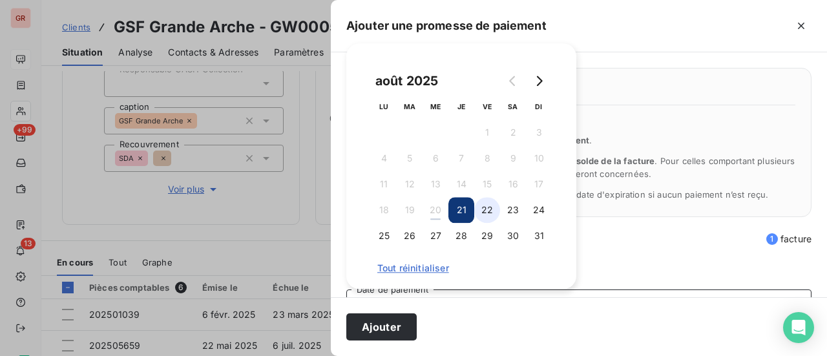
click at [487, 212] on button "22" at bounding box center [487, 210] width 26 height 26
click at [385, 240] on button "25" at bounding box center [384, 236] width 26 height 26
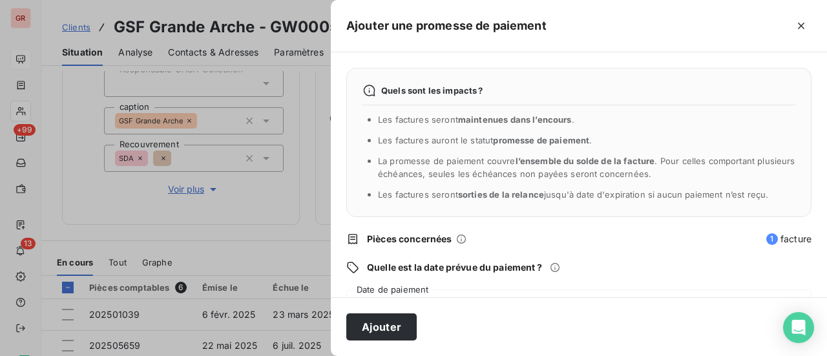
click at [446, 316] on div "Ajouter" at bounding box center [579, 326] width 496 height 59
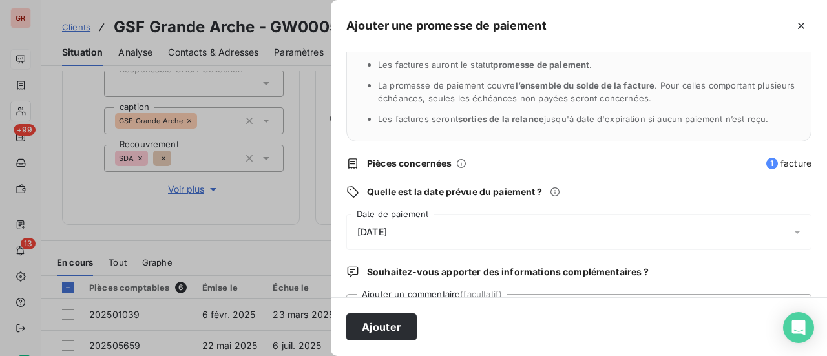
scroll to position [135, 0]
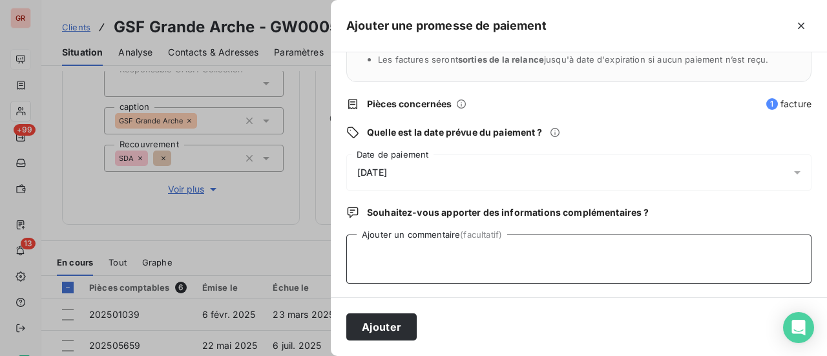
click at [387, 246] on textarea "Ajouter un commentaire (facultatif)" at bounding box center [578, 259] width 465 height 49
type textarea "Avis de virement du [DATE]"
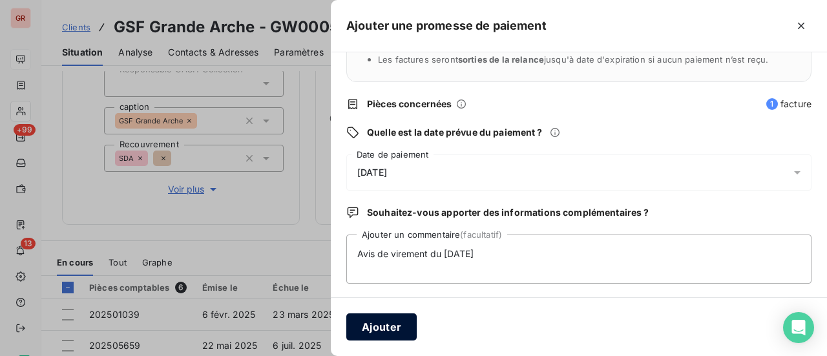
click at [395, 319] on button "Ajouter" at bounding box center [381, 326] width 70 height 27
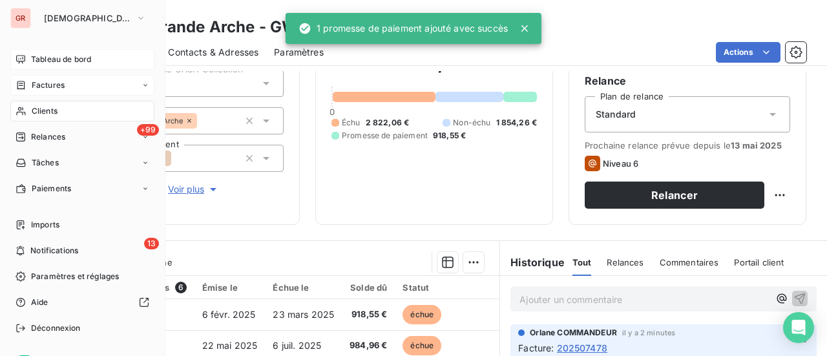
click at [61, 85] on span "Factures" at bounding box center [48, 85] width 33 height 12
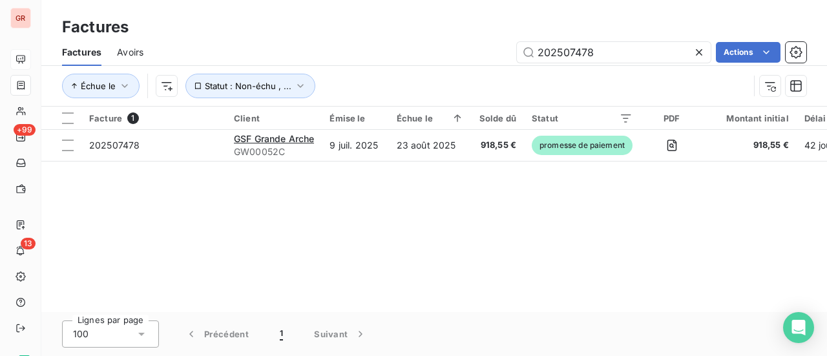
drag, startPoint x: 611, startPoint y: 46, endPoint x: 320, endPoint y: 62, distance: 291.9
click at [362, 59] on div "202507478 Actions" at bounding box center [482, 52] width 647 height 21
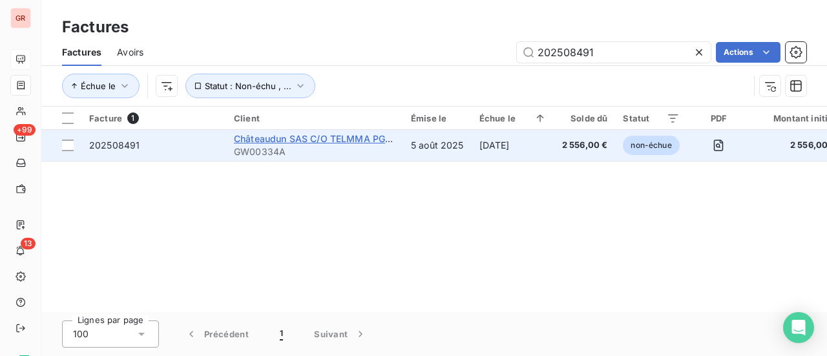
type input "202508491"
click at [268, 140] on span "Châteaudun SAS C/O TELMMA PG 1306" at bounding box center [322, 138] width 176 height 11
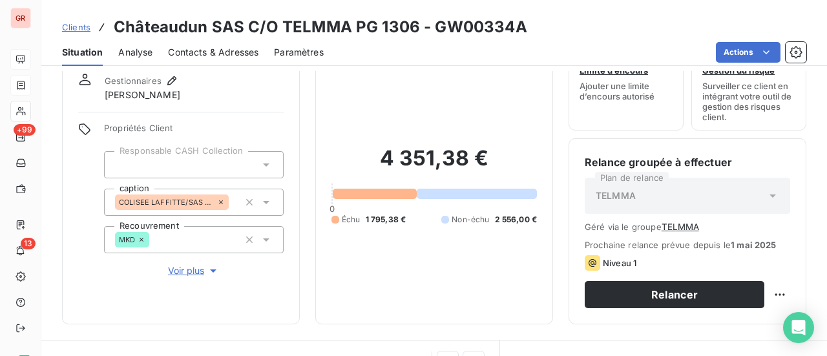
scroll to position [194, 0]
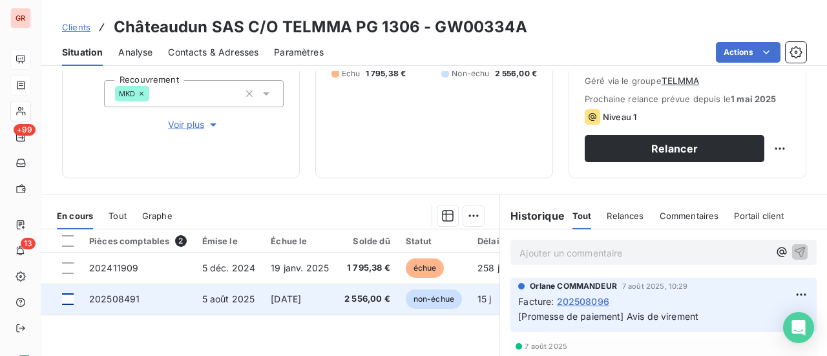
click at [70, 302] on div at bounding box center [68, 299] width 12 height 12
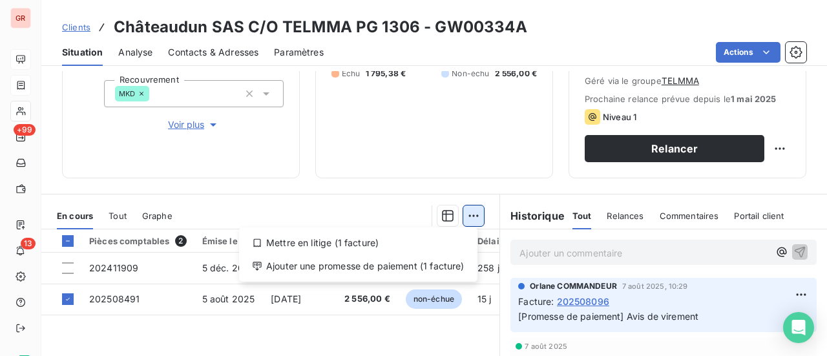
click at [472, 215] on html "GR +99 13 Clients Châteaudun SAS C/O TELMMA PG 1306 - GW00334A Situation Analys…" at bounding box center [413, 178] width 827 height 356
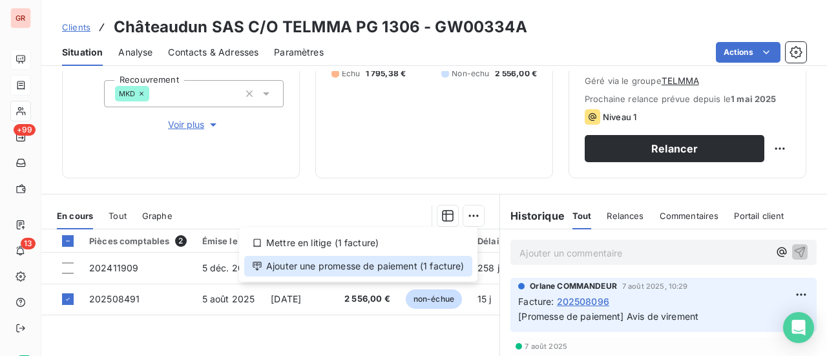
click at [346, 266] on div "Ajouter une promesse de paiement (1 facture)" at bounding box center [358, 266] width 228 height 21
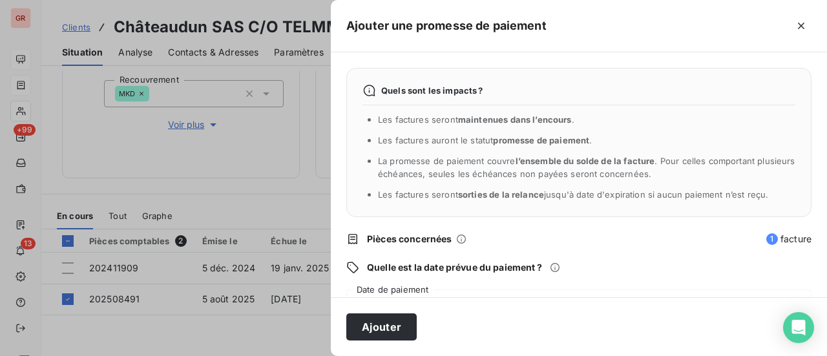
click at [412, 290] on div "[DATE]" at bounding box center [578, 307] width 465 height 36
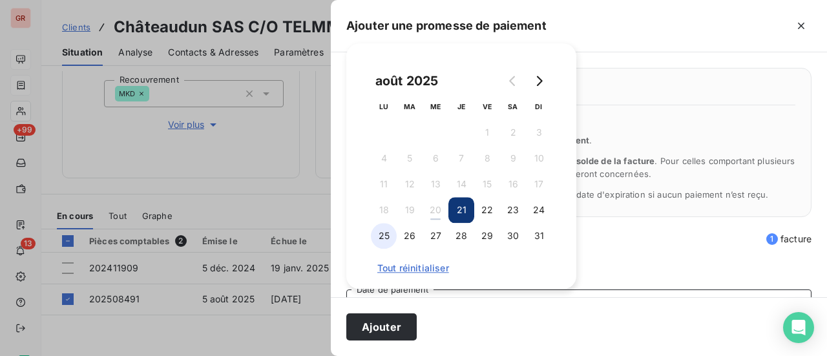
click at [385, 237] on button "25" at bounding box center [384, 236] width 26 height 26
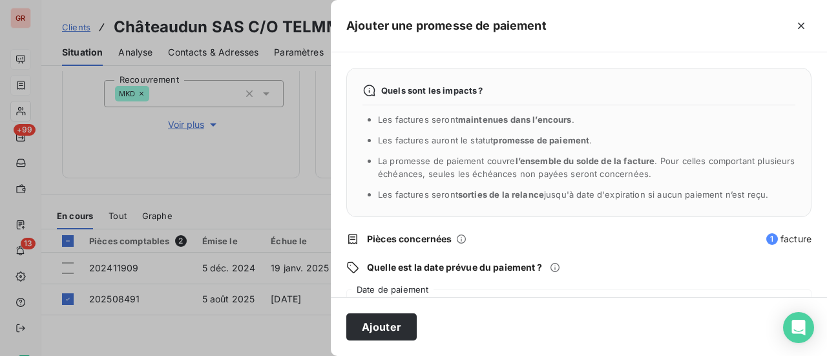
click at [441, 322] on div "Ajouter" at bounding box center [579, 326] width 496 height 59
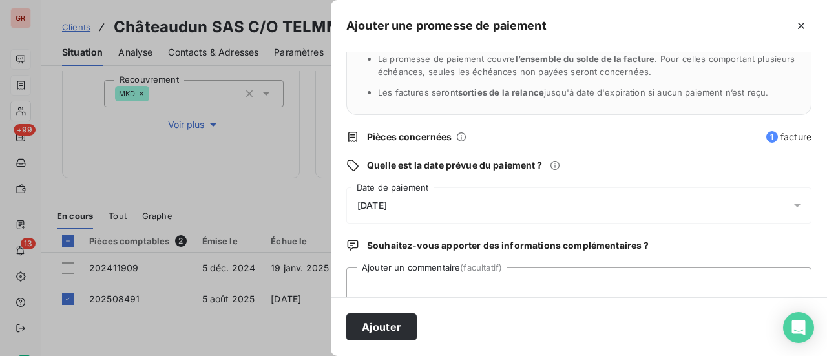
scroll to position [135, 0]
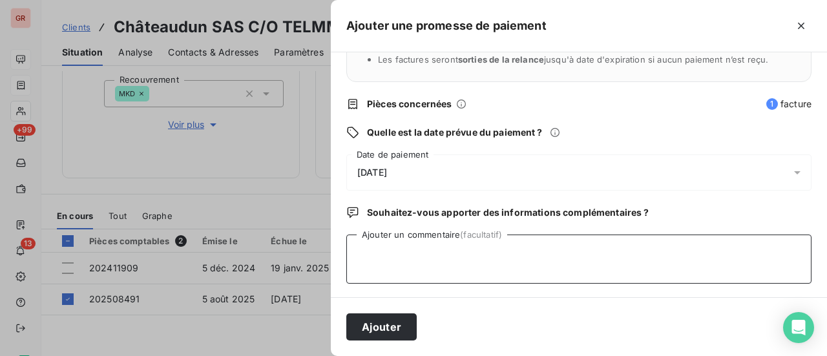
click at [383, 246] on textarea "Ajouter un commentaire (facultatif)" at bounding box center [578, 259] width 465 height 49
type textarea "Avis de virement du [DATE]"
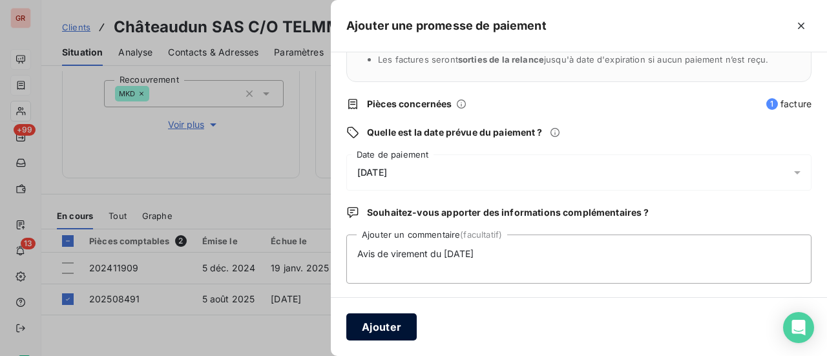
click at [408, 330] on button "Ajouter" at bounding box center [381, 326] width 70 height 27
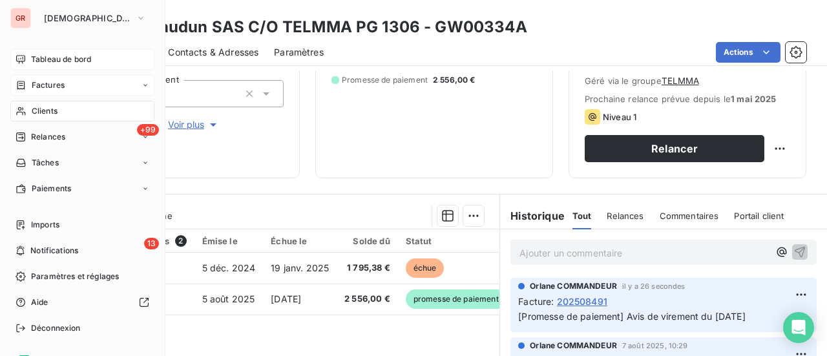
click at [59, 87] on span "Factures" at bounding box center [48, 85] width 33 height 12
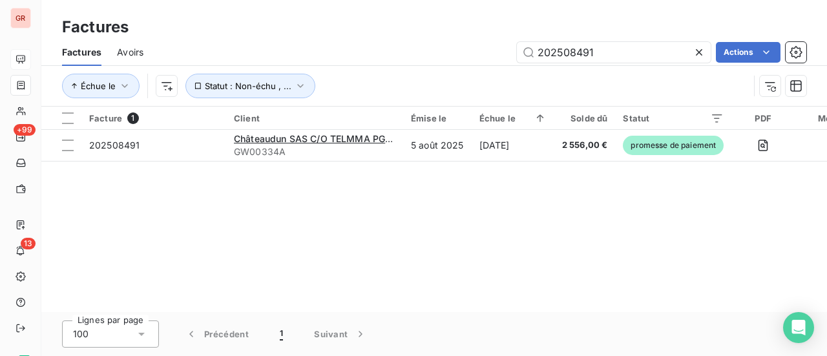
drag, startPoint x: 552, startPoint y: 57, endPoint x: 306, endPoint y: 72, distance: 246.0
click at [318, 70] on div "Factures Avoirs 202508491 Actions Échue le Statut : Non-échu , ..." at bounding box center [434, 72] width 786 height 67
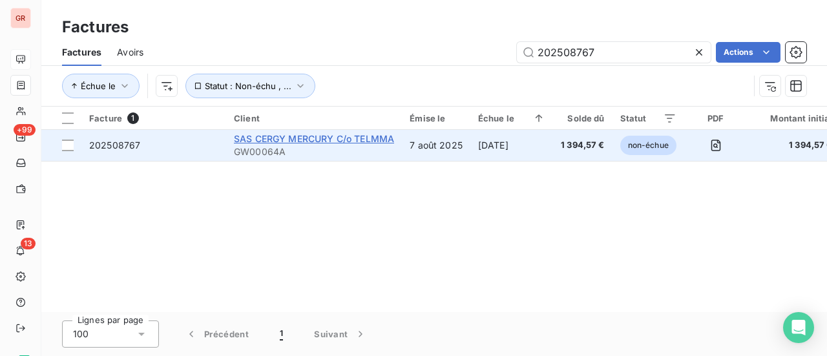
type input "202508767"
click at [335, 141] on span "SAS CERGY MERCURY C/o TELMMA" at bounding box center [314, 138] width 160 height 11
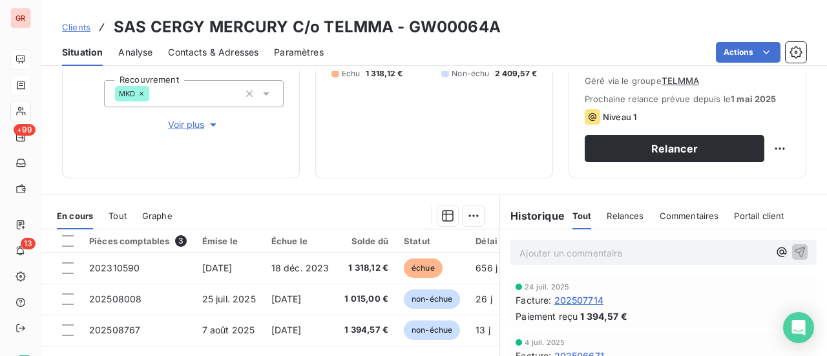
scroll to position [258, 0]
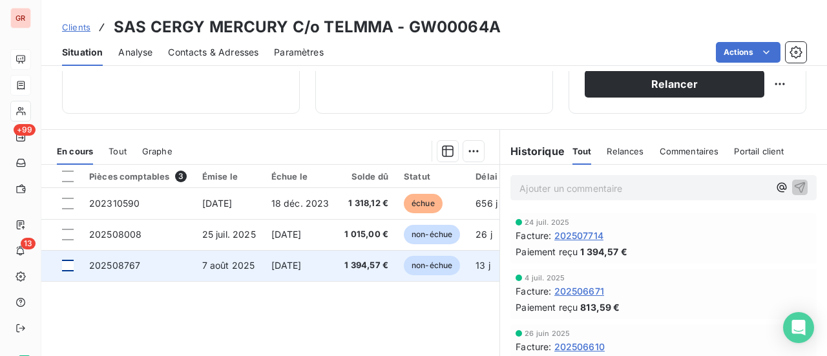
click at [70, 267] on div at bounding box center [68, 266] width 12 height 12
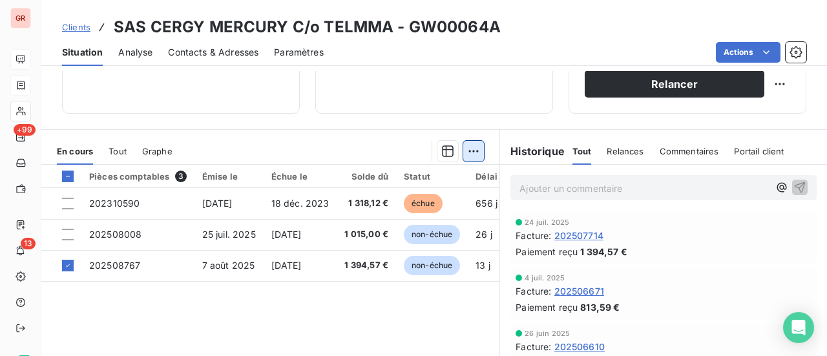
click at [474, 151] on html "GR +99 13 Clients SAS CERGY MERCURY C/o TELMMA - GW00064A Situation Analyse Con…" at bounding box center [413, 178] width 827 height 356
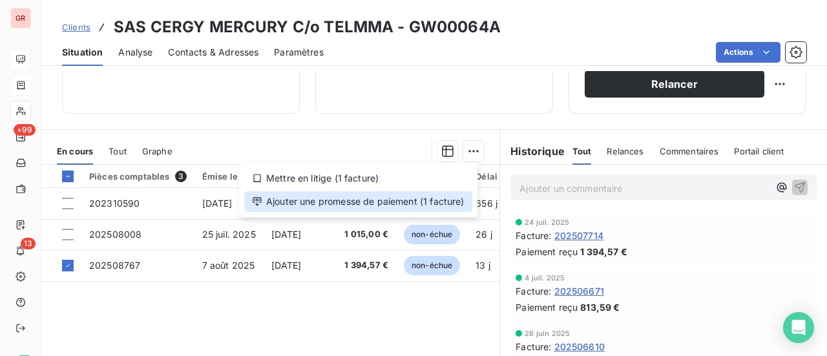
click at [378, 205] on div "Ajouter une promesse de paiement (1 facture)" at bounding box center [358, 201] width 228 height 21
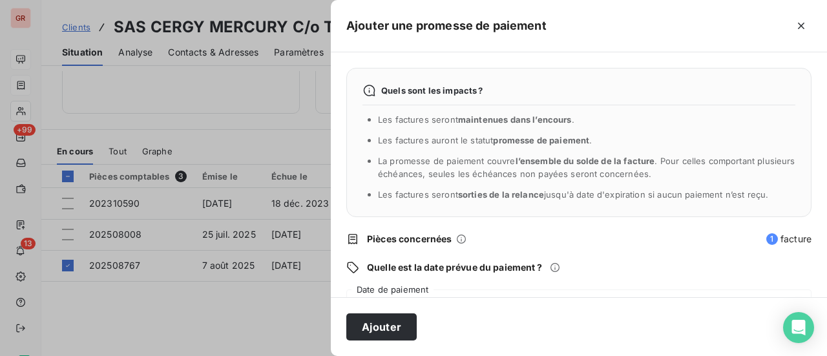
click at [405, 288] on div "Quels sont les impacts ? Les factures seront maintenues dans l’encours . Les fa…" at bounding box center [579, 174] width 496 height 245
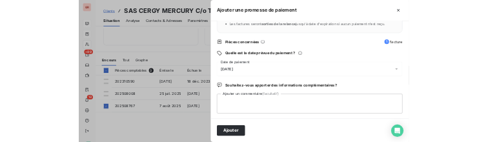
scroll to position [135, 0]
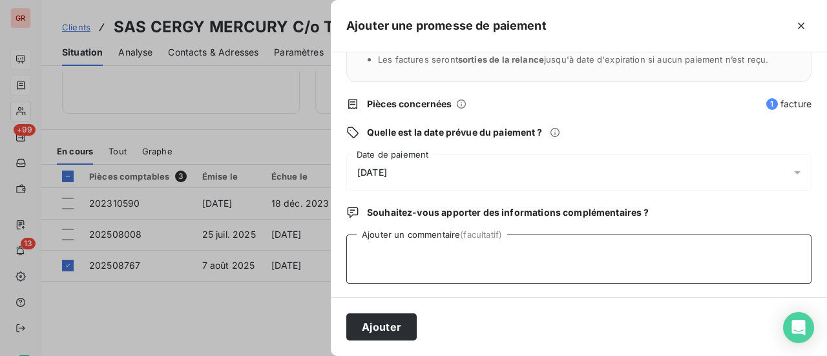
click at [408, 249] on textarea "Ajouter un commentaire (facultatif)" at bounding box center [578, 259] width 465 height 49
click at [387, 172] on span "[DATE]" at bounding box center [372, 172] width 30 height 10
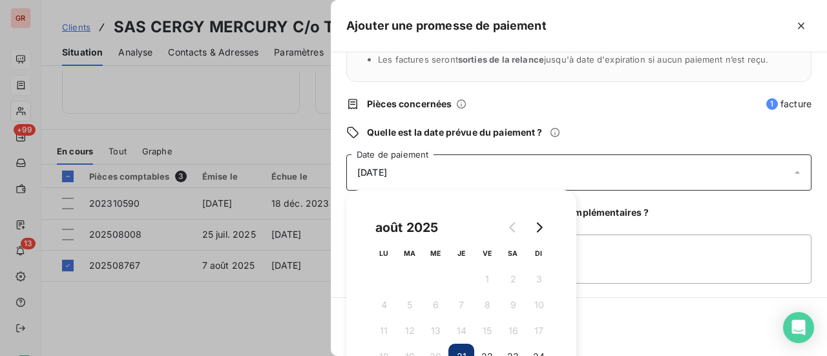
click at [621, 316] on div "Ajouter" at bounding box center [579, 326] width 496 height 59
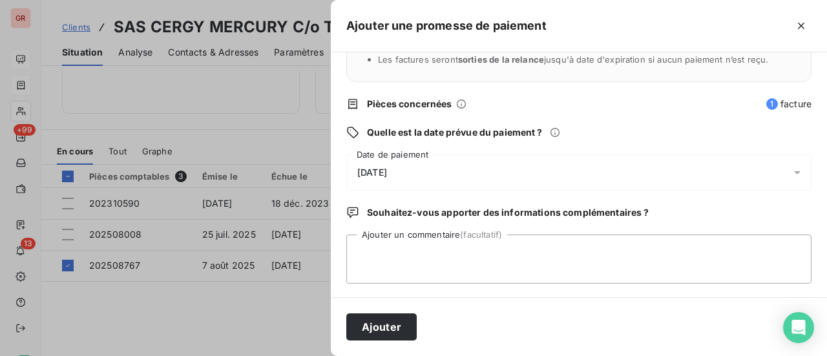
click at [419, 173] on div "[DATE]" at bounding box center [578, 172] width 465 height 36
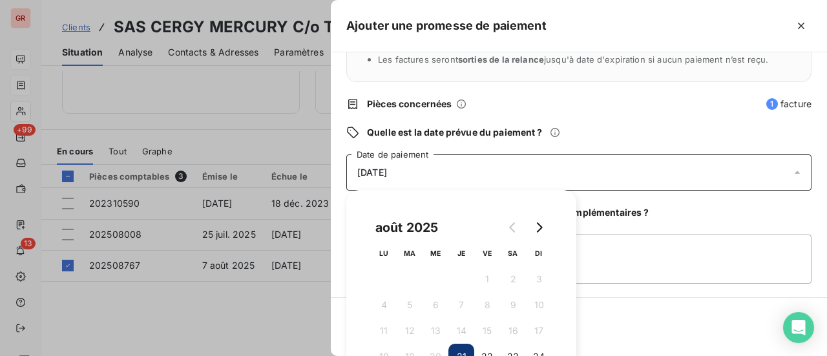
drag, startPoint x: 414, startPoint y: 167, endPoint x: 319, endPoint y: 185, distance: 96.7
click at [319, 355] on div "Ajouter une promesse de paiement Quels sont les impacts ? Les factures seront m…" at bounding box center [413, 356] width 827 height 0
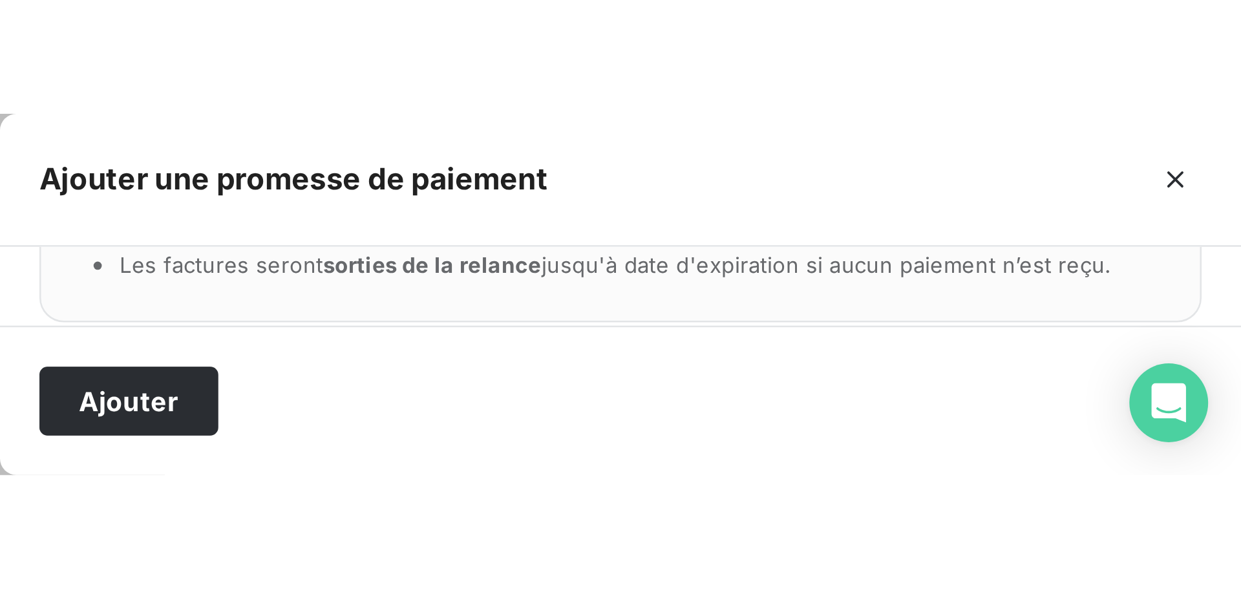
scroll to position [0, 0]
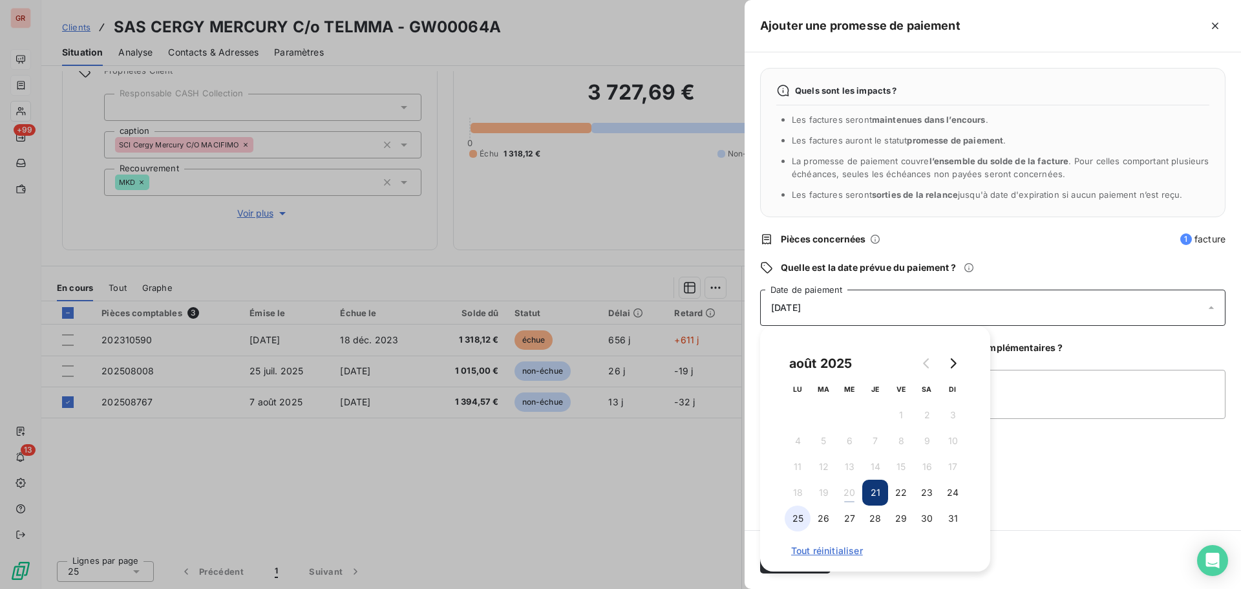
click at [802, 355] on button "25" at bounding box center [797, 518] width 26 height 26
drag, startPoint x: 1082, startPoint y: 420, endPoint x: 1072, endPoint y: 422, distance: 9.9
click at [826, 355] on div "Quels sont les impacts ? Les factures seront maintenues dans l’encours . Les fa…" at bounding box center [992, 291] width 496 height 478
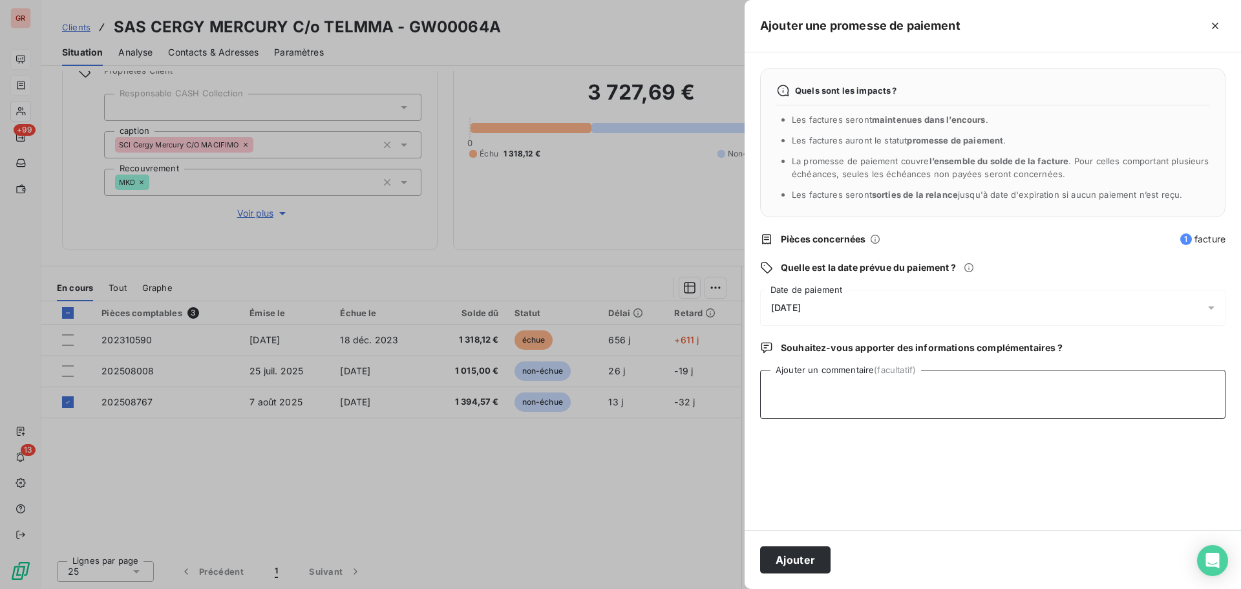
click at [826, 355] on textarea "Ajouter un commentaire (facultatif)" at bounding box center [992, 394] width 465 height 49
click at [814, 355] on textarea "Avis de virment du" at bounding box center [992, 394] width 465 height 49
click at [817, 355] on textarea "Avis de virment du" at bounding box center [992, 394] width 465 height 49
click at [826, 355] on textarea "Avis de virement du" at bounding box center [992, 394] width 465 height 49
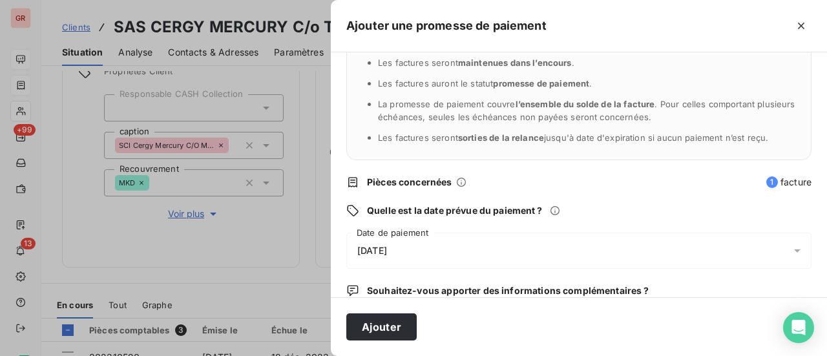
scroll to position [135, 0]
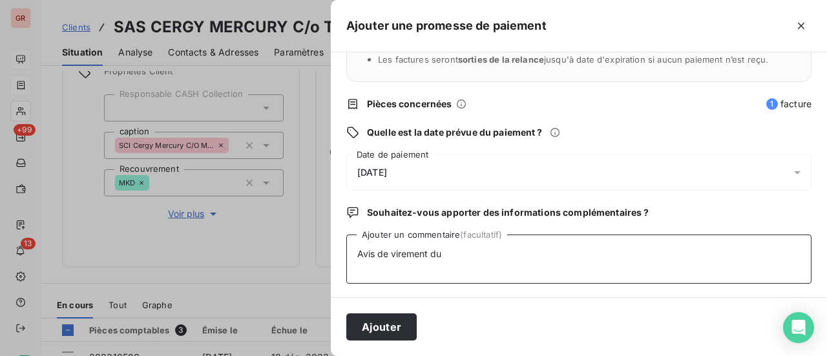
click at [460, 256] on textarea "Avis de virement du" at bounding box center [578, 259] width 465 height 49
type textarea "Avis de virement du [DATE]"
click at [396, 337] on button "Ajouter" at bounding box center [381, 326] width 70 height 27
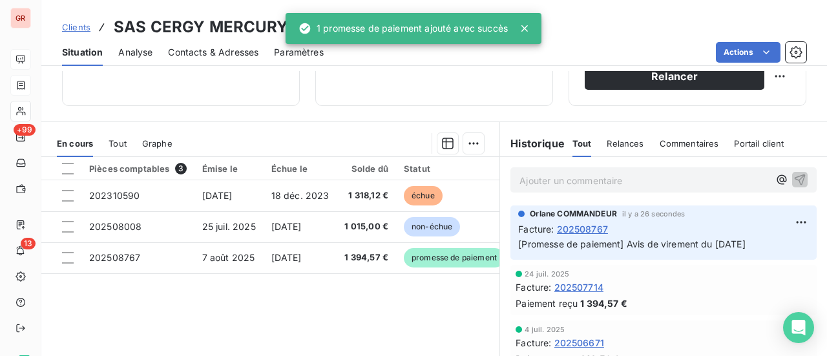
scroll to position [299, 0]
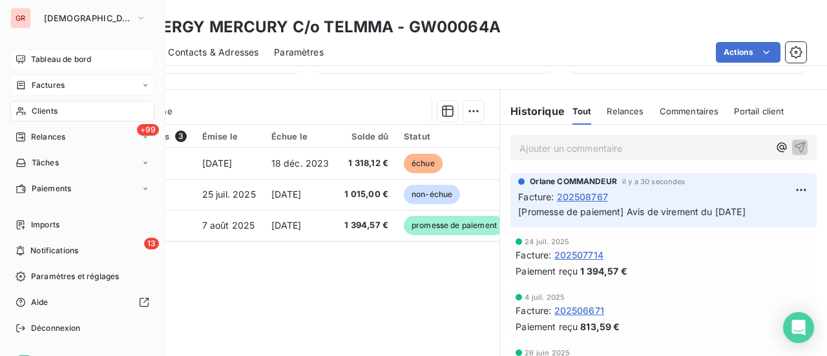
click at [61, 87] on span "Factures" at bounding box center [48, 85] width 33 height 12
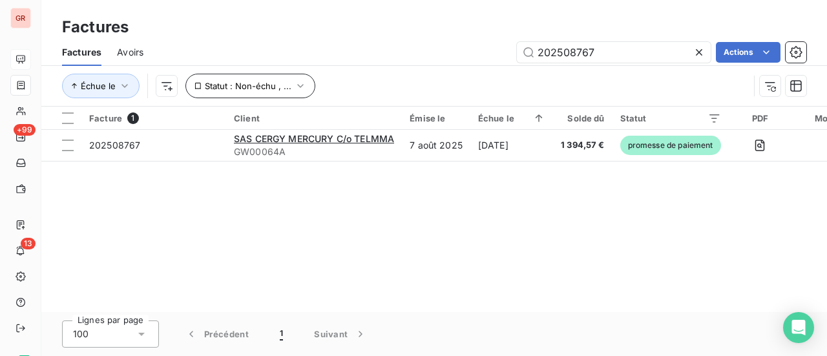
drag, startPoint x: 609, startPoint y: 53, endPoint x: 207, endPoint y: 85, distance: 403.1
click at [213, 85] on div "Factures Avoirs 202508767 Actions Échue le Statut : Non-échu , ..." at bounding box center [434, 72] width 786 height 67
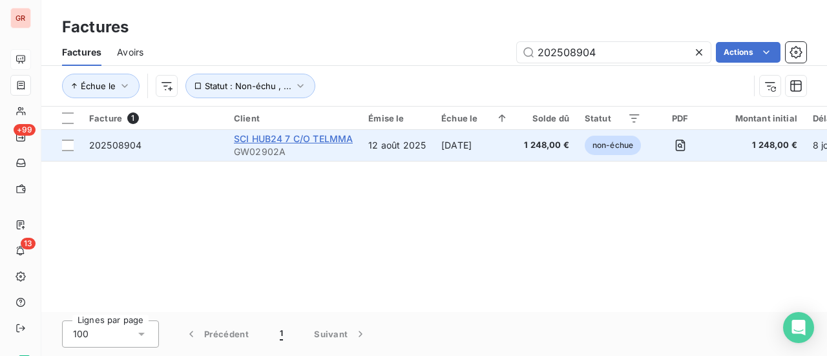
type input "202508904"
click at [292, 143] on span "SCI HUB24 7 C/O TELMMA" at bounding box center [293, 138] width 119 height 11
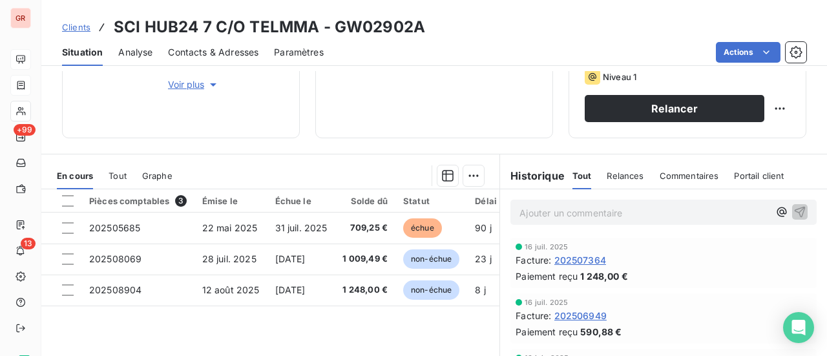
scroll to position [258, 0]
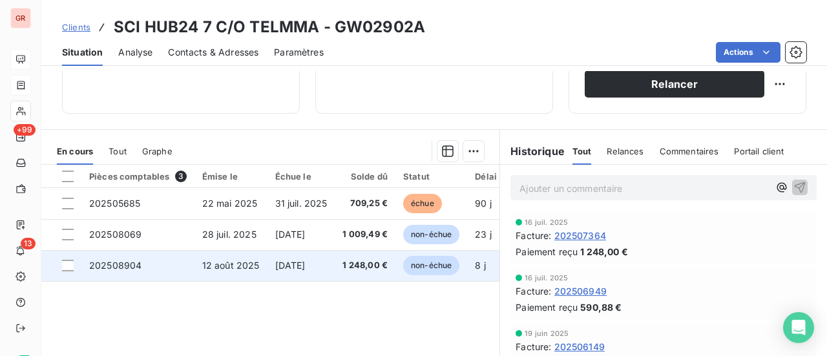
click at [68, 272] on td at bounding box center [61, 265] width 40 height 31
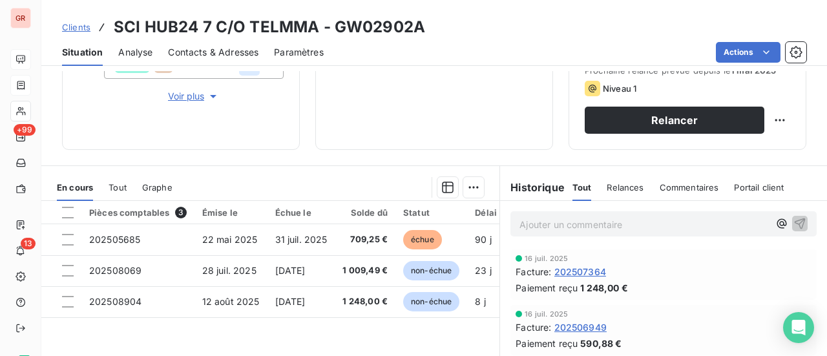
scroll to position [258, 0]
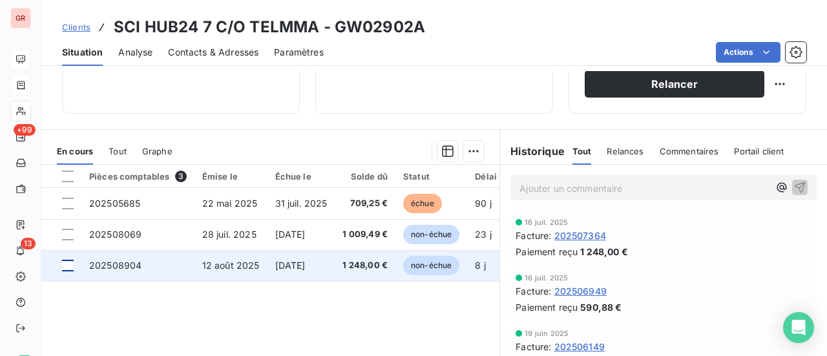
click at [68, 265] on div at bounding box center [68, 266] width 12 height 12
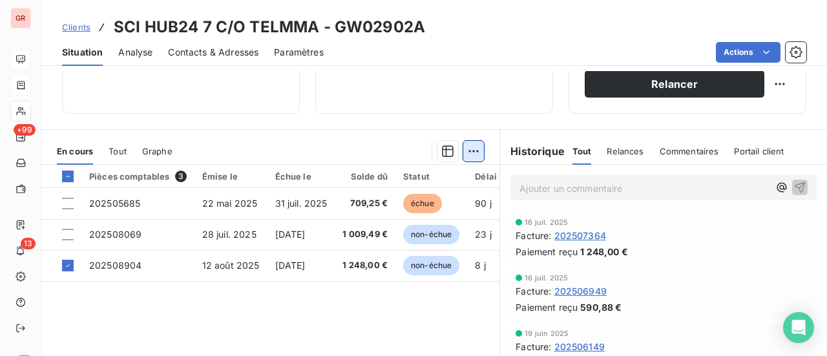
click at [470, 151] on html "GR +99 13 Clients SCI HUB24 7 C/O TELMMA - GW02902A Situation Analyse Contacts …" at bounding box center [413, 178] width 827 height 356
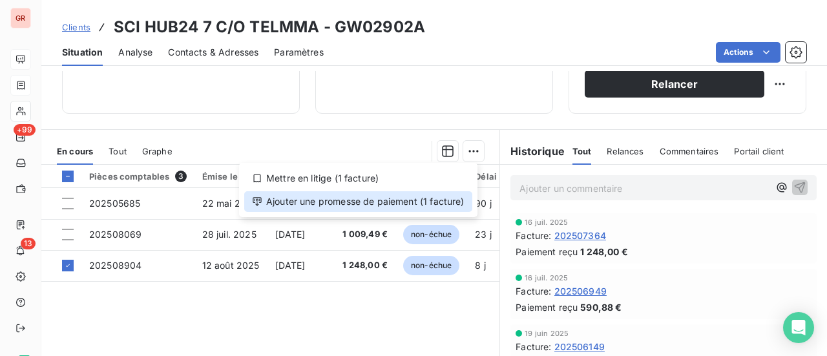
click at [373, 201] on div "Ajouter une promesse de paiement (1 facture)" at bounding box center [358, 201] width 228 height 21
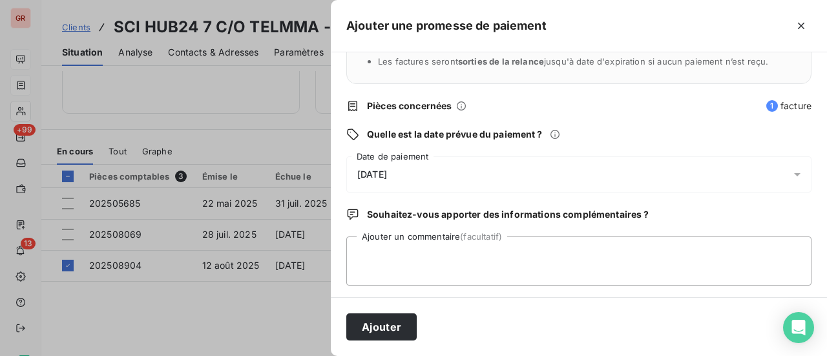
scroll to position [135, 0]
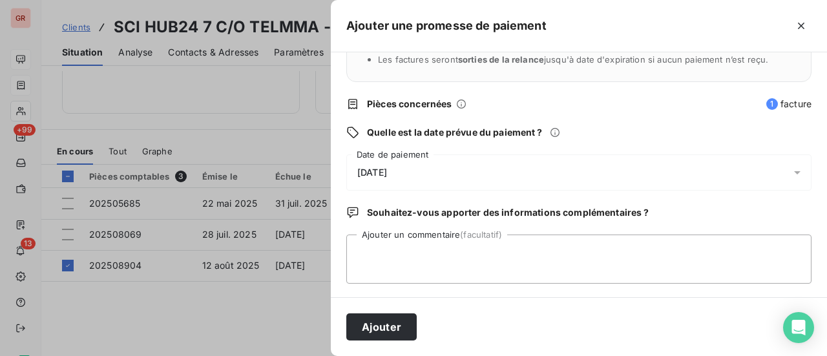
click at [417, 167] on div "[DATE]" at bounding box center [578, 172] width 465 height 36
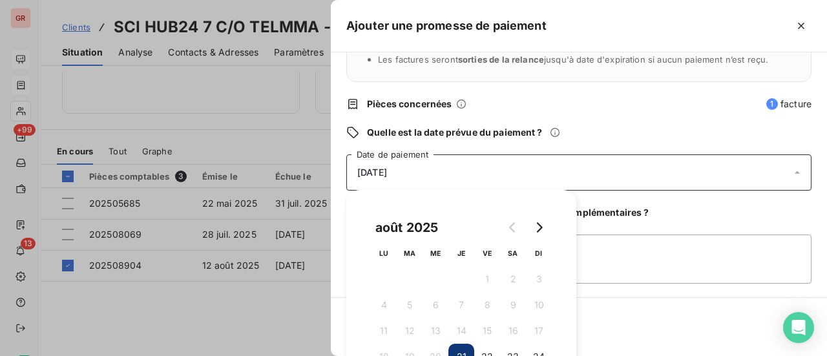
click at [467, 351] on button "21" at bounding box center [461, 357] width 26 height 26
click at [644, 151] on div "Quels sont les impacts ? Les factures seront maintenues dans l’encours . Les fa…" at bounding box center [579, 174] width 496 height 245
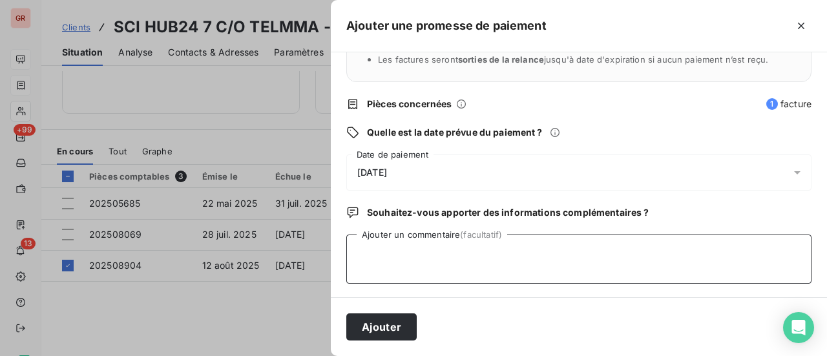
click at [403, 255] on textarea "Ajouter un commentaire (facultatif)" at bounding box center [578, 259] width 465 height 49
type textarea "Avis de virement du [DATE]"
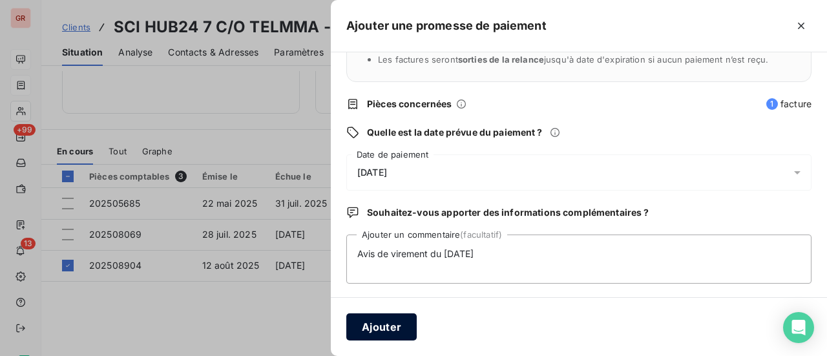
click at [395, 328] on button "Ajouter" at bounding box center [381, 326] width 70 height 27
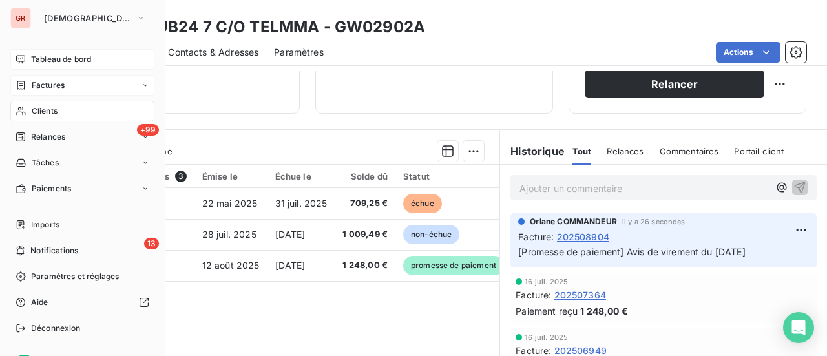
click at [56, 85] on span "Factures" at bounding box center [48, 85] width 33 height 12
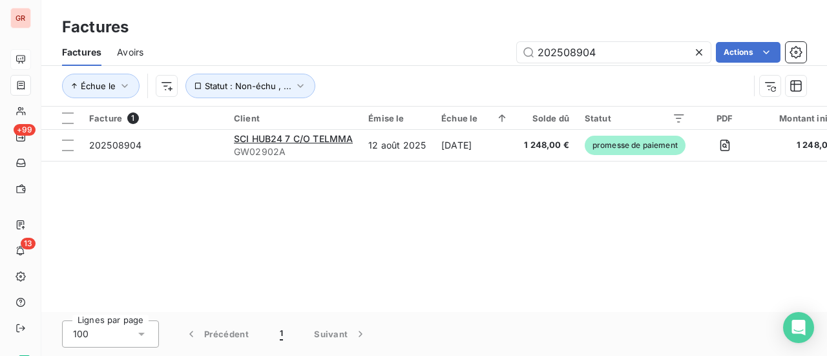
drag, startPoint x: 497, startPoint y: 55, endPoint x: 298, endPoint y: 54, distance: 199.0
click at [304, 55] on div "202508904 Actions" at bounding box center [482, 52] width 647 height 21
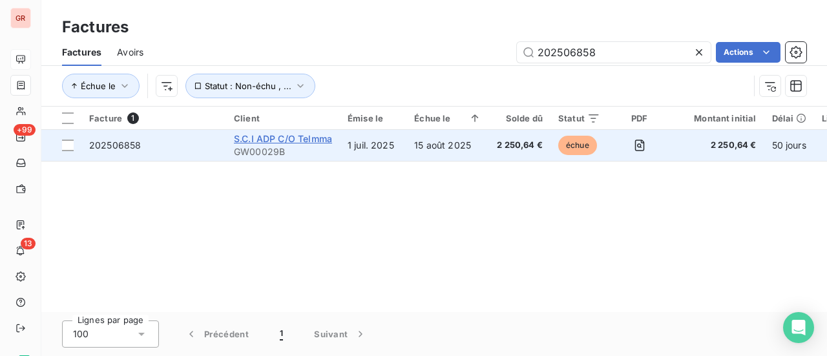
type input "202506858"
click at [273, 140] on span "S.C.I ADP C/O Telmma" at bounding box center [283, 138] width 98 height 11
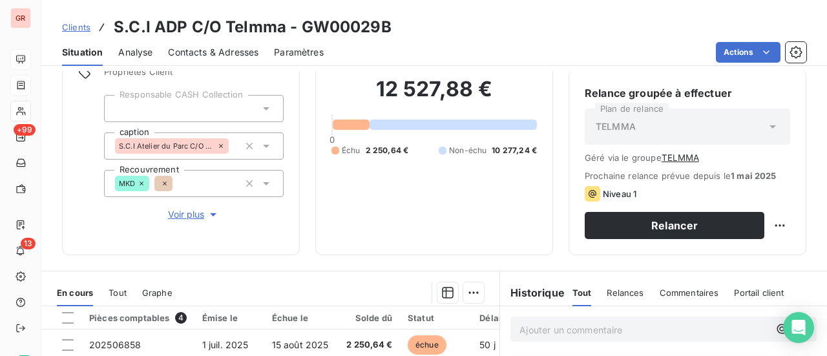
scroll to position [258, 0]
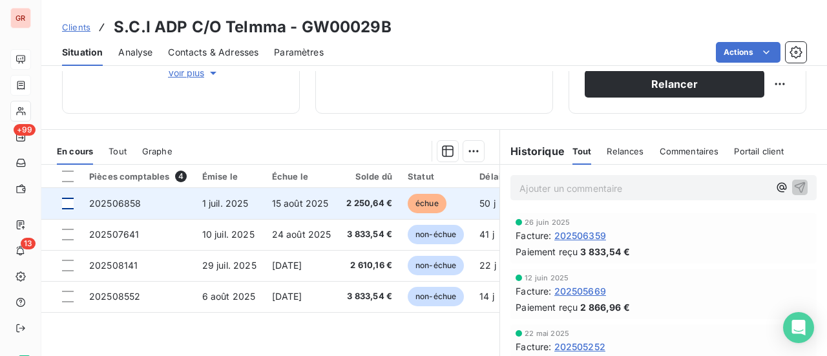
click at [69, 202] on div at bounding box center [68, 204] width 12 height 12
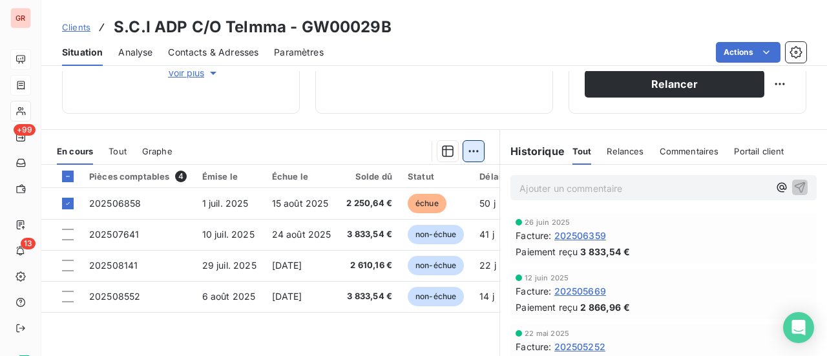
click at [468, 149] on html "GR +99 13 Clients S.C.I ADP C/O Telmma - GW00029B Situation Analyse Contacts & …" at bounding box center [413, 178] width 827 height 356
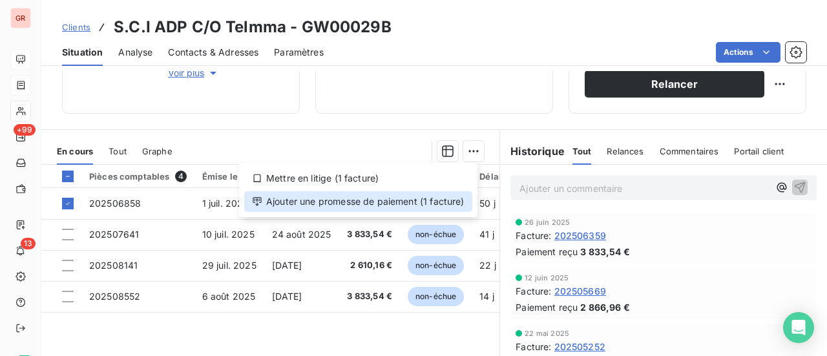
click at [386, 202] on div "Ajouter une promesse de paiement (1 facture)" at bounding box center [358, 201] width 228 height 21
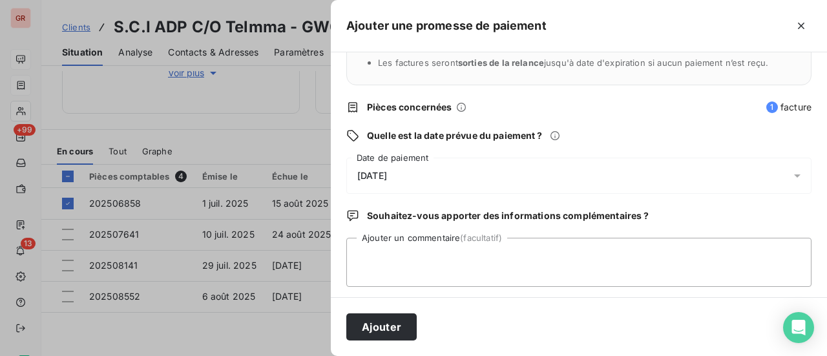
scroll to position [135, 0]
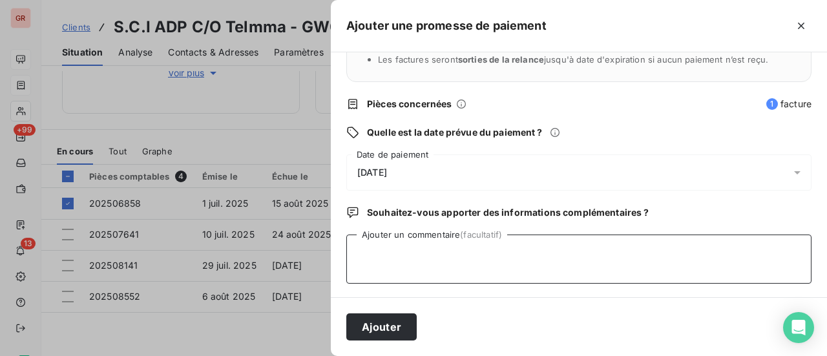
click at [379, 245] on textarea "Ajouter un commentaire (facultatif)" at bounding box center [578, 259] width 465 height 49
type textarea "Avis de virement du [DATE]"
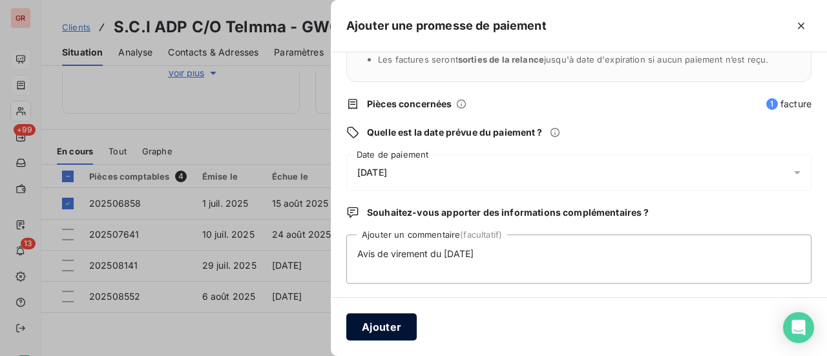
click at [392, 333] on button "Ajouter" at bounding box center [381, 326] width 70 height 27
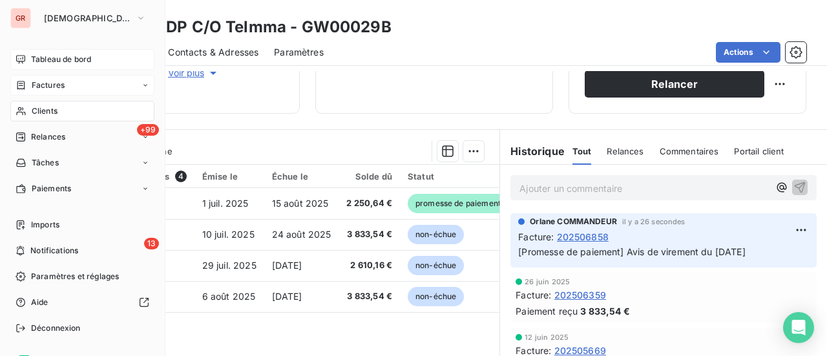
click at [55, 82] on span "Factures" at bounding box center [48, 85] width 33 height 12
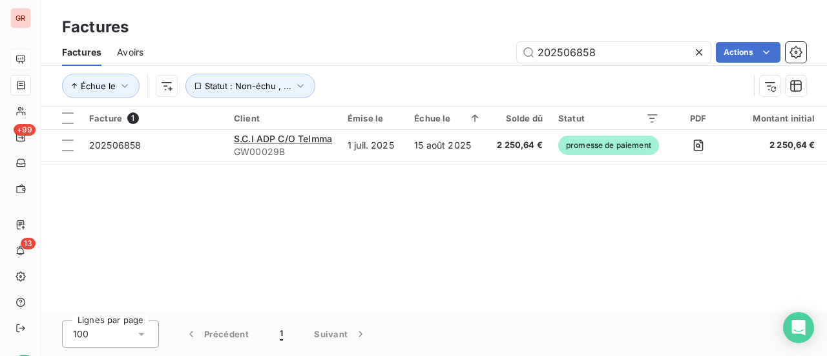
drag, startPoint x: 538, startPoint y: 52, endPoint x: 344, endPoint y: 61, distance: 194.7
click at [356, 61] on div "202506858 Actions" at bounding box center [482, 52] width 647 height 21
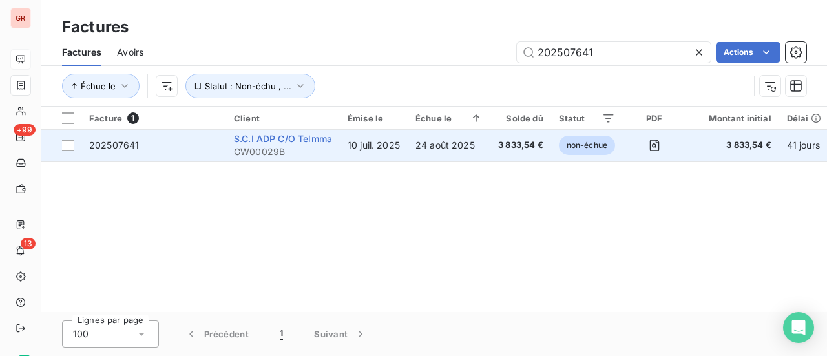
type input "202507641"
click at [301, 136] on span "S.C.I ADP C/O Telmma" at bounding box center [283, 138] width 98 height 11
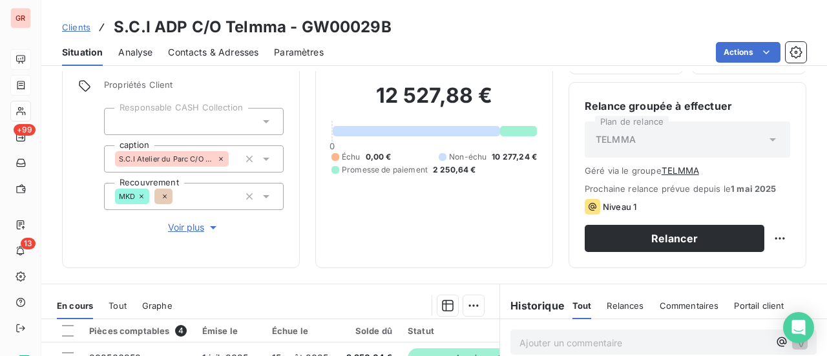
scroll to position [258, 0]
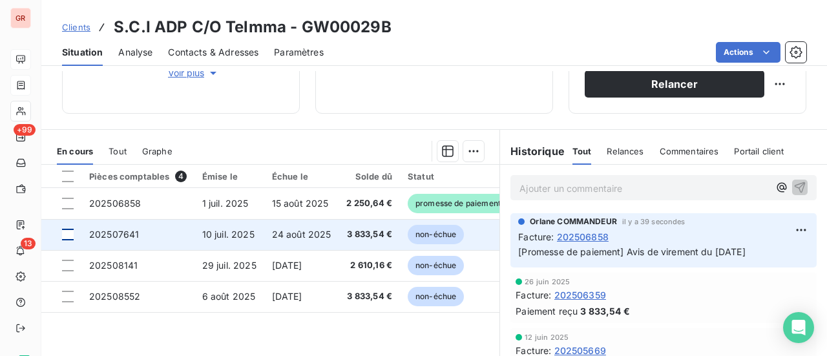
click at [68, 236] on div at bounding box center [68, 235] width 12 height 12
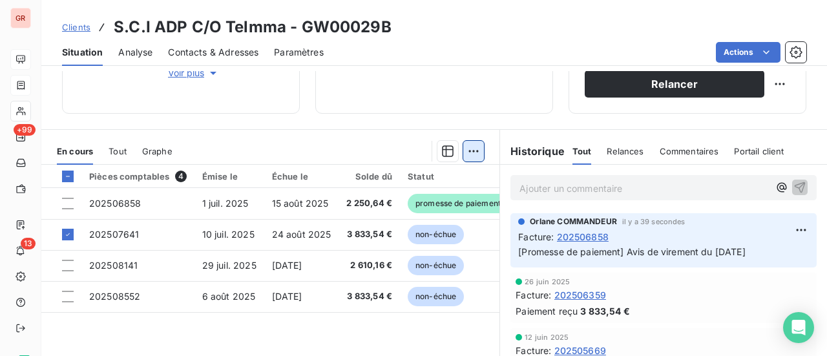
click at [472, 151] on html "GR +99 13 Clients S.C.I ADP C/O Telmma - GW00029B Situation Analyse Contacts & …" at bounding box center [413, 178] width 827 height 356
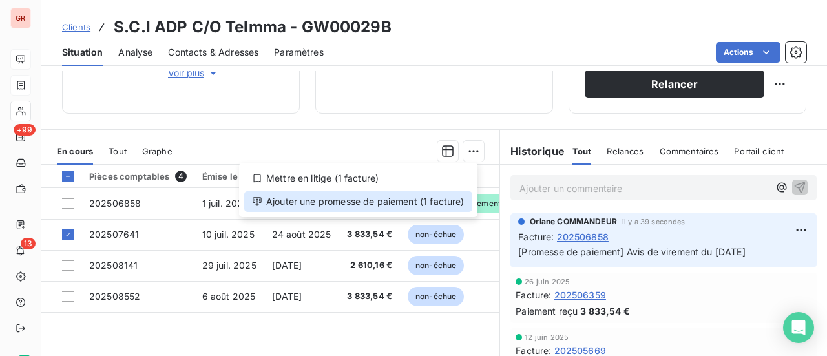
click at [383, 202] on div "Ajouter une promesse de paiement (1 facture)" at bounding box center [358, 201] width 228 height 21
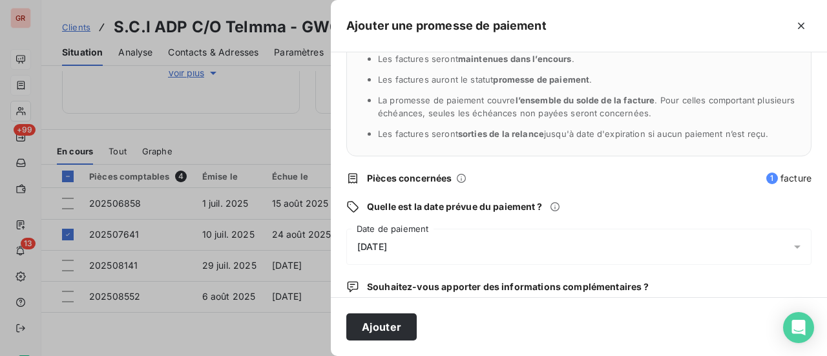
scroll to position [135, 0]
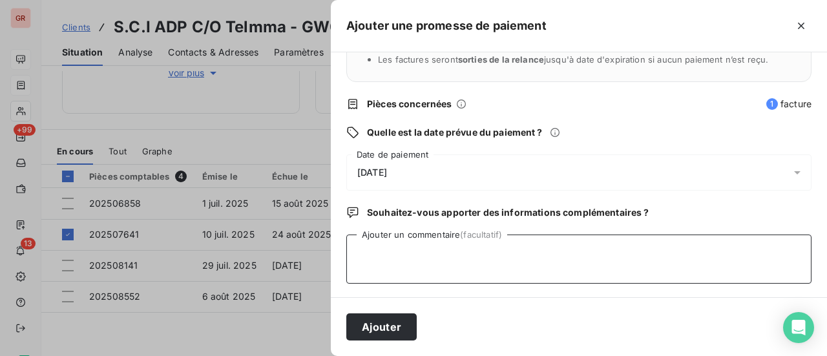
click at [395, 240] on textarea "Ajouter un commentaire (facultatif)" at bounding box center [578, 259] width 465 height 49
type textarea "Avis de virement du [DATE]"
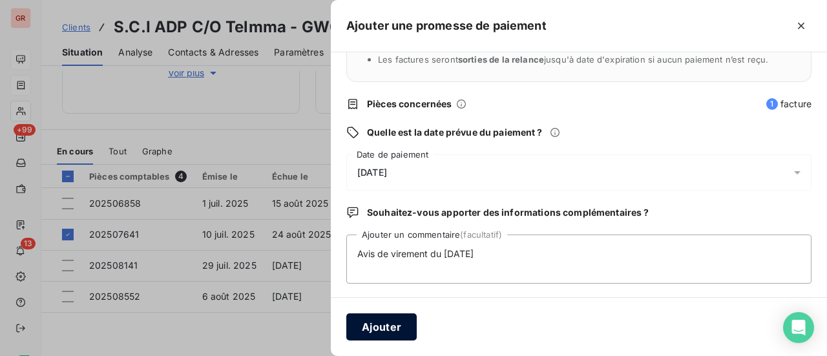
click at [393, 325] on button "Ajouter" at bounding box center [381, 326] width 70 height 27
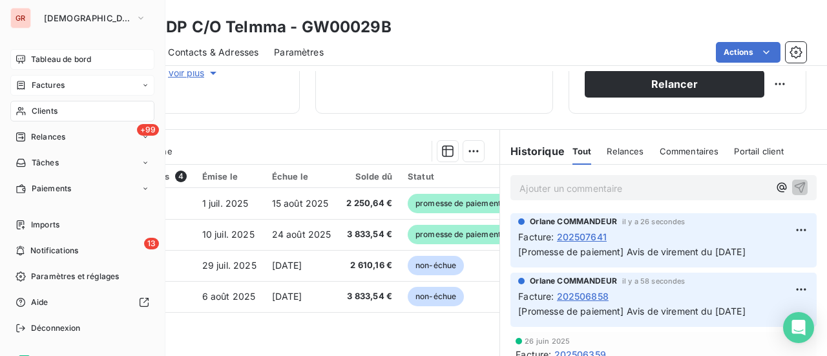
drag, startPoint x: 58, startPoint y: 87, endPoint x: 140, endPoint y: 88, distance: 81.4
click at [58, 86] on span "Factures" at bounding box center [48, 85] width 33 height 12
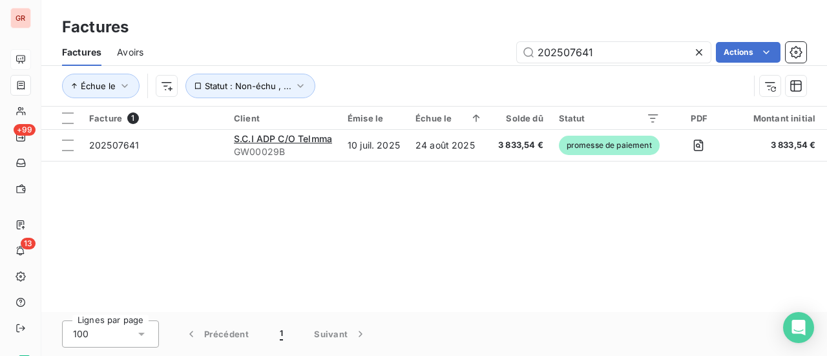
drag, startPoint x: 605, startPoint y: 56, endPoint x: 224, endPoint y: 59, distance: 381.2
click at [232, 59] on div "202507641 Actions" at bounding box center [482, 52] width 647 height 21
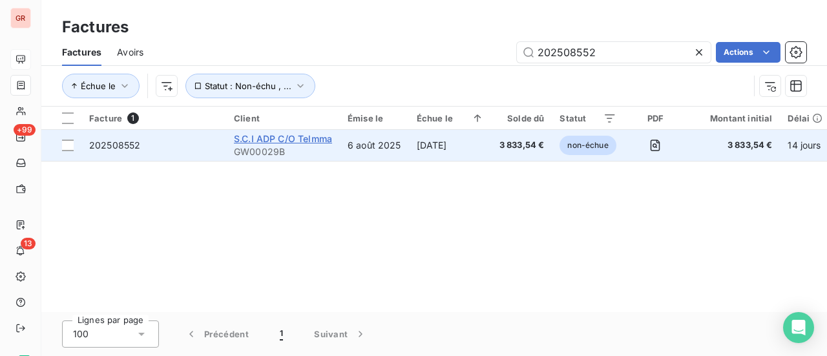
type input "202508552"
click at [298, 138] on span "S.C.I ADP C/O Telmma" at bounding box center [283, 138] width 98 height 11
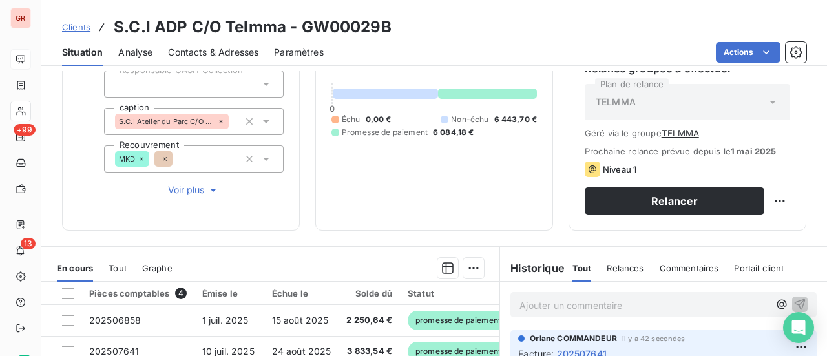
scroll to position [258, 0]
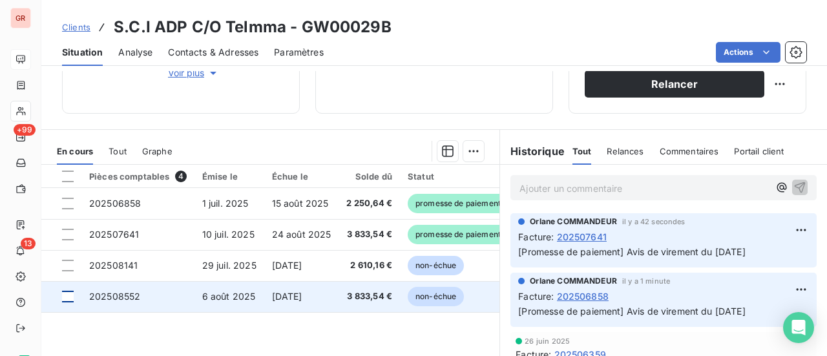
click at [72, 297] on div at bounding box center [68, 297] width 12 height 12
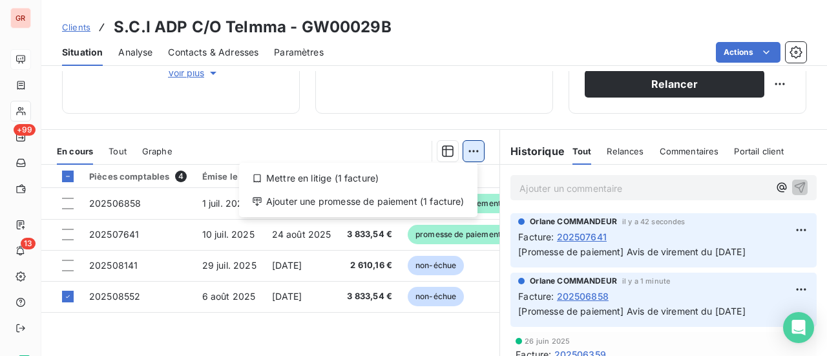
click at [468, 149] on html "GR +99 13 Clients S.C.I ADP C/O Telmma - GW00029B Situation Analyse Contacts & …" at bounding box center [413, 178] width 827 height 356
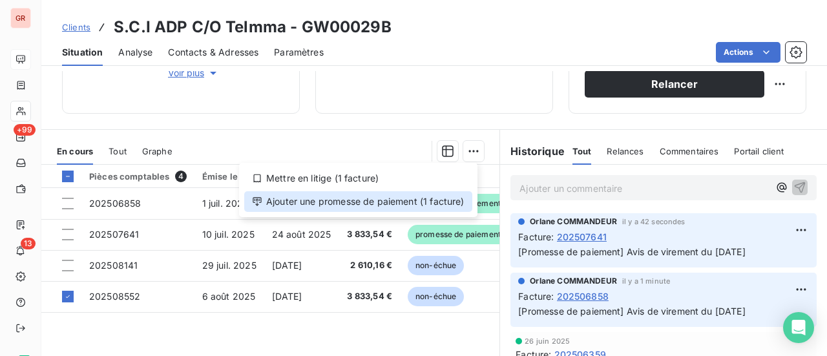
click at [381, 204] on div "Ajouter une promesse de paiement (1 facture)" at bounding box center [358, 201] width 228 height 21
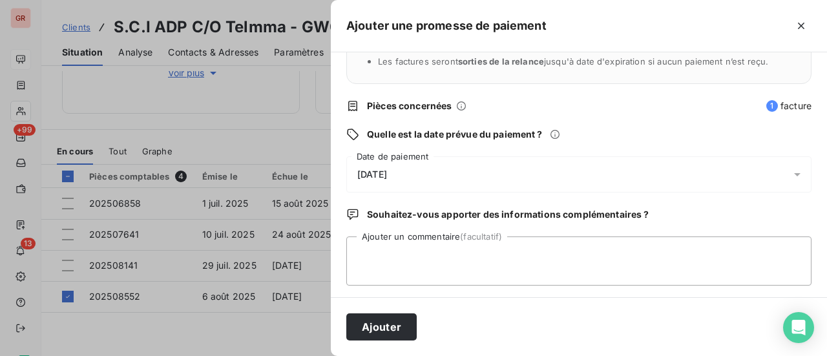
scroll to position [135, 0]
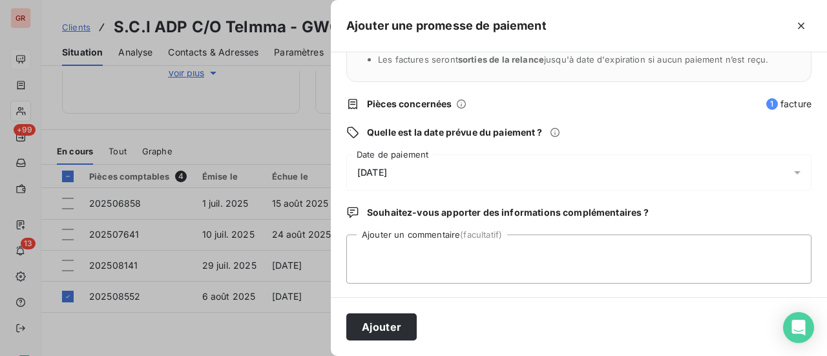
click at [398, 229] on div "Quels sont les impacts ? Les factures seront maintenues dans l’encours . Les fa…" at bounding box center [579, 174] width 496 height 245
click at [399, 241] on textarea "Ajouter un commentaire (facultatif)" at bounding box center [578, 259] width 465 height 49
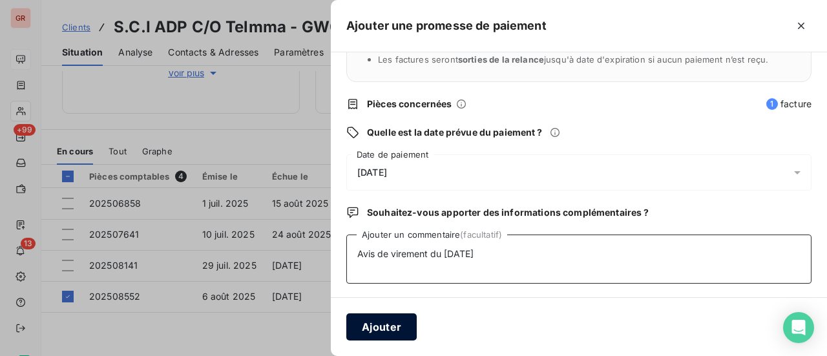
type textarea "Avis de virement du [DATE]"
click at [383, 319] on button "Ajouter" at bounding box center [381, 326] width 70 height 27
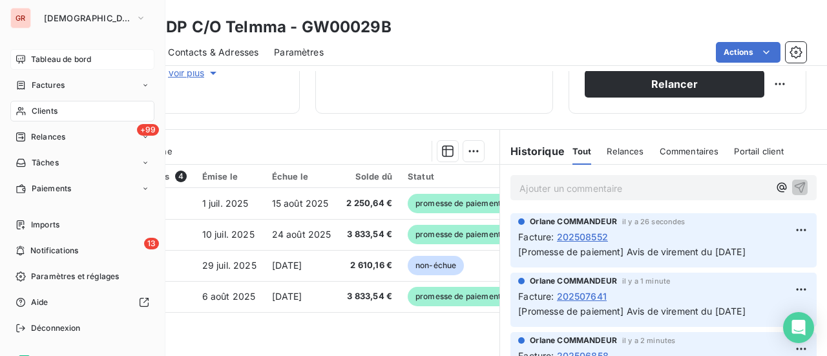
click at [54, 109] on span "Clients" at bounding box center [45, 111] width 26 height 12
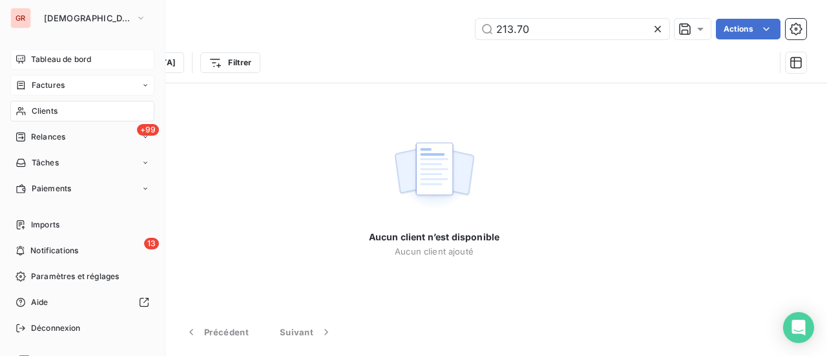
click at [58, 81] on span "Factures" at bounding box center [48, 85] width 33 height 12
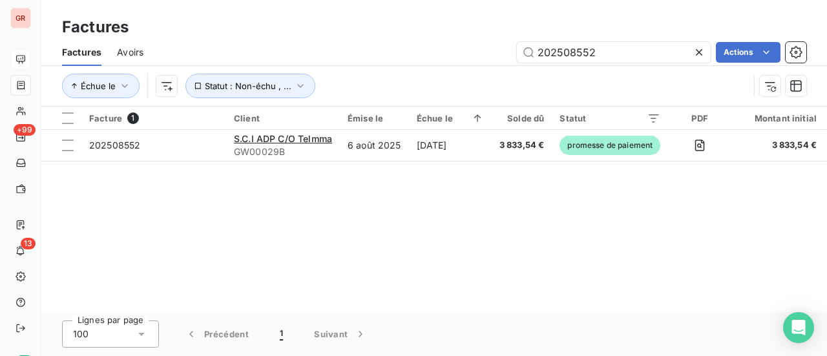
drag, startPoint x: 641, startPoint y: 55, endPoint x: 101, endPoint y: 59, distance: 540.2
click at [218, 55] on div "202508552 Actions" at bounding box center [482, 52] width 647 height 21
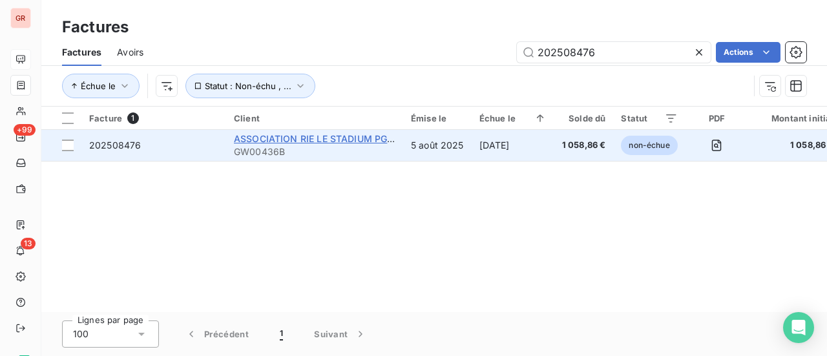
type input "202508476"
click at [342, 139] on span "ASSOCIATION RIE LE STADIUM PG 1215 c/o TELMMA" at bounding box center [351, 138] width 235 height 11
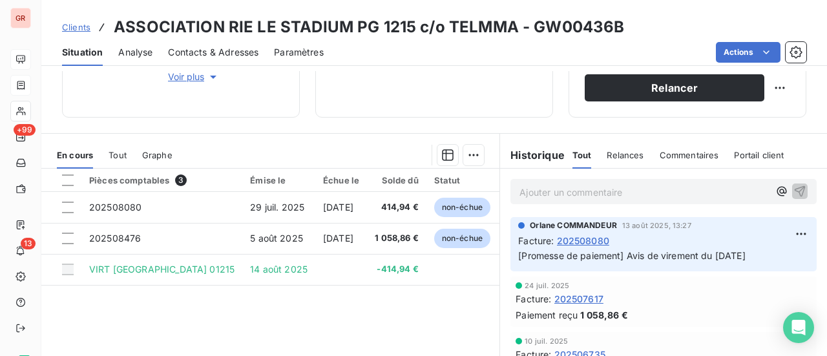
scroll to position [258, 0]
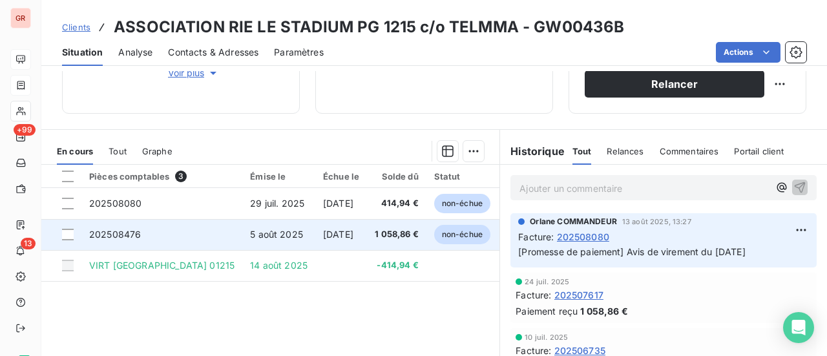
click at [113, 236] on span "202508476" at bounding box center [115, 234] width 52 height 11
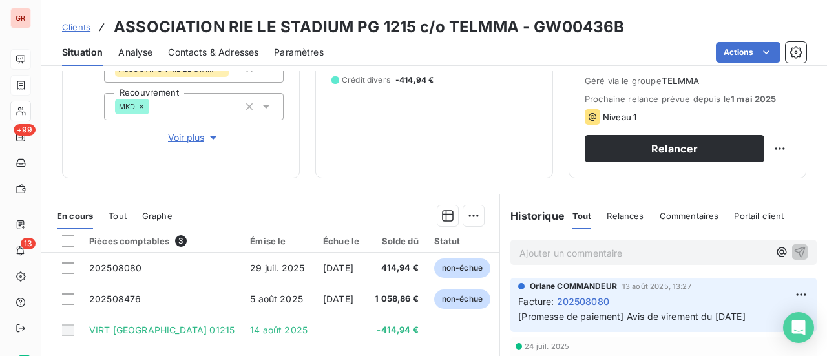
scroll to position [323, 0]
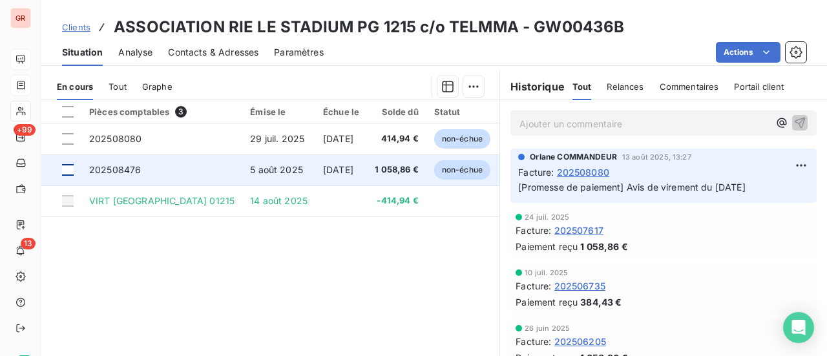
click at [67, 174] on div at bounding box center [68, 170] width 12 height 12
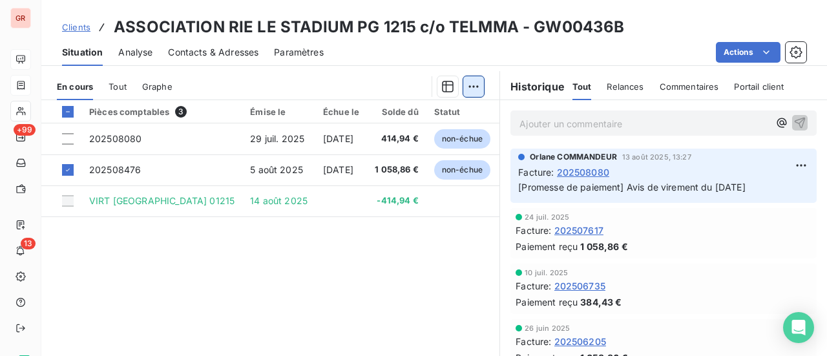
click at [467, 88] on html "GR +99 13 Clients ASSOCIATION RIE LE STADIUM PG 1215 c/o TELMMA - GW00436B Situ…" at bounding box center [413, 178] width 827 height 356
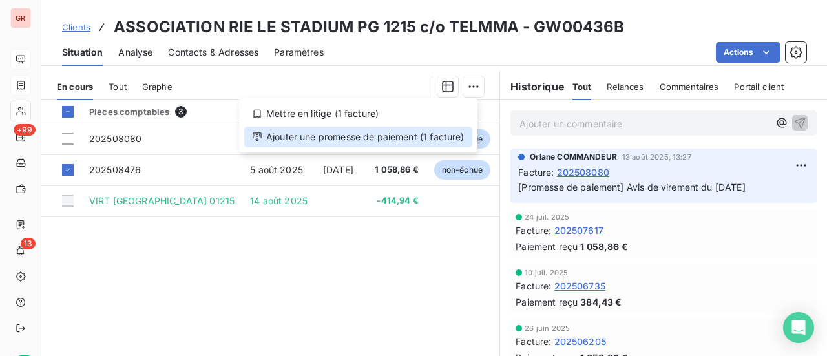
click at [394, 138] on div "Ajouter une promesse de paiement (1 facture)" at bounding box center [358, 137] width 228 height 21
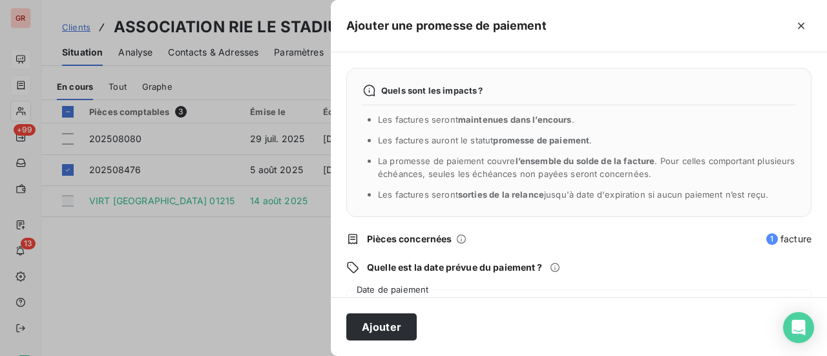
click at [407, 294] on div "[DATE]" at bounding box center [578, 307] width 465 height 36
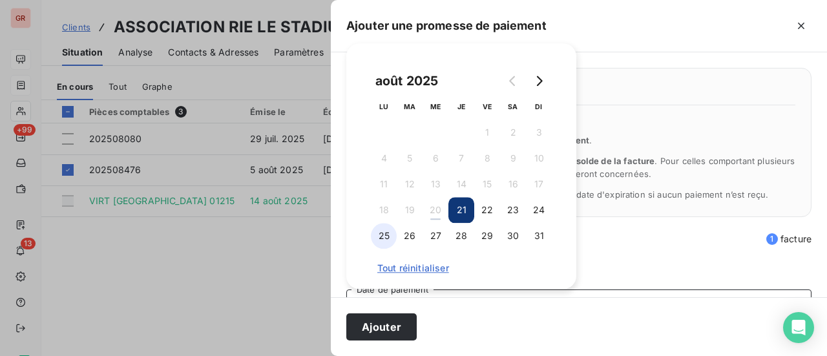
click at [383, 236] on button "25" at bounding box center [384, 236] width 26 height 26
click at [600, 256] on div "Quels sont les impacts ? Les factures seront maintenues dans l’encours . Les fa…" at bounding box center [579, 174] width 496 height 245
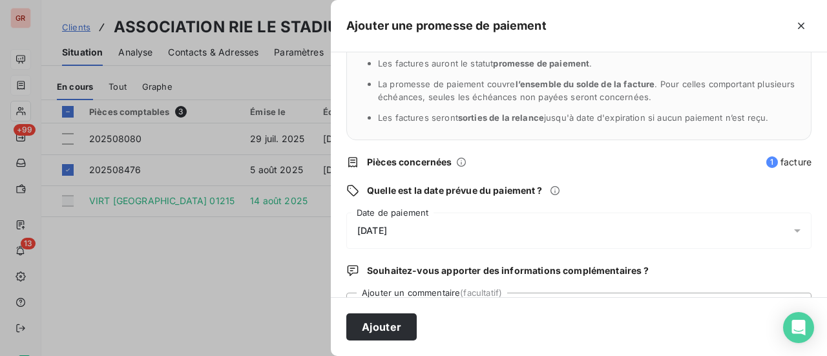
scroll to position [135, 0]
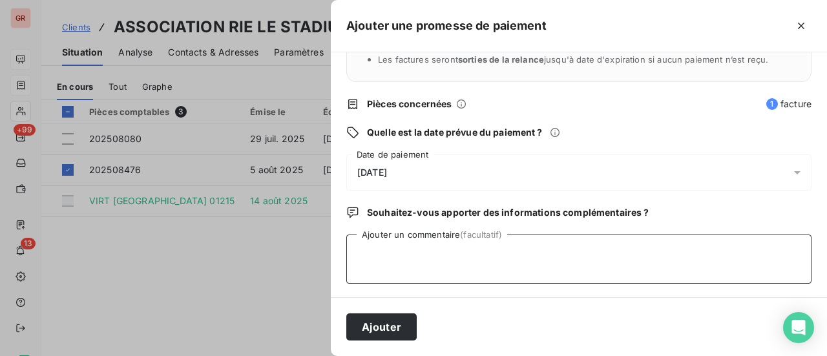
click at [370, 249] on textarea "Ajouter un commentaire (facultatif)" at bounding box center [578, 259] width 465 height 49
type textarea "Avis de virement du [DATE]"
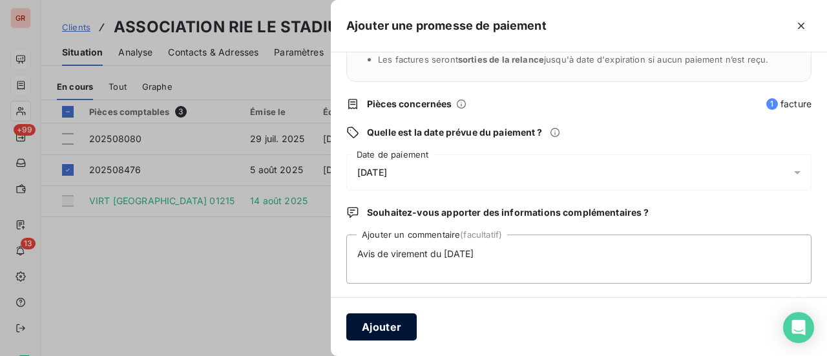
click at [392, 321] on button "Ajouter" at bounding box center [381, 326] width 70 height 27
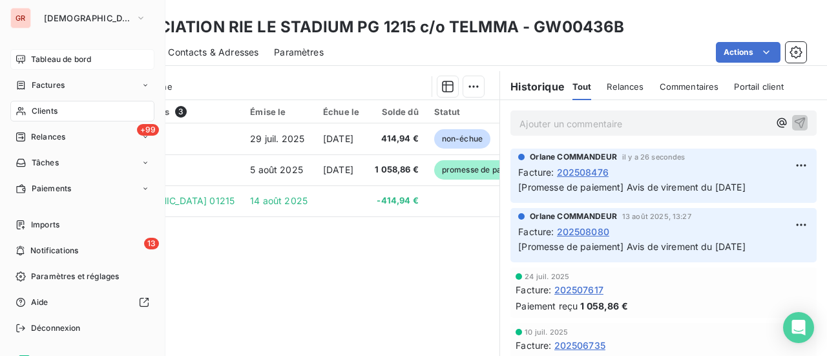
drag, startPoint x: 61, startPoint y: 85, endPoint x: 132, endPoint y: 99, distance: 72.5
click at [61, 85] on span "Factures" at bounding box center [48, 85] width 33 height 12
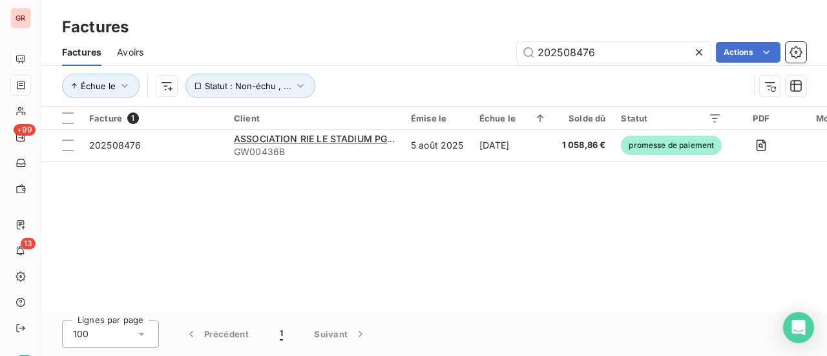
drag, startPoint x: 594, startPoint y: 56, endPoint x: 348, endPoint y: 70, distance: 246.6
click at [364, 68] on div "Factures Avoirs 202508476 Actions Échue le Statut : Non-échu , ..." at bounding box center [434, 72] width 786 height 67
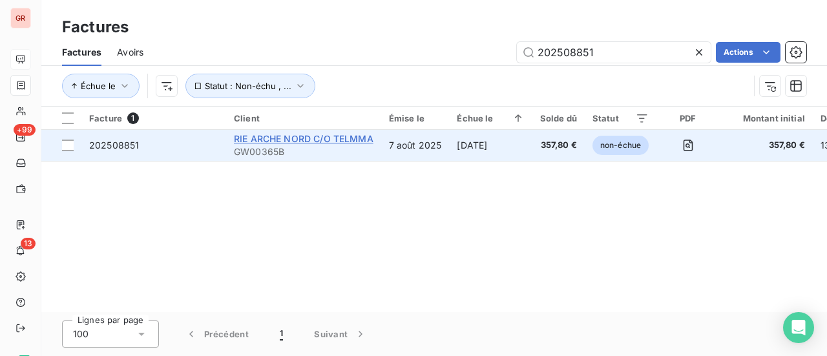
type input "202508851"
click at [258, 136] on span "RIE ARCHE NORD C/O TELMMA" at bounding box center [304, 138] width 140 height 11
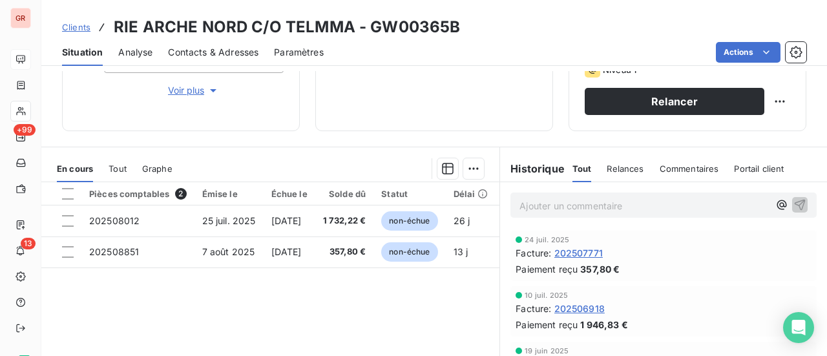
scroll to position [258, 0]
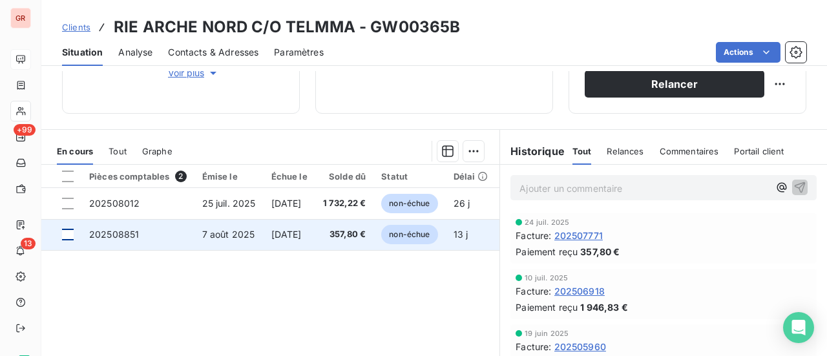
click at [67, 236] on div at bounding box center [68, 235] width 12 height 12
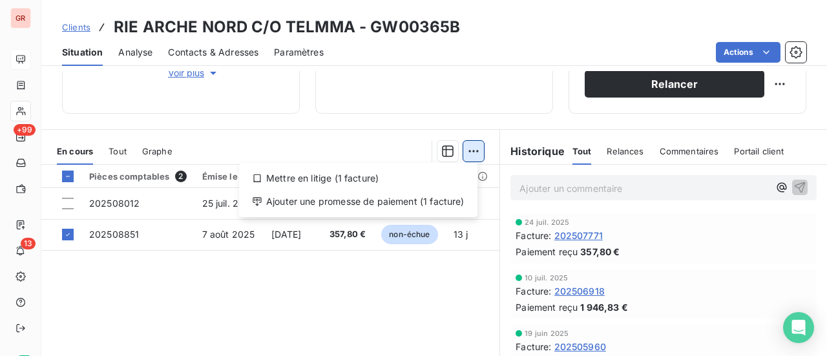
click at [472, 147] on html "GR +99 13 Clients RIE ARCHE NORD C/O TELMMA - GW00365B Situation Analyse Contac…" at bounding box center [413, 178] width 827 height 356
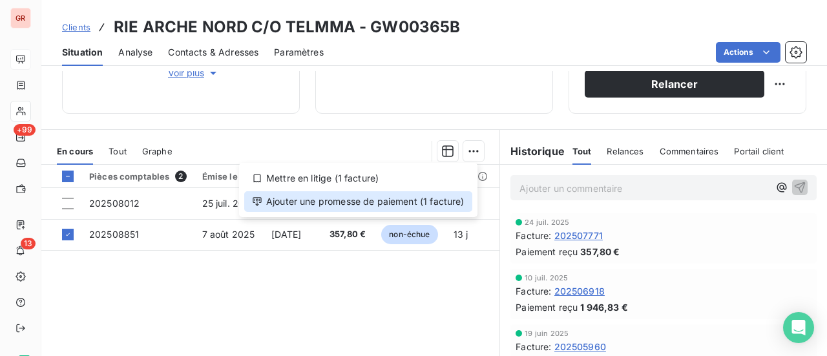
click at [335, 199] on div "Ajouter une promesse de paiement (1 facture)" at bounding box center [358, 201] width 228 height 21
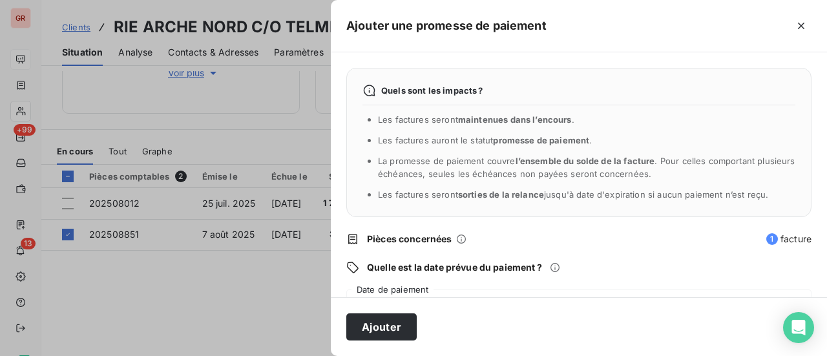
click at [406, 287] on div "Quels sont les impacts ? Les factures seront maintenues dans l’encours . Les fa…" at bounding box center [579, 174] width 496 height 245
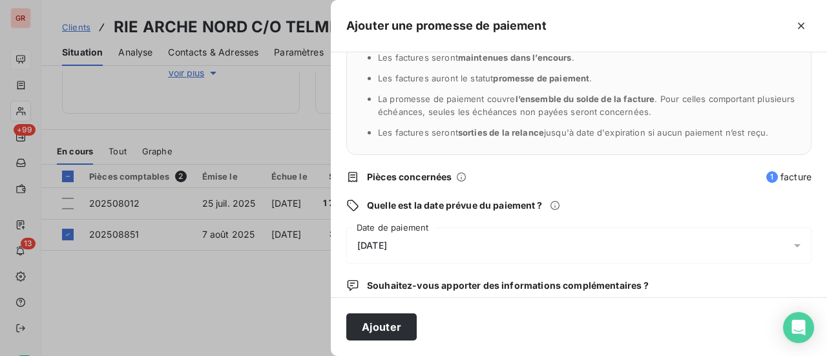
scroll to position [135, 0]
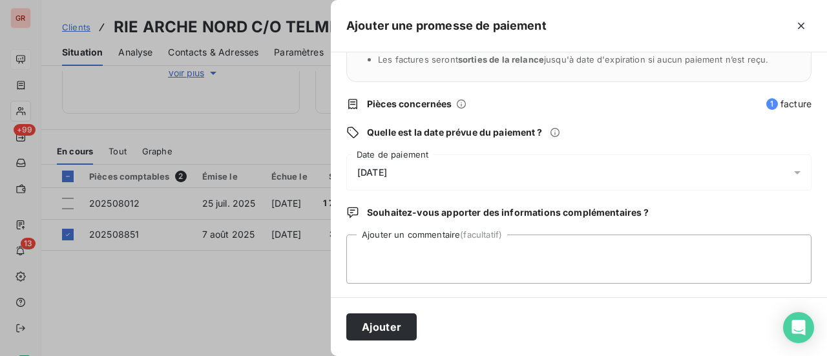
click at [387, 167] on span "[DATE]" at bounding box center [372, 172] width 30 height 10
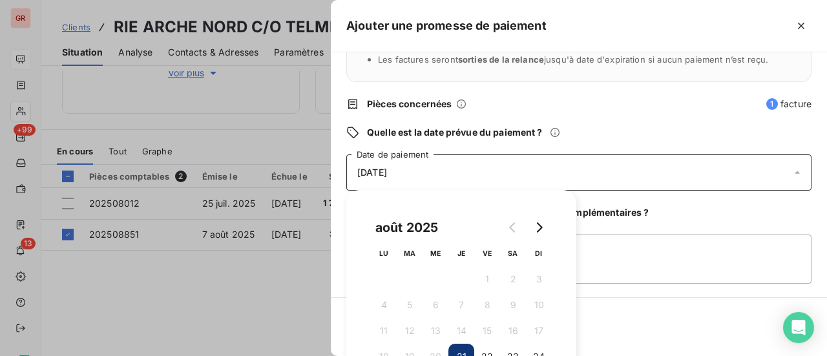
click at [572, 165] on div "[DATE]" at bounding box center [578, 172] width 465 height 36
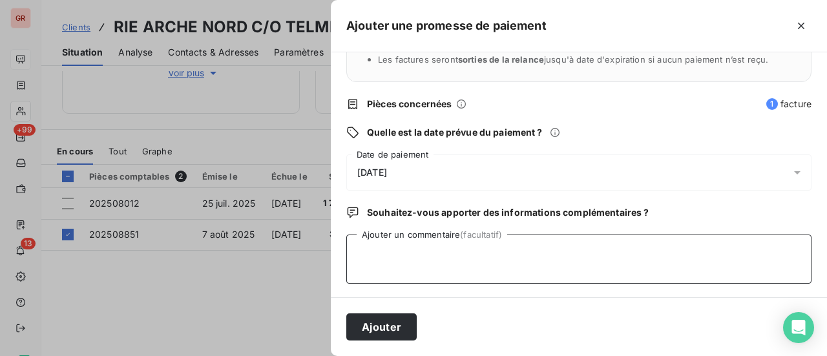
click at [385, 253] on textarea "Ajouter un commentaire (facultatif)" at bounding box center [578, 259] width 465 height 49
type textarea "Avis de virement du [DATE]"
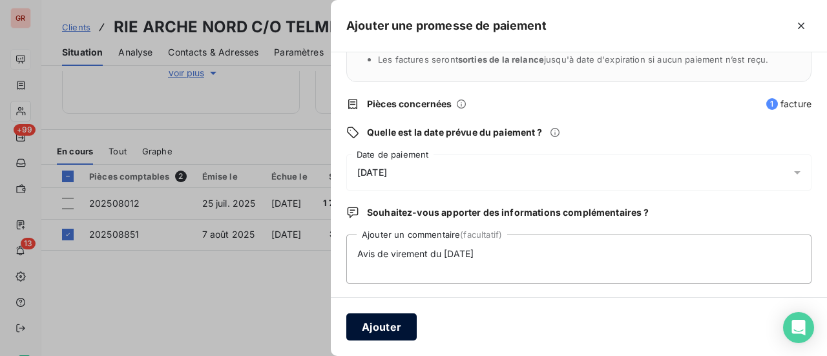
click at [405, 320] on button "Ajouter" at bounding box center [381, 326] width 70 height 27
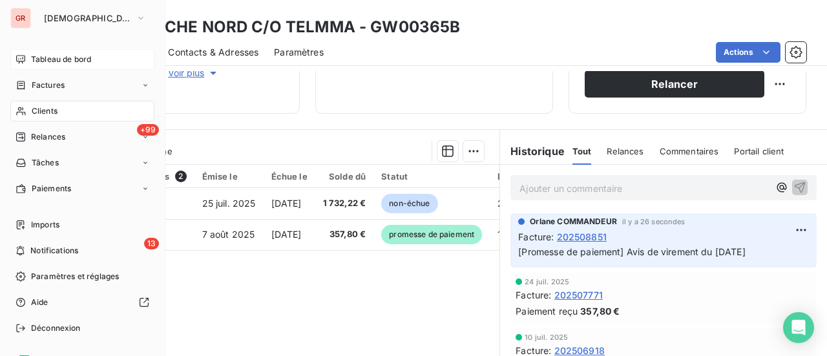
click at [52, 111] on span "Clients" at bounding box center [45, 111] width 26 height 12
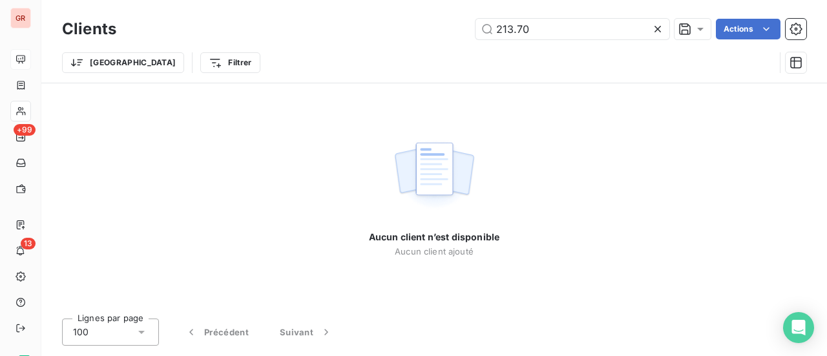
drag, startPoint x: 551, startPoint y: 28, endPoint x: 258, endPoint y: 54, distance: 293.2
click at [295, 50] on div "Clients 213.70 Actions Trier Filtrer" at bounding box center [434, 49] width 744 height 67
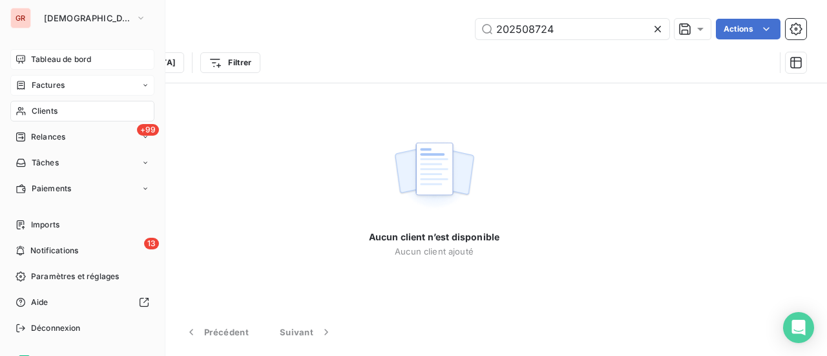
type input "202508724"
drag, startPoint x: 58, startPoint y: 83, endPoint x: 126, endPoint y: 89, distance: 68.1
click at [59, 83] on span "Factures" at bounding box center [48, 85] width 33 height 12
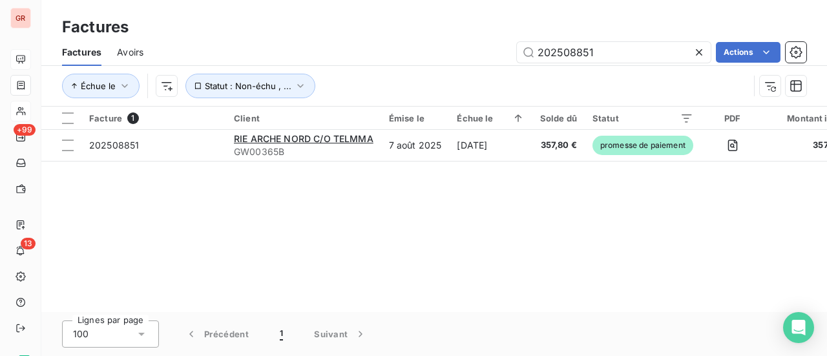
drag, startPoint x: 614, startPoint y: 55, endPoint x: 415, endPoint y: 65, distance: 199.3
click at [421, 63] on div "Factures Avoirs 202508851 Actions" at bounding box center [434, 52] width 786 height 27
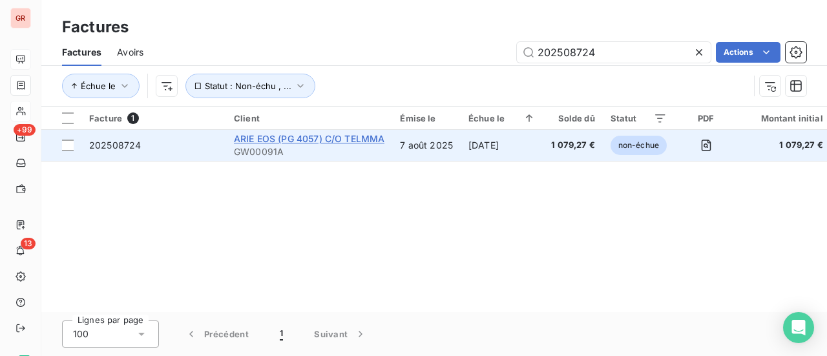
type input "202508724"
click at [289, 141] on span "ARIE EOS (PG 4057) C/O TELMMA" at bounding box center [309, 138] width 151 height 11
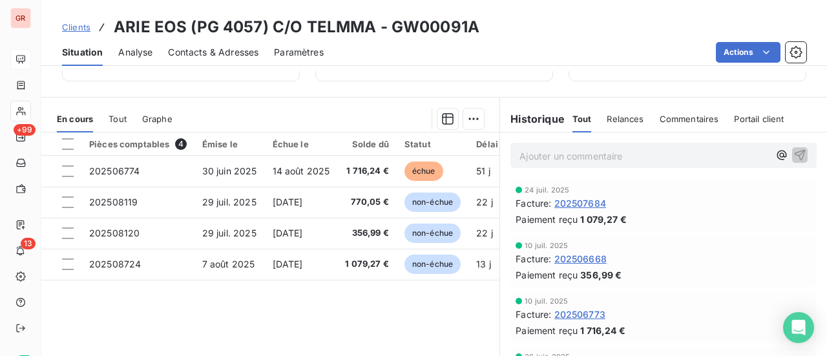
scroll to position [323, 0]
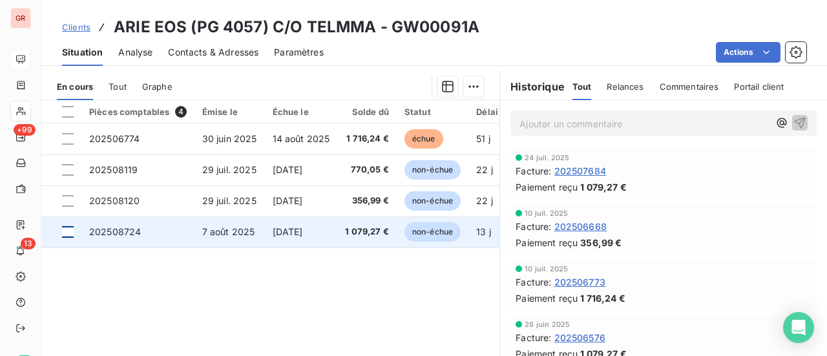
click at [72, 232] on div at bounding box center [68, 232] width 12 height 12
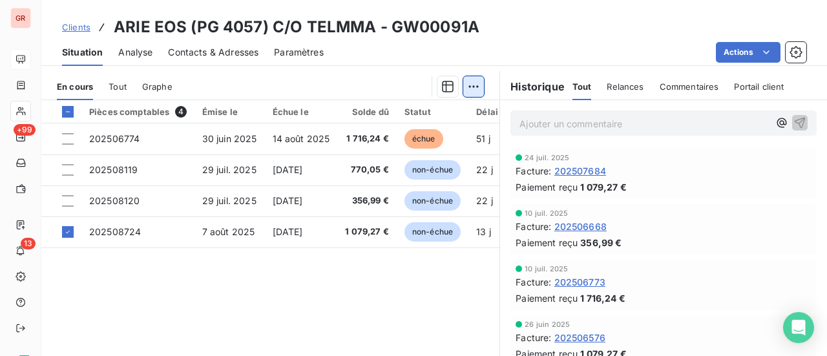
click at [469, 83] on html "GR +99 13 Clients ARIE EOS (PG 4057) C/O TELMMA - GW00091A Situation Analyse Co…" at bounding box center [413, 178] width 827 height 356
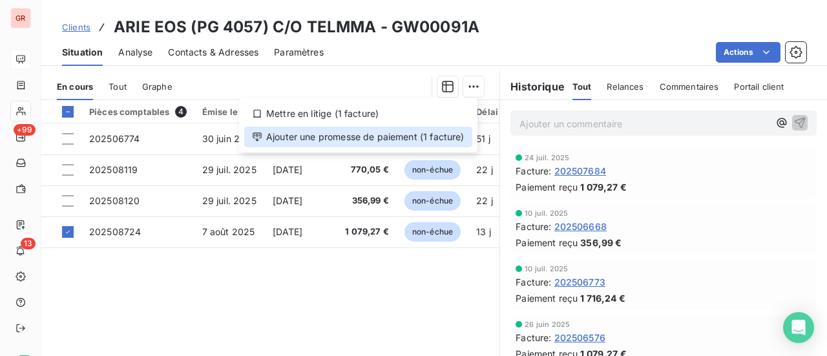
click at [343, 134] on div "Ajouter une promesse de paiement (1 facture)" at bounding box center [358, 137] width 228 height 21
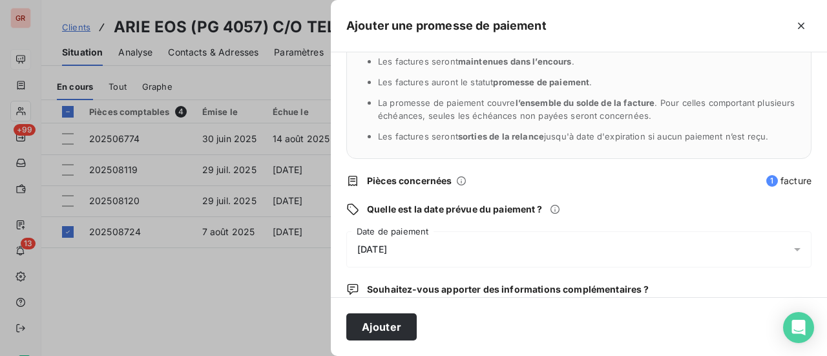
scroll to position [135, 0]
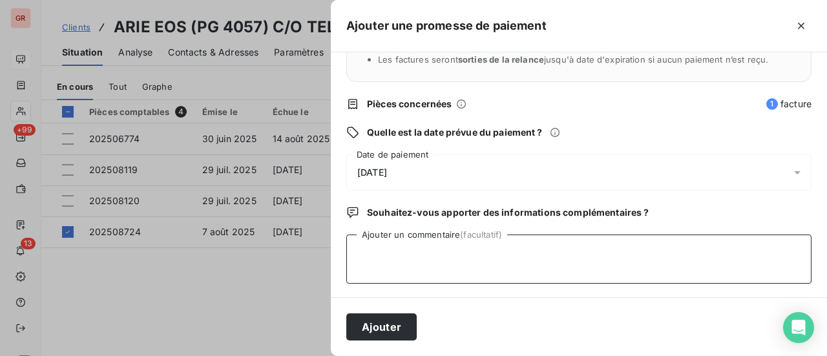
click at [390, 245] on textarea "Ajouter un commentaire (facultatif)" at bounding box center [578, 259] width 465 height 49
type textarea "Avis de virement du [DATE]"
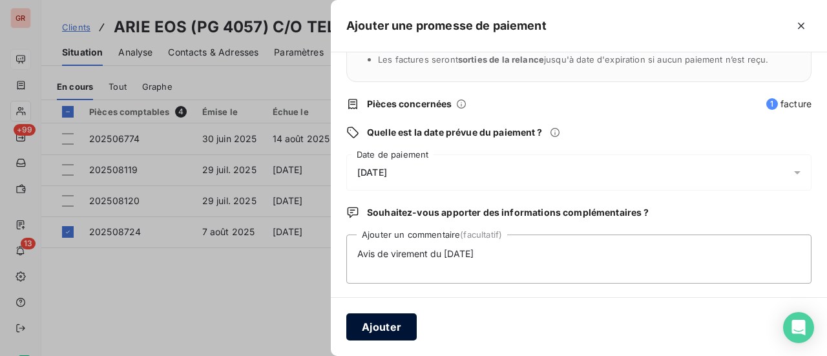
click at [395, 330] on button "Ajouter" at bounding box center [381, 326] width 70 height 27
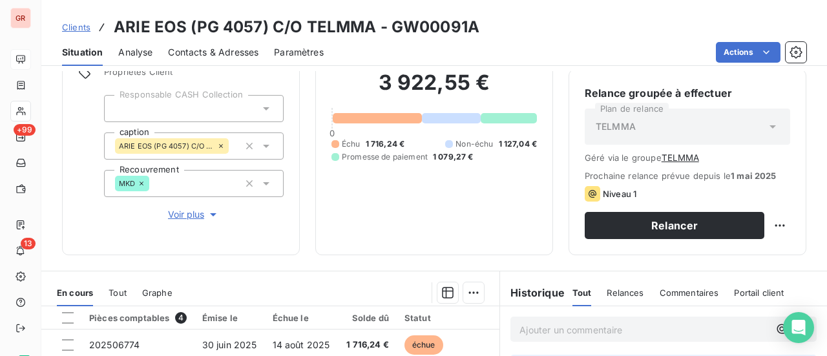
scroll to position [0, 0]
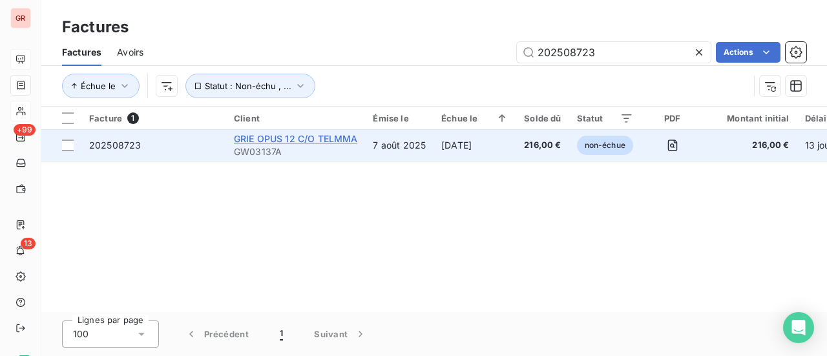
type input "202508723"
click at [306, 137] on span "GRIE OPUS 12 C/O TELMMA" at bounding box center [295, 138] width 123 height 11
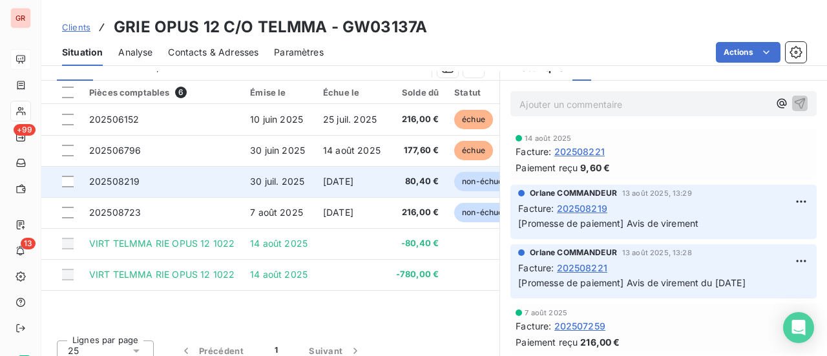
scroll to position [353, 0]
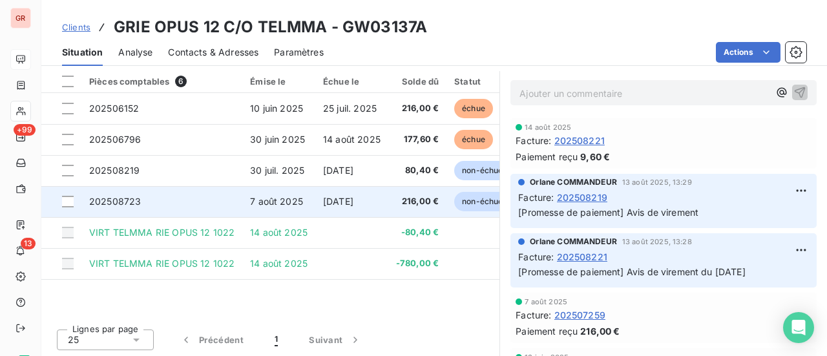
click at [72, 197] on div at bounding box center [68, 202] width 12 height 12
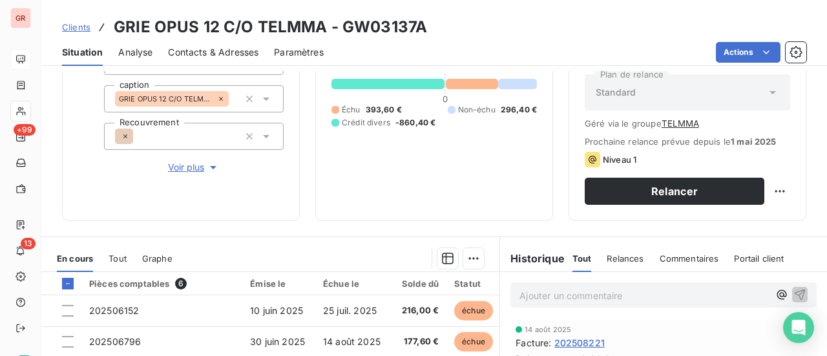
scroll to position [224, 0]
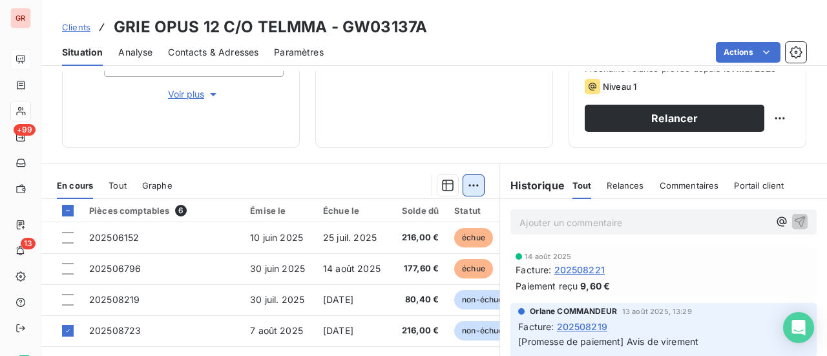
click at [477, 176] on html "GR +99 13 Clients GRIE OPUS 12 C/O TELMMA - GW03137A Situation Analyse Contacts…" at bounding box center [413, 178] width 827 height 356
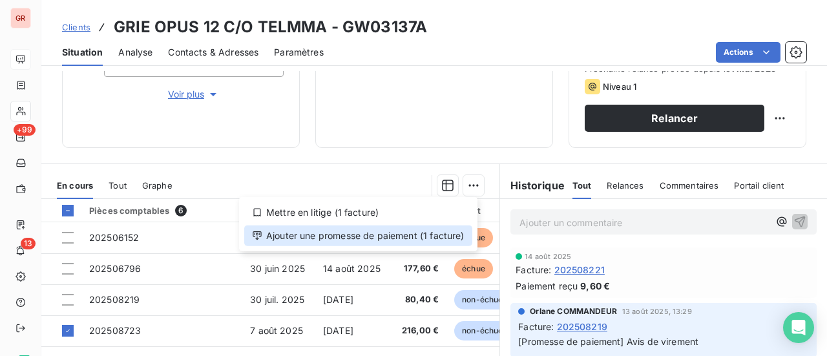
click at [397, 240] on div "Ajouter une promesse de paiement (1 facture)" at bounding box center [358, 236] width 228 height 21
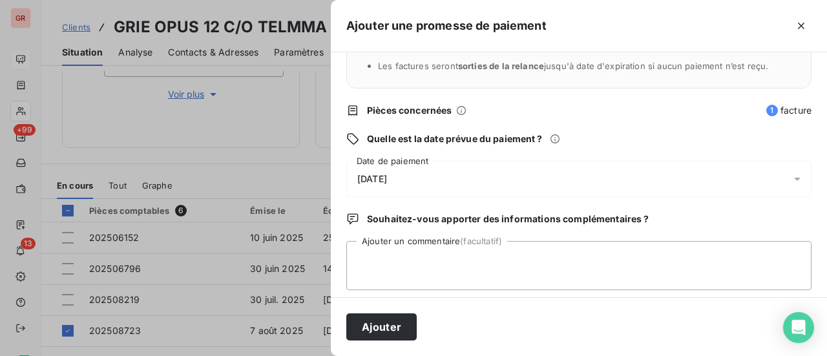
scroll to position [129, 0]
click at [392, 249] on textarea "Ajouter un commentaire (facultatif)" at bounding box center [578, 264] width 465 height 49
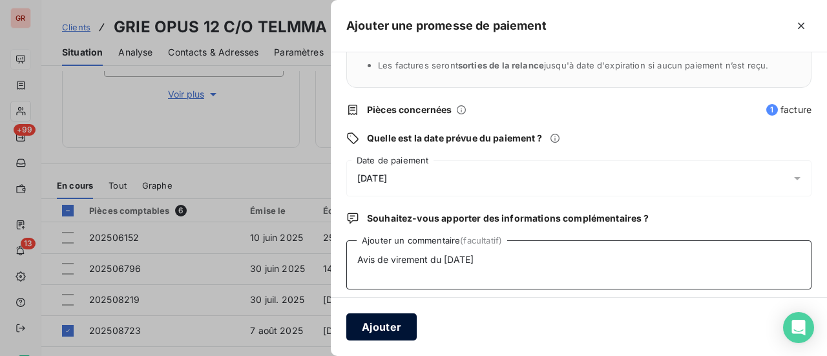
type textarea "Avis de virement du [DATE]"
click at [390, 328] on button "Ajouter" at bounding box center [381, 326] width 70 height 27
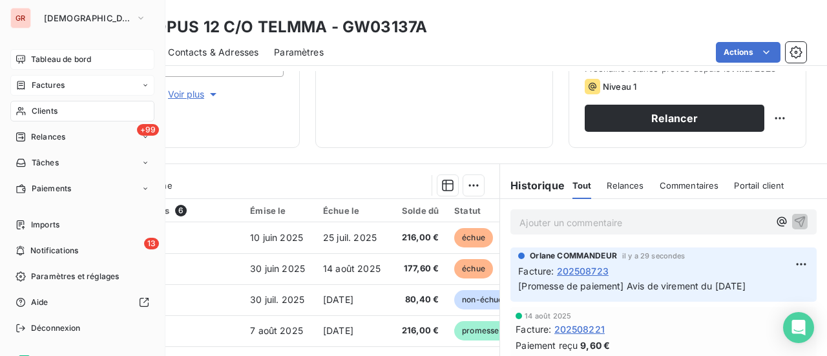
click at [50, 89] on span "Factures" at bounding box center [48, 85] width 33 height 12
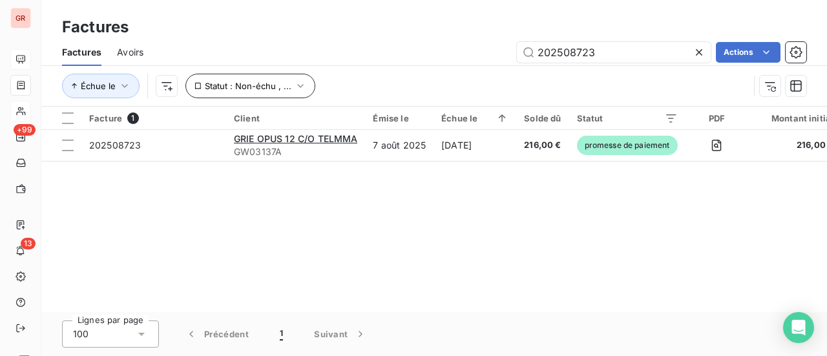
drag, startPoint x: 611, startPoint y: 54, endPoint x: 251, endPoint y: 89, distance: 361.7
click at [282, 88] on div "Factures Avoirs 202508723 Actions Échue le Statut : Non-échu , ..." at bounding box center [434, 72] width 786 height 67
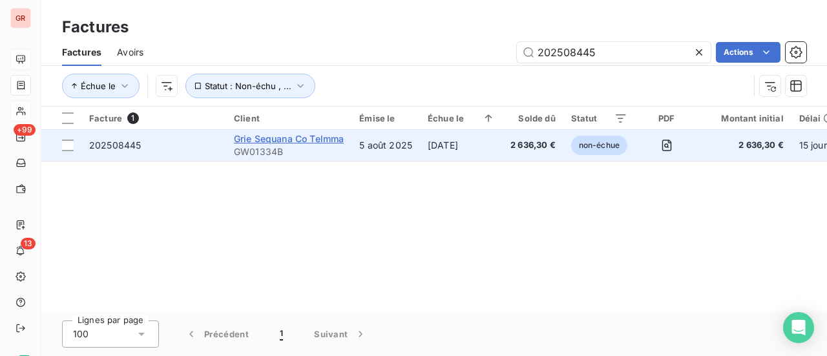
type input "202508445"
click at [291, 142] on span "Grie Sequana Co Telmma" at bounding box center [289, 138] width 110 height 11
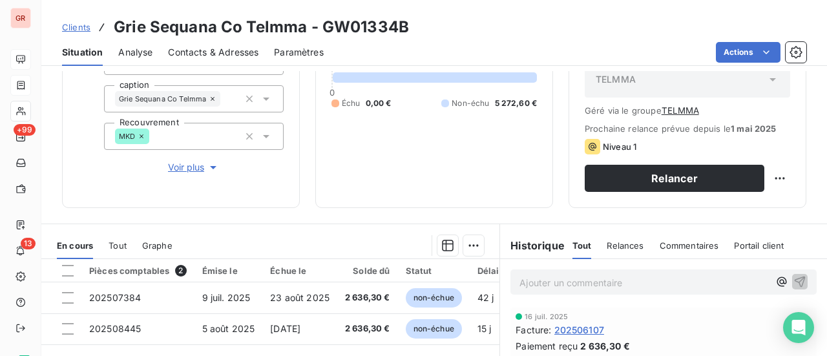
scroll to position [323, 0]
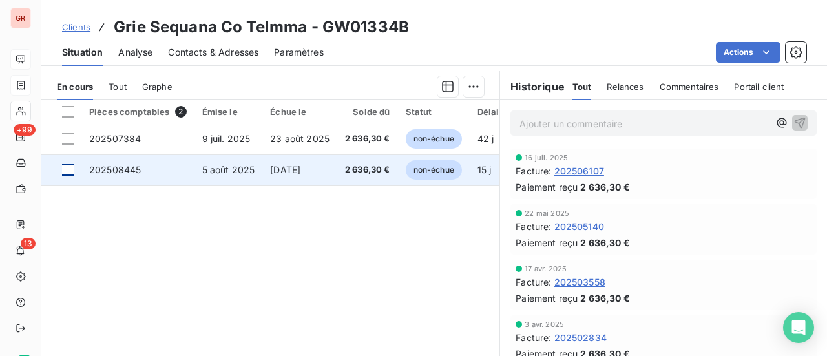
click at [69, 169] on div at bounding box center [68, 170] width 12 height 12
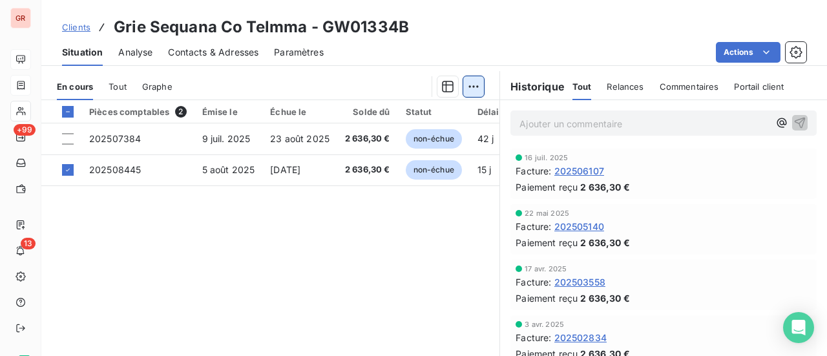
click at [468, 80] on html "GR +99 13 Clients Grie Sequana Co Telmma - GW01334B Situation Analyse Contacts …" at bounding box center [413, 178] width 827 height 356
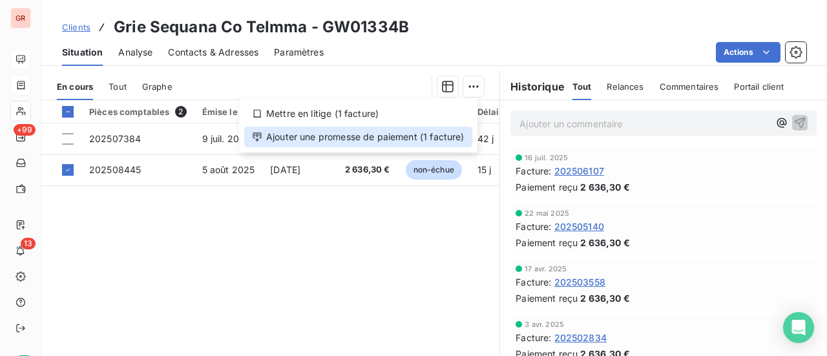
click at [392, 134] on div "Ajouter une promesse de paiement (1 facture)" at bounding box center [358, 137] width 228 height 21
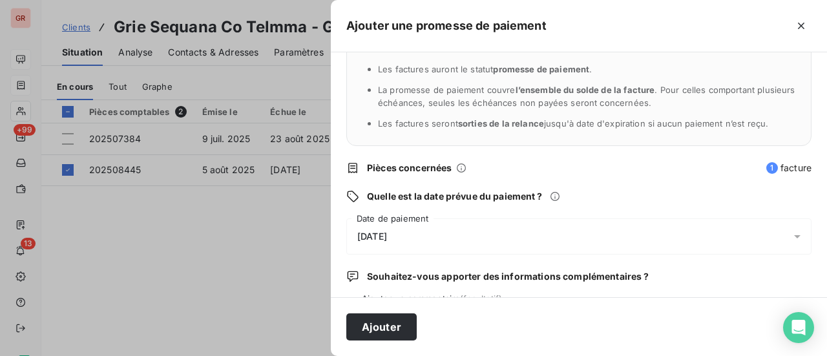
scroll to position [135, 0]
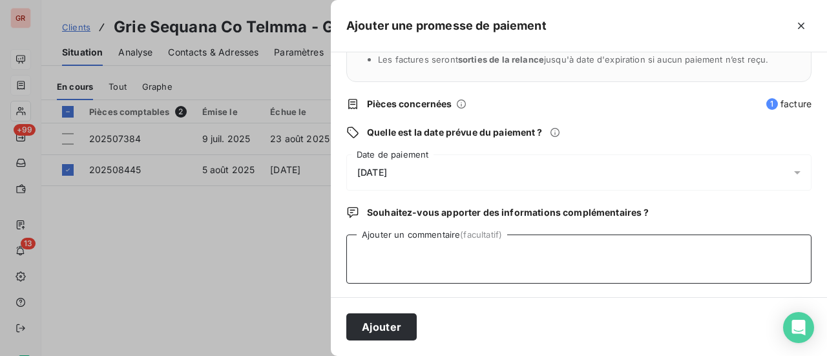
click at [372, 238] on textarea "Ajouter un commentaire (facultatif)" at bounding box center [578, 259] width 465 height 49
click at [403, 253] on textarea "Avis de virment du 20/0/25" at bounding box center [578, 259] width 465 height 49
type textarea "Avis de virement du 20/0/25"
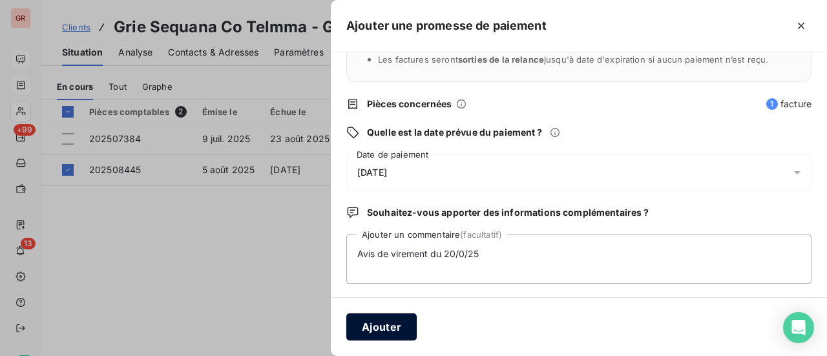
click at [388, 320] on button "Ajouter" at bounding box center [381, 326] width 70 height 27
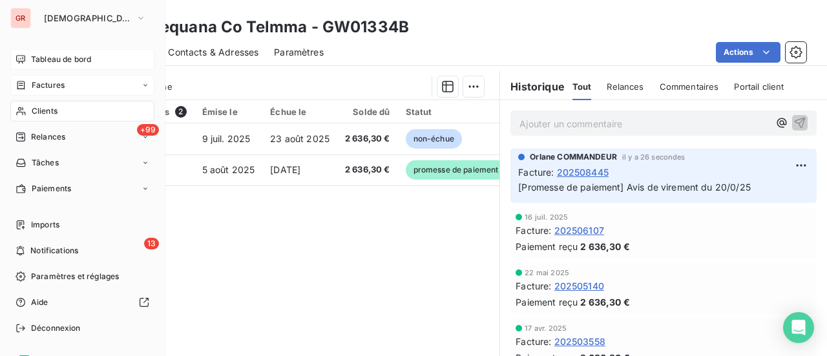
click at [47, 108] on span "Clients" at bounding box center [45, 111] width 26 height 12
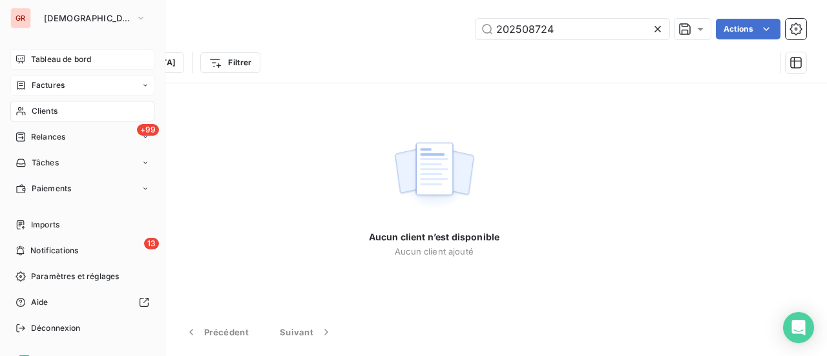
drag, startPoint x: 47, startPoint y: 89, endPoint x: 54, endPoint y: 88, distance: 7.8
click at [47, 88] on span "Factures" at bounding box center [48, 85] width 33 height 12
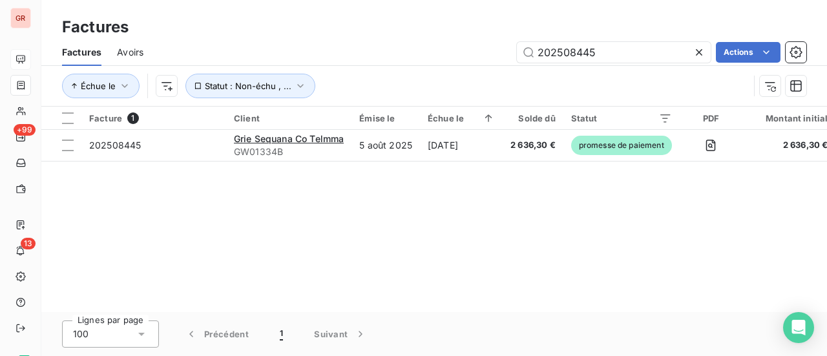
drag, startPoint x: 628, startPoint y: 55, endPoint x: 348, endPoint y: 61, distance: 279.9
click at [353, 61] on div "202508445 Actions" at bounding box center [482, 52] width 647 height 21
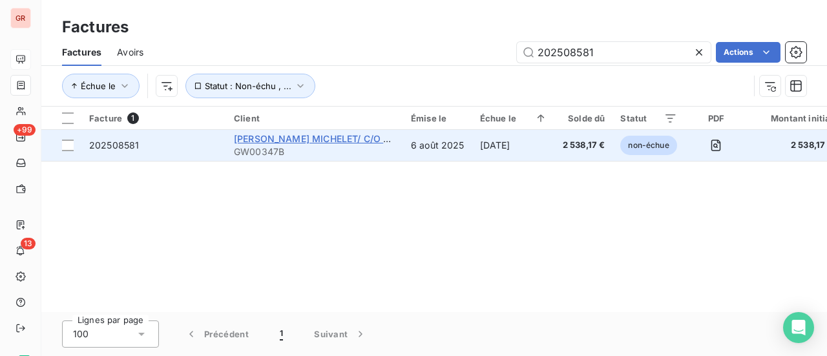
type input "202508581"
click at [313, 140] on span "[PERSON_NAME] MICHELET/ C/O TELMMA" at bounding box center [328, 138] width 189 height 11
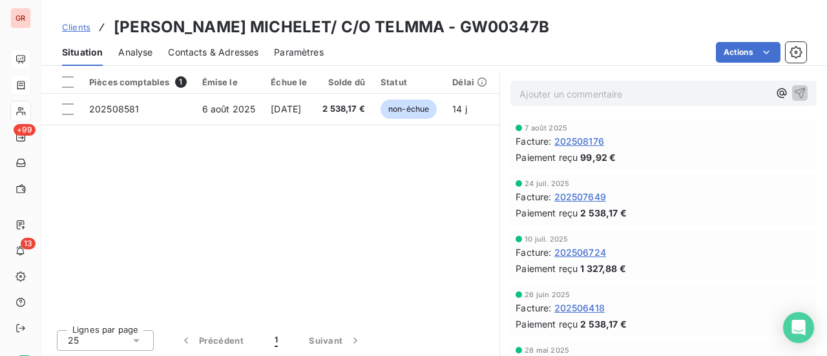
scroll to position [353, 0]
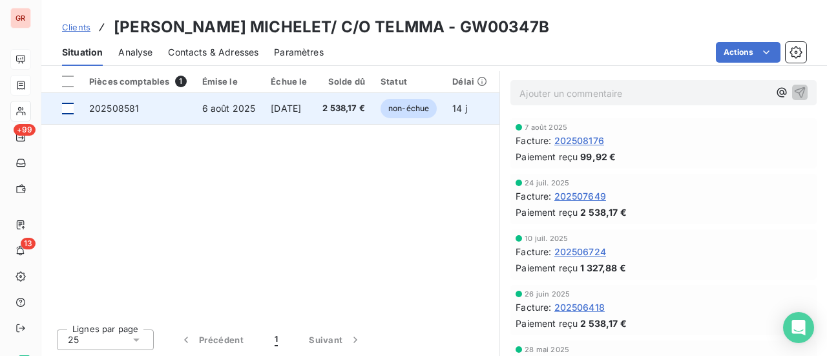
click at [70, 109] on div at bounding box center [68, 109] width 12 height 12
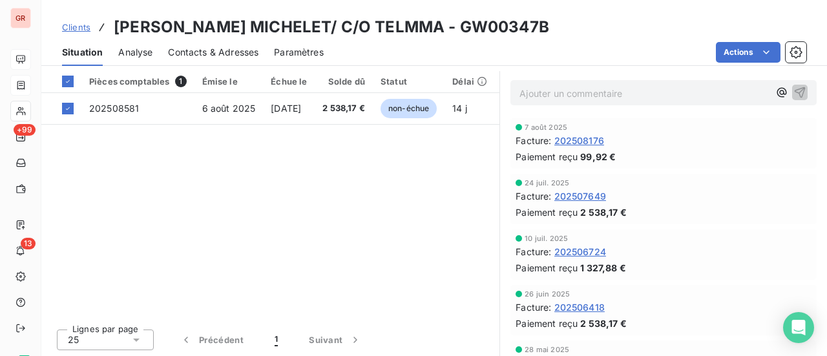
scroll to position [224, 0]
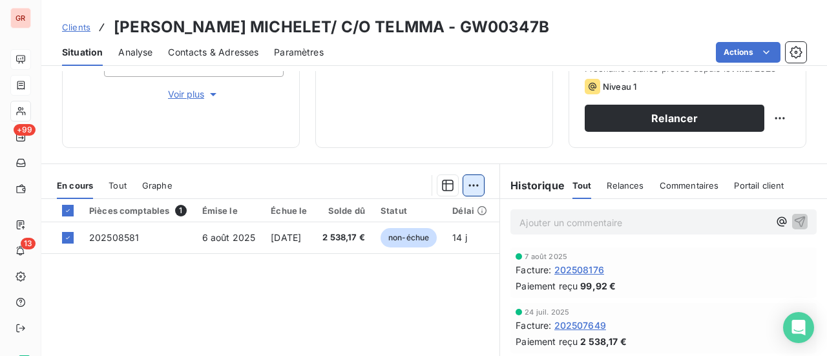
click at [469, 183] on html "GR +99 13 Clients GRIE CARRE MICHELET/ C/O TELMMA - GW00347B Situation Analyse …" at bounding box center [413, 178] width 827 height 356
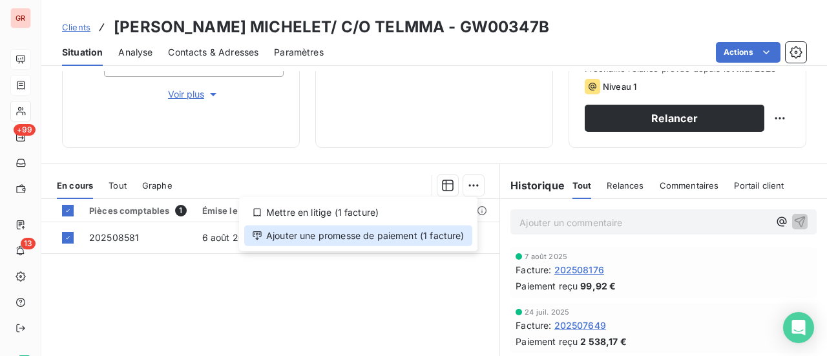
click at [404, 236] on div "Ajouter une promesse de paiement (1 facture)" at bounding box center [358, 236] width 228 height 21
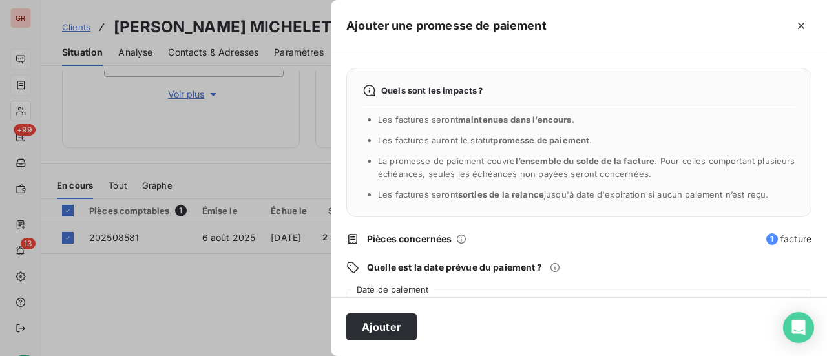
click at [434, 285] on div "Quels sont les impacts ? Les factures seront maintenues dans l’encours . Les fa…" at bounding box center [579, 174] width 496 height 245
click at [485, 313] on div "Ajouter" at bounding box center [579, 326] width 496 height 59
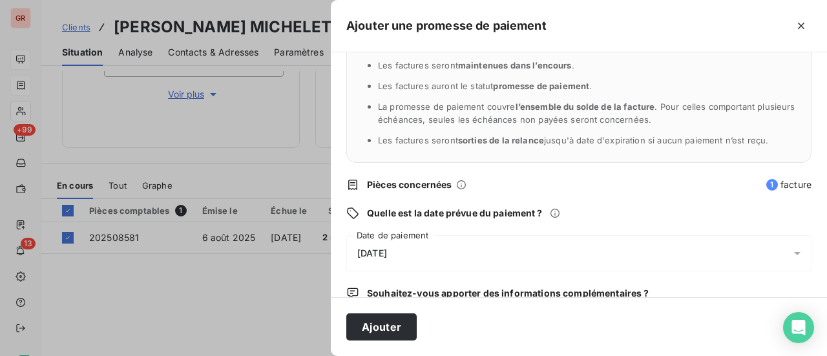
scroll to position [135, 0]
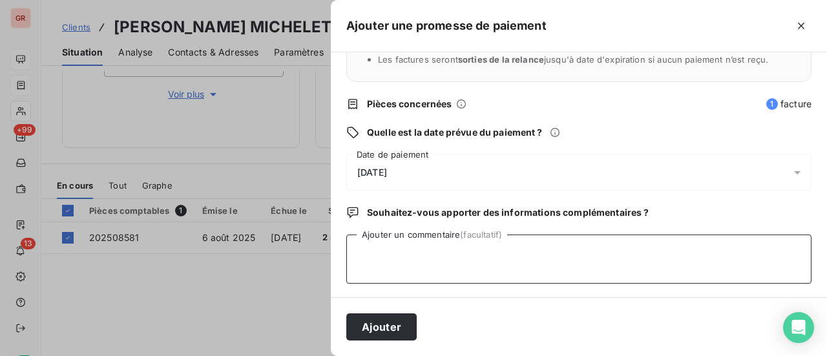
click at [381, 251] on textarea "Ajouter un commentaire (facultatif)" at bounding box center [578, 259] width 465 height 49
type textarea "Avis de virement du [DATE]"
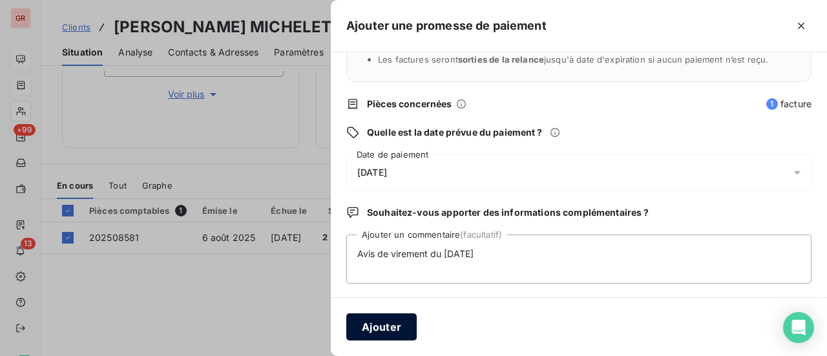
click at [409, 335] on button "Ajouter" at bounding box center [381, 326] width 70 height 27
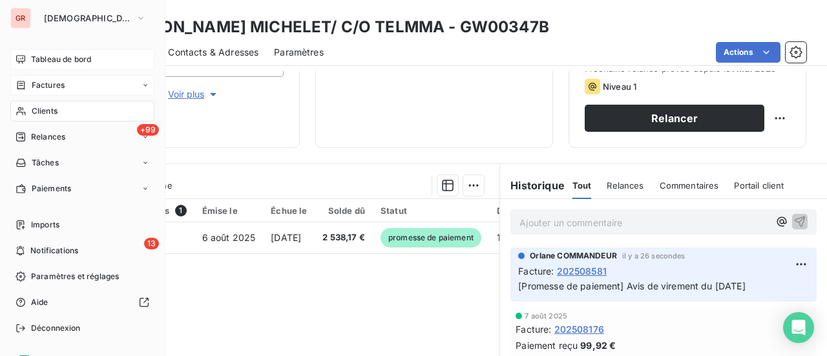
click at [53, 81] on span "Factures" at bounding box center [48, 85] width 33 height 12
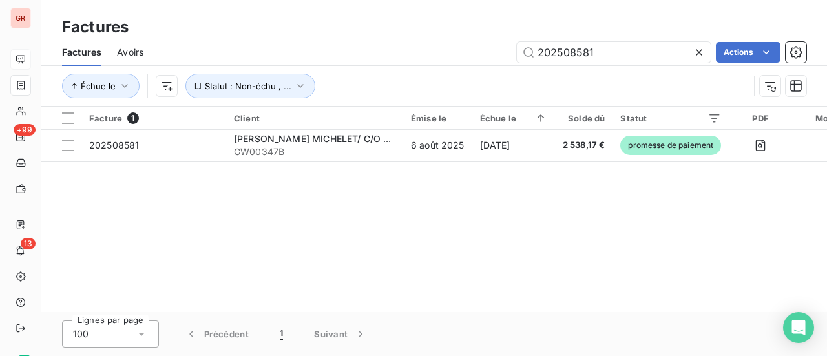
drag, startPoint x: 425, startPoint y: 60, endPoint x: 7, endPoint y: 103, distance: 419.6
click at [200, 82] on div "Factures Avoirs 202508581 Actions Échue le Statut : Non-échu , ..." at bounding box center [434, 72] width 786 height 67
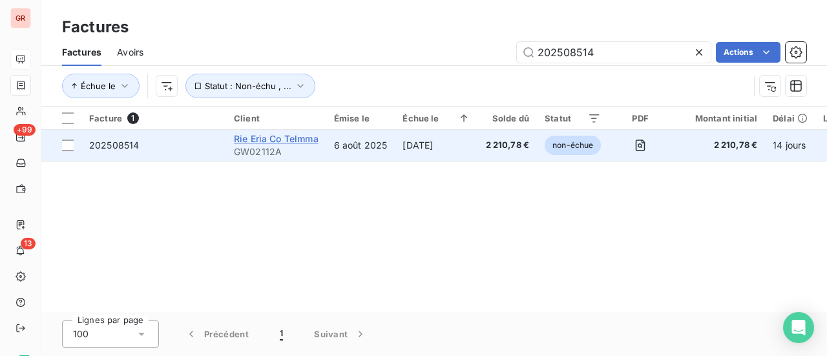
type input "202508514"
click at [302, 142] on span "Rie Eria Co Telmma" at bounding box center [276, 138] width 85 height 11
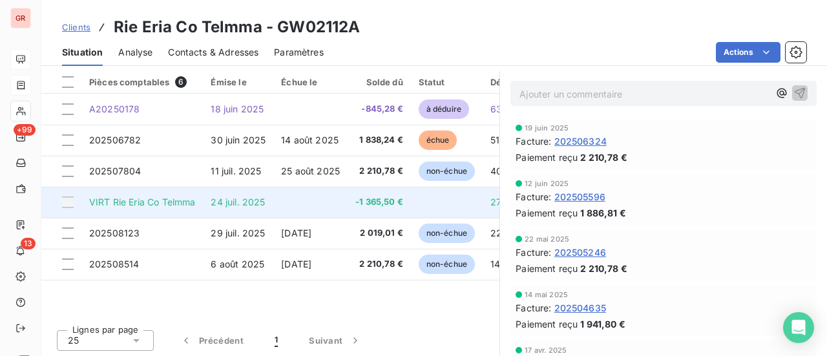
scroll to position [353, 0]
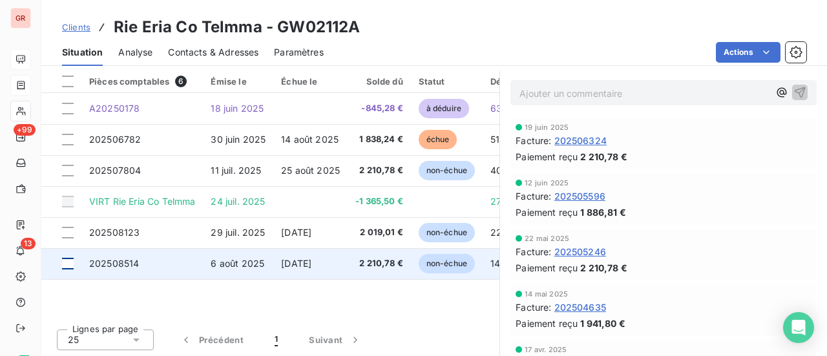
click at [71, 267] on div at bounding box center [68, 264] width 12 height 12
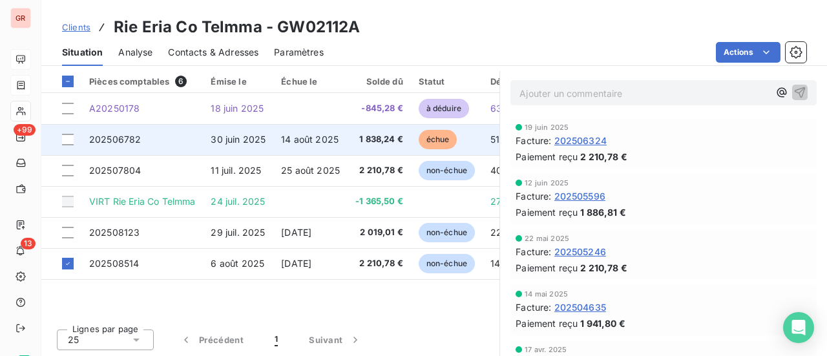
scroll to position [224, 0]
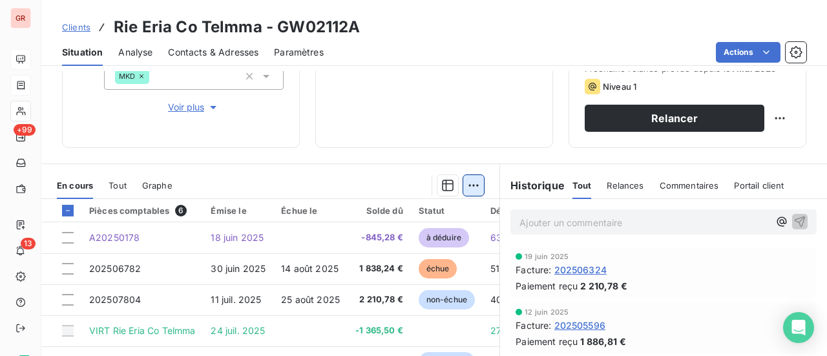
click at [467, 182] on html "GR +99 13 Clients Rie Eria Co Telmma - GW02112A Situation Analyse Contacts & Ad…" at bounding box center [413, 178] width 827 height 356
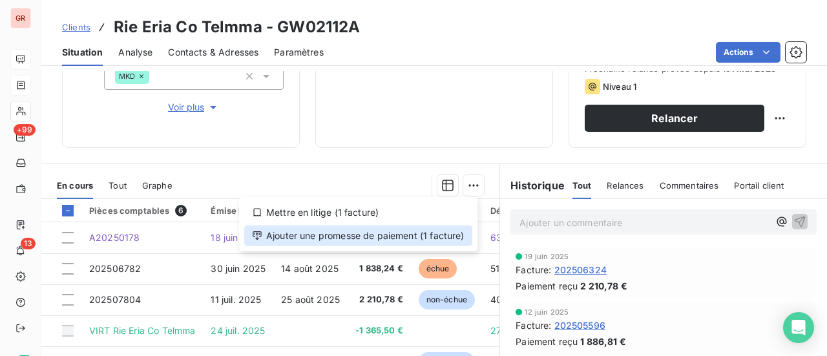
click at [297, 238] on div "Ajouter une promesse de paiement (1 facture)" at bounding box center [358, 236] width 228 height 21
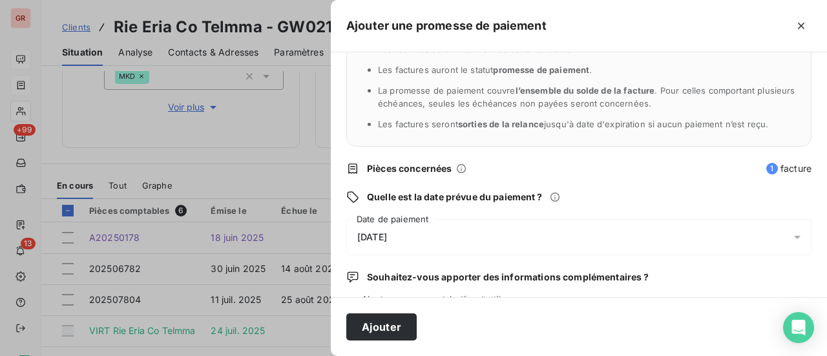
scroll to position [135, 0]
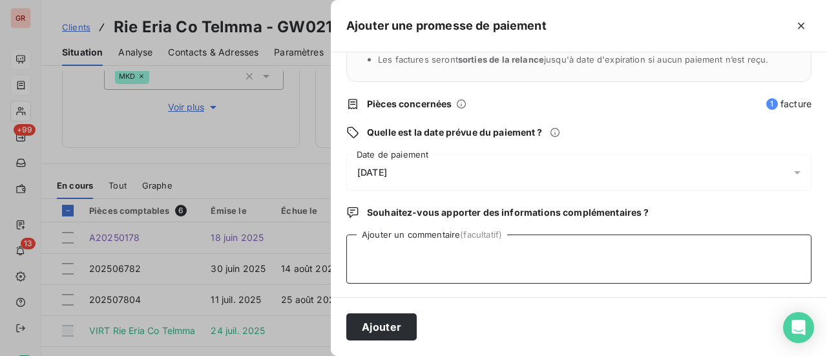
click at [418, 243] on textarea "Ajouter un commentaire (facultatif)" at bounding box center [578, 259] width 465 height 49
type textarea "avis de virement du [DATE]"
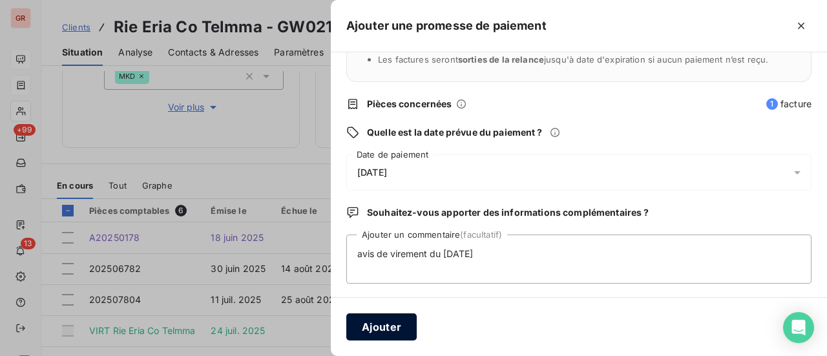
click at [384, 331] on button "Ajouter" at bounding box center [381, 326] width 70 height 27
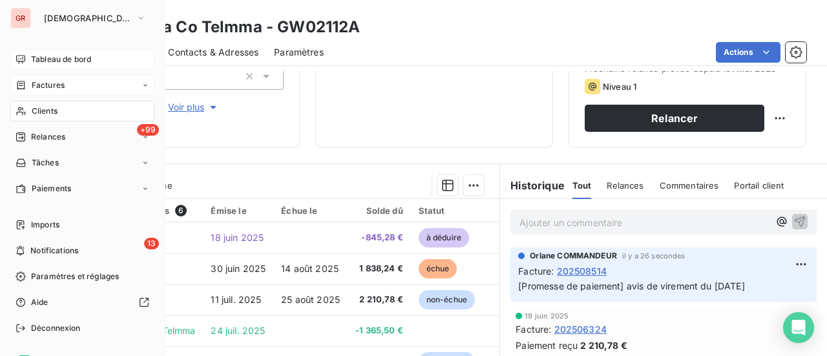
click at [58, 86] on span "Factures" at bounding box center [48, 85] width 33 height 12
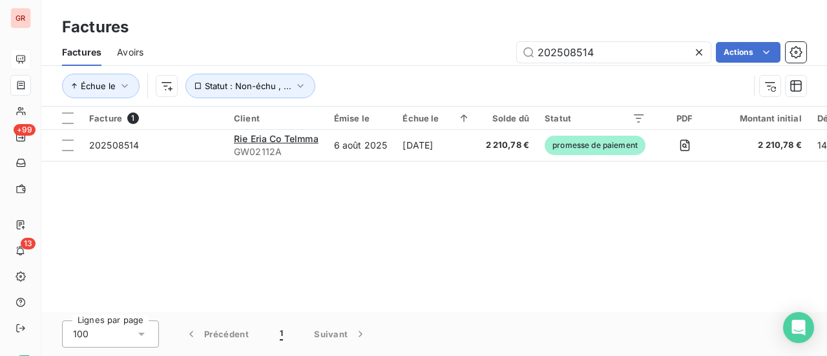
drag, startPoint x: 591, startPoint y: 48, endPoint x: 320, endPoint y: 67, distance: 271.4
click at [328, 66] on div "Factures Avoirs 202508514 Actions Échue le Statut : Non-échu , ..." at bounding box center [434, 72] width 786 height 67
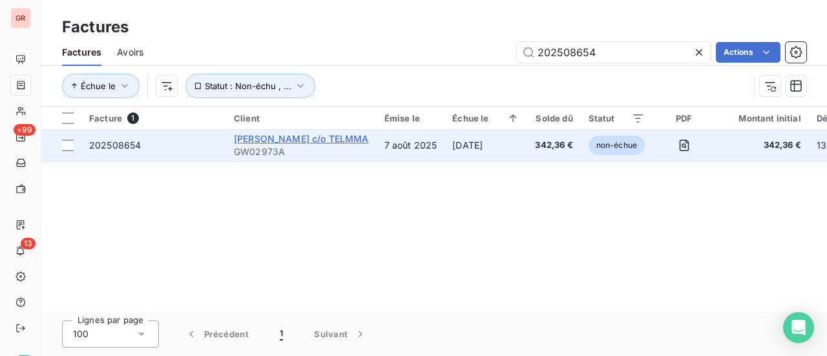
type input "202508654"
click at [285, 136] on span "[PERSON_NAME] c/o TELMMA" at bounding box center [301, 138] width 135 height 11
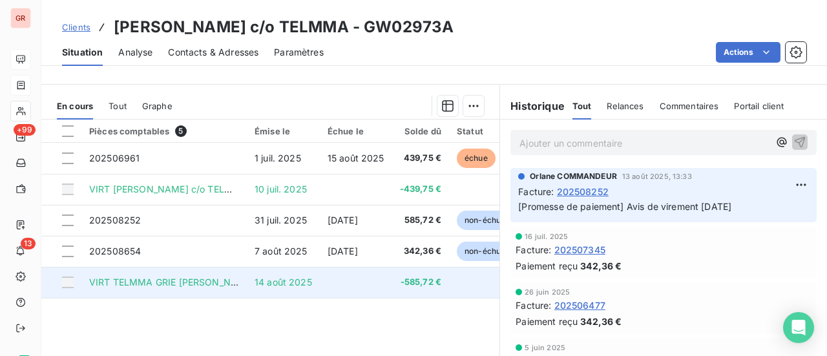
scroll to position [323, 0]
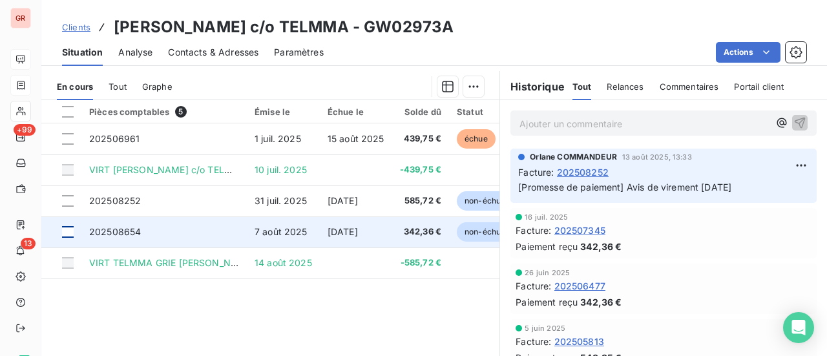
click at [68, 231] on div at bounding box center [68, 232] width 12 height 12
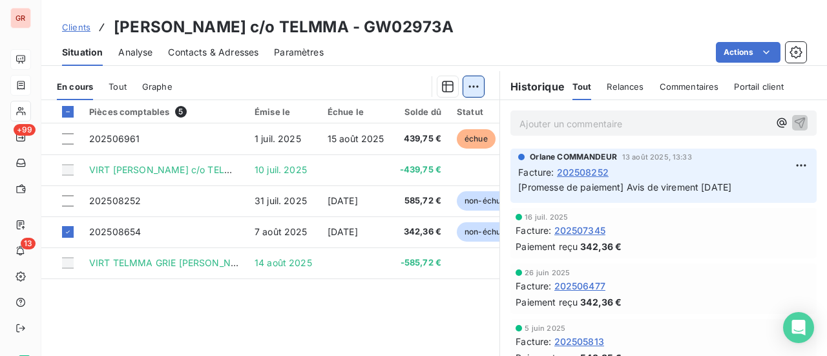
click at [472, 81] on html "GR +99 13 Clients [PERSON_NAME] c/o TELMMA - GW02973A Situation Analyse Contact…" at bounding box center [413, 178] width 827 height 356
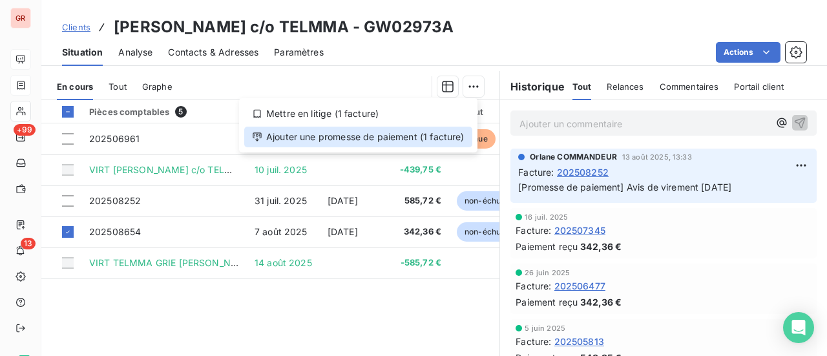
click at [370, 140] on div "Ajouter une promesse de paiement (1 facture)" at bounding box center [358, 137] width 228 height 21
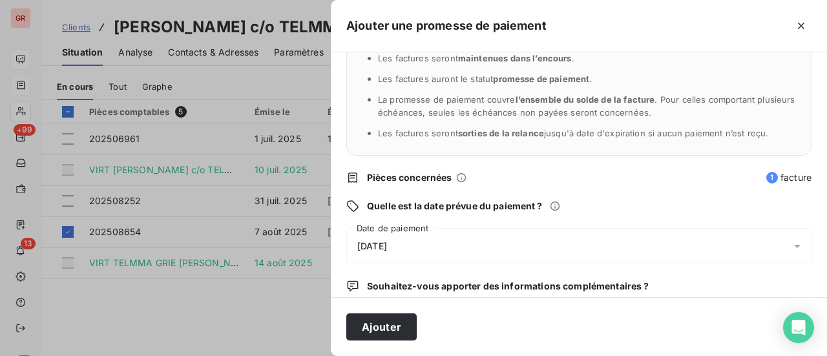
scroll to position [135, 0]
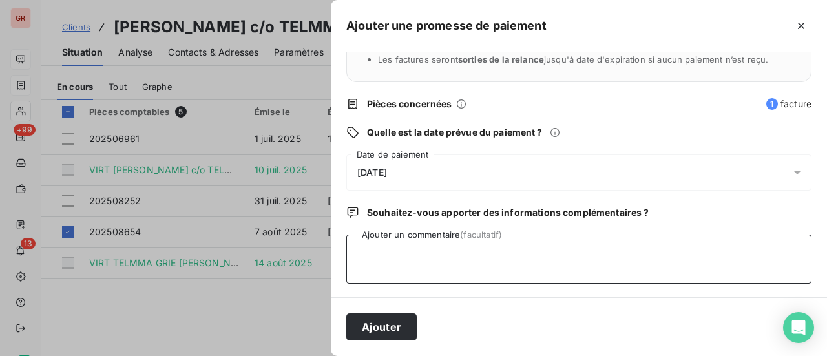
click at [383, 235] on textarea "Ajouter un commentaire (facultatif)" at bounding box center [578, 259] width 465 height 49
type textarea "avis de virement du [DATE]"
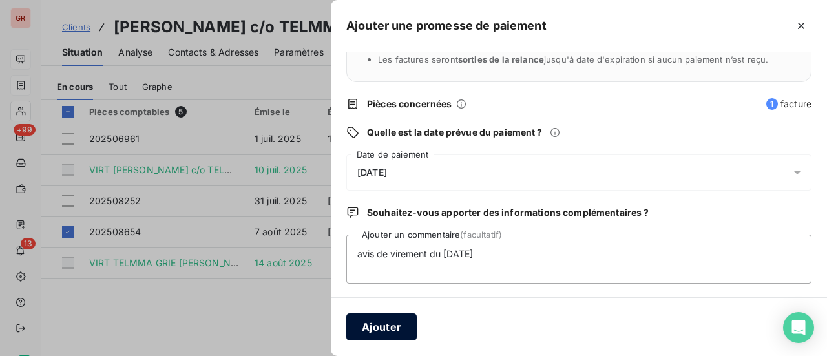
click at [394, 331] on button "Ajouter" at bounding box center [381, 326] width 70 height 27
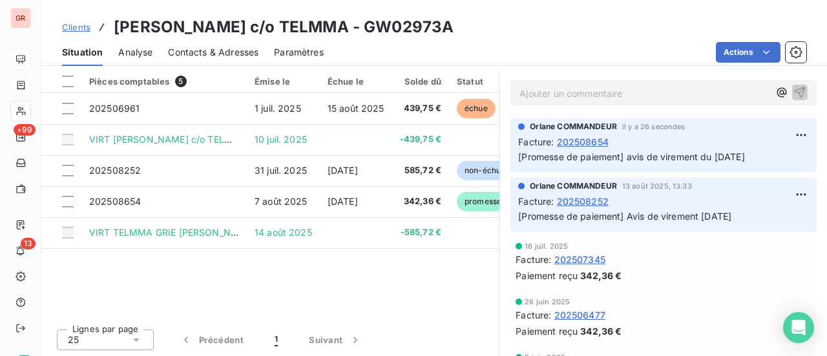
scroll to position [289, 0]
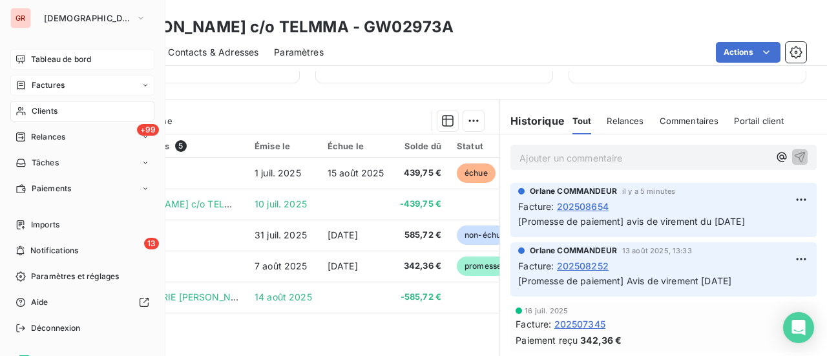
click at [52, 85] on span "Factures" at bounding box center [48, 85] width 33 height 12
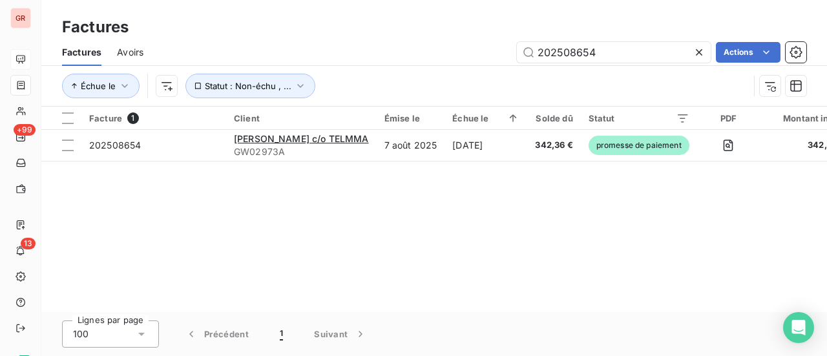
drag, startPoint x: 613, startPoint y: 56, endPoint x: 320, endPoint y: 69, distance: 292.3
click at [336, 59] on div "202508654 Actions" at bounding box center [482, 52] width 647 height 21
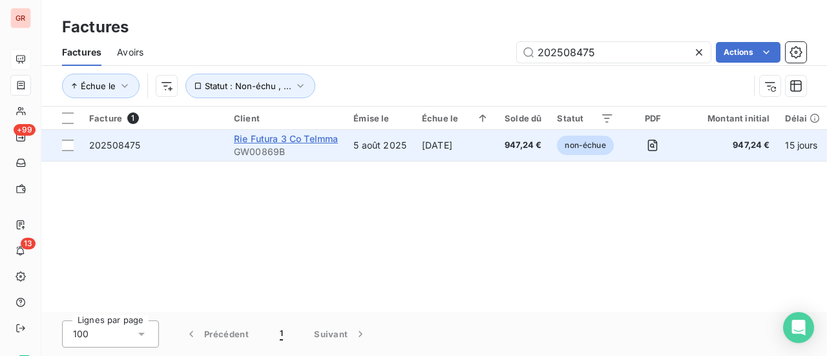
type input "202508475"
click at [301, 141] on span "Rie Futura 3 Co Telmma" at bounding box center [286, 138] width 104 height 11
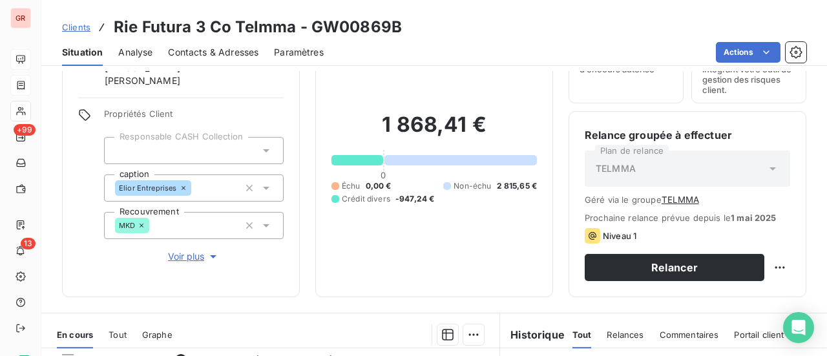
scroll to position [258, 0]
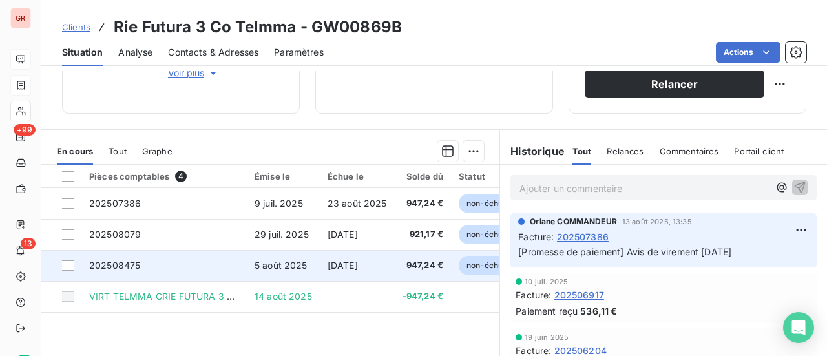
click at [74, 268] on td at bounding box center [61, 265] width 40 height 31
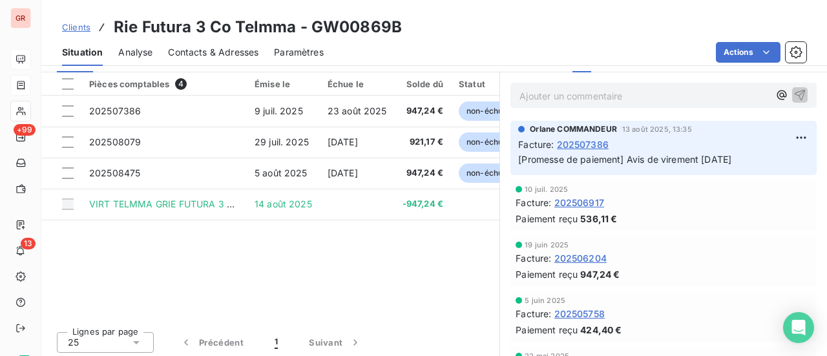
scroll to position [353, 0]
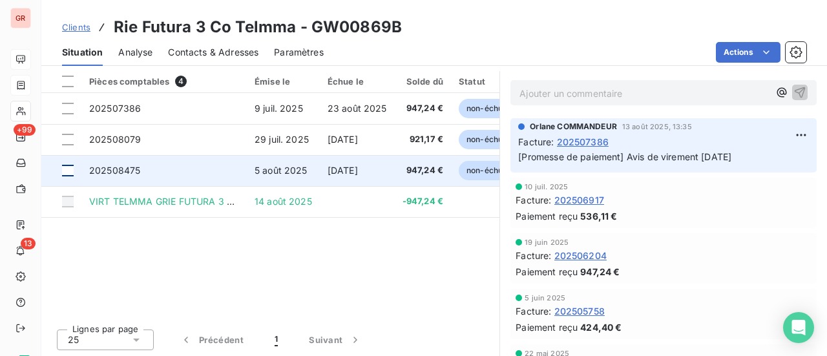
click at [72, 171] on div at bounding box center [68, 171] width 12 height 12
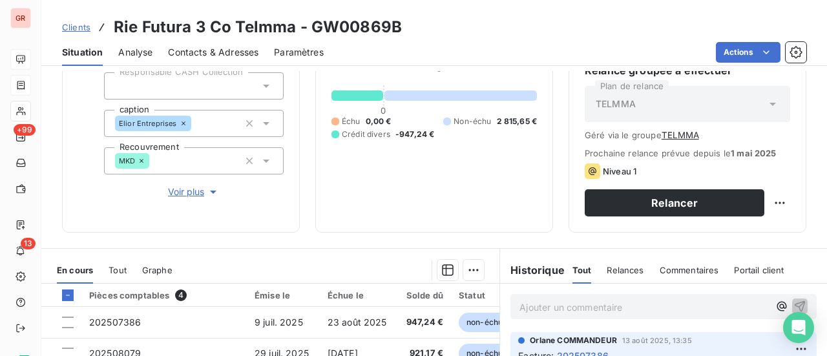
scroll to position [160, 0]
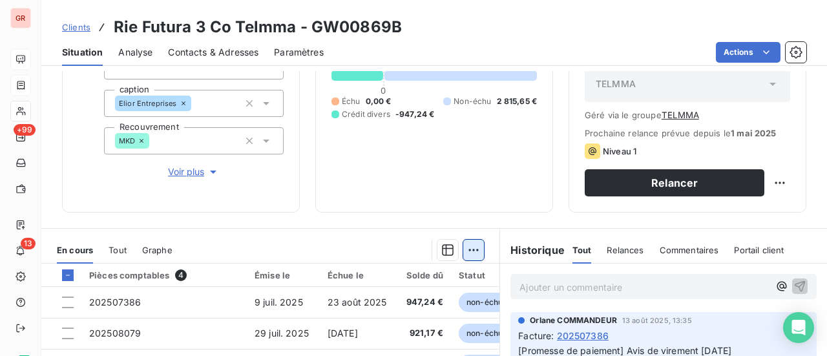
click at [468, 249] on html "GR +99 13 Clients Rie Futura 3 Co Telmma - GW00869B Situation Analyse Contacts …" at bounding box center [413, 178] width 827 height 356
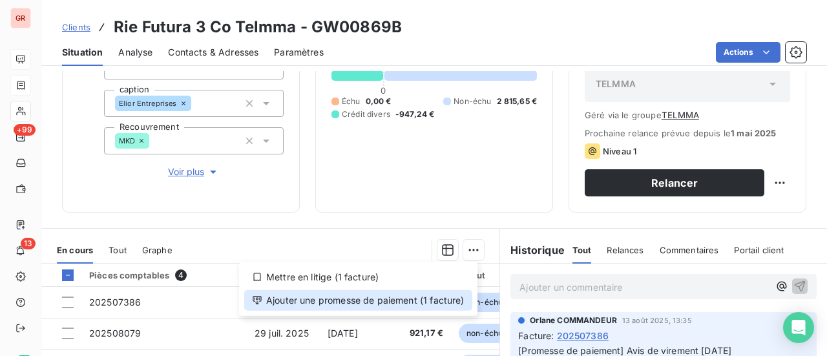
click at [355, 302] on div "Ajouter une promesse de paiement (1 facture)" at bounding box center [358, 300] width 228 height 21
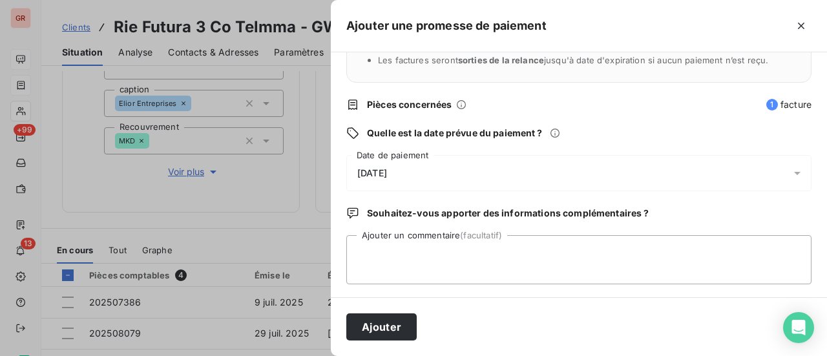
scroll to position [135, 0]
click at [441, 173] on div "[DATE]" at bounding box center [578, 172] width 465 height 36
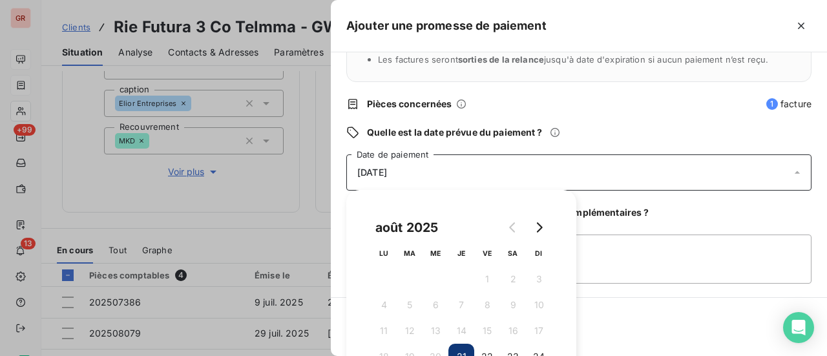
click at [497, 170] on div "[DATE]" at bounding box center [578, 172] width 465 height 36
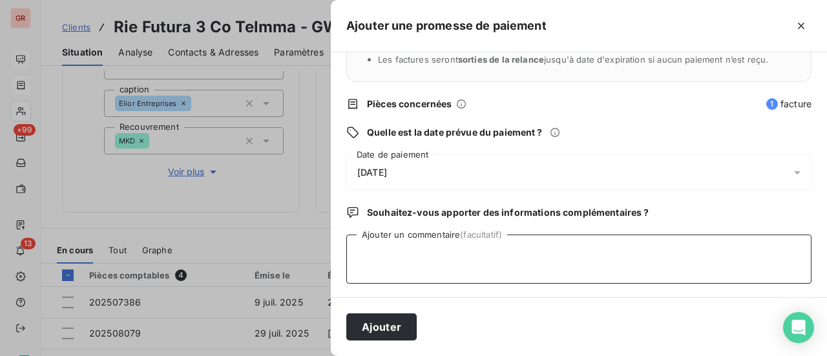
click at [386, 253] on textarea "Ajouter un commentaire (facultatif)" at bounding box center [578, 259] width 465 height 49
type textarea "Avis de virement du [DATE]"
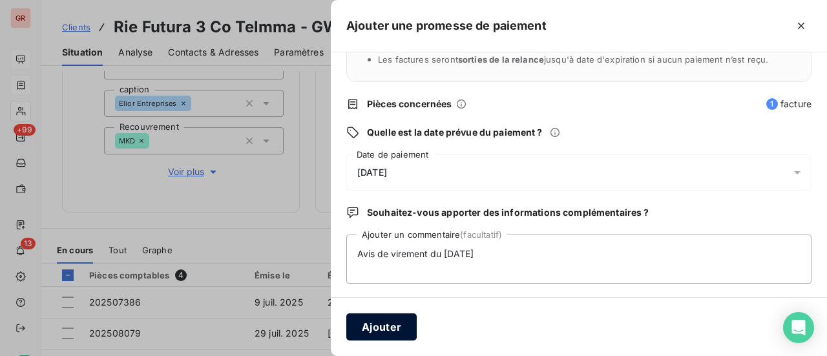
click at [395, 333] on button "Ajouter" at bounding box center [381, 326] width 70 height 27
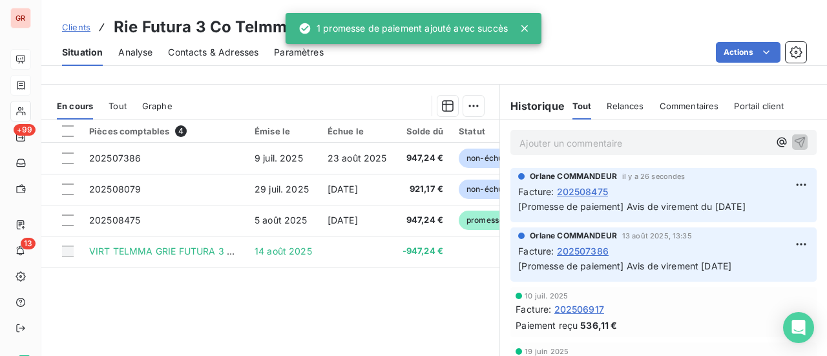
scroll to position [353, 0]
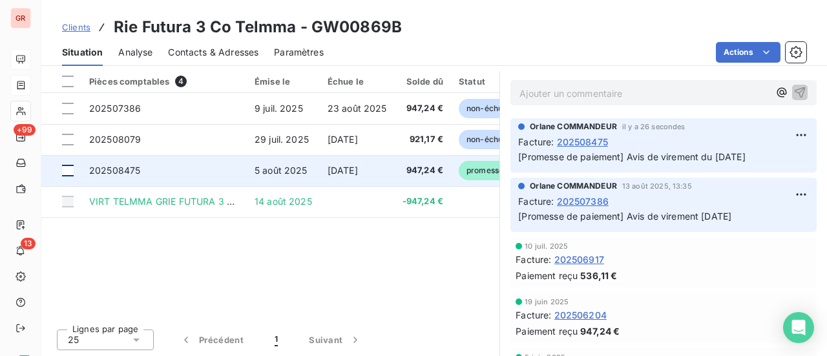
click at [73, 170] on div at bounding box center [68, 171] width 12 height 12
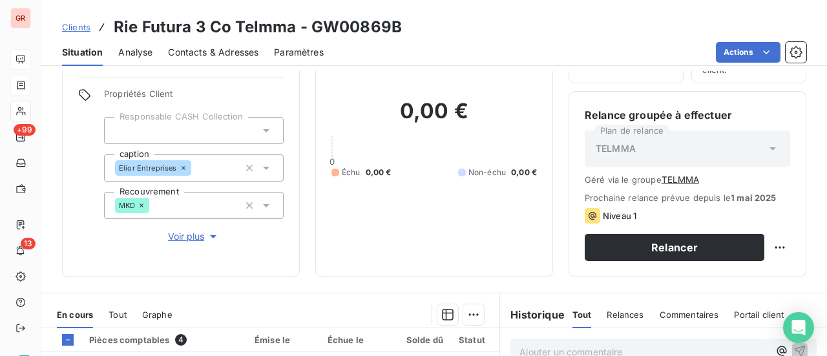
scroll to position [160, 0]
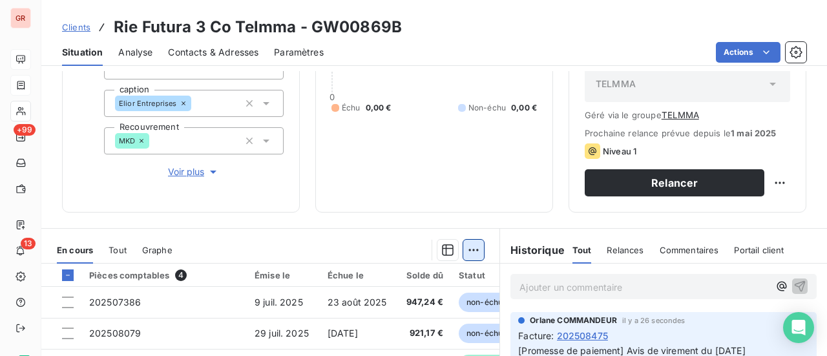
click at [470, 245] on html "GR +99 13 Clients Rie Futura 3 Co Telmma - GW00869B Situation Analyse Contacts …" at bounding box center [413, 178] width 827 height 356
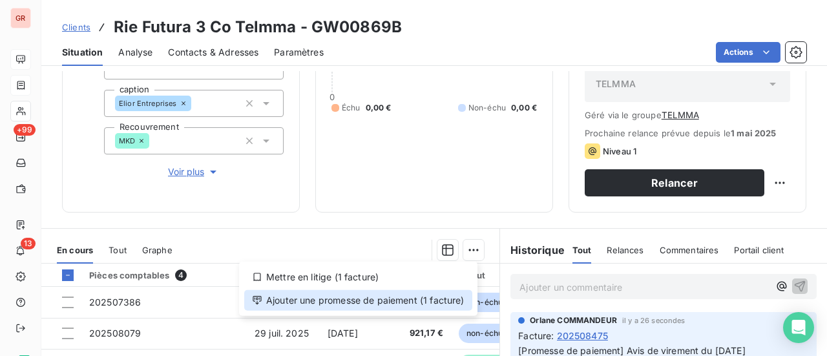
click at [386, 300] on div "Ajouter une promesse de paiement (1 facture)" at bounding box center [358, 300] width 228 height 21
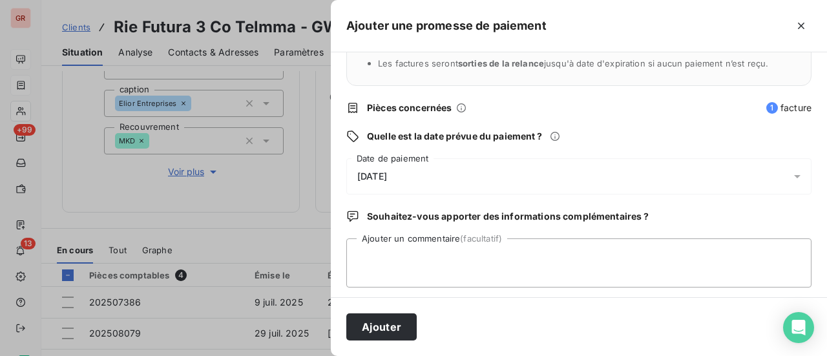
scroll to position [135, 0]
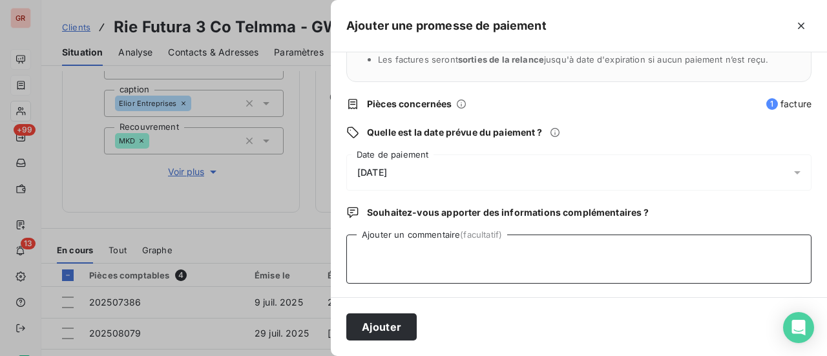
click at [392, 243] on textarea "Ajouter un commentaire (facultatif)" at bounding box center [578, 259] width 465 height 49
type textarea "Avis de virement du [DATE]"
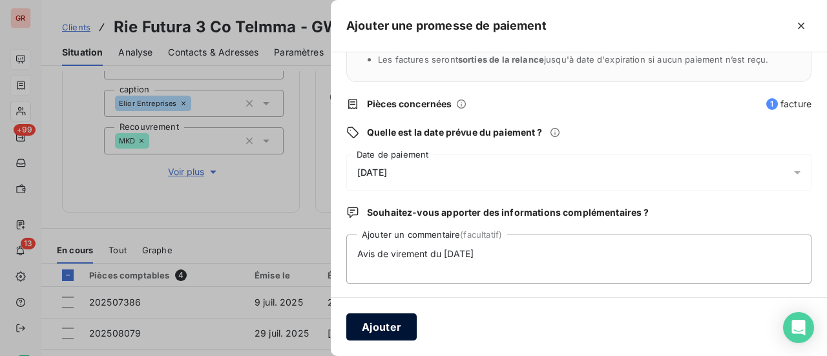
click at [396, 326] on button "Ajouter" at bounding box center [381, 326] width 70 height 27
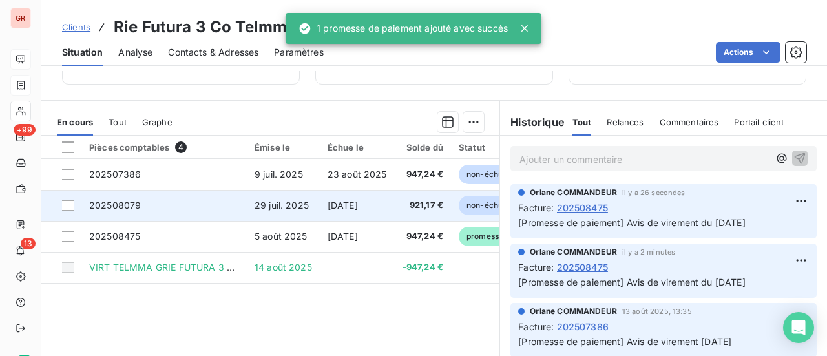
scroll to position [289, 0]
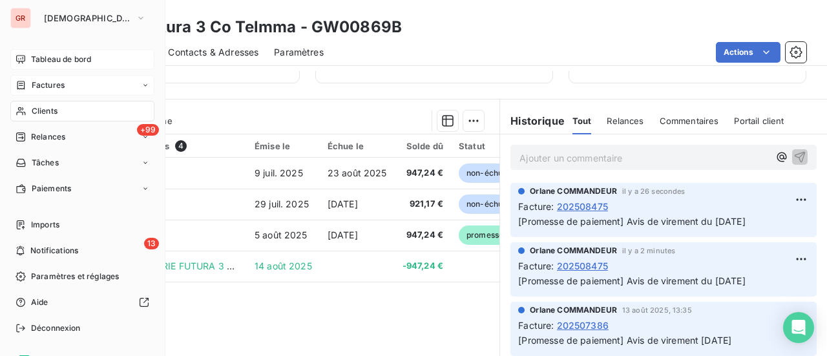
click at [61, 86] on span "Factures" at bounding box center [48, 85] width 33 height 12
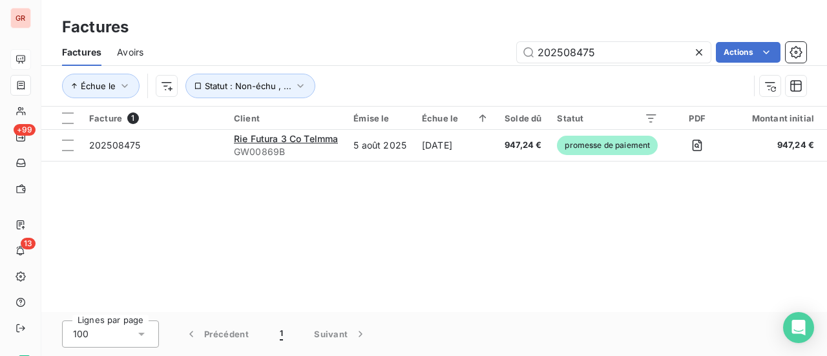
drag, startPoint x: 651, startPoint y: 63, endPoint x: 450, endPoint y: 69, distance: 201.7
click at [450, 69] on div "Factures Avoirs 202508475 Actions Échue le Statut : Non-échu , ..." at bounding box center [434, 72] width 786 height 67
click at [598, 61] on input "202508475" at bounding box center [614, 52] width 194 height 21
drag, startPoint x: 604, startPoint y: 55, endPoint x: 489, endPoint y: 59, distance: 114.4
click at [499, 59] on div "202508475 Actions" at bounding box center [482, 52] width 647 height 21
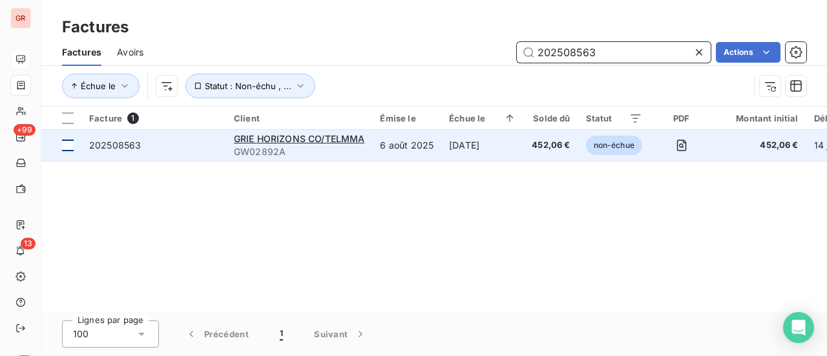
type input "202508563"
click at [66, 145] on div at bounding box center [68, 146] width 12 height 12
click at [68, 148] on icon at bounding box center [68, 146] width 8 height 8
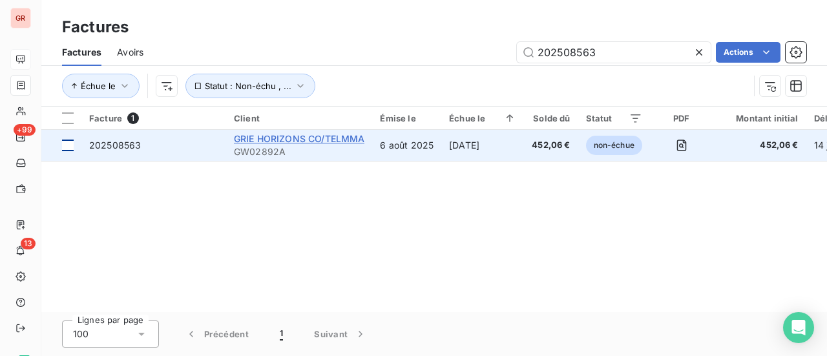
click at [337, 139] on span "GRIE HORIZONS CO/TELMMA" at bounding box center [299, 138] width 131 height 11
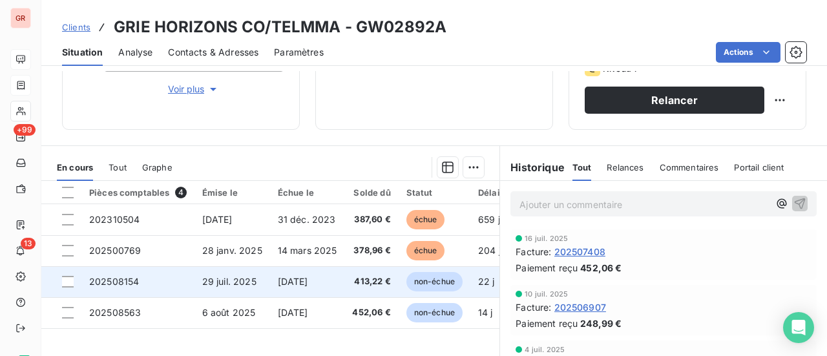
scroll to position [323, 0]
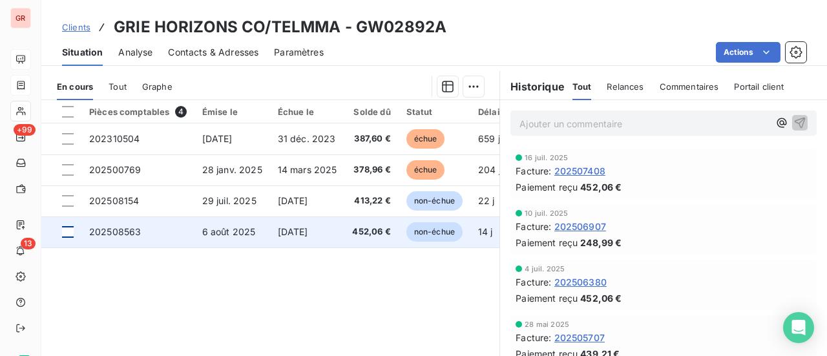
click at [71, 236] on div at bounding box center [68, 232] width 12 height 12
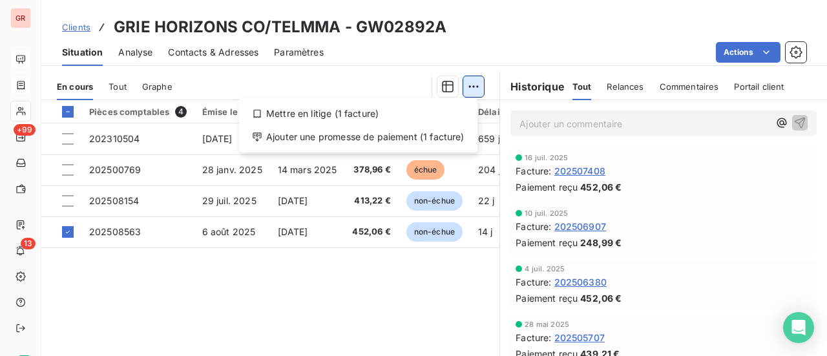
click at [468, 83] on html "GR +99 13 Clients GRIE HORIZONS CO/TELMMA - GW02892A Situation Analyse Contacts…" at bounding box center [413, 178] width 827 height 356
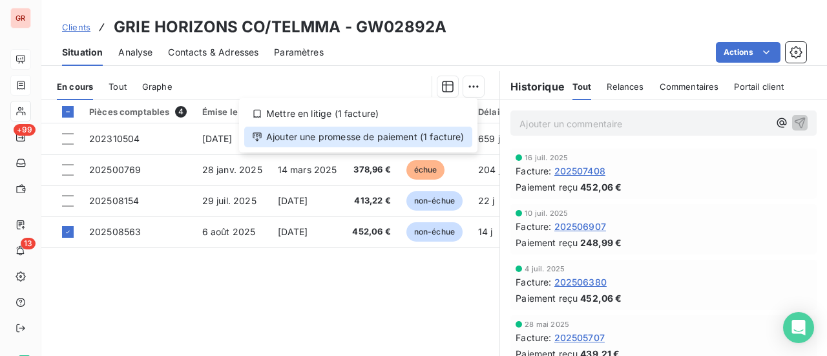
click at [370, 135] on div "Ajouter une promesse de paiement (1 facture)" at bounding box center [358, 137] width 228 height 21
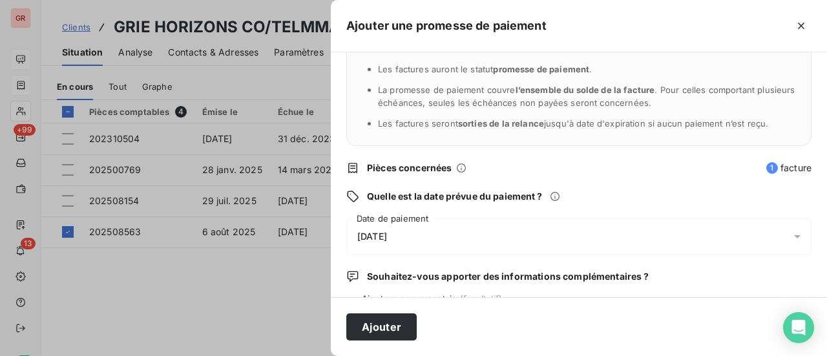
scroll to position [135, 0]
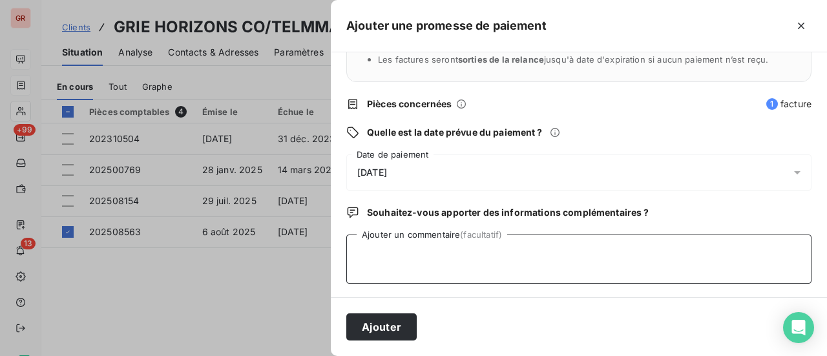
click at [383, 245] on textarea "Ajouter un commentaire (facultatif)" at bounding box center [578, 259] width 465 height 49
type textarea "Avis de virement du [DATE]"
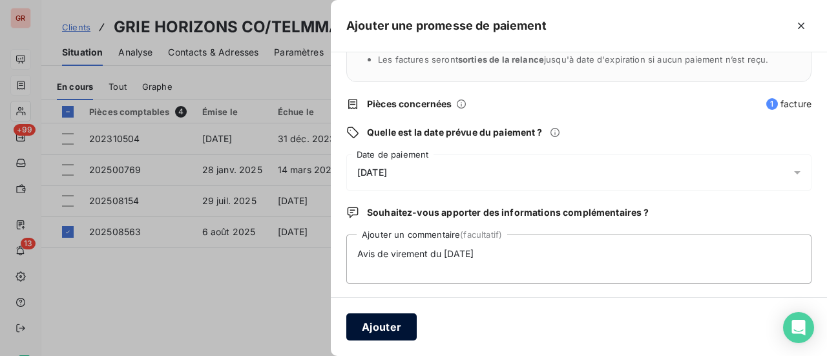
click at [400, 324] on button "Ajouter" at bounding box center [381, 326] width 70 height 27
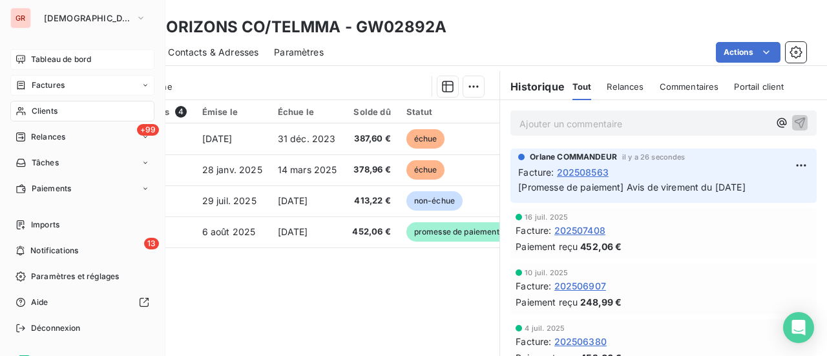
click at [50, 89] on span "Factures" at bounding box center [48, 85] width 33 height 12
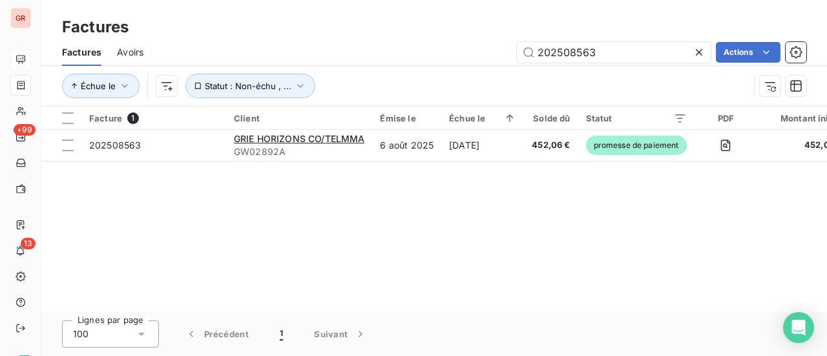
drag, startPoint x: 614, startPoint y: 59, endPoint x: 204, endPoint y: 58, distance: 409.7
click at [220, 58] on div "202508563 Actions" at bounding box center [482, 52] width 647 height 21
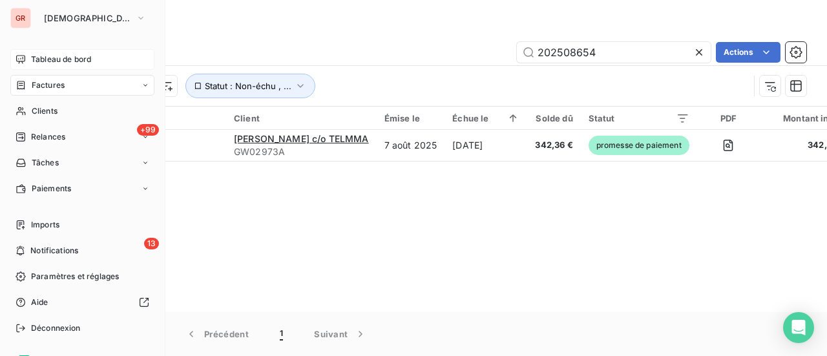
drag, startPoint x: 59, startPoint y: 81, endPoint x: 196, endPoint y: 101, distance: 138.5
click at [59, 81] on span "Factures" at bounding box center [48, 85] width 33 height 12
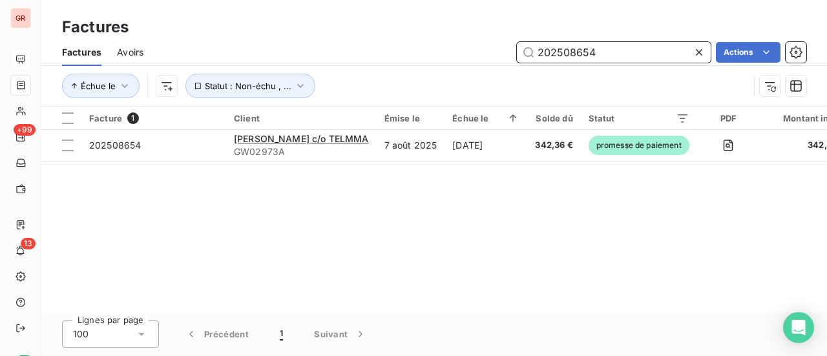
drag, startPoint x: 608, startPoint y: 59, endPoint x: 337, endPoint y: 90, distance: 273.1
click at [389, 76] on div "Factures Avoirs 202508654 Actions Échue le Statut : Non-échu , ..." at bounding box center [434, 72] width 786 height 67
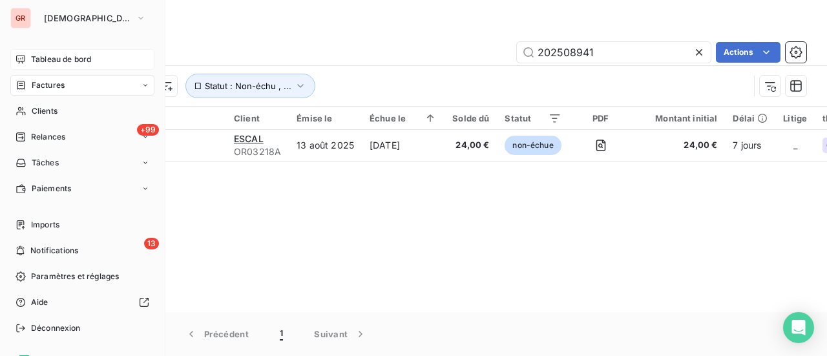
drag, startPoint x: 57, startPoint y: 83, endPoint x: 78, endPoint y: 85, distance: 20.8
click at [57, 83] on span "Factures" at bounding box center [48, 85] width 33 height 12
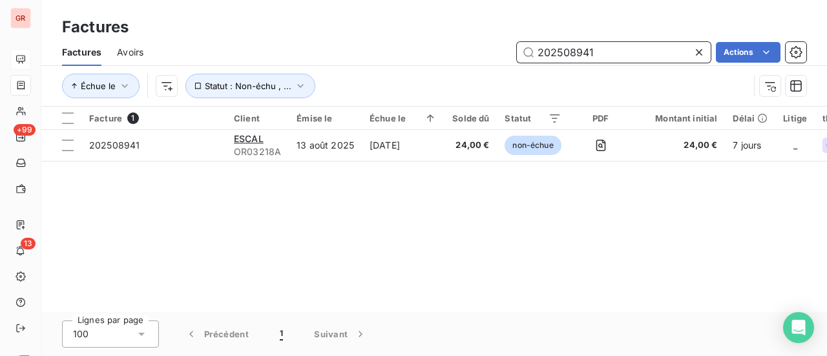
drag, startPoint x: 622, startPoint y: 54, endPoint x: 337, endPoint y: 51, distance: 284.3
click at [393, 43] on div "202508941 Actions" at bounding box center [482, 52] width 647 height 21
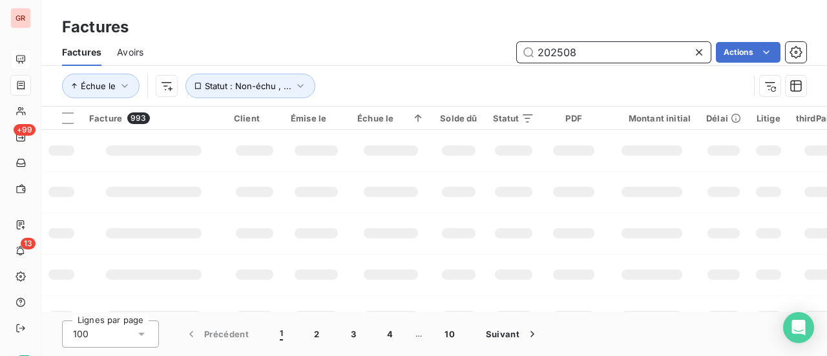
type input "2025080"
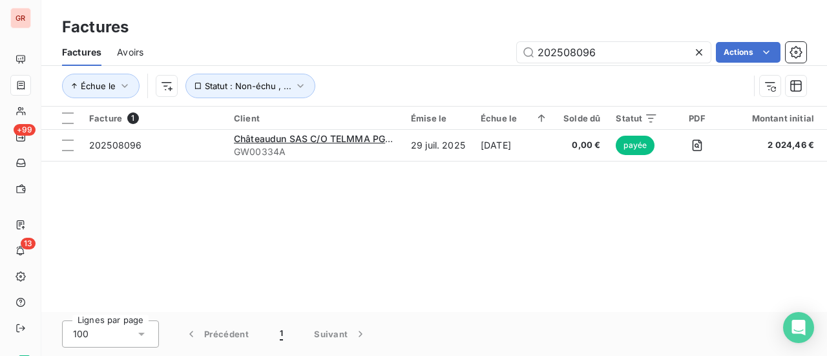
type input "202508096"
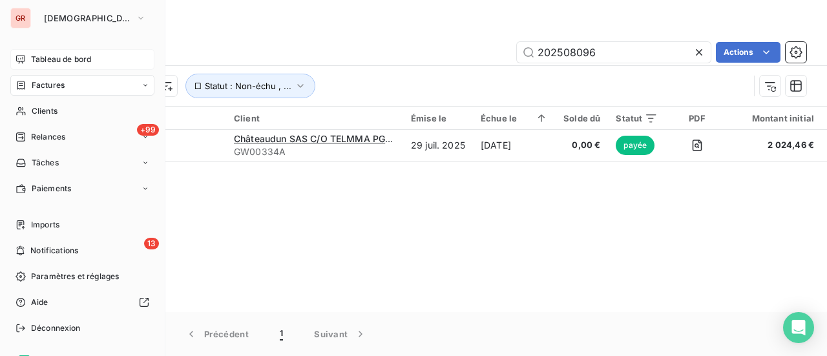
drag, startPoint x: 67, startPoint y: 56, endPoint x: 79, endPoint y: 58, distance: 11.7
click at [67, 56] on span "Tableau de bord" at bounding box center [61, 60] width 60 height 12
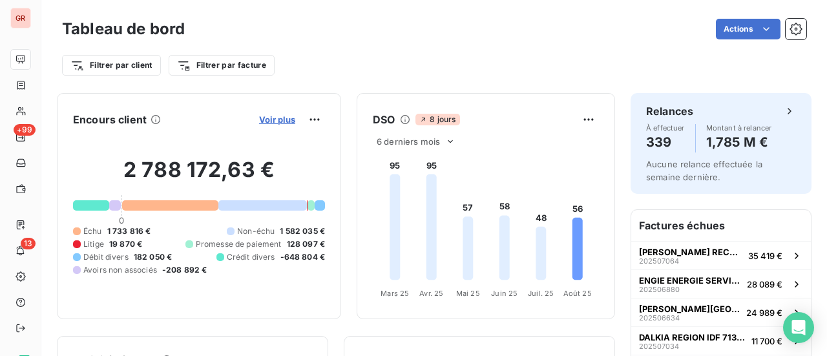
click at [274, 116] on span "Voir plus" at bounding box center [277, 119] width 36 height 10
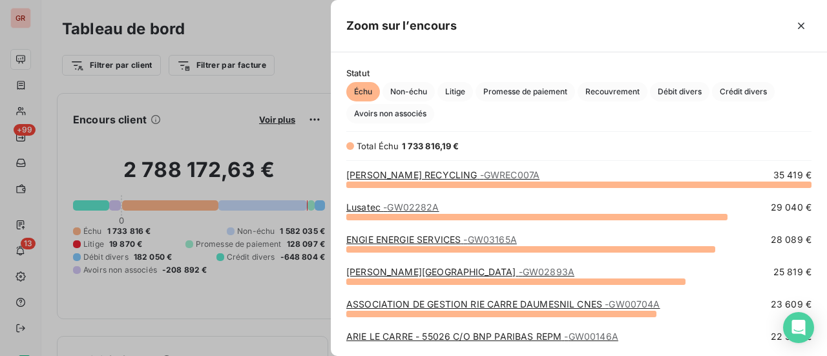
scroll to position [162, 486]
click at [751, 94] on span "Crédit divers" at bounding box center [743, 91] width 63 height 19
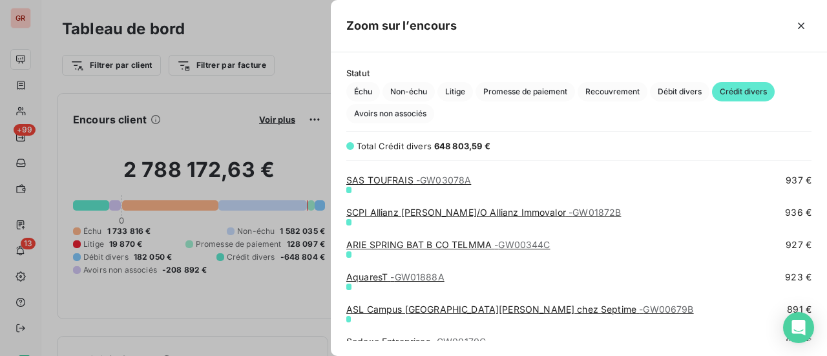
scroll to position [4265, 0]
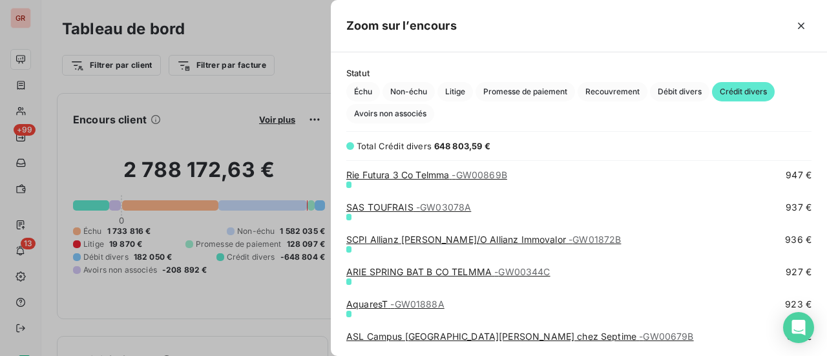
click at [471, 244] on link "SCPI Allianz Pierre C/O Allianz Immovalor - GW01872B" at bounding box center [483, 239] width 275 height 11
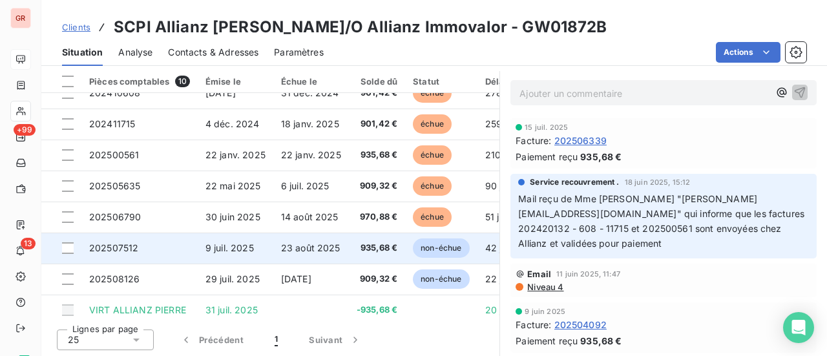
scroll to position [90, 0]
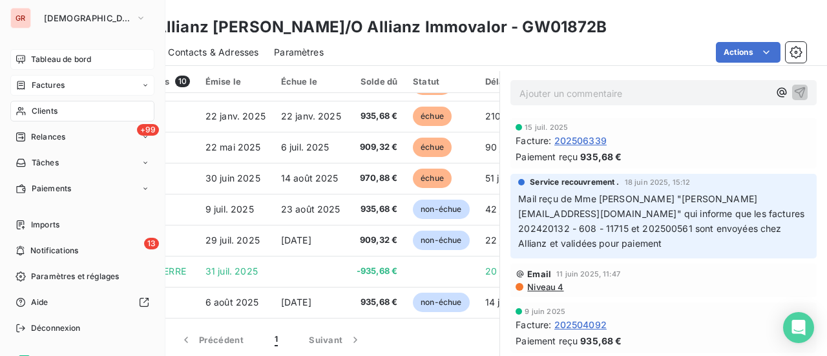
click at [50, 86] on span "Factures" at bounding box center [48, 85] width 33 height 12
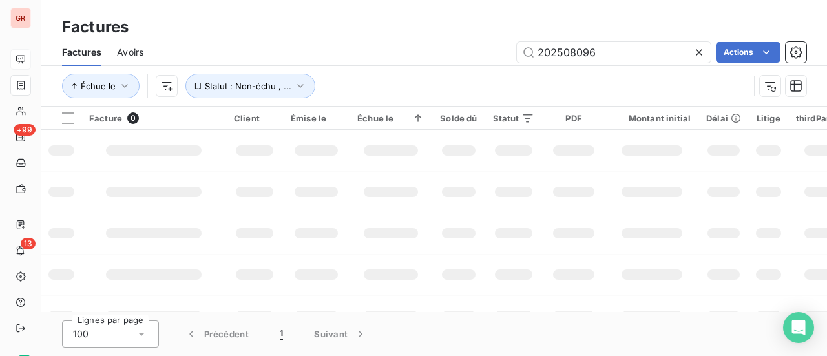
drag, startPoint x: 578, startPoint y: 55, endPoint x: 434, endPoint y: 68, distance: 144.7
click at [476, 63] on div "Factures Avoirs 202508096 Actions" at bounding box center [434, 52] width 786 height 27
type input "gw00337a"
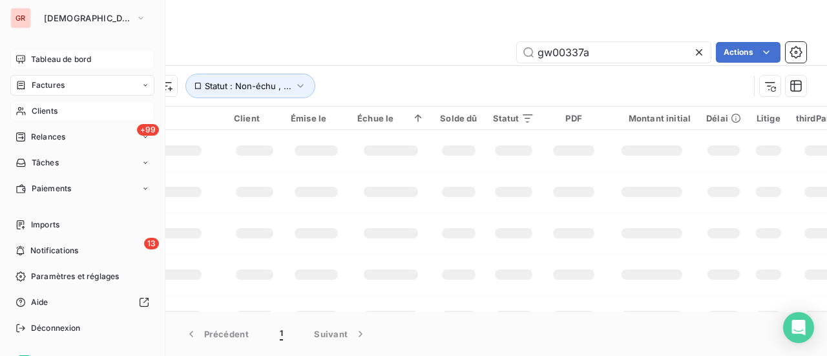
click at [57, 110] on span "Clients" at bounding box center [45, 111] width 26 height 12
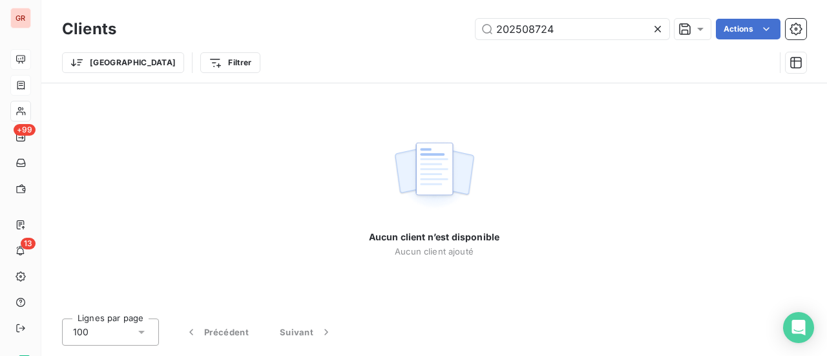
drag, startPoint x: 443, startPoint y: 34, endPoint x: 256, endPoint y: 60, distance: 189.2
click at [292, 51] on div "Clients 202508724 Actions Trier Filtrer" at bounding box center [434, 49] width 744 height 67
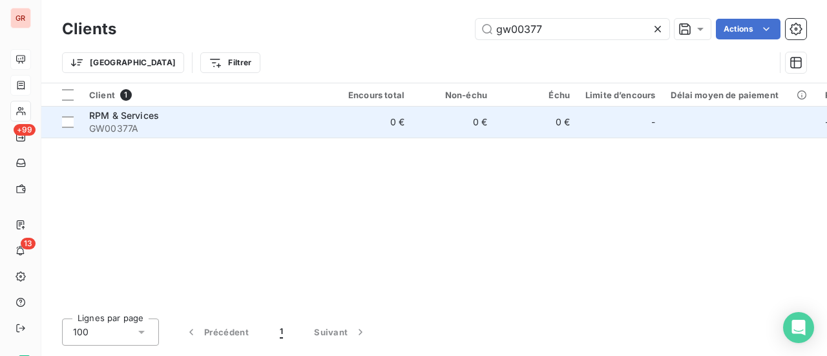
type input "gw00377"
click at [139, 118] on span "RPM & Services" at bounding box center [124, 115] width 70 height 11
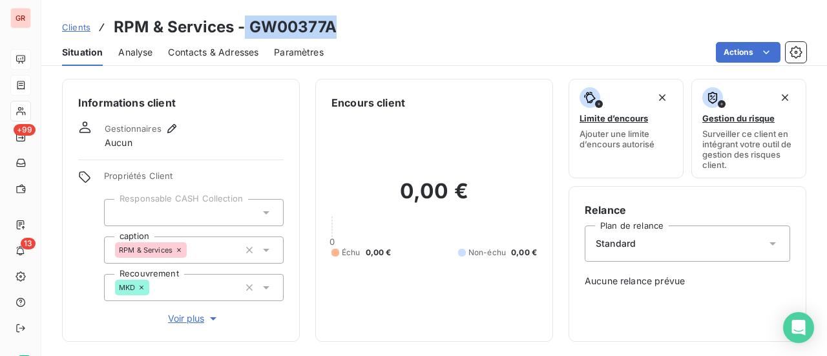
drag, startPoint x: 338, startPoint y: 26, endPoint x: 245, endPoint y: 32, distance: 93.2
click at [245, 32] on div "Clients RPM & Services - GW00377A" at bounding box center [434, 27] width 786 height 23
copy h3 "GW00377A"
click at [340, 47] on div "Actions" at bounding box center [572, 52] width 467 height 21
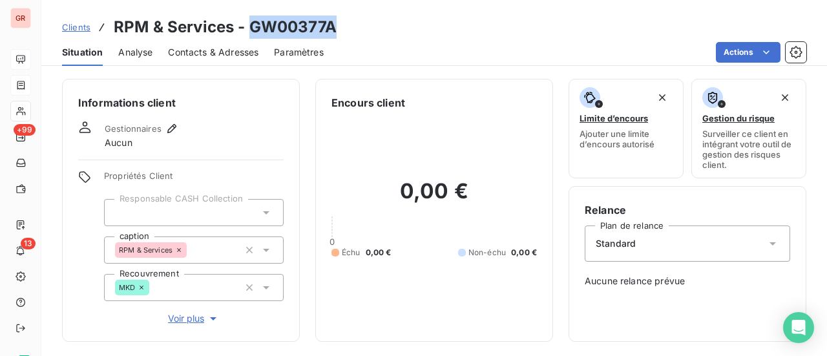
drag, startPoint x: 333, startPoint y: 25, endPoint x: 249, endPoint y: 27, distance: 84.0
click at [249, 27] on h3 "RPM & Services - GW00377A" at bounding box center [225, 27] width 223 height 23
copy h3 "GW00377A"
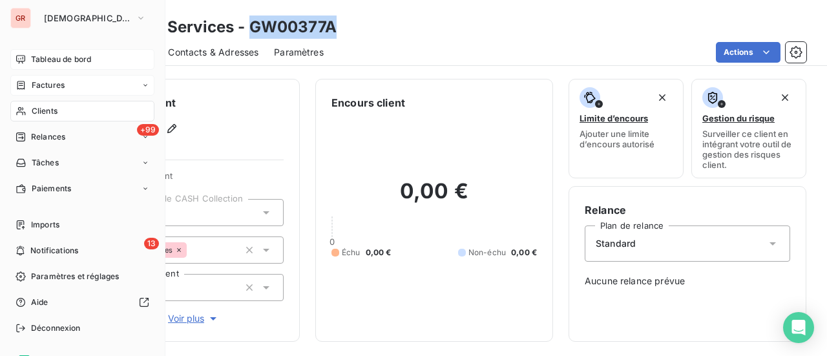
click at [49, 85] on span "Factures" at bounding box center [48, 85] width 33 height 12
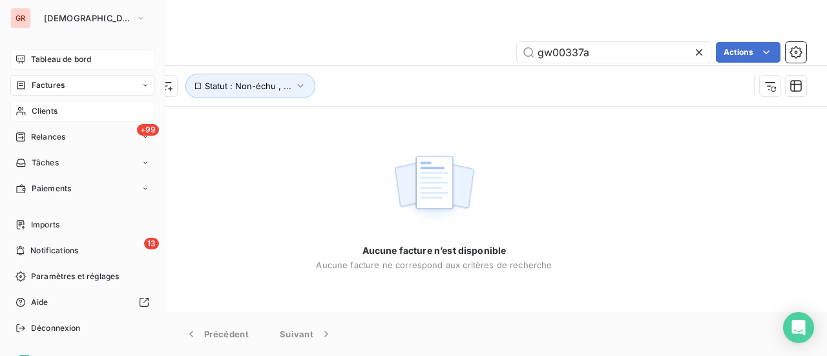
click at [56, 83] on span "Factures" at bounding box center [48, 85] width 33 height 12
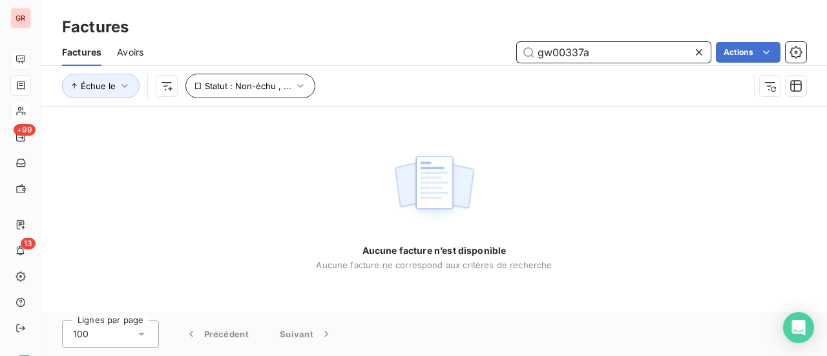
drag, startPoint x: 600, startPoint y: 54, endPoint x: 270, endPoint y: 91, distance: 331.7
click at [317, 90] on div "Factures Avoirs gw00337a Actions Échue le Statut : Non-échu , ..." at bounding box center [434, 72] width 786 height 67
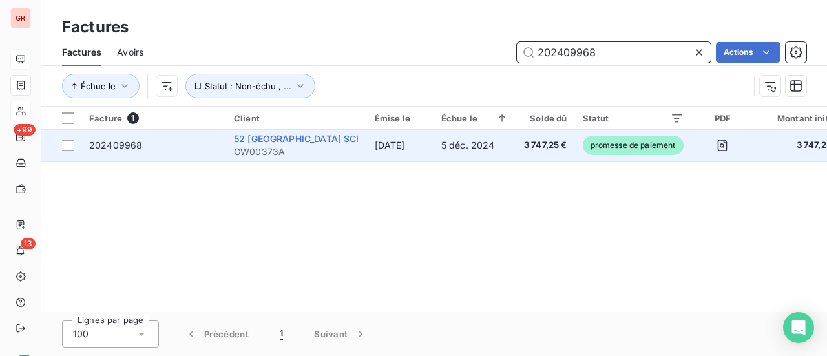
type input "202409968"
click at [282, 136] on span "52 [GEOGRAPHIC_DATA] SCI" at bounding box center [296, 138] width 125 height 11
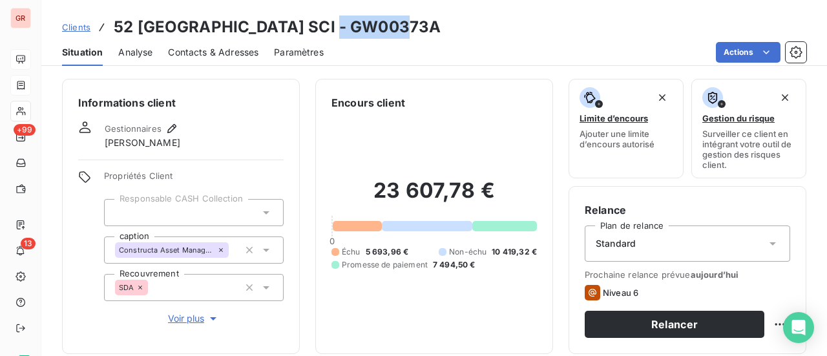
drag, startPoint x: 398, startPoint y: 28, endPoint x: 308, endPoint y: 33, distance: 90.6
click at [308, 33] on div "Clients 52 champs Elysées SCI - GW00373A" at bounding box center [434, 27] width 786 height 23
copy h3 "GW00373A"
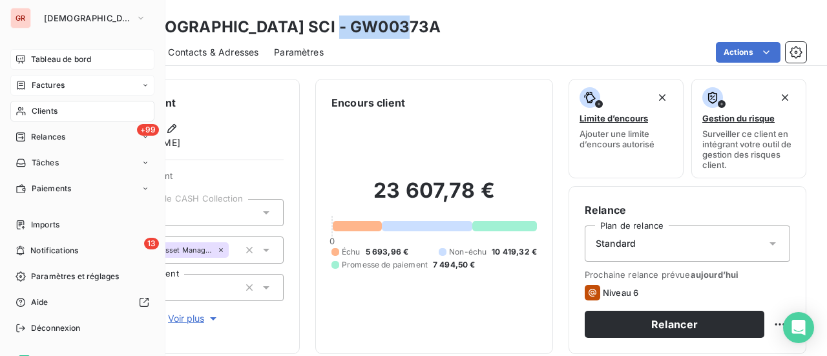
drag, startPoint x: 57, startPoint y: 83, endPoint x: 81, endPoint y: 85, distance: 24.6
click at [57, 83] on span "Factures" at bounding box center [48, 85] width 33 height 12
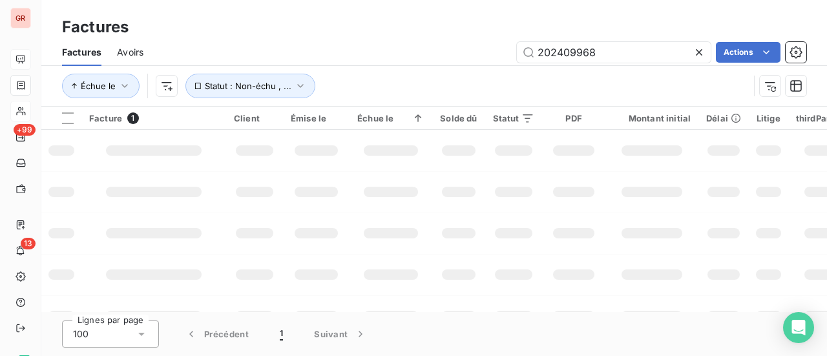
drag, startPoint x: 620, startPoint y: 59, endPoint x: 415, endPoint y: 73, distance: 206.0
click at [422, 72] on div "Factures Avoirs 202409968 Actions Échue le Statut : Non-échu , ..." at bounding box center [434, 72] width 786 height 67
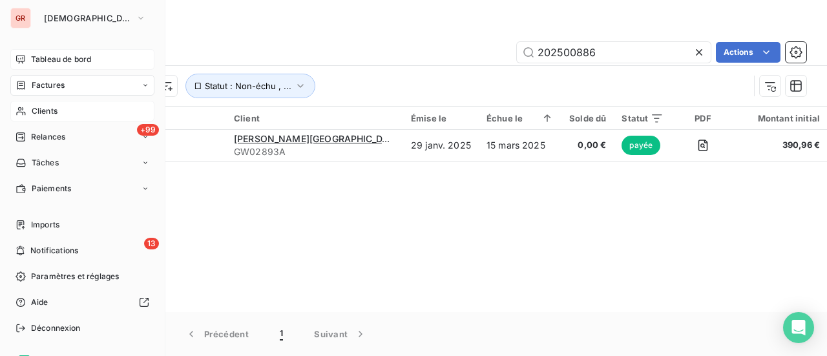
drag, startPoint x: 48, startPoint y: 85, endPoint x: 82, endPoint y: 86, distance: 34.3
click at [48, 85] on span "Factures" at bounding box center [48, 85] width 33 height 12
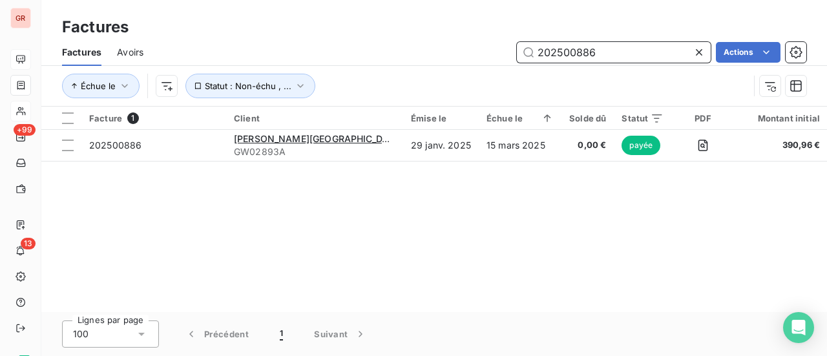
drag, startPoint x: 622, startPoint y: 62, endPoint x: 14, endPoint y: 88, distance: 609.2
click at [188, 74] on div "Factures Avoirs 202500886 Actions Échue le Statut : Non-échu , ..." at bounding box center [434, 72] width 786 height 67
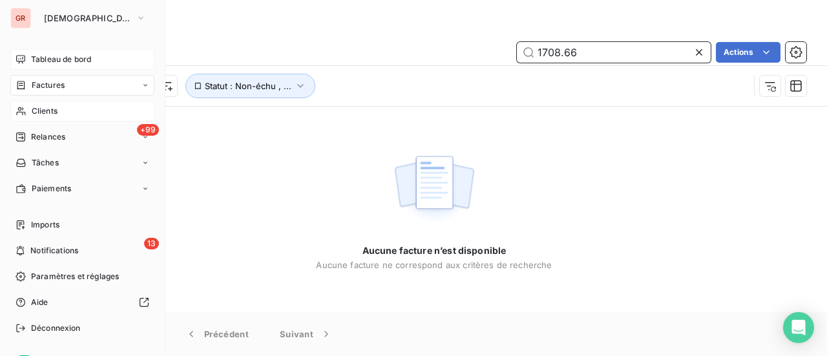
type input "1708.66"
click at [58, 115] on div "Clients" at bounding box center [82, 111] width 144 height 21
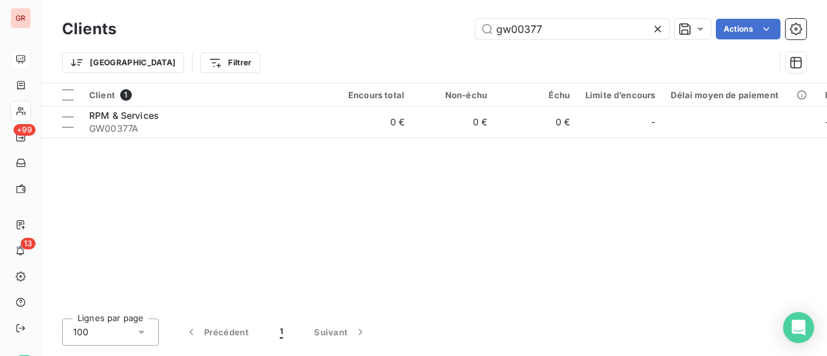
drag, startPoint x: 551, startPoint y: 36, endPoint x: 417, endPoint y: 48, distance: 135.0
click at [423, 47] on div "Clients gw00377 Actions Trier Filtrer" at bounding box center [434, 49] width 744 height 67
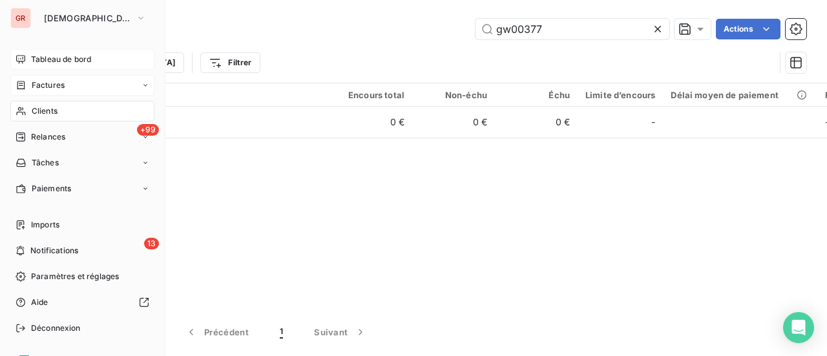
click at [65, 90] on div "Factures" at bounding box center [82, 85] width 144 height 21
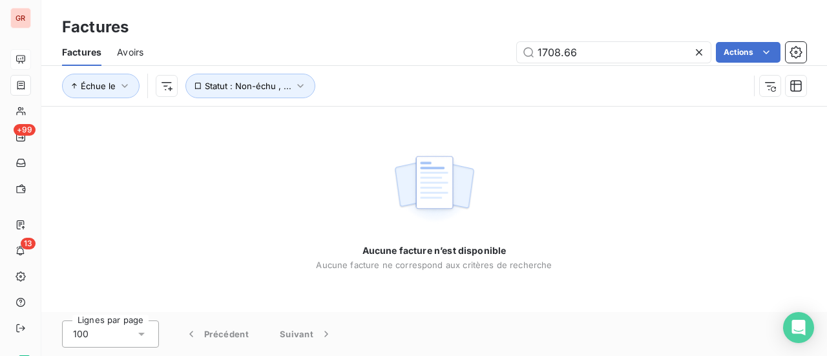
drag, startPoint x: 583, startPoint y: 54, endPoint x: 438, endPoint y: 61, distance: 144.9
click at [483, 56] on div "1708.66 Actions" at bounding box center [482, 52] width 647 height 21
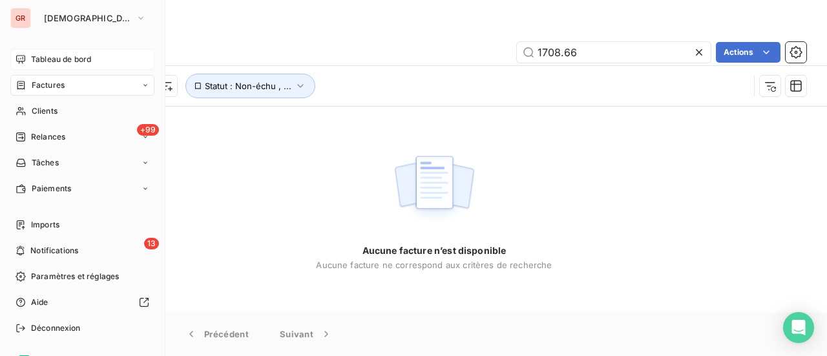
click at [54, 88] on span "Factures" at bounding box center [48, 85] width 33 height 12
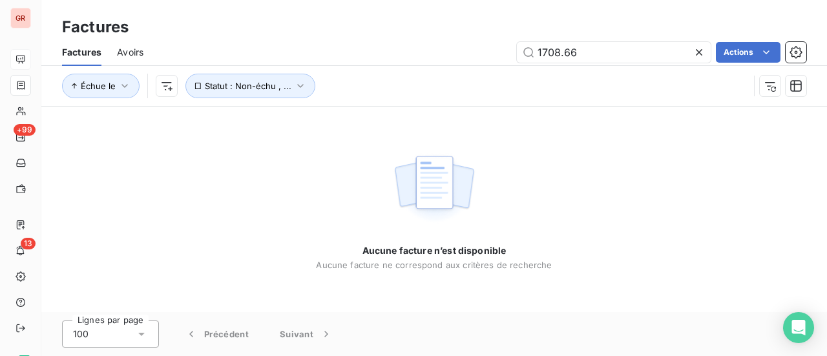
click at [140, 48] on span "Avoirs" at bounding box center [130, 52] width 26 height 13
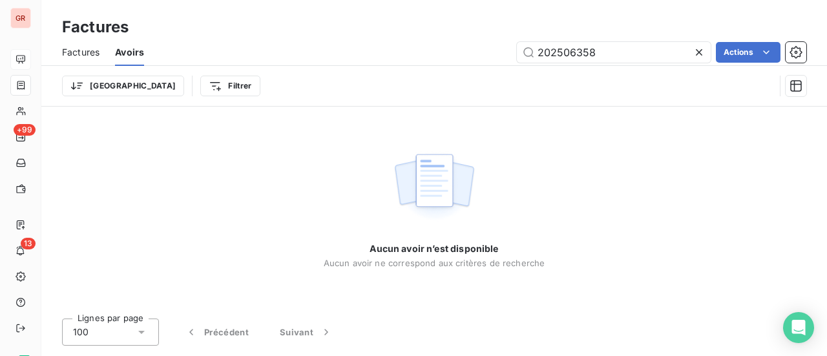
drag, startPoint x: 594, startPoint y: 55, endPoint x: 221, endPoint y: 65, distance: 373.0
click at [311, 56] on div "202506358 Actions" at bounding box center [483, 52] width 647 height 21
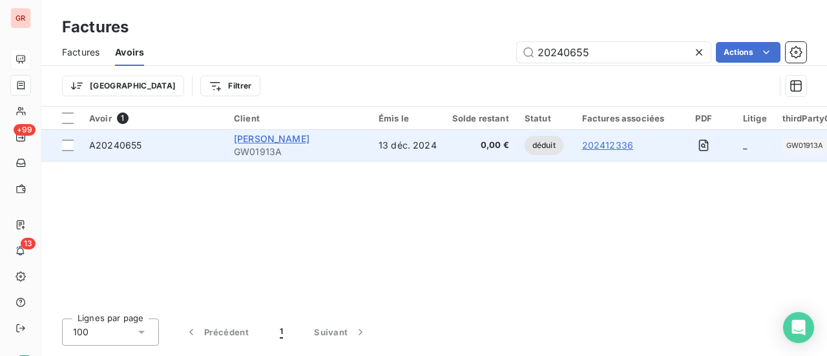
type input "20240655"
click at [262, 140] on span "[PERSON_NAME]" at bounding box center [272, 138] width 76 height 11
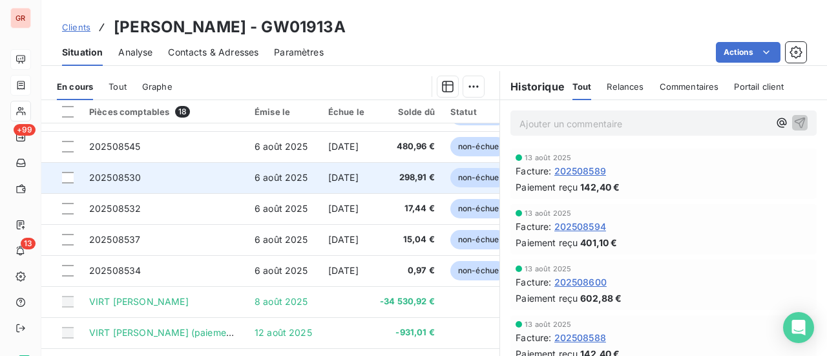
scroll to position [353, 0]
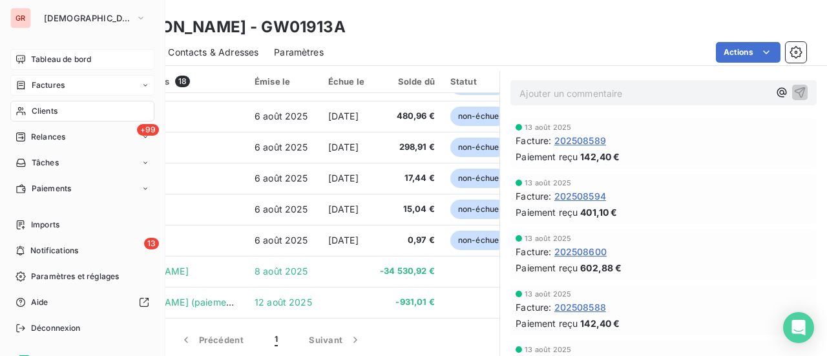
drag, startPoint x: 43, startPoint y: 89, endPoint x: 112, endPoint y: 88, distance: 69.1
click at [43, 88] on span "Factures" at bounding box center [48, 85] width 33 height 12
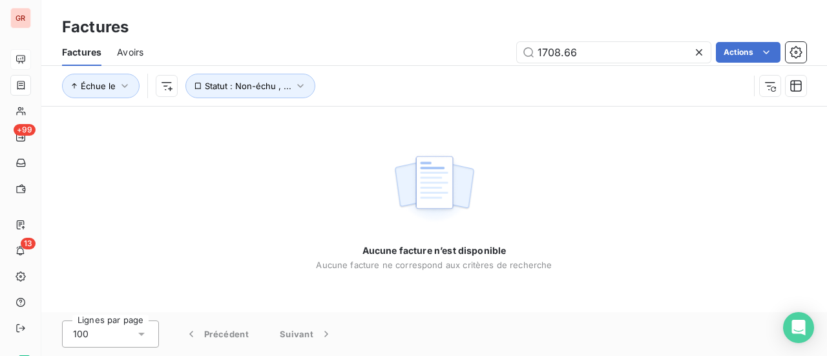
drag, startPoint x: 605, startPoint y: 55, endPoint x: 381, endPoint y: 46, distance: 223.8
click at [381, 46] on div "1708.66 Actions" at bounding box center [482, 52] width 647 height 21
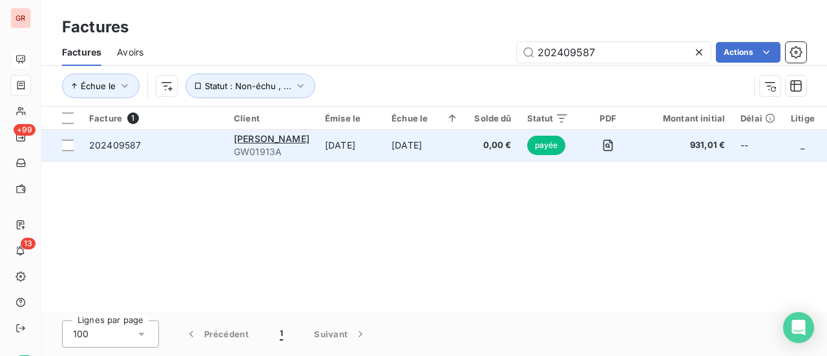
type input "202409587"
click at [540, 145] on span "payée" at bounding box center [546, 145] width 39 height 19
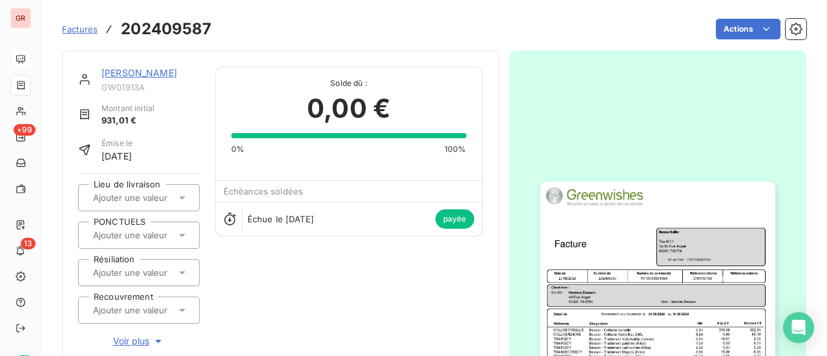
click at [140, 89] on span "GW01913A" at bounding box center [150, 87] width 98 height 10
click at [147, 74] on link "[PERSON_NAME]" at bounding box center [139, 72] width 76 height 11
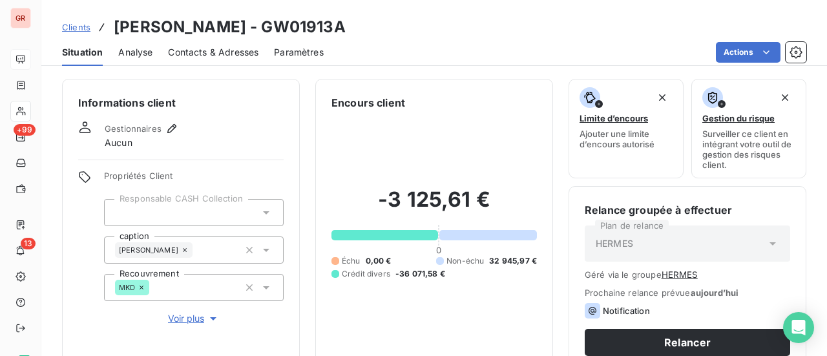
drag, startPoint x: 326, startPoint y: 28, endPoint x: 243, endPoint y: 29, distance: 82.7
click at [243, 29] on div "Clients Hermes Sellier - GW01913A" at bounding box center [434, 27] width 786 height 23
copy h3 "GW01913A"
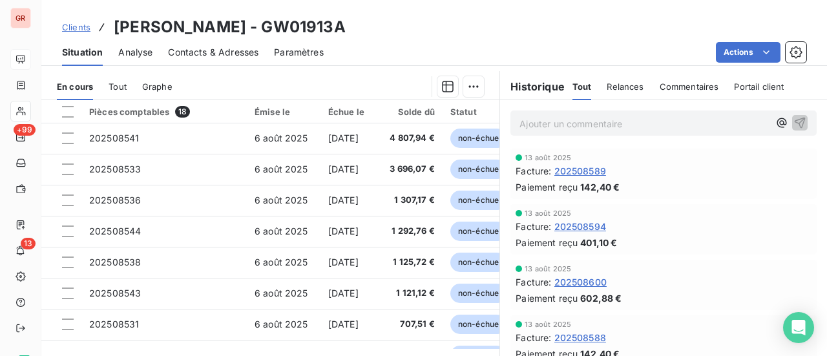
scroll to position [79, 0]
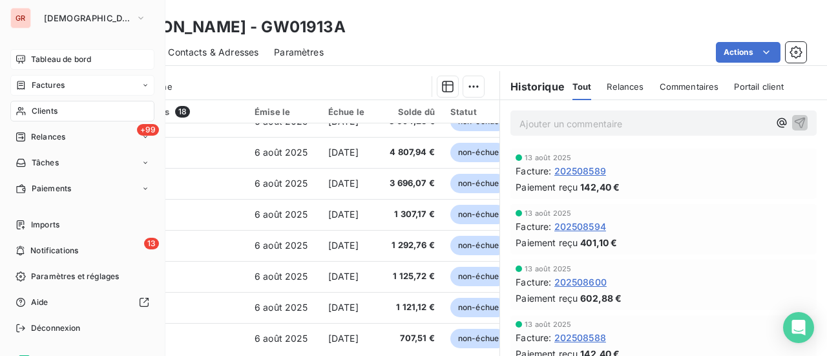
click at [56, 86] on span "Factures" at bounding box center [48, 85] width 33 height 12
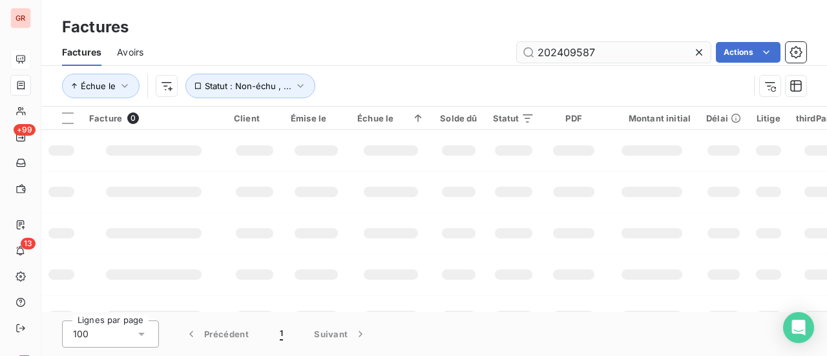
click at [662, 47] on input "202409587" at bounding box center [614, 52] width 194 height 21
click at [610, 54] on input "202409587" at bounding box center [614, 52] width 194 height 21
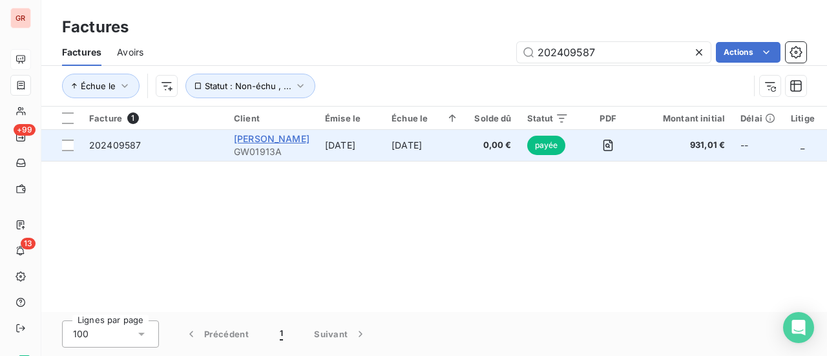
click at [282, 136] on span "[PERSON_NAME]" at bounding box center [272, 138] width 76 height 11
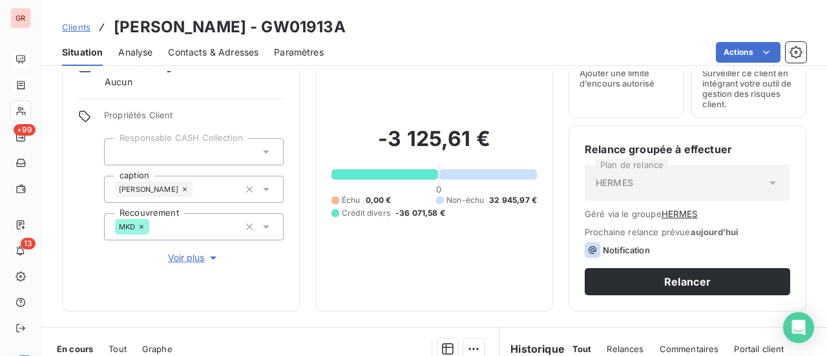
scroll to position [194, 0]
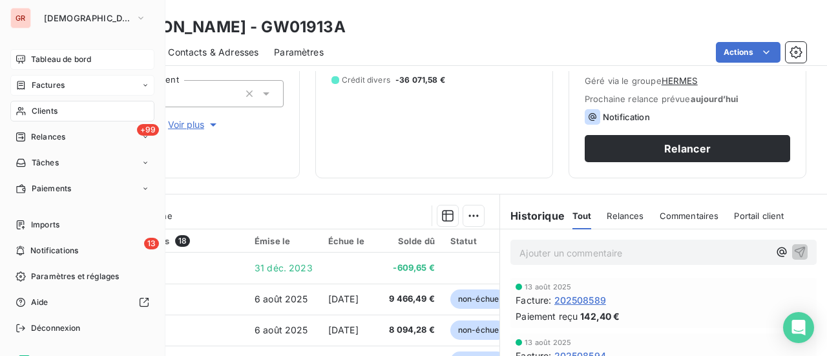
click at [61, 85] on span "Factures" at bounding box center [48, 85] width 33 height 12
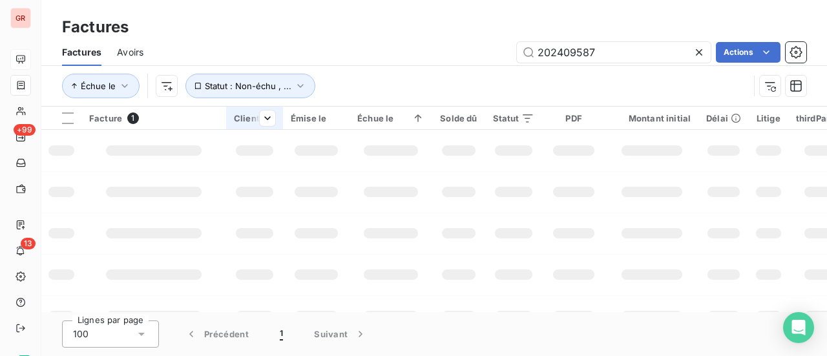
drag, startPoint x: 598, startPoint y: 55, endPoint x: 233, endPoint y: 110, distance: 369.8
click at [268, 105] on div "Factures Avoirs 202409587 Actions Échue le Statut : Non-échu , ..." at bounding box center [434, 72] width 786 height 67
type input "931.01"
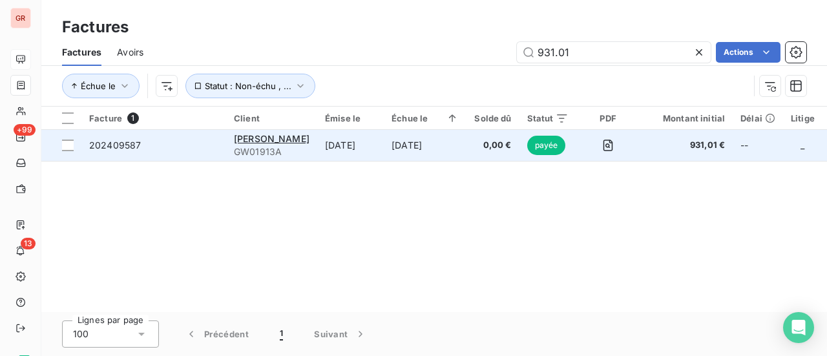
click at [276, 145] on span "GW01913A" at bounding box center [272, 151] width 76 height 13
click at [288, 143] on span "[PERSON_NAME]" at bounding box center [272, 138] width 76 height 11
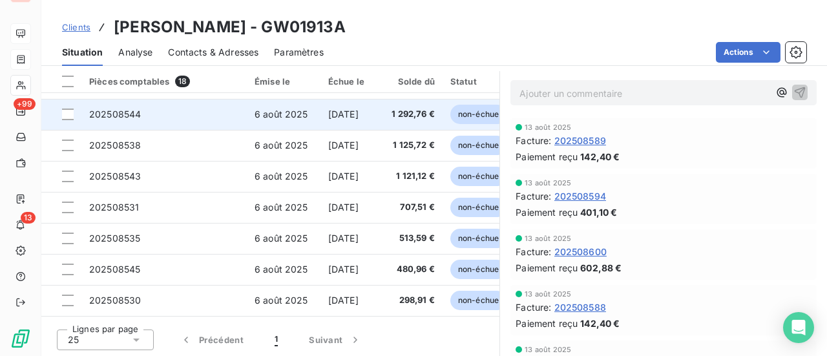
scroll to position [144, 0]
